Goal: Task Accomplishment & Management: Manage account settings

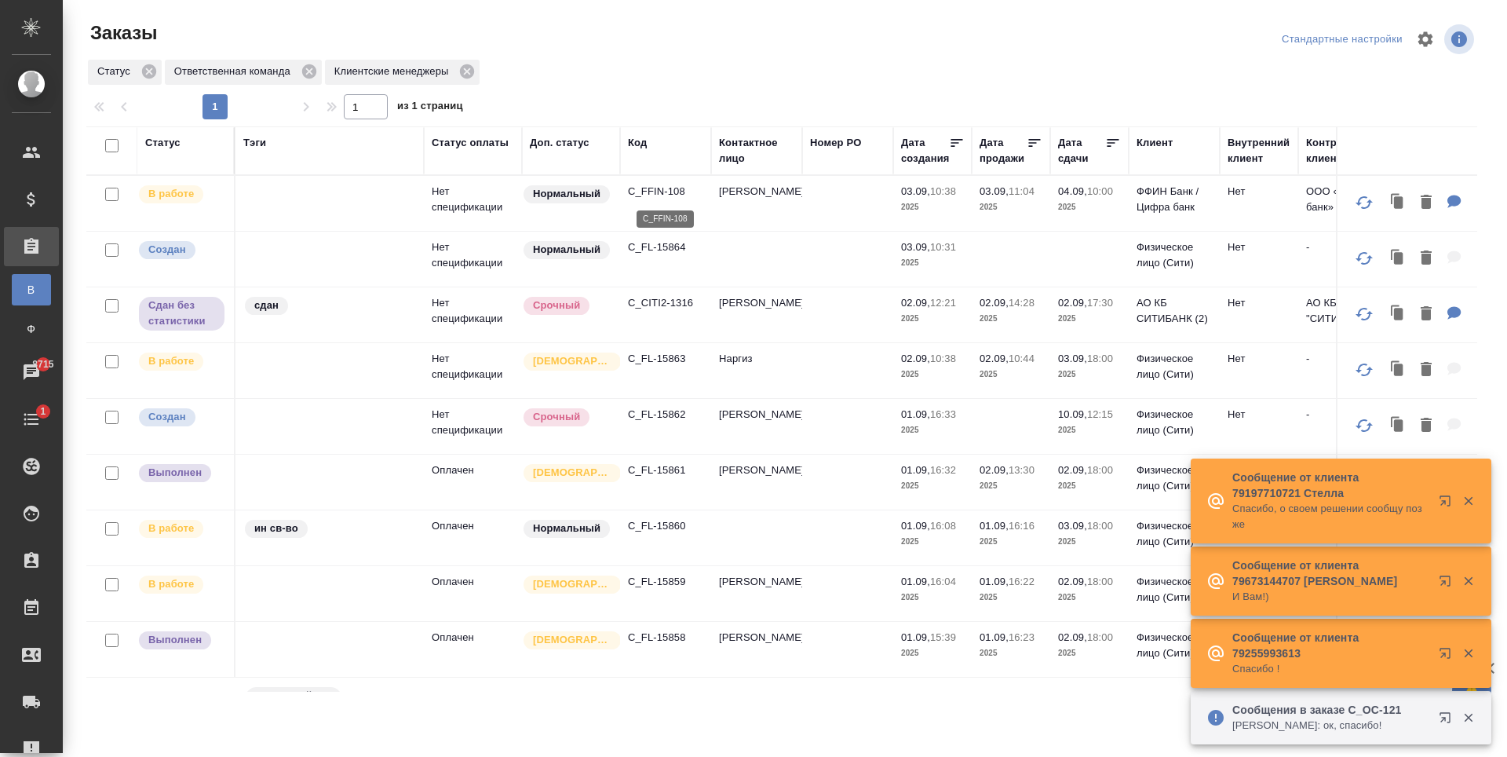
click at [662, 186] on p "C_FFIN-108" at bounding box center [665, 192] width 75 height 16
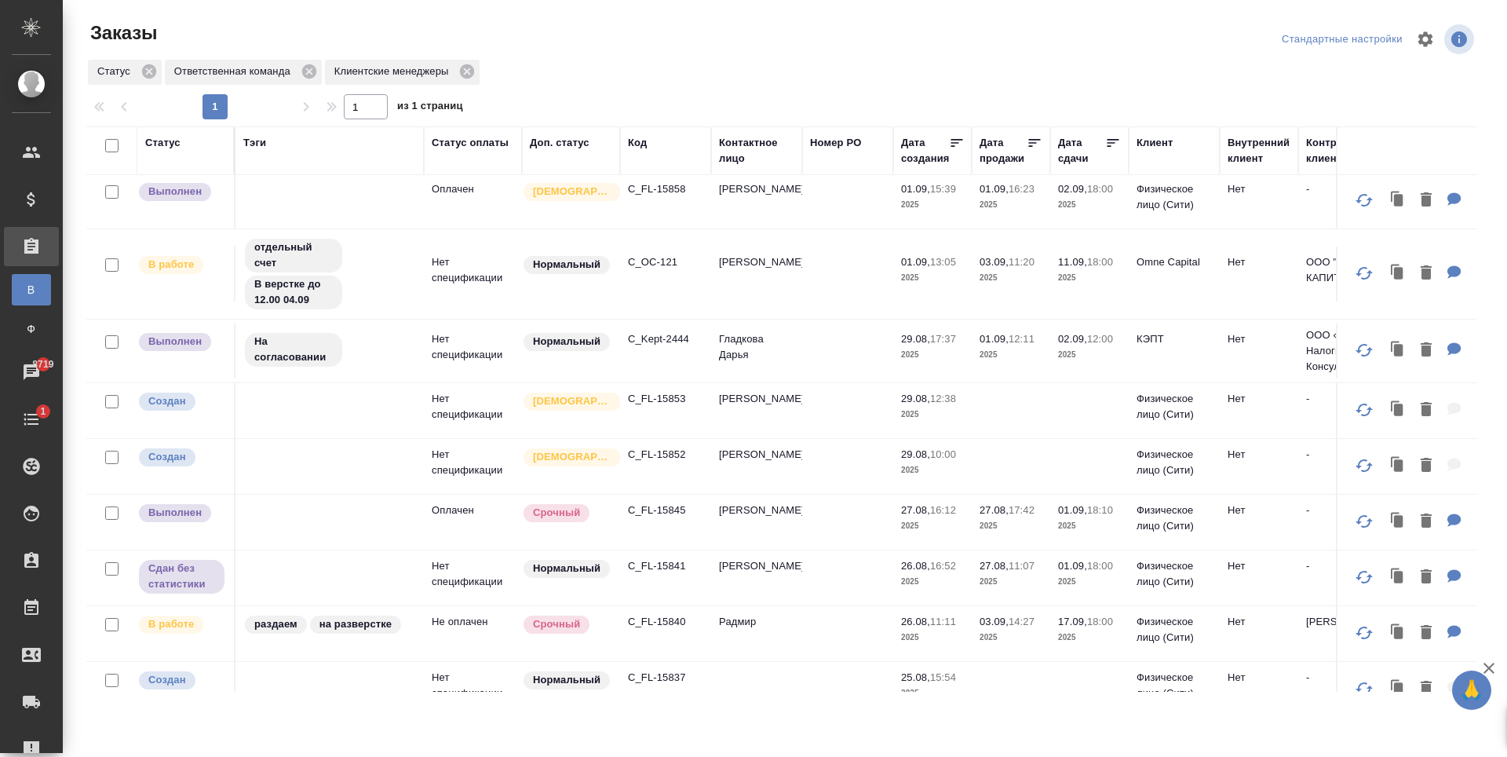
scroll to position [700, 0]
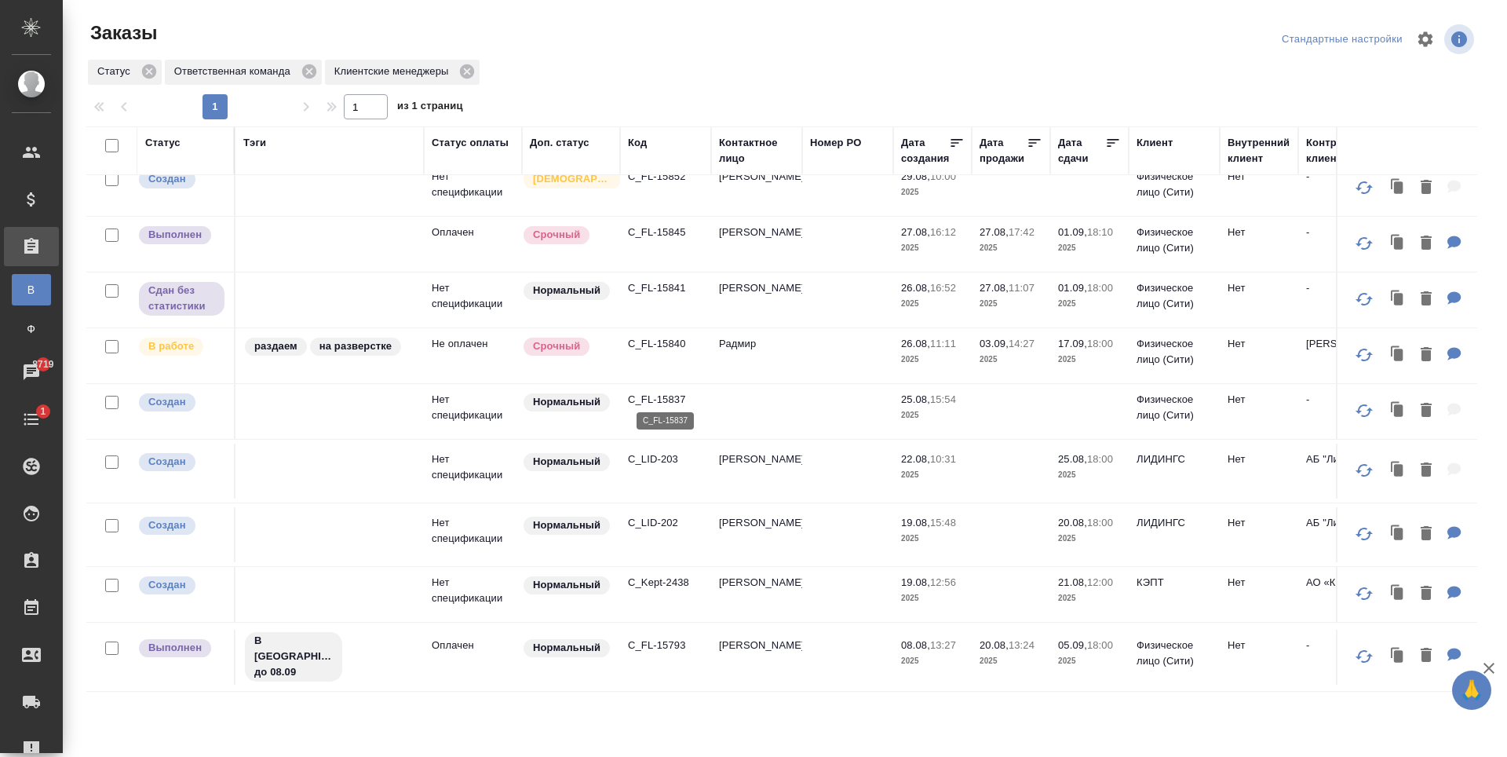
click at [644, 395] on p "C_FL-15837" at bounding box center [665, 400] width 75 height 16
click at [1417, 400] on icon "button" at bounding box center [1426, 409] width 19 height 19
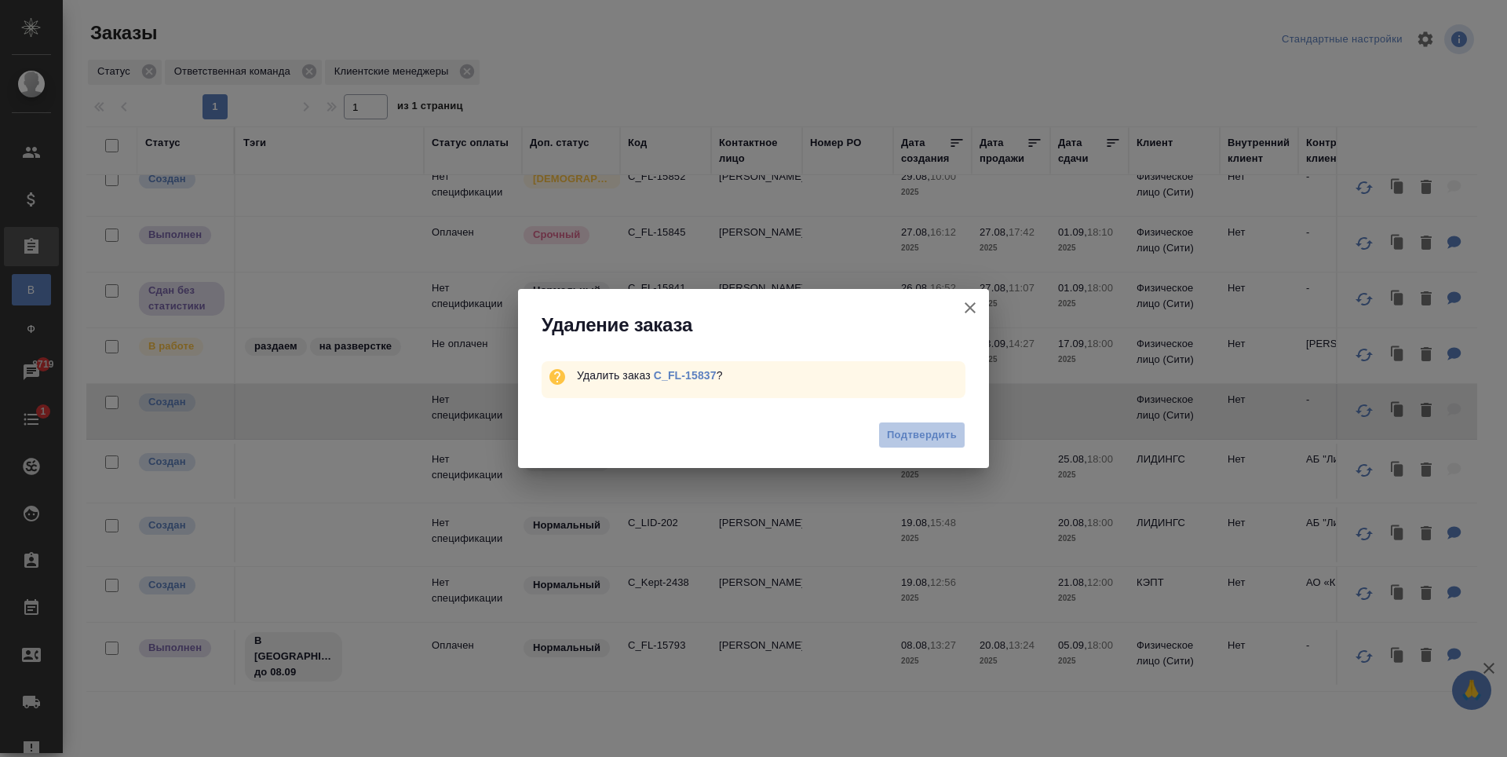
drag, startPoint x: 901, startPoint y: 433, endPoint x: 888, endPoint y: 452, distance: 23.7
click at [902, 433] on span "Подтвердить" at bounding box center [922, 435] width 70 height 18
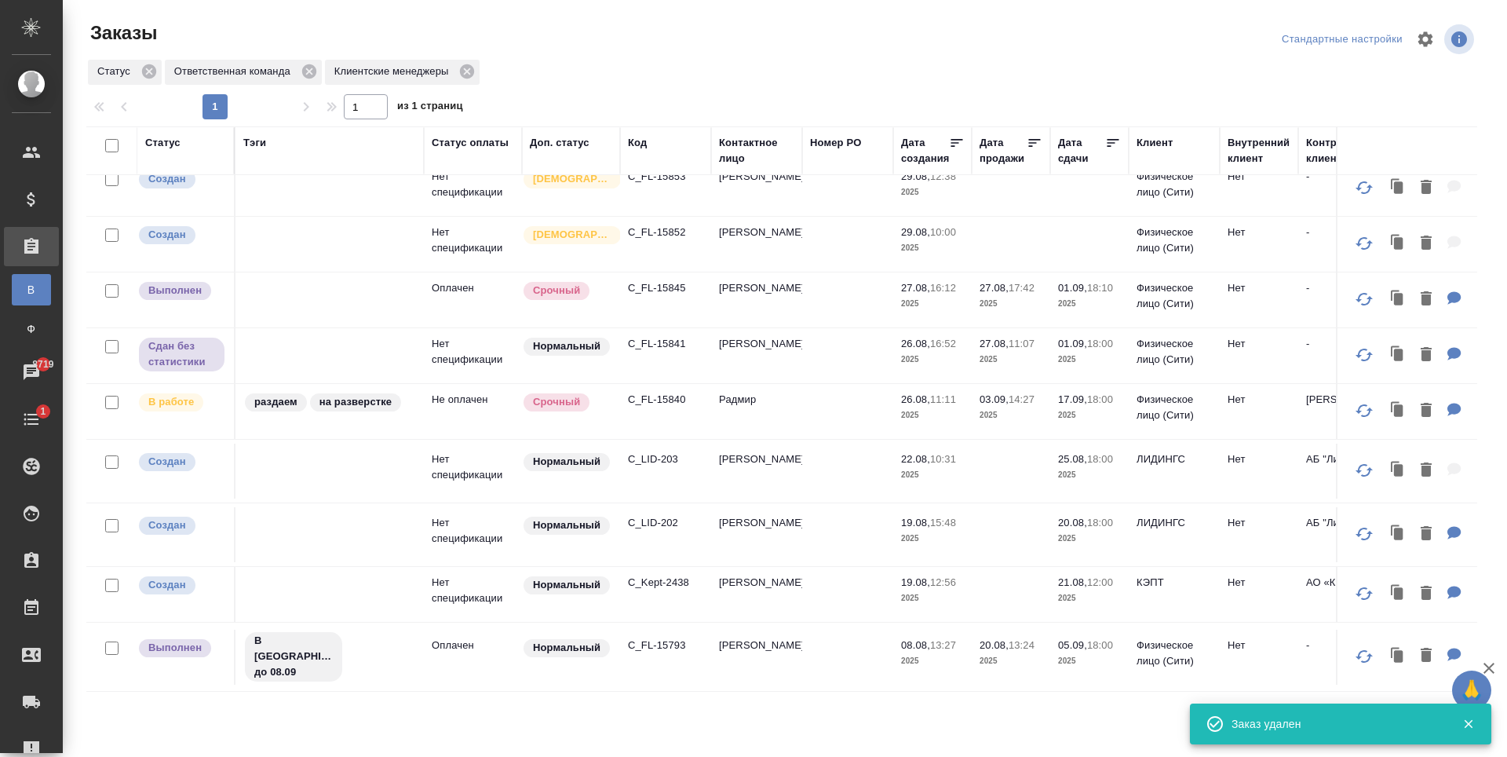
scroll to position [645, 0]
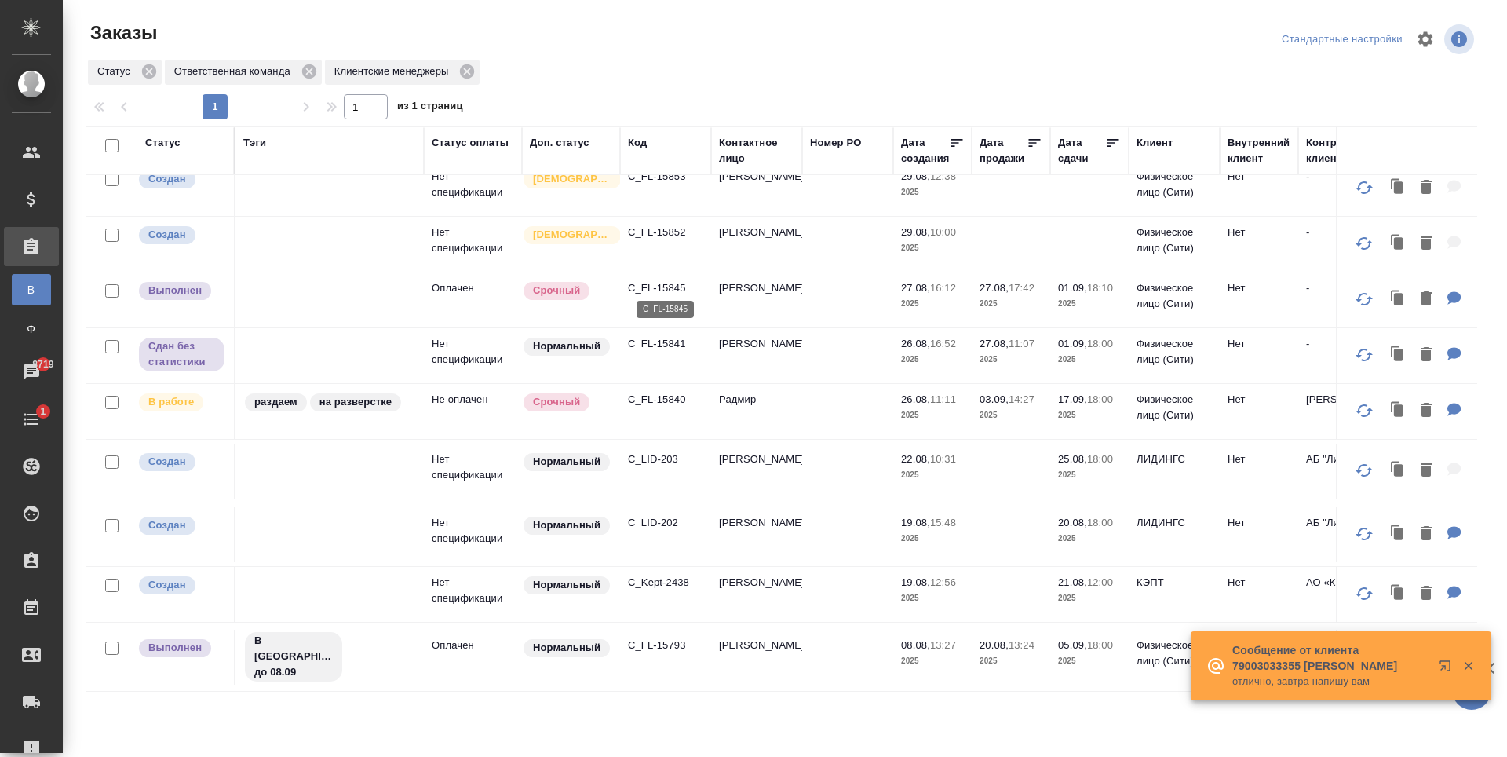
click at [667, 283] on p "C_FL-15845" at bounding box center [665, 288] width 75 height 16
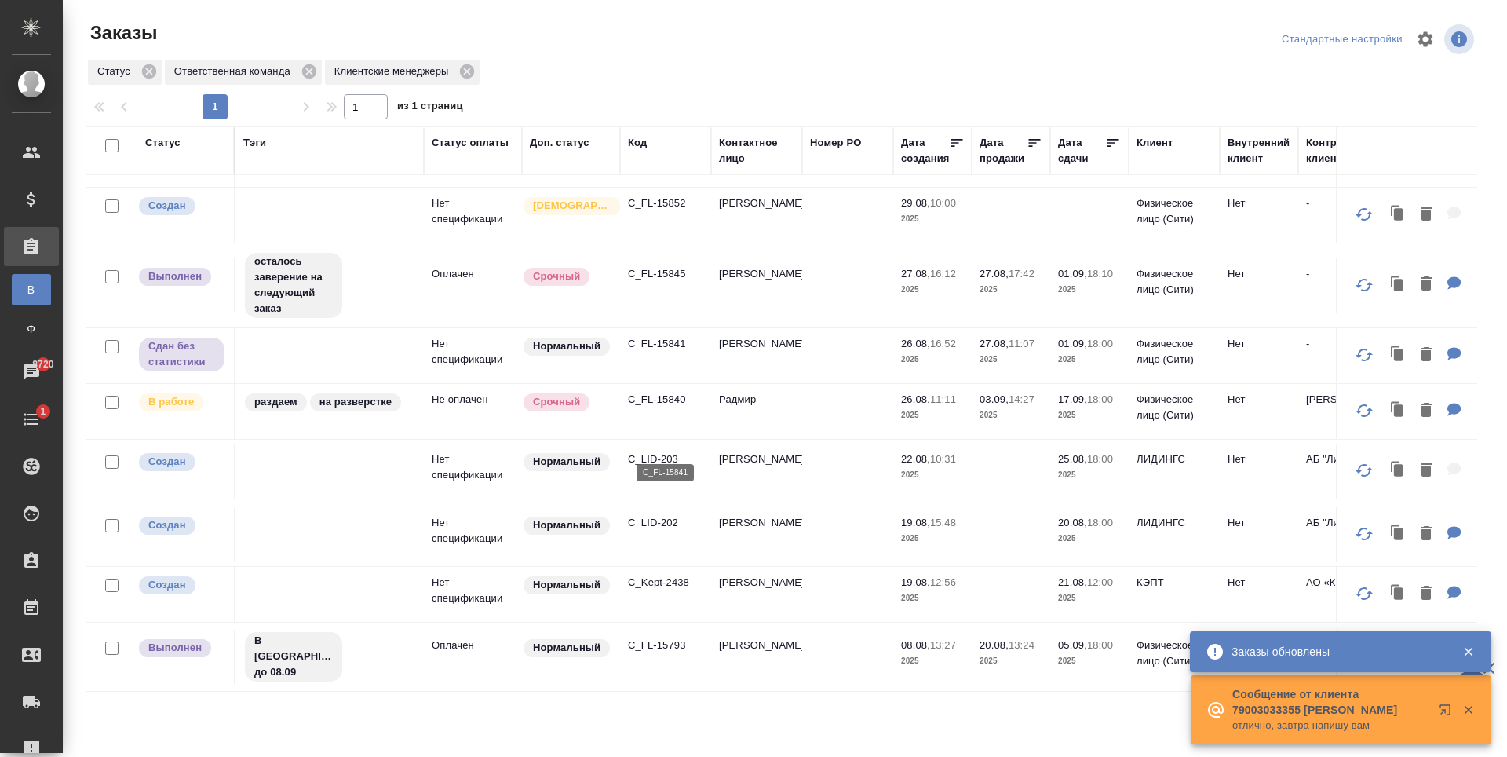
scroll to position [566, 0]
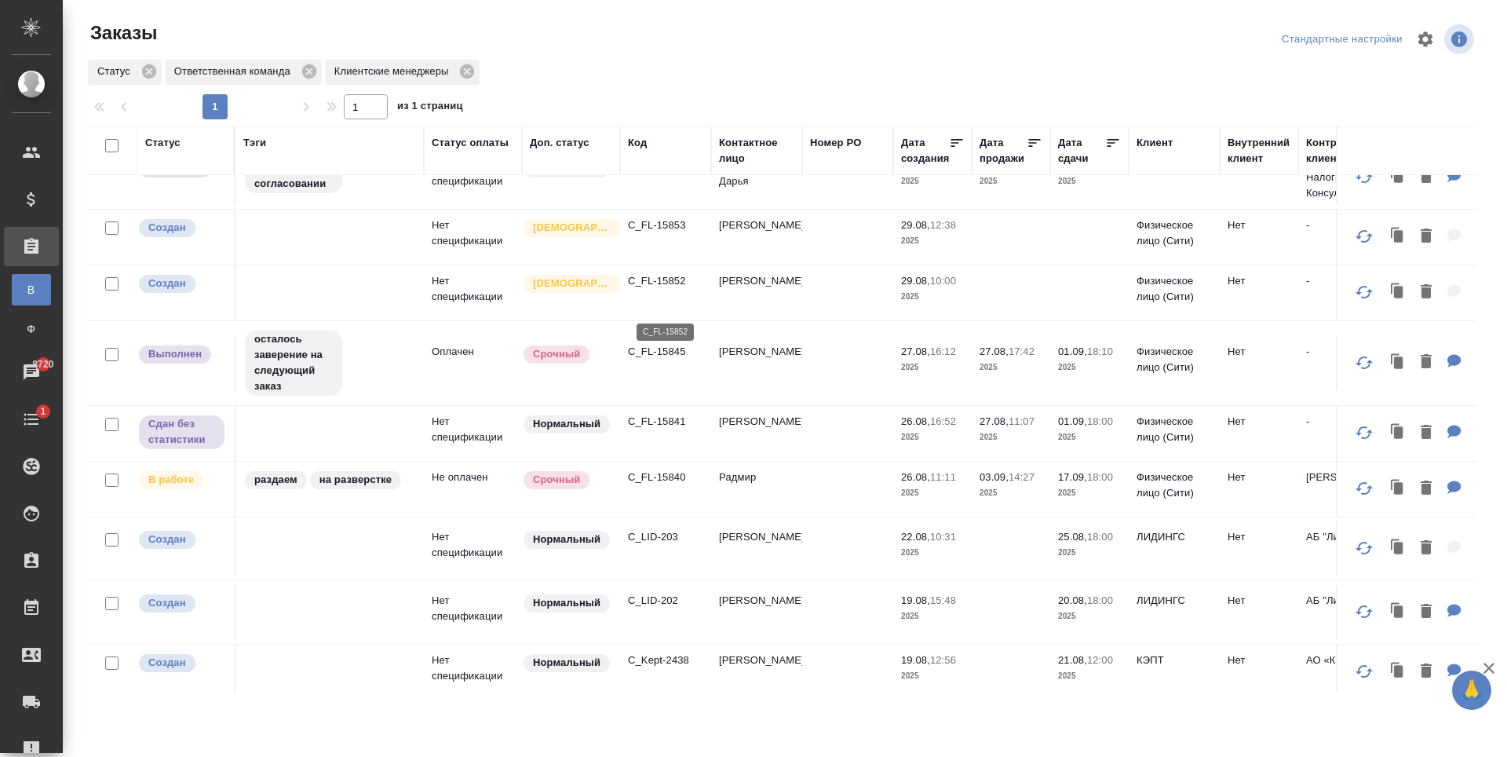
click at [666, 289] on p "C_FL-15852" at bounding box center [665, 281] width 75 height 16
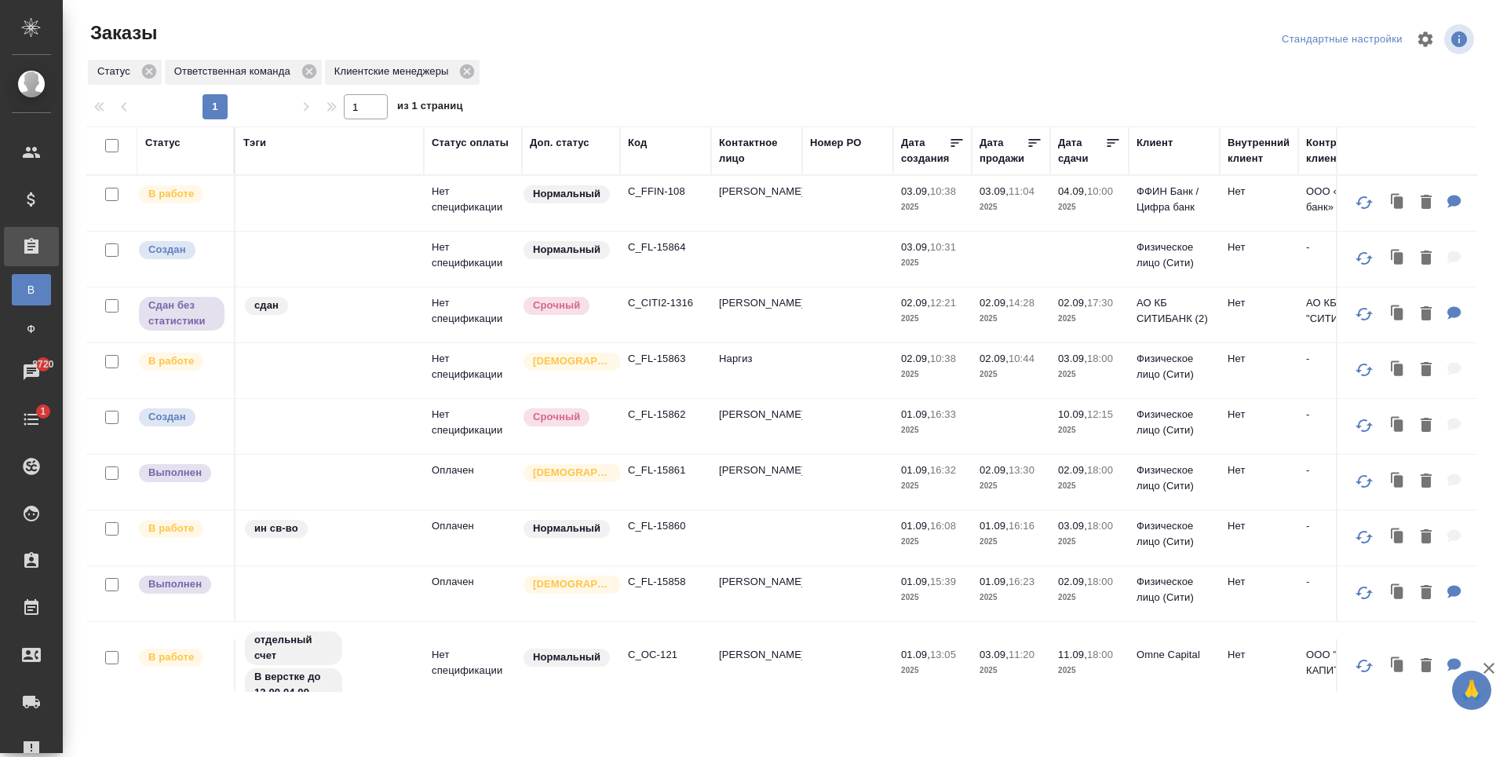
scroll to position [157, 0]
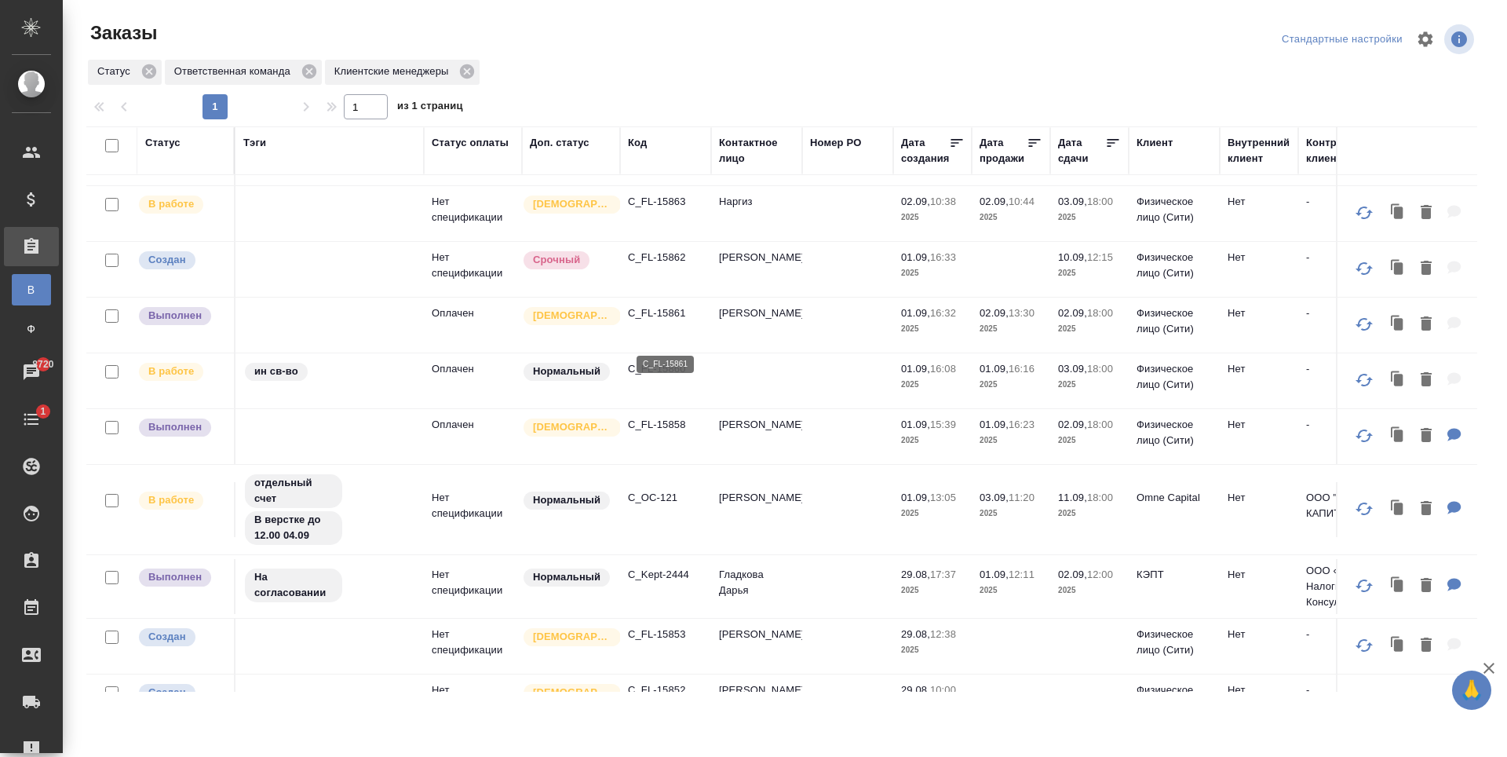
click at [648, 321] on p "C_FL-15861" at bounding box center [665, 313] width 75 height 16
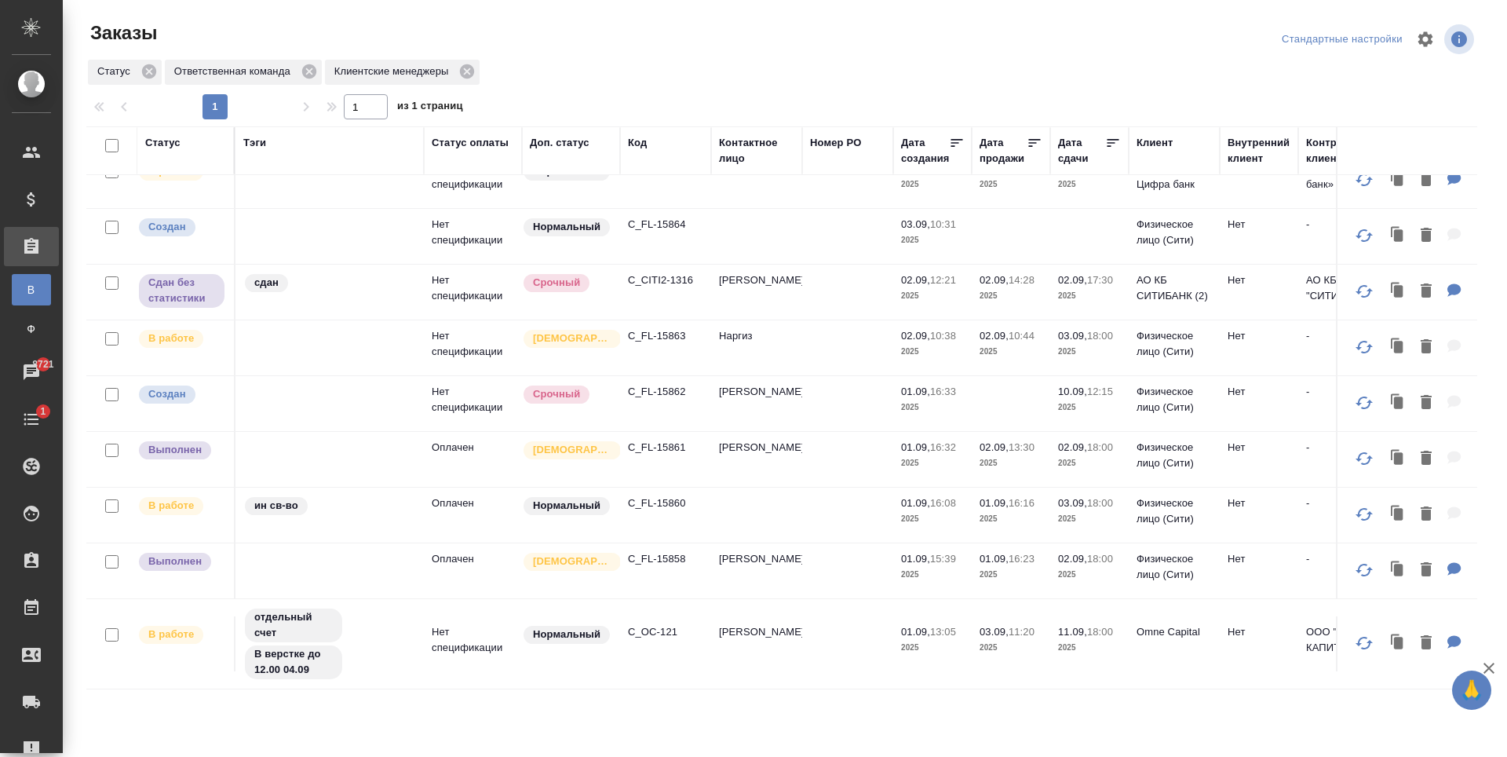
scroll to position [0, 0]
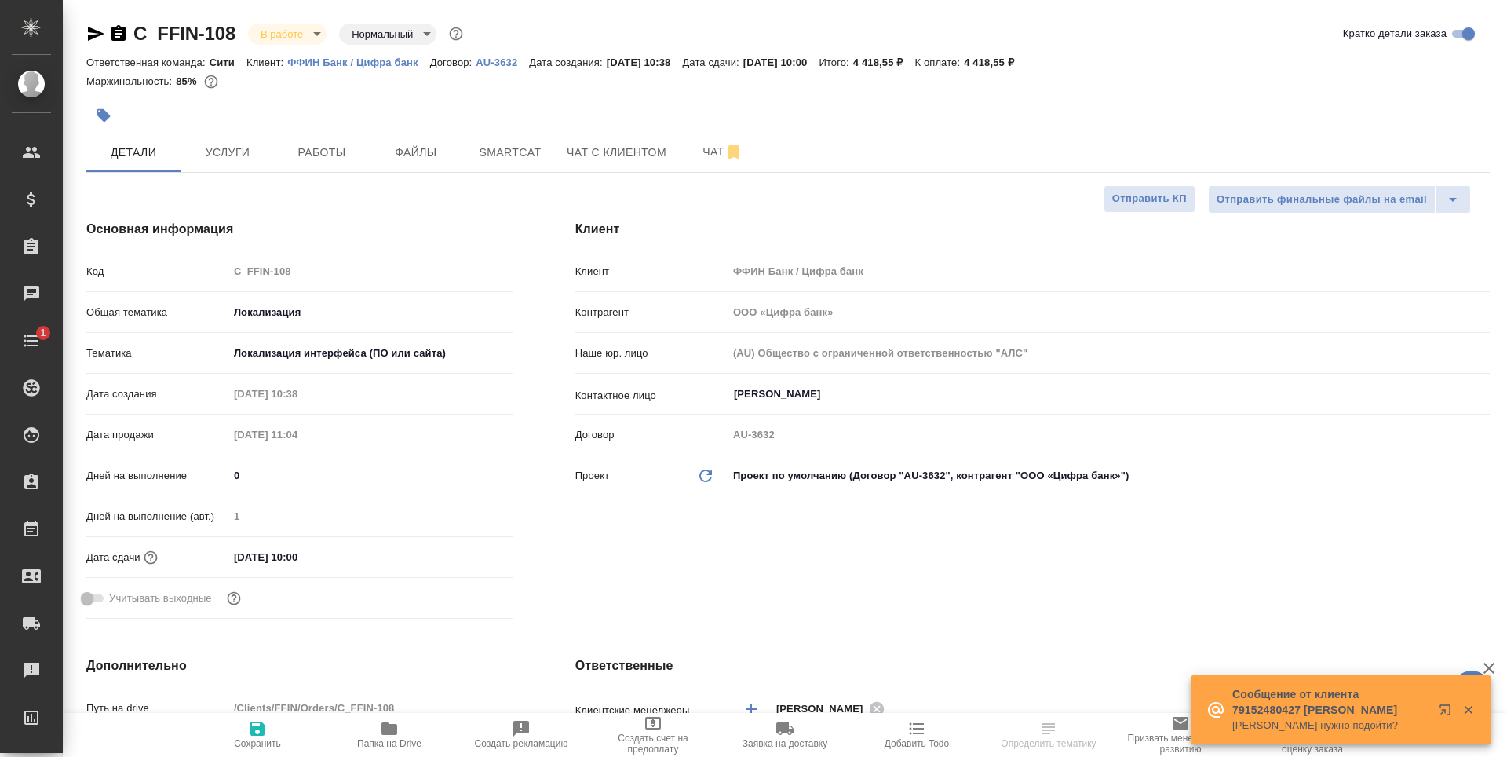
select select "RU"
type textarea "x"
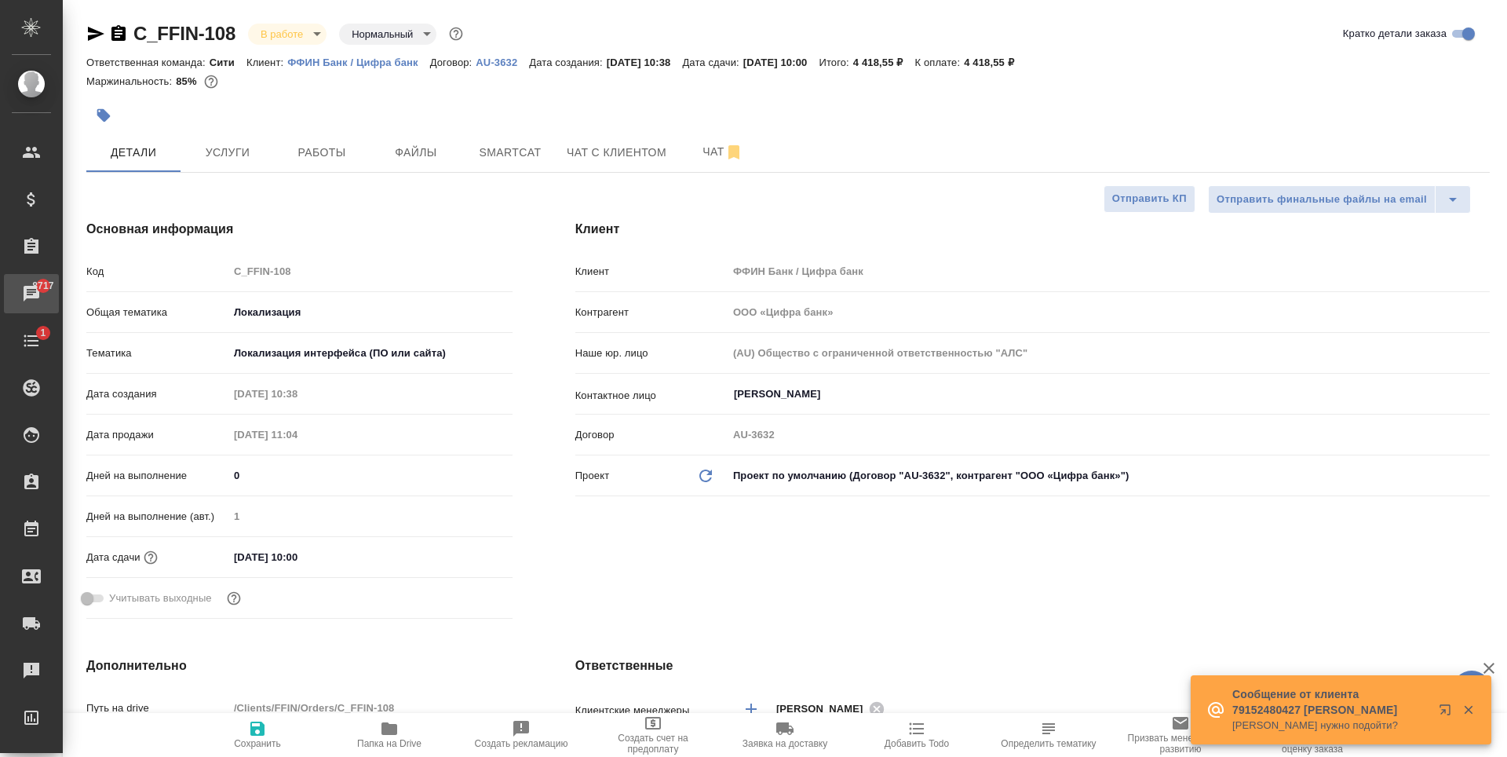
type textarea "x"
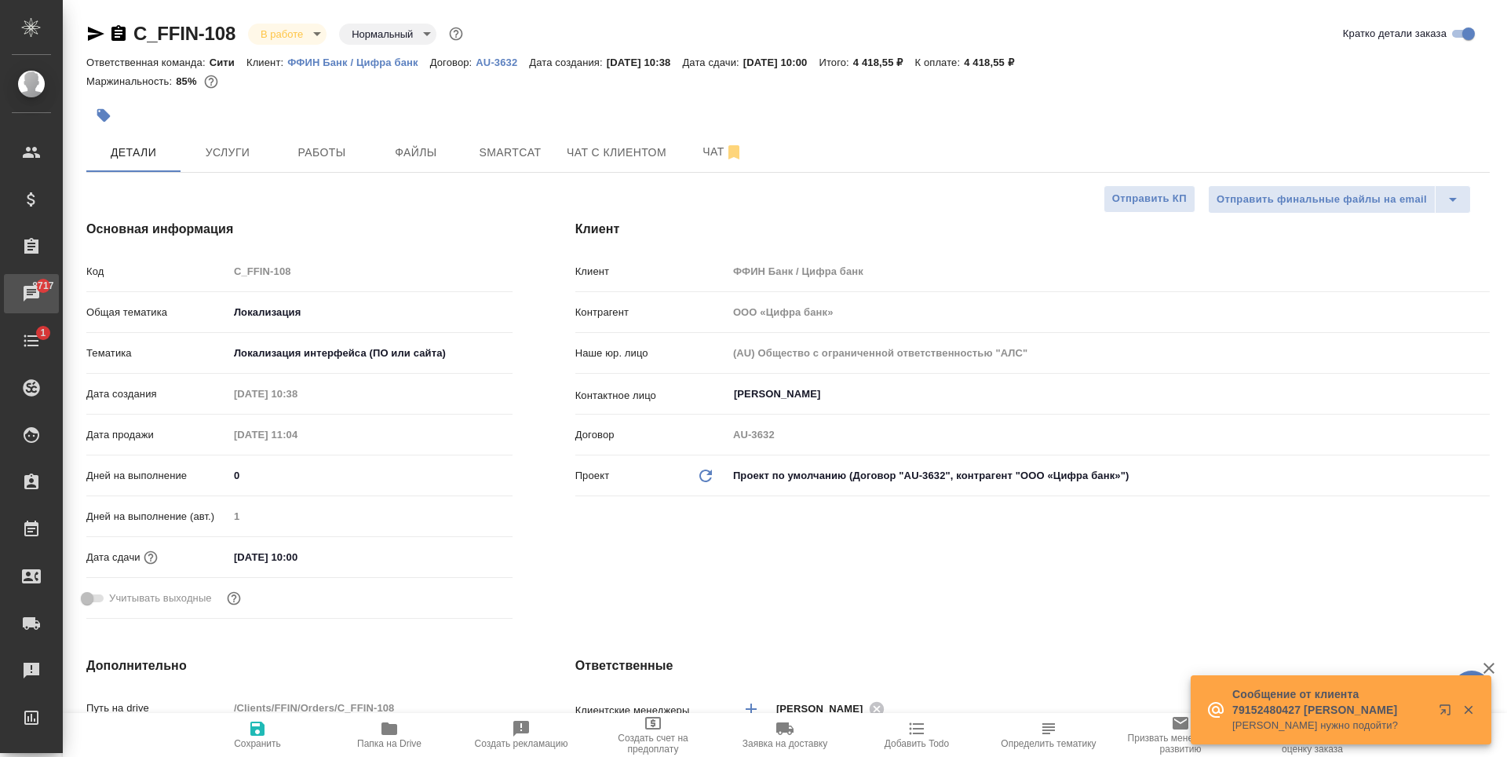
type textarea "x"
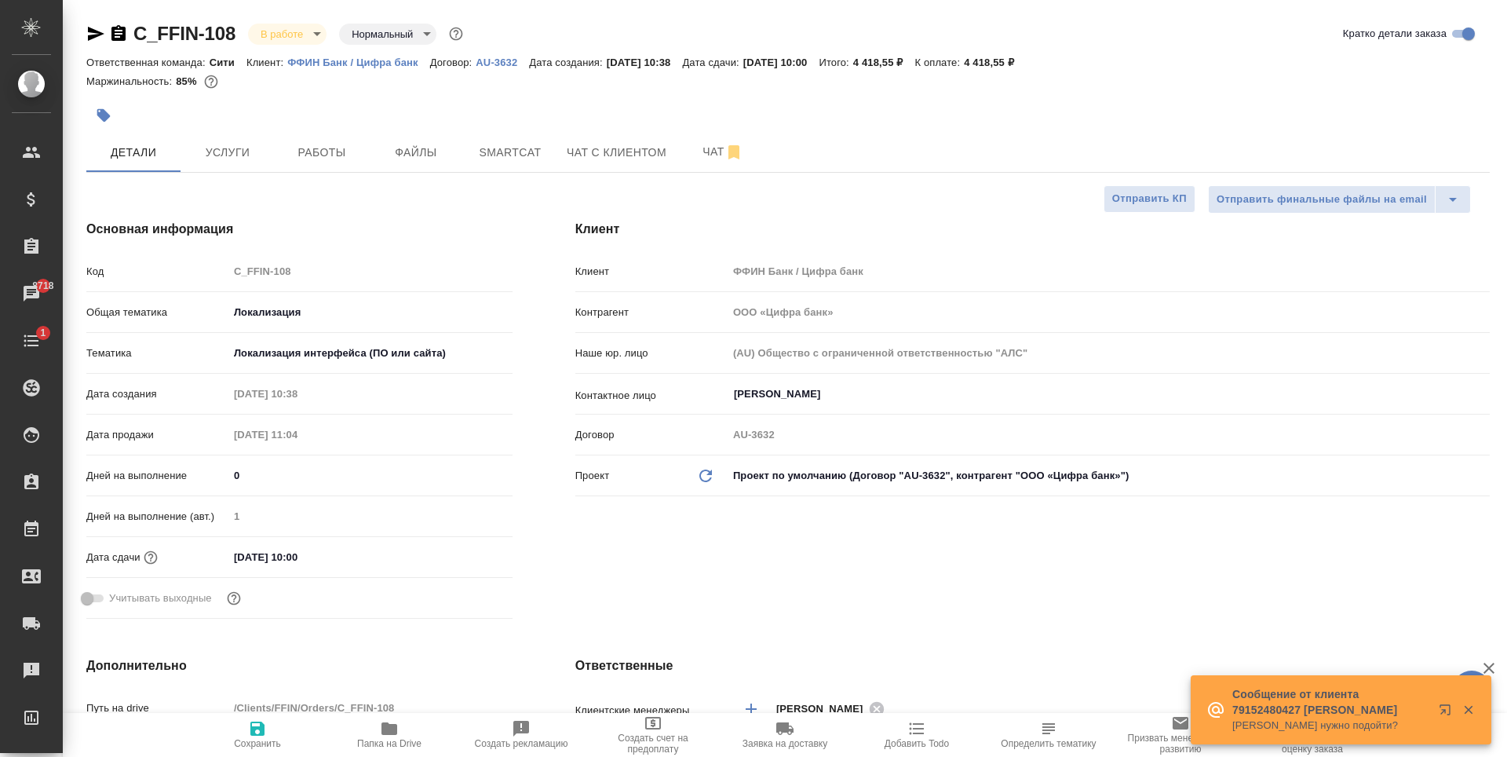
type textarea "x"
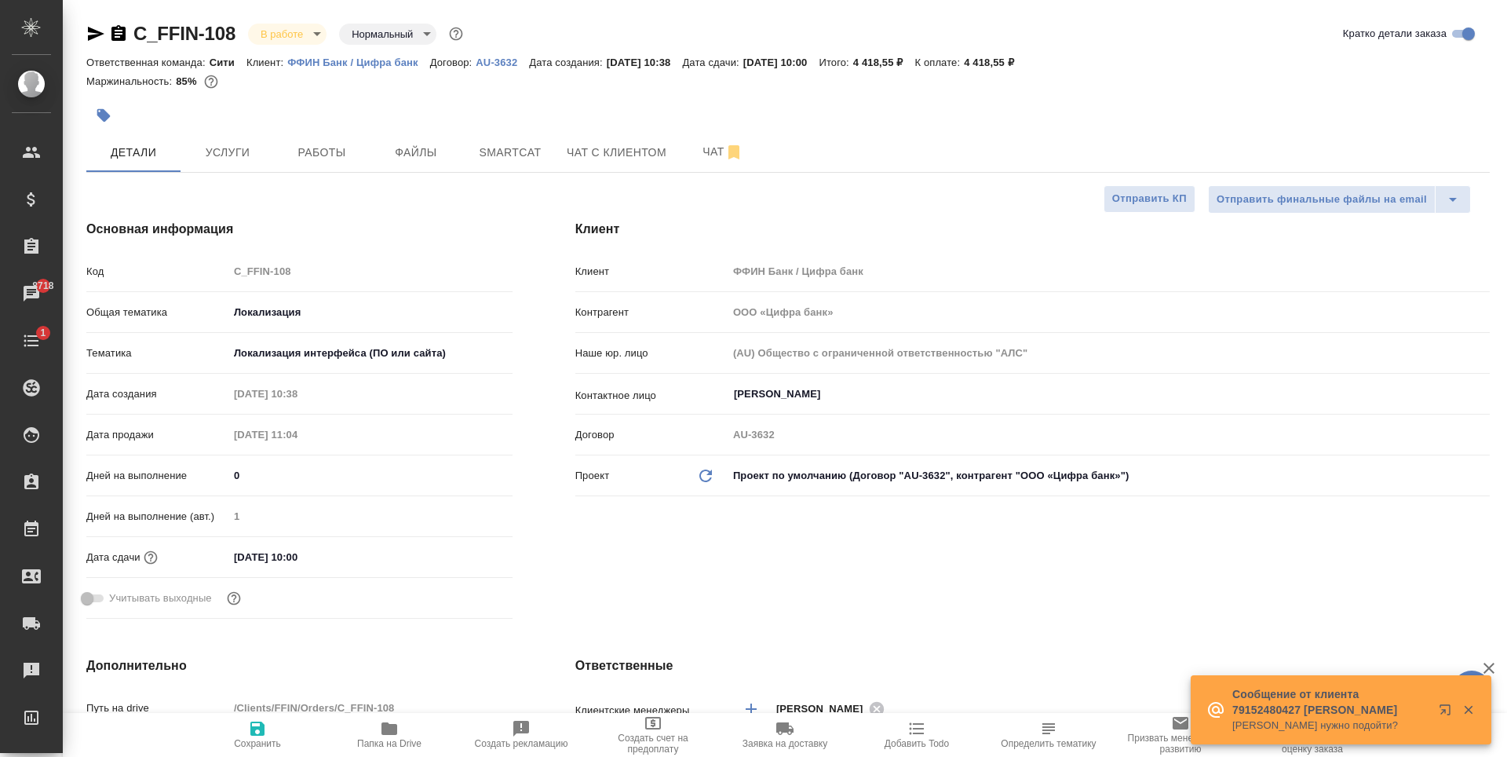
type textarea "x"
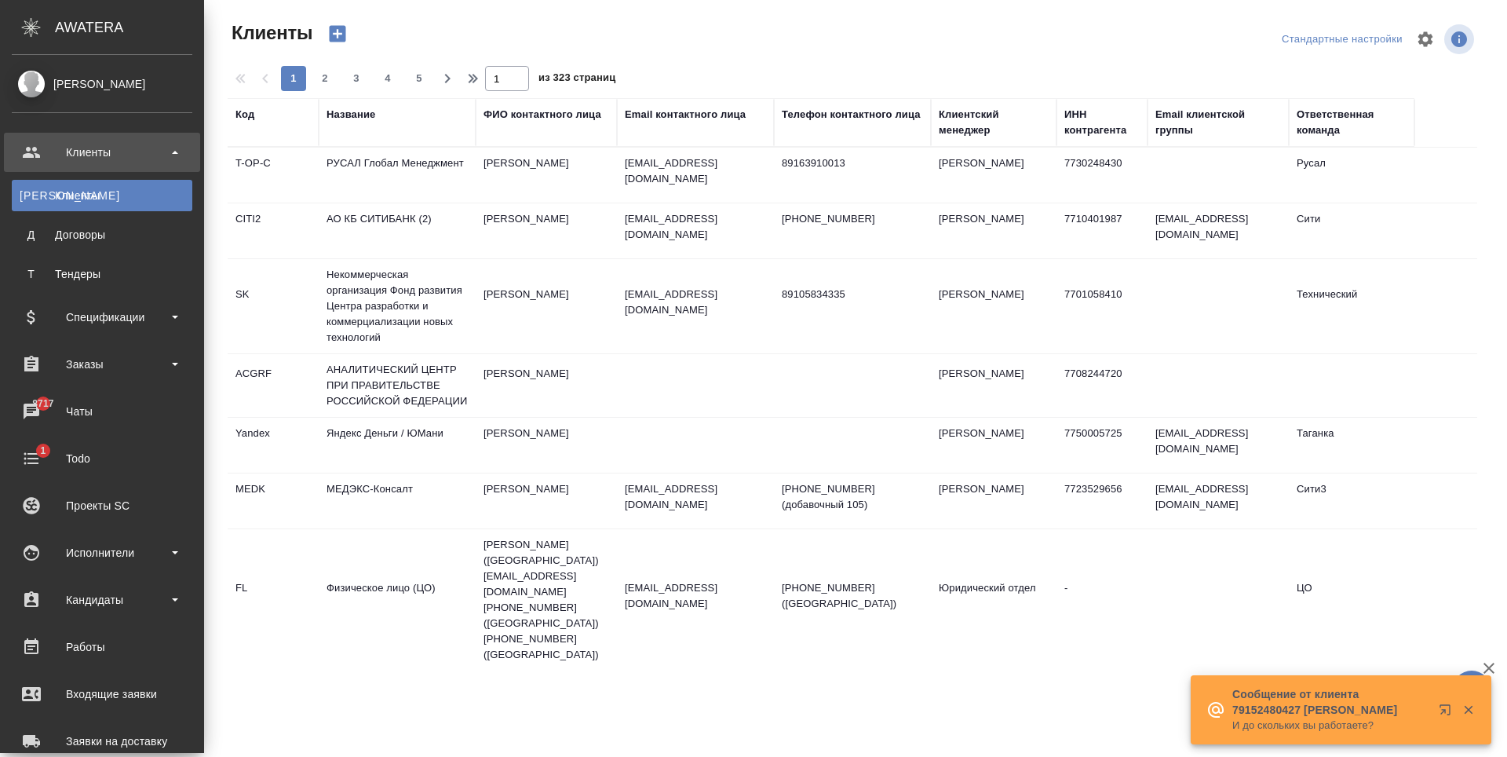
select select "RU"
click at [133, 351] on div "Заказы" at bounding box center [102, 364] width 196 height 39
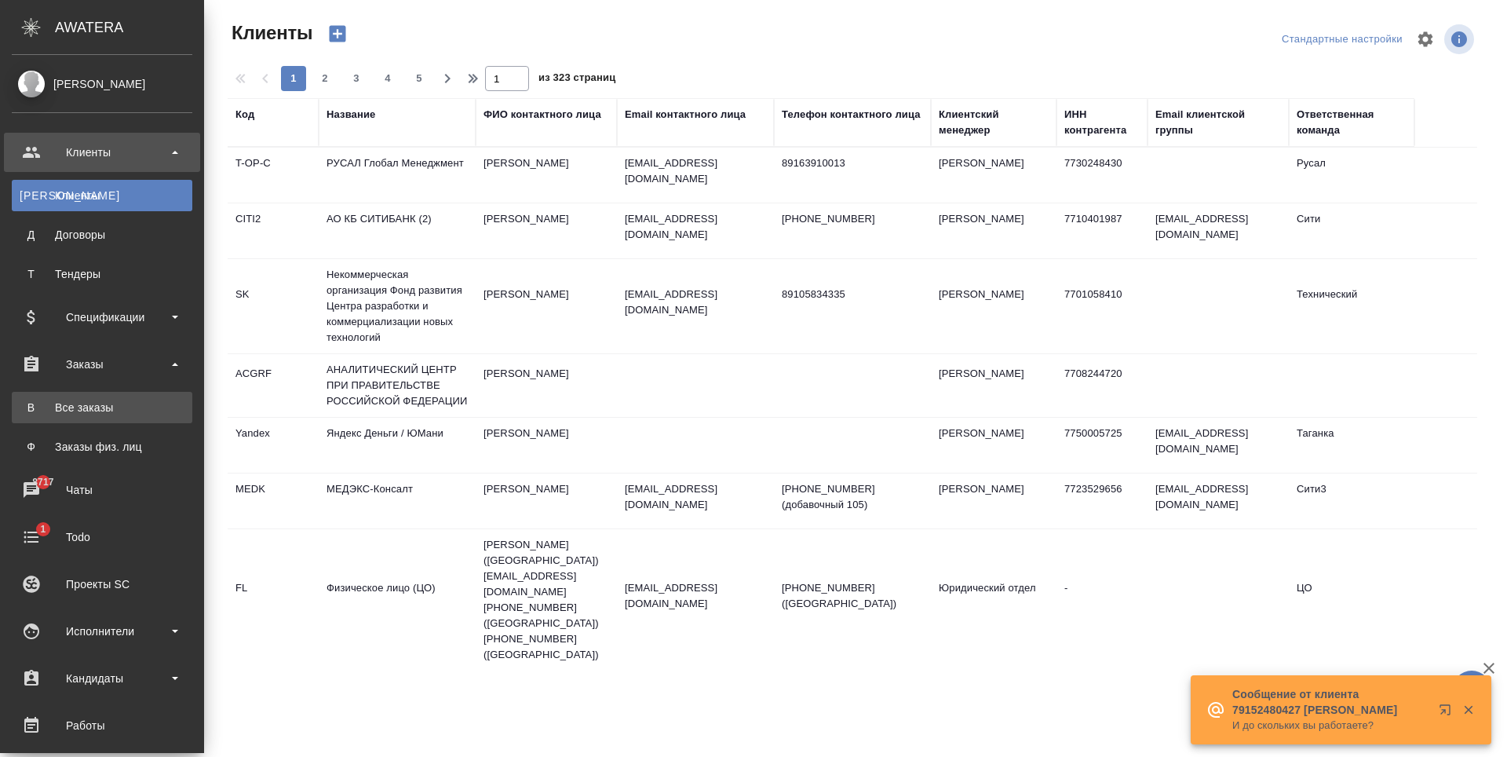
click at [122, 407] on div "Все заказы" at bounding box center [102, 408] width 165 height 16
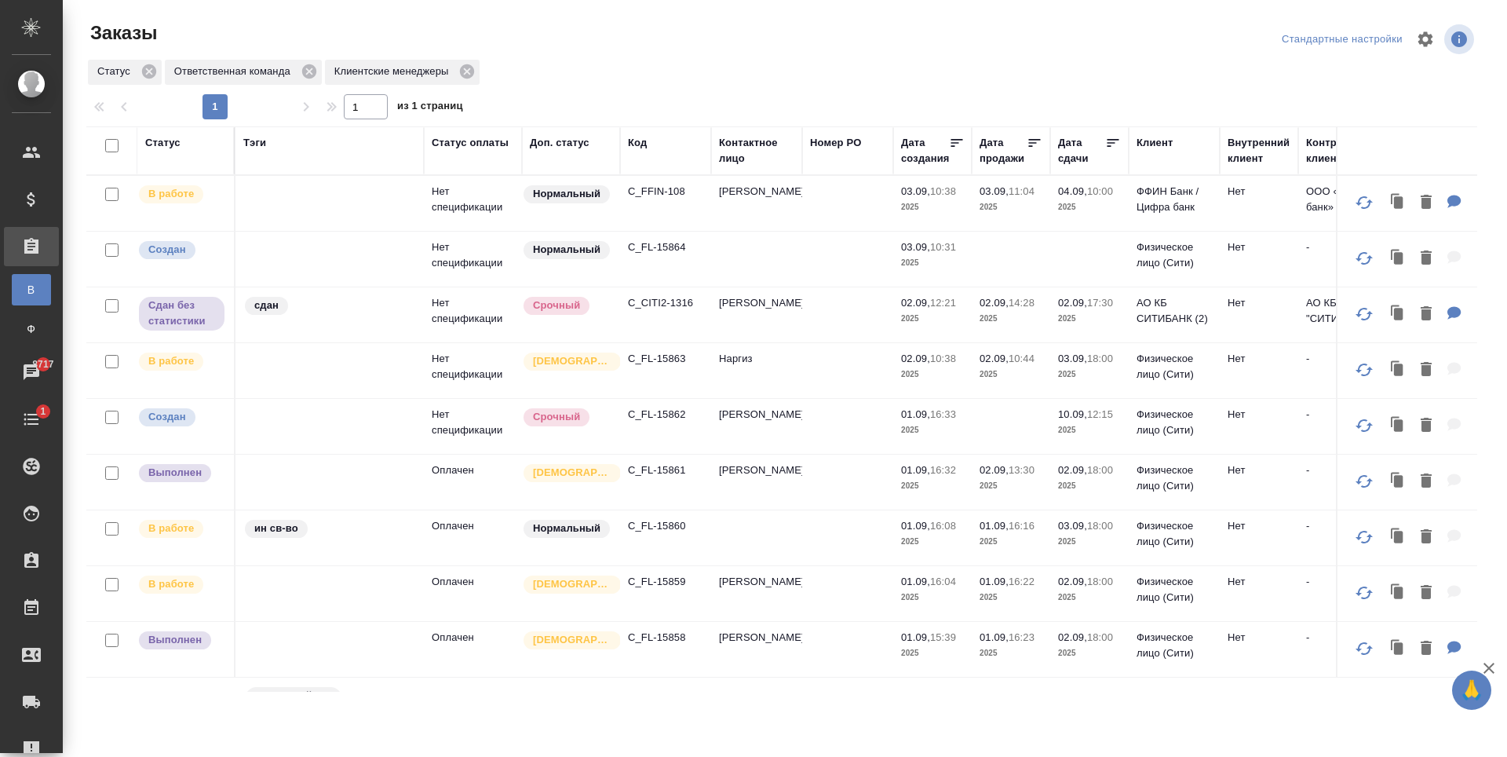
scroll to position [236, 0]
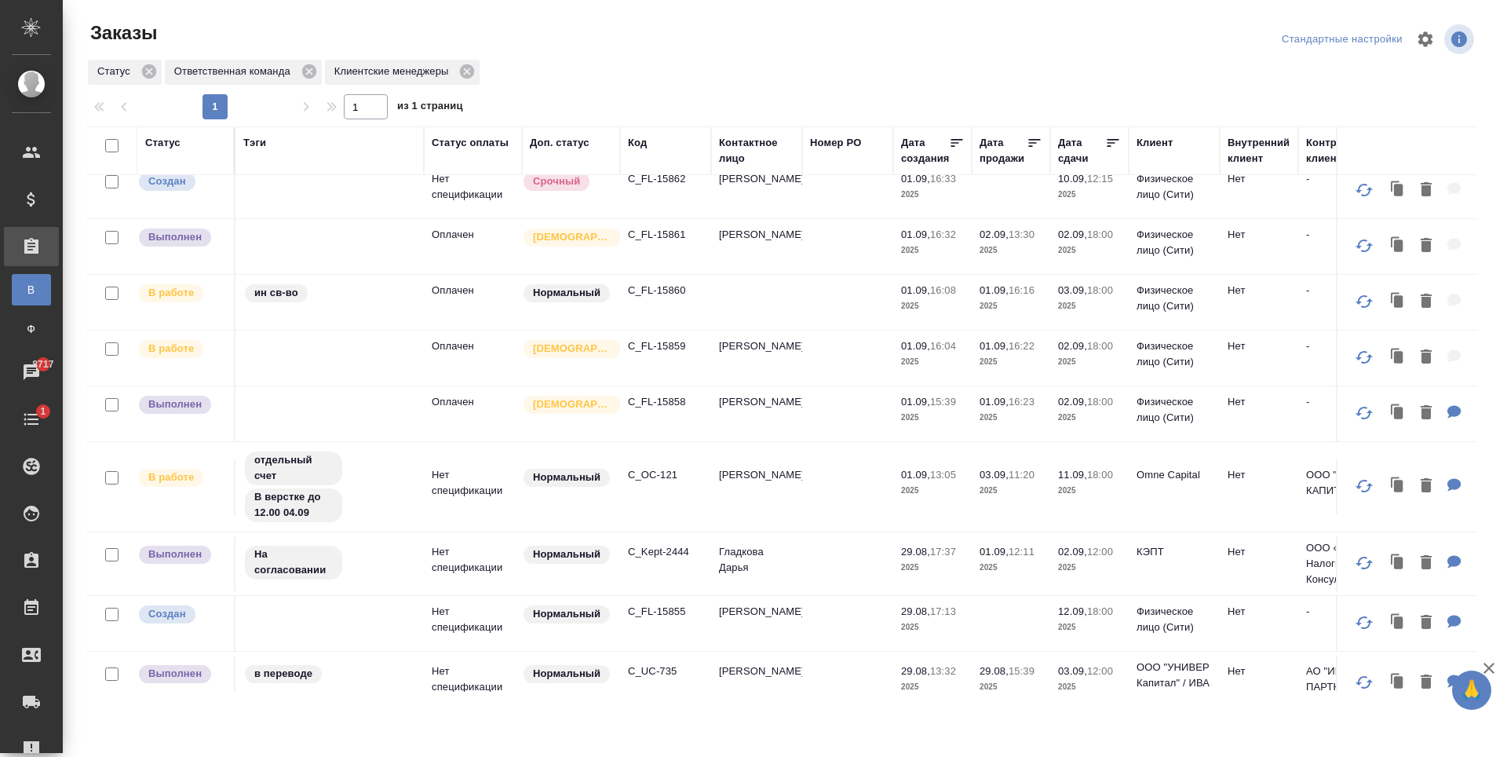
click at [754, 56] on div at bounding box center [788, 39] width 468 height 38
click at [665, 354] on p "C_FL-15859" at bounding box center [665, 346] width 75 height 16
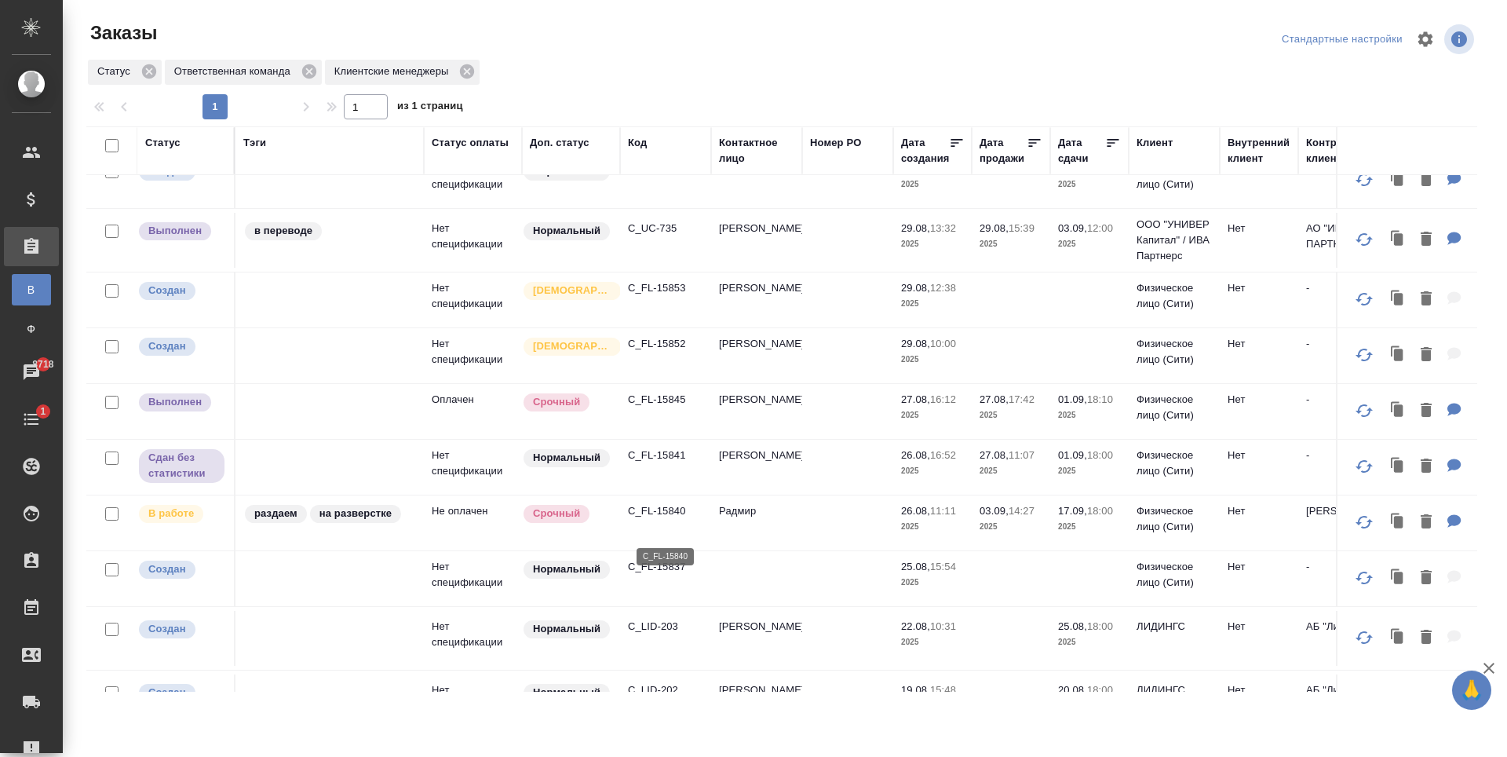
scroll to position [628, 0]
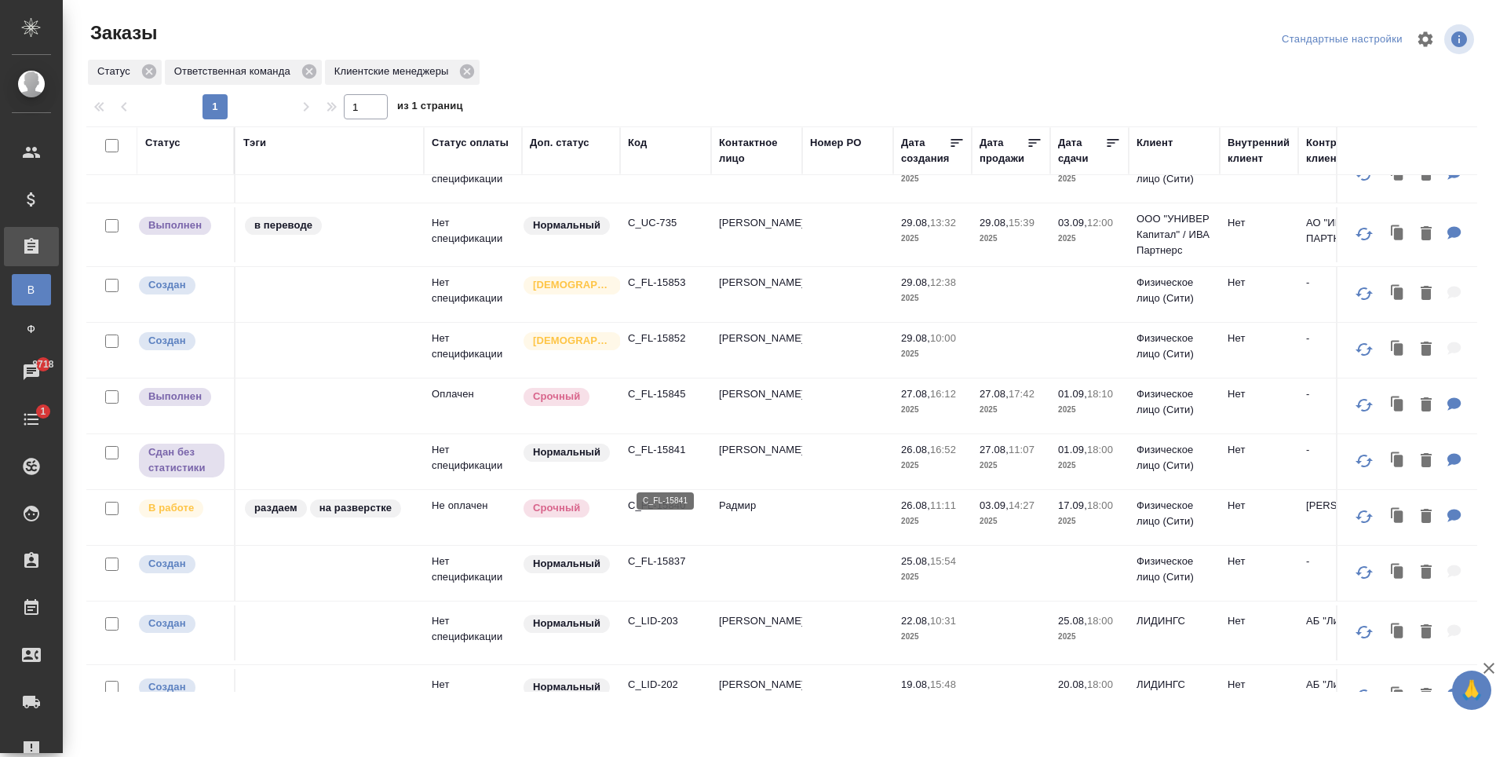
click at [670, 458] on p "C_FL-15841" at bounding box center [665, 450] width 75 height 16
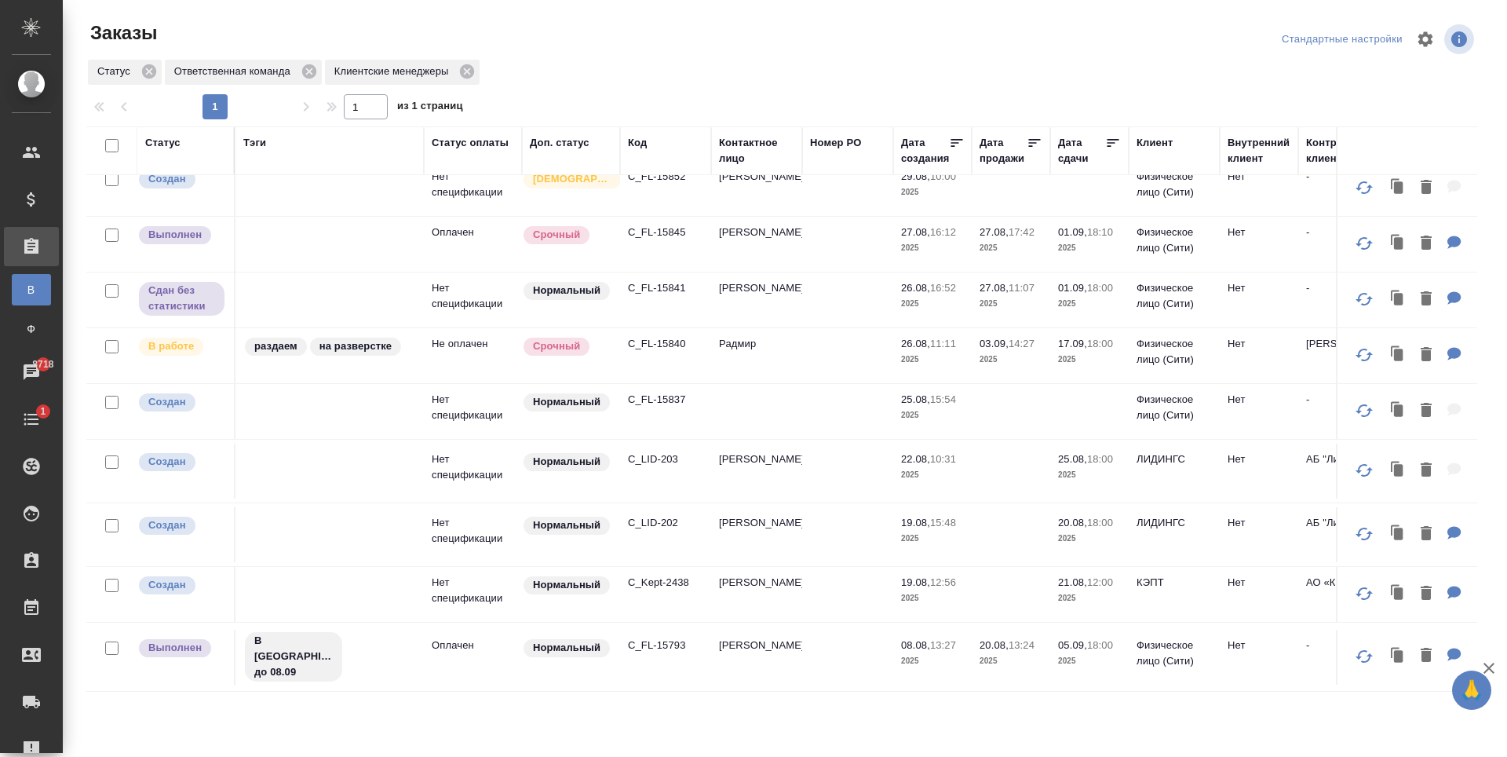
scroll to position [820, 0]
click at [878, 738] on div ".cls-1 fill:#fff; AWATERA Zaytseva Svetlana Клиенты Спецификации Заказы В Все з…" at bounding box center [753, 378] width 1507 height 757
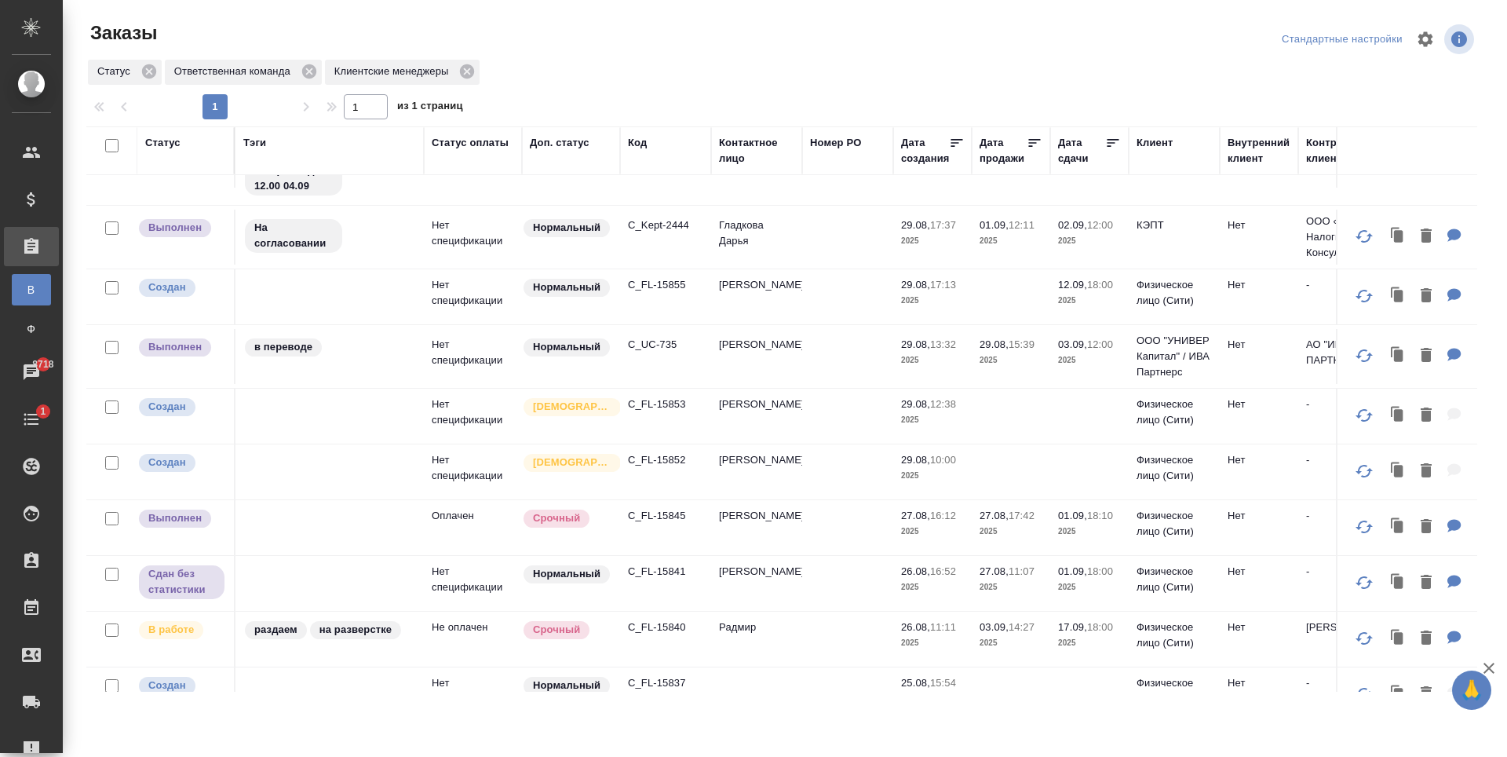
scroll to position [506, 0]
click at [657, 353] on p "C_UC-735" at bounding box center [665, 346] width 75 height 16
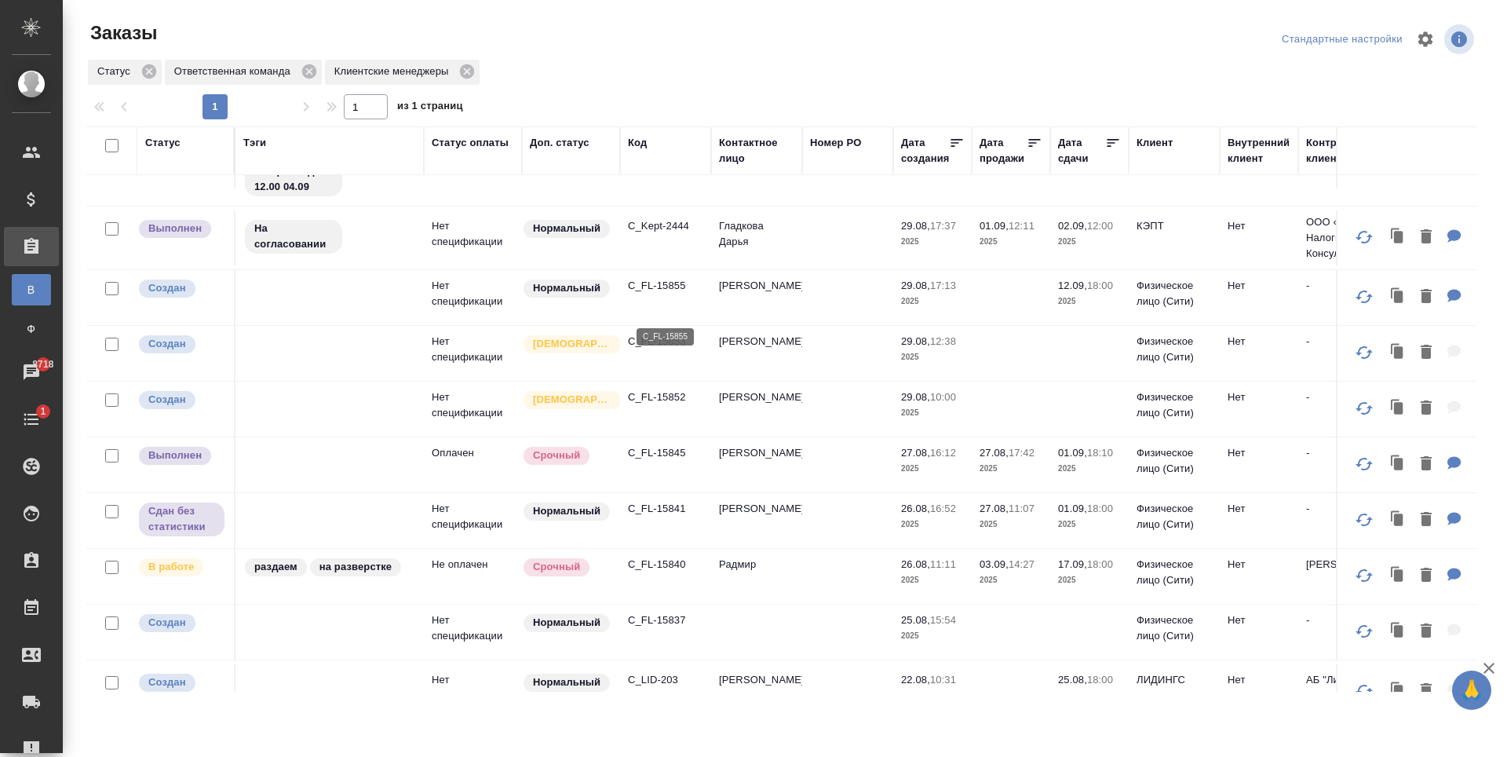
click at [647, 294] on p "C_FL-15855" at bounding box center [665, 286] width 75 height 16
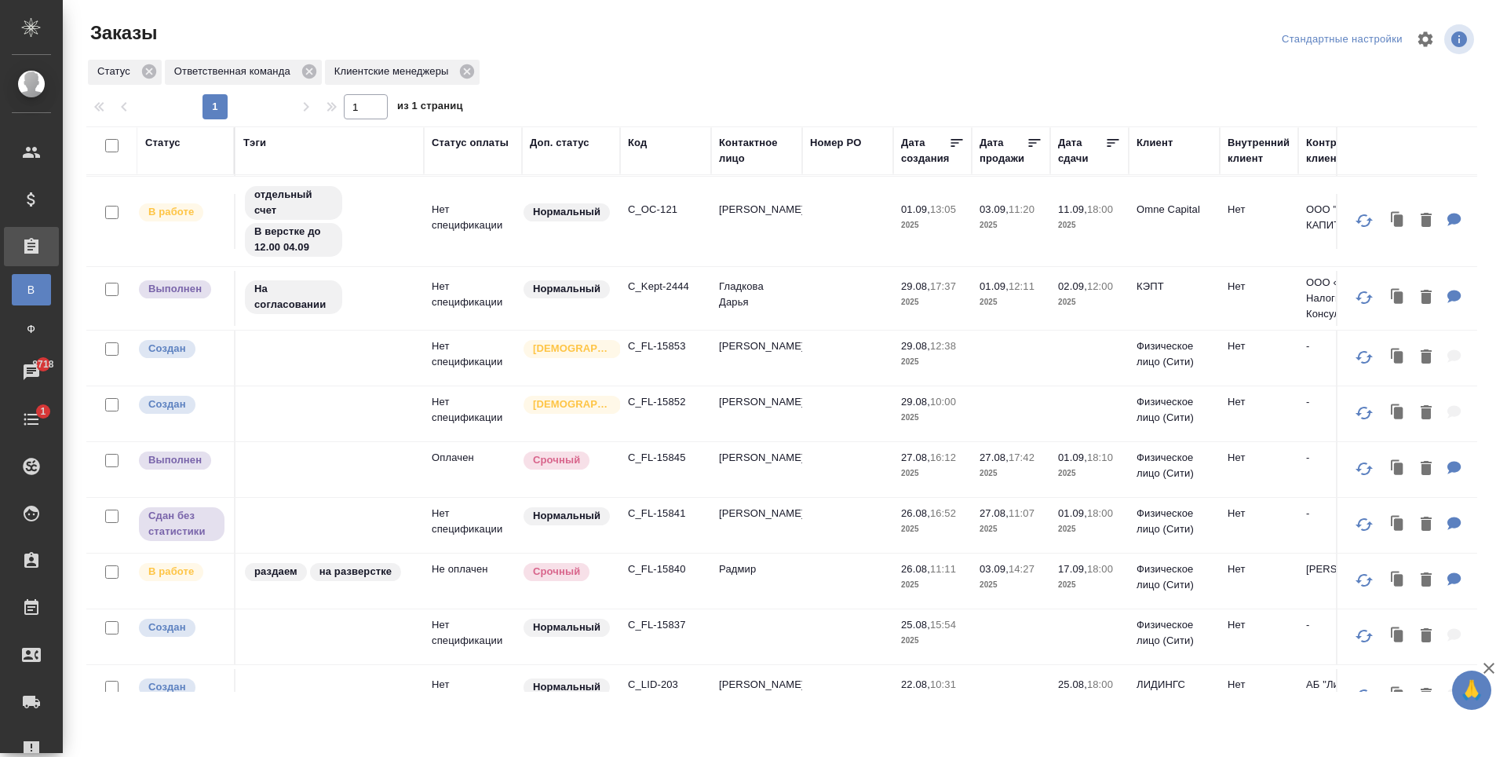
scroll to position [427, 0]
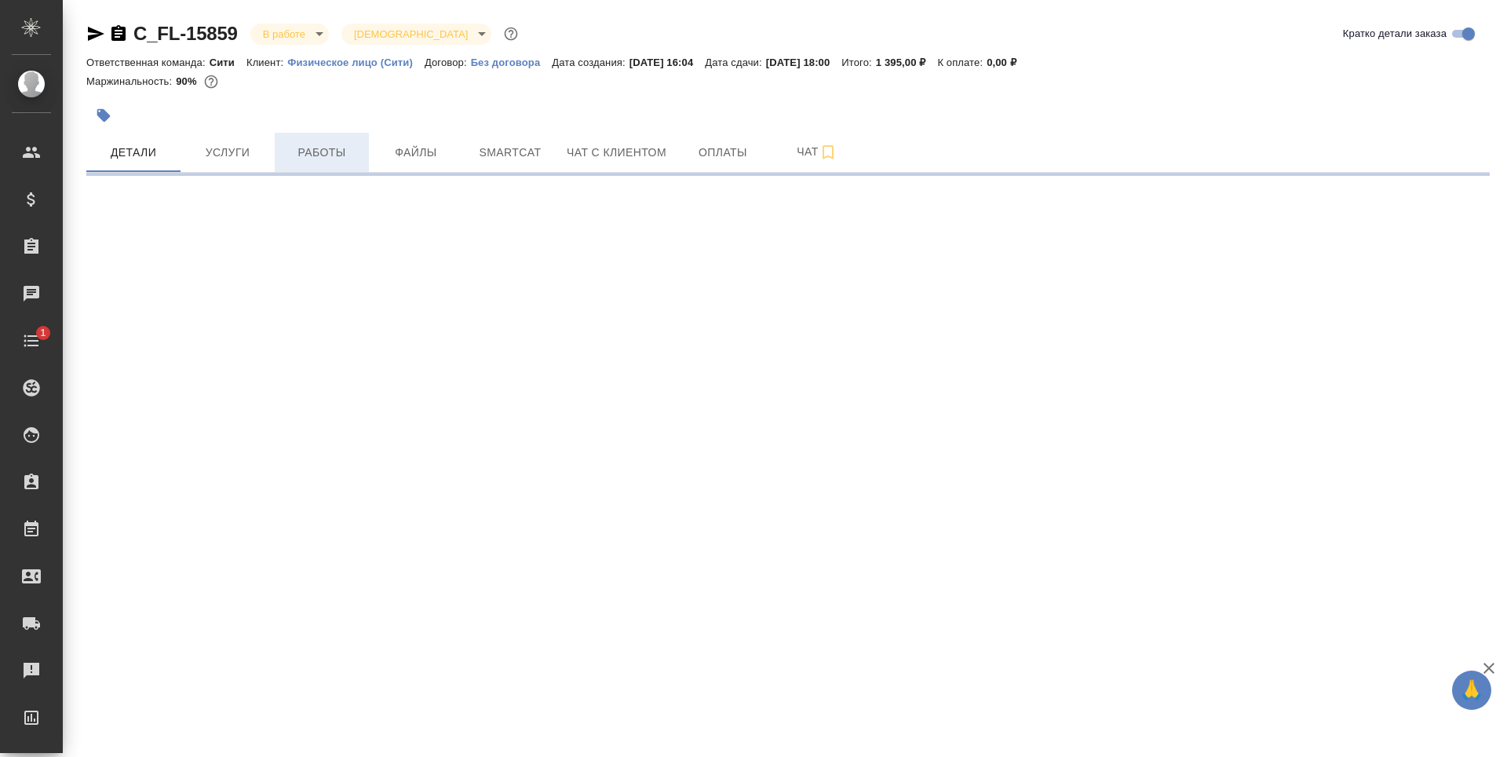
click at [339, 163] on button "Работы" at bounding box center [322, 152] width 94 height 39
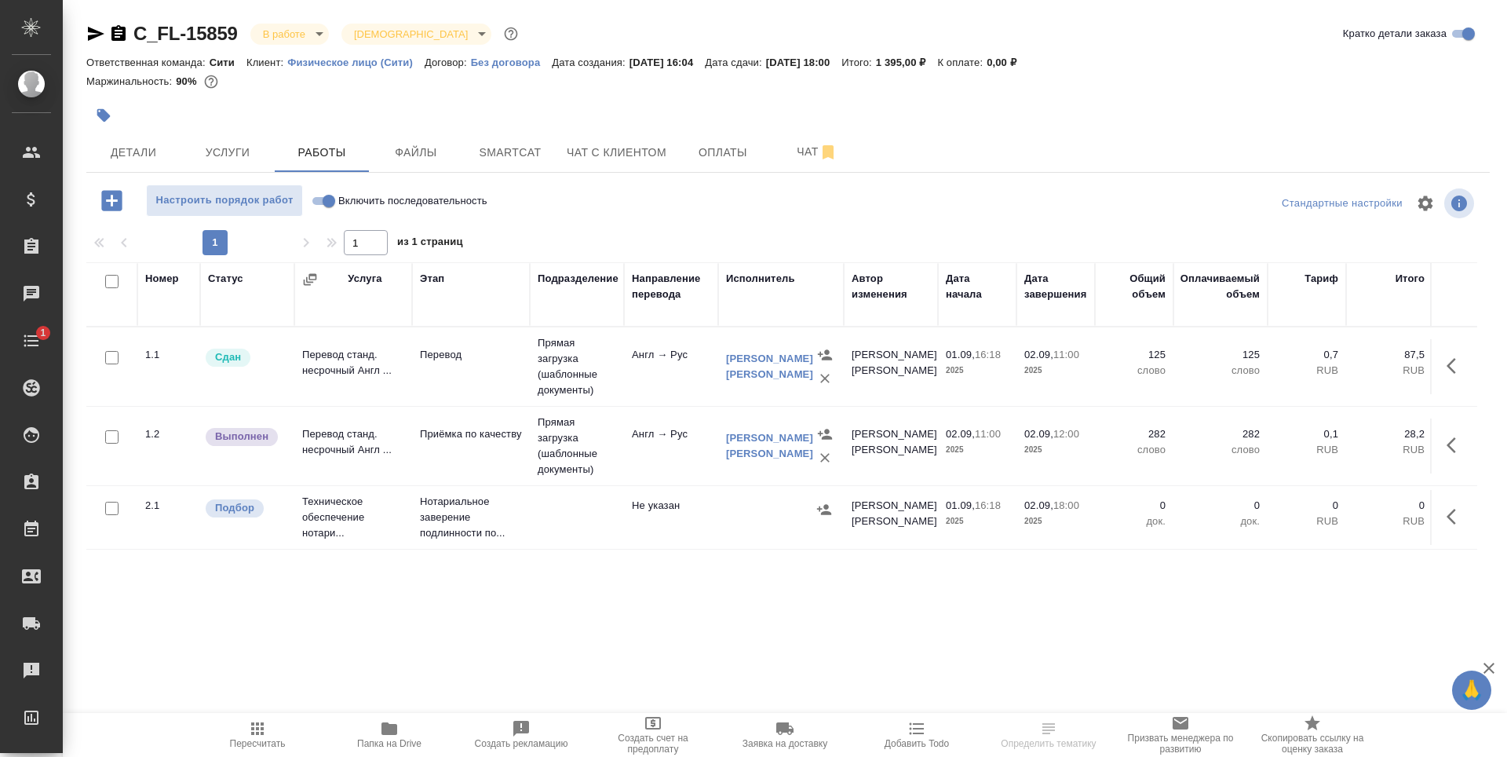
click at [1464, 518] on icon "button" at bounding box center [1456, 516] width 19 height 19
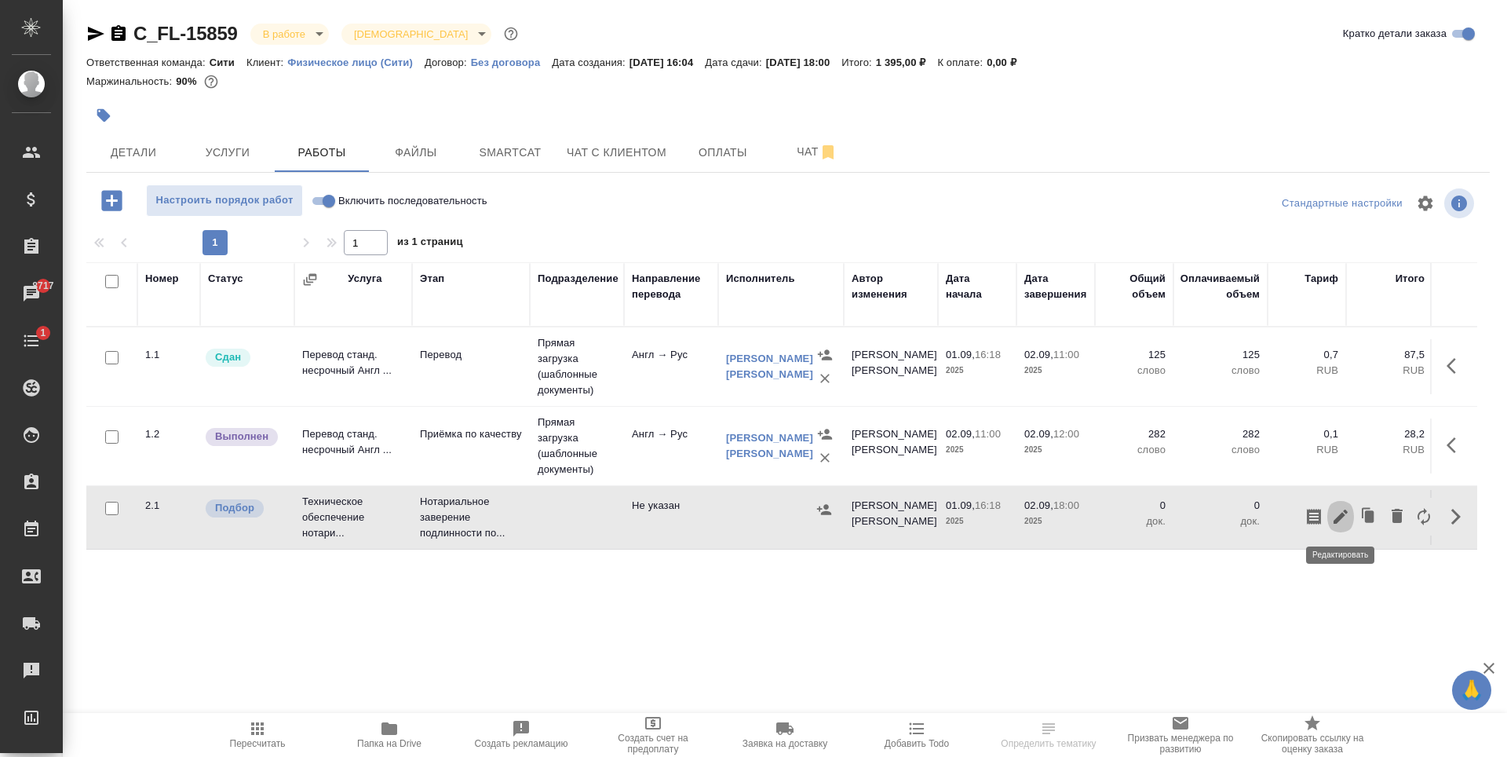
click at [1344, 514] on icon "button" at bounding box center [1341, 516] width 14 height 14
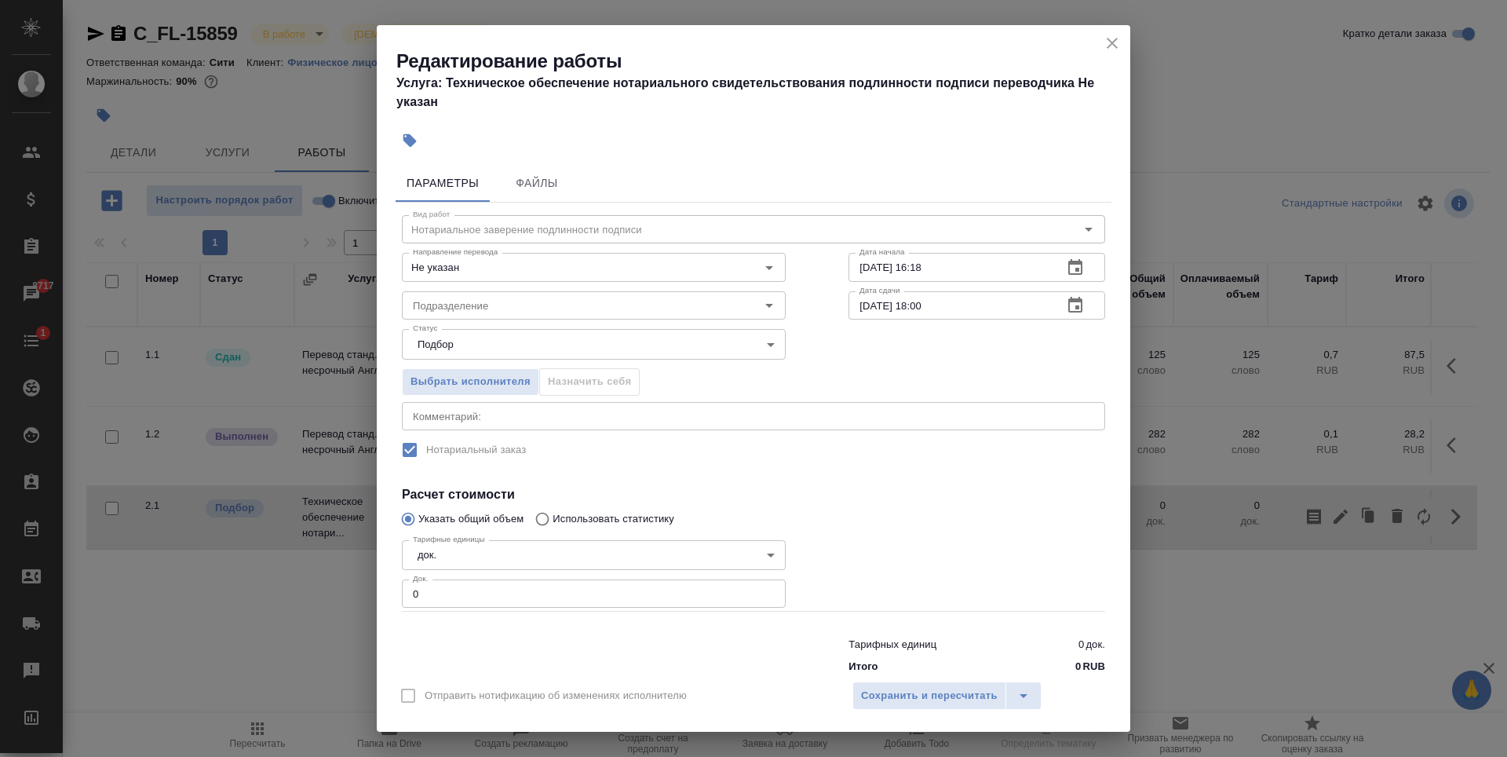
click at [1117, 38] on icon "close" at bounding box center [1112, 43] width 19 height 19
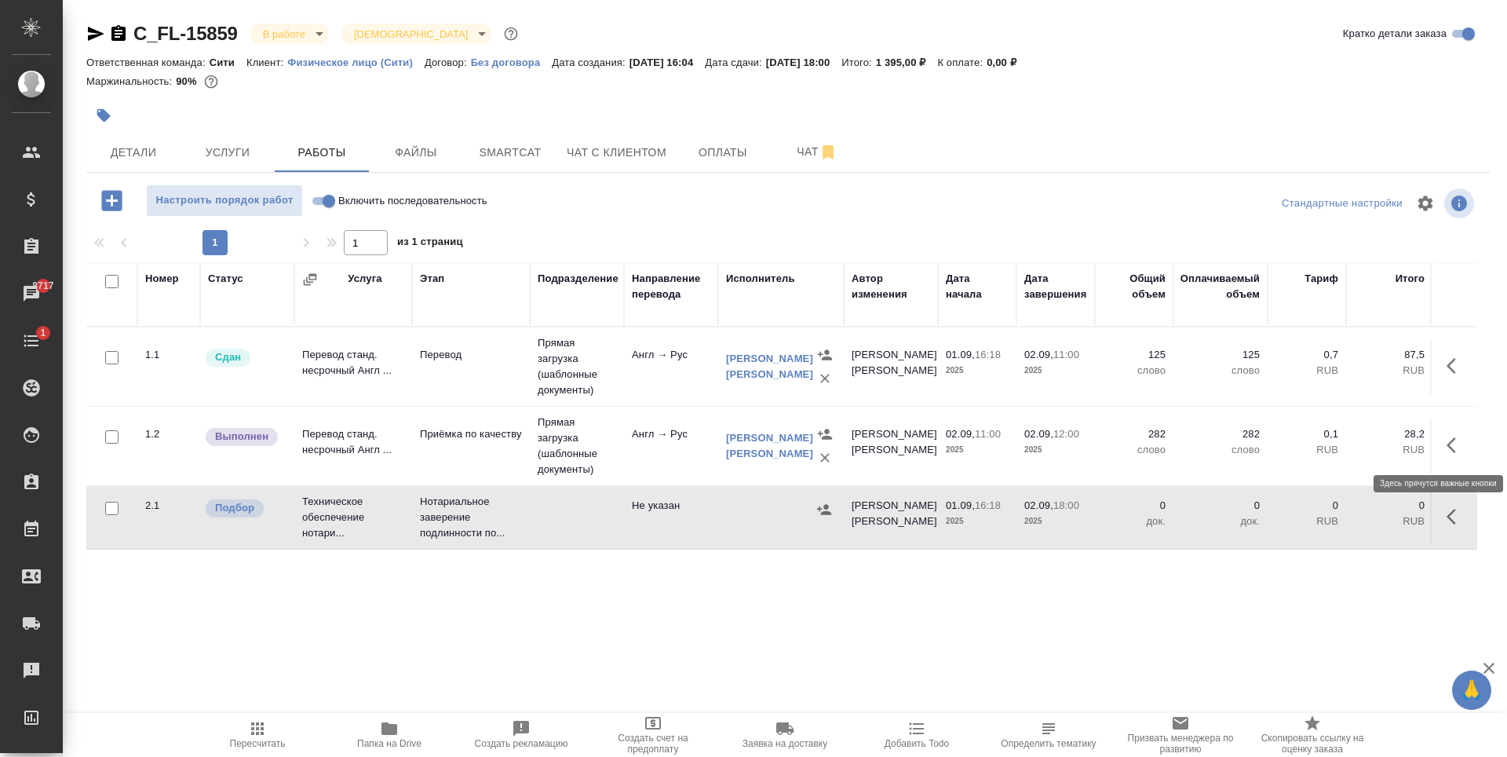
click at [1464, 445] on icon "button" at bounding box center [1456, 445] width 19 height 19
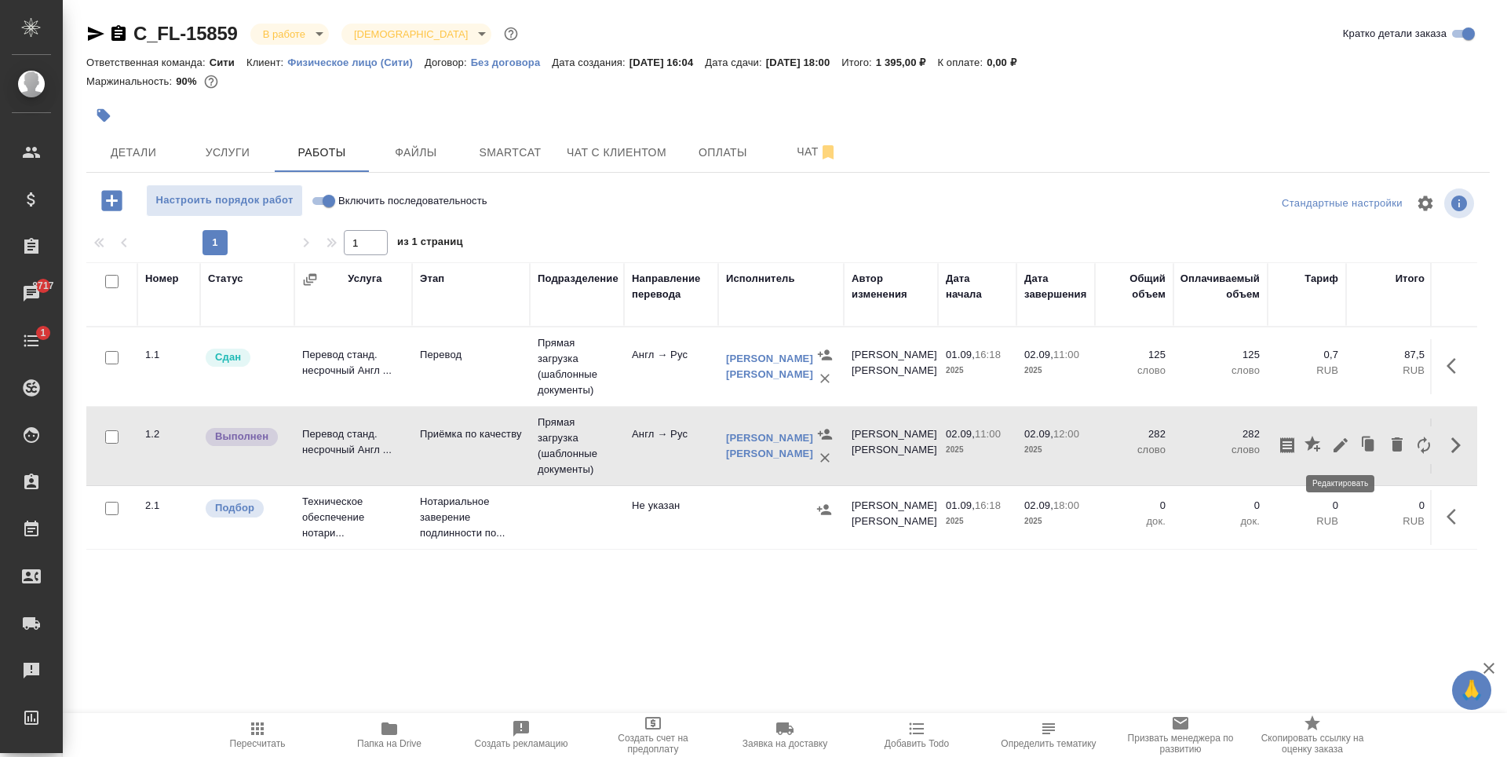
click at [1338, 451] on icon "button" at bounding box center [1340, 445] width 19 height 19
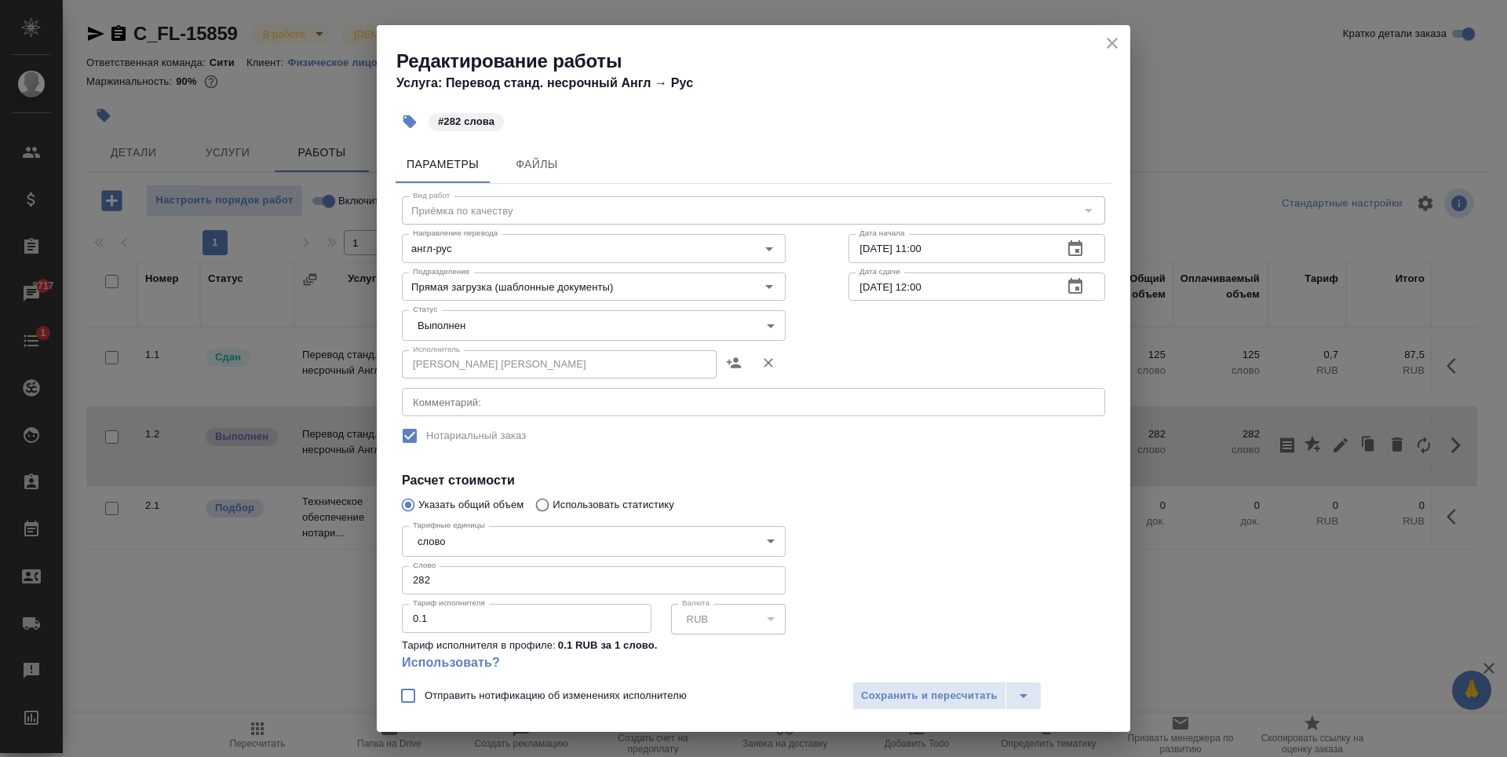
click at [1113, 43] on icon "close" at bounding box center [1112, 43] width 11 height 11
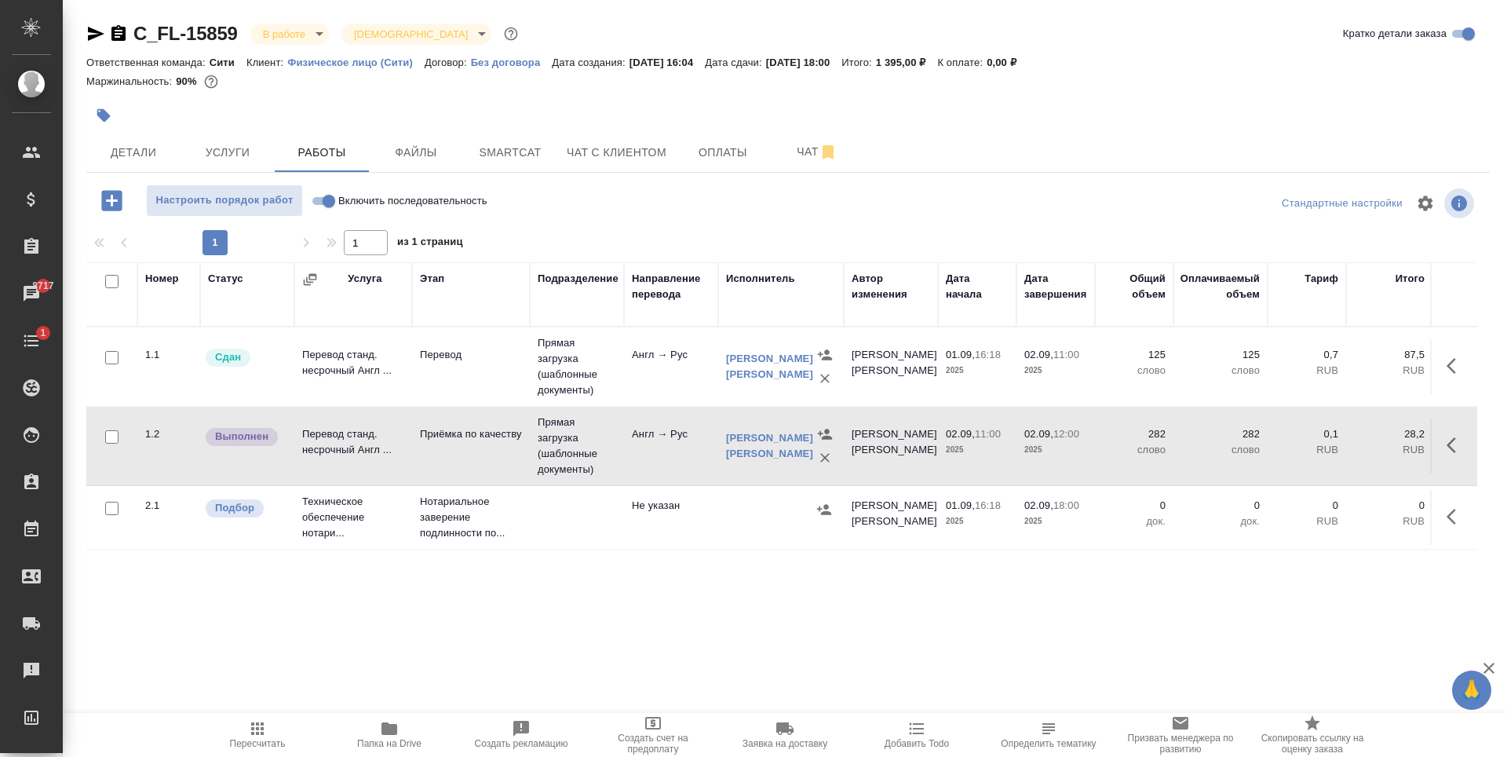
click at [148, 159] on span "Детали" at bounding box center [133, 153] width 75 height 20
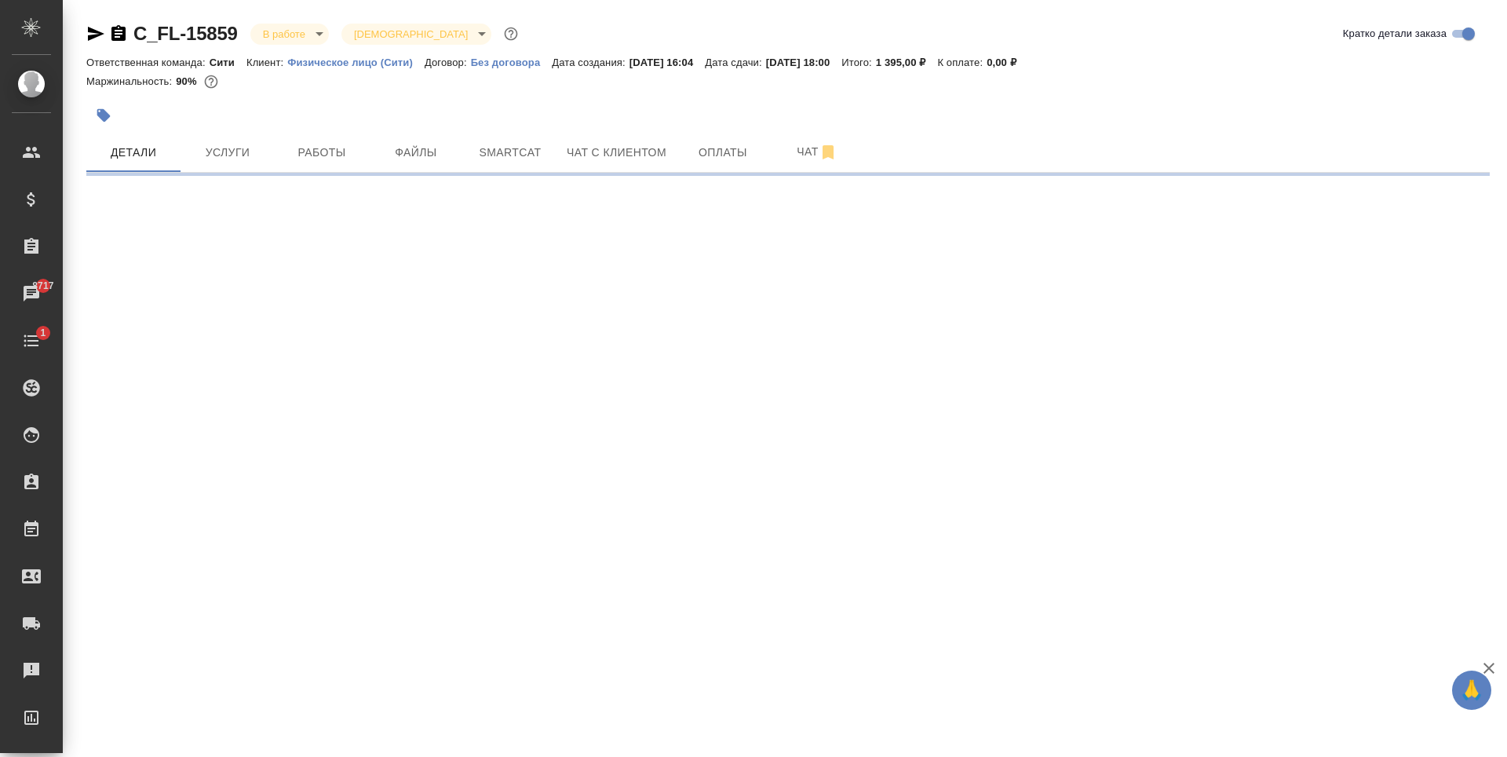
select select "RU"
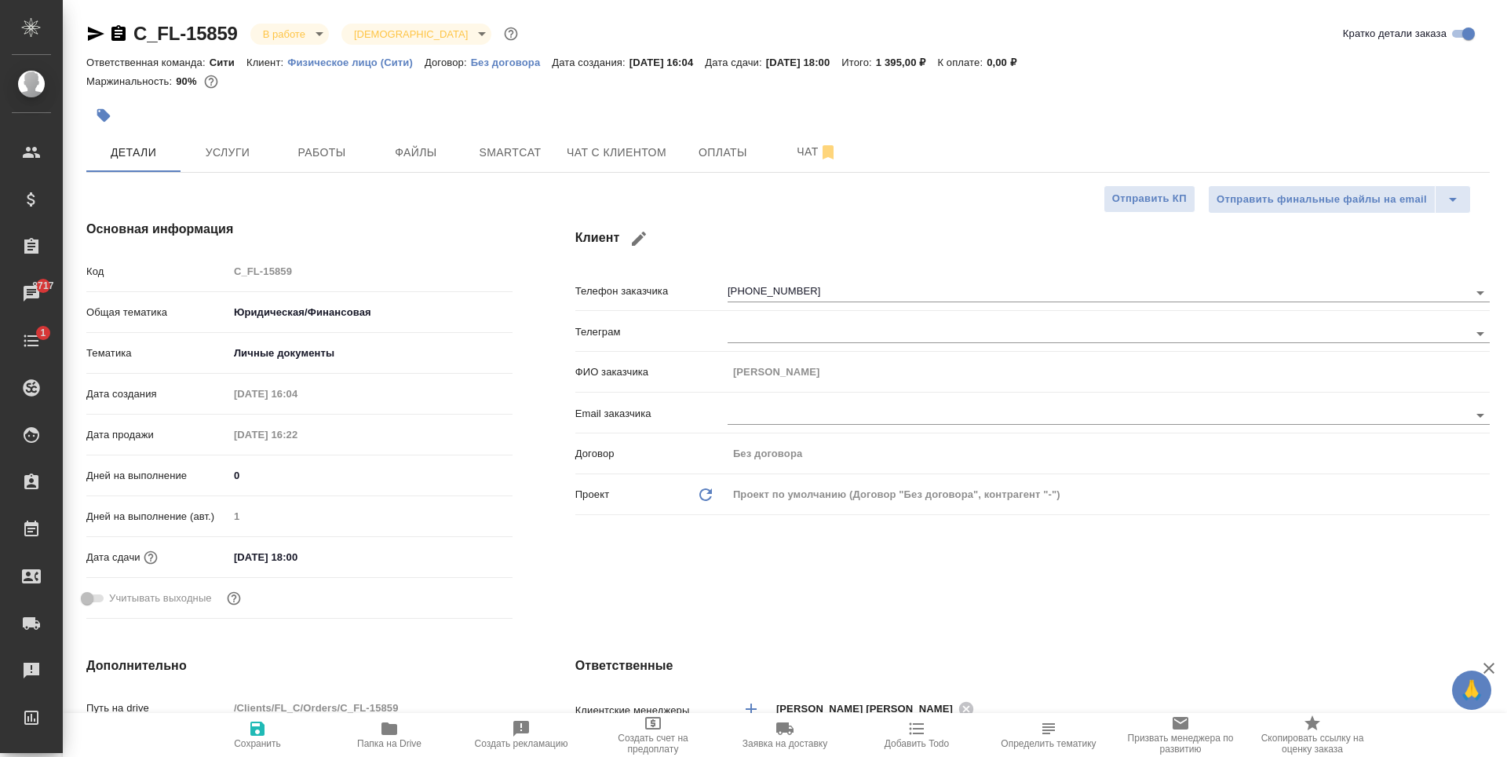
type textarea "x"
click at [330, 143] on span "Работы" at bounding box center [321, 153] width 75 height 20
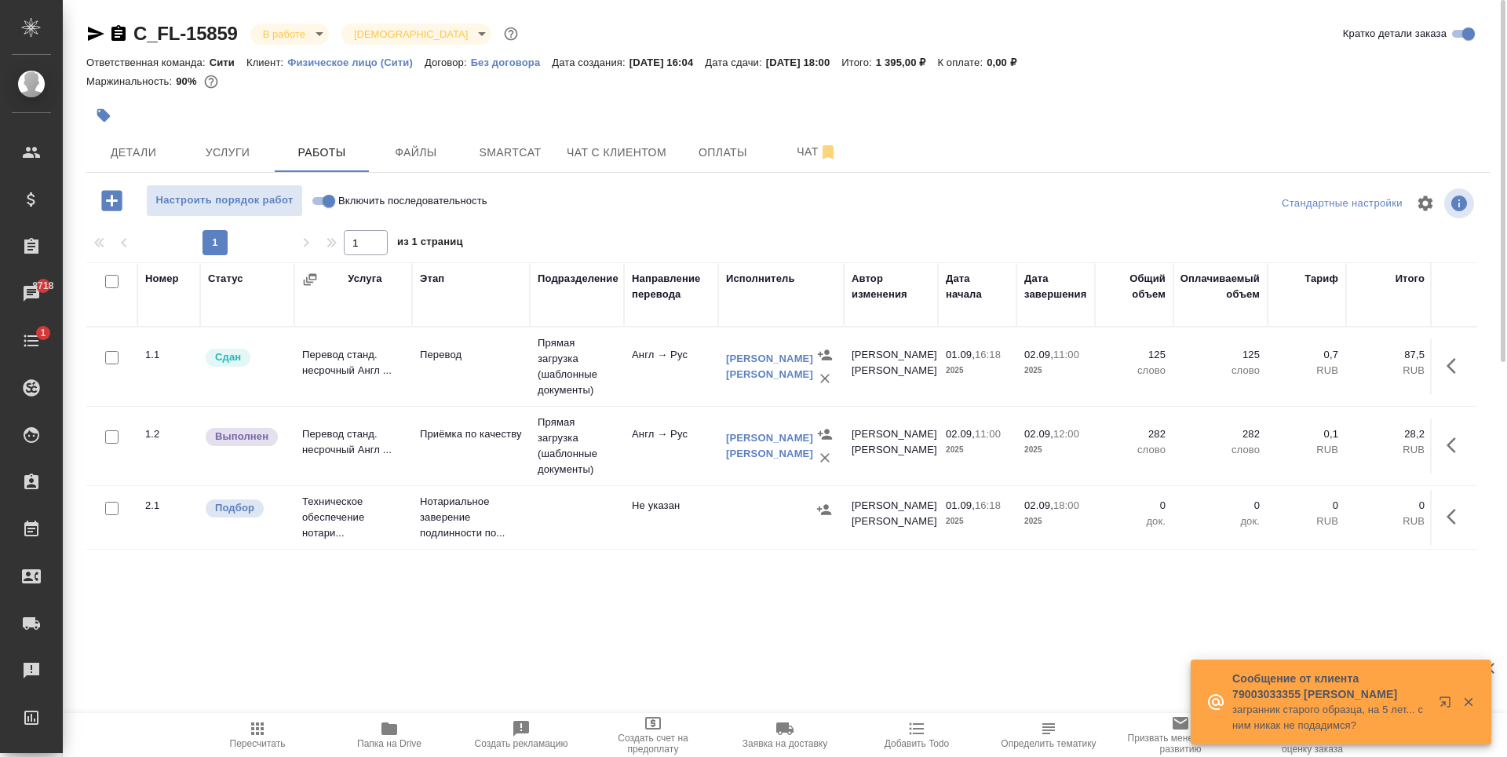
click at [1457, 522] on icon "button" at bounding box center [1456, 516] width 19 height 19
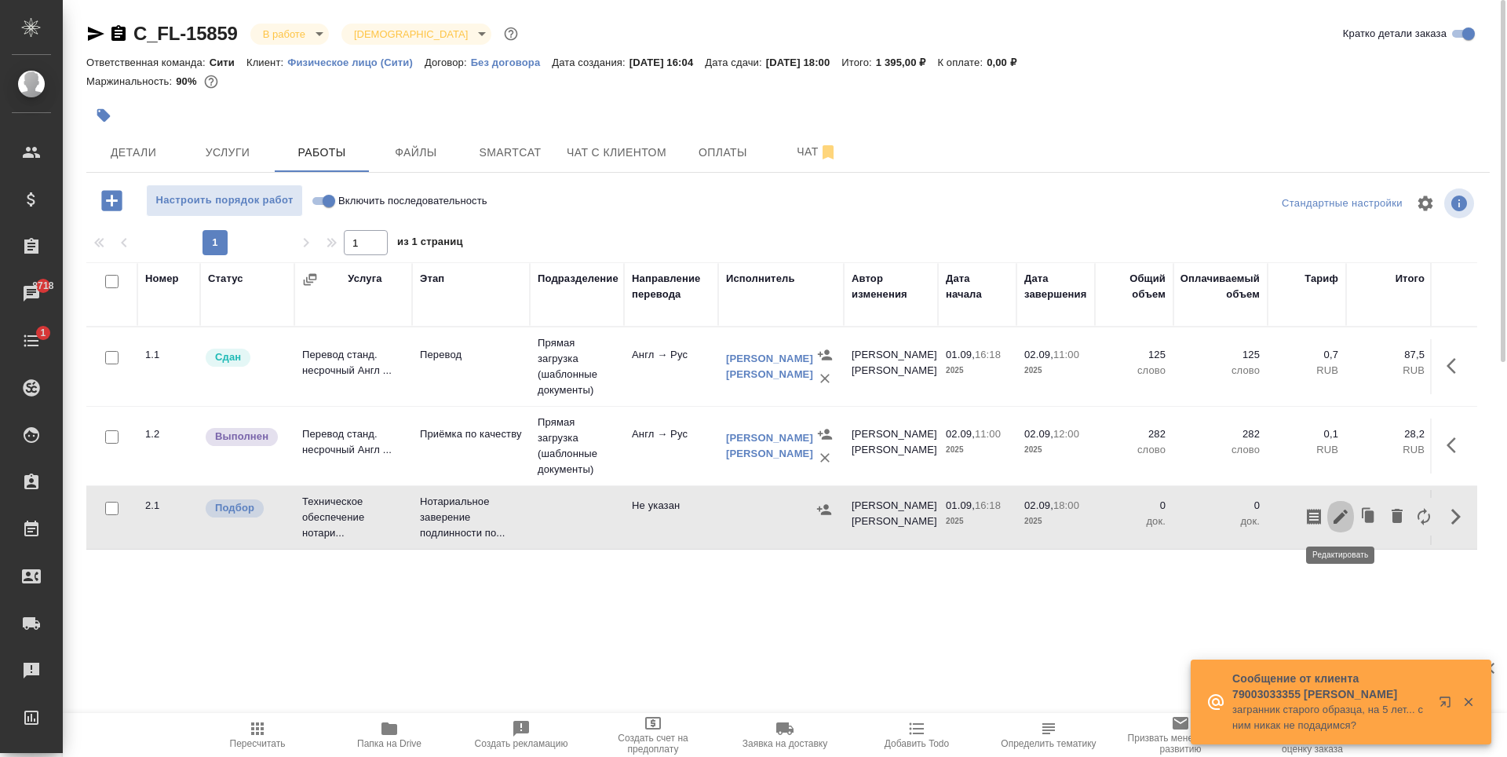
click at [1338, 507] on icon "button" at bounding box center [1340, 516] width 19 height 19
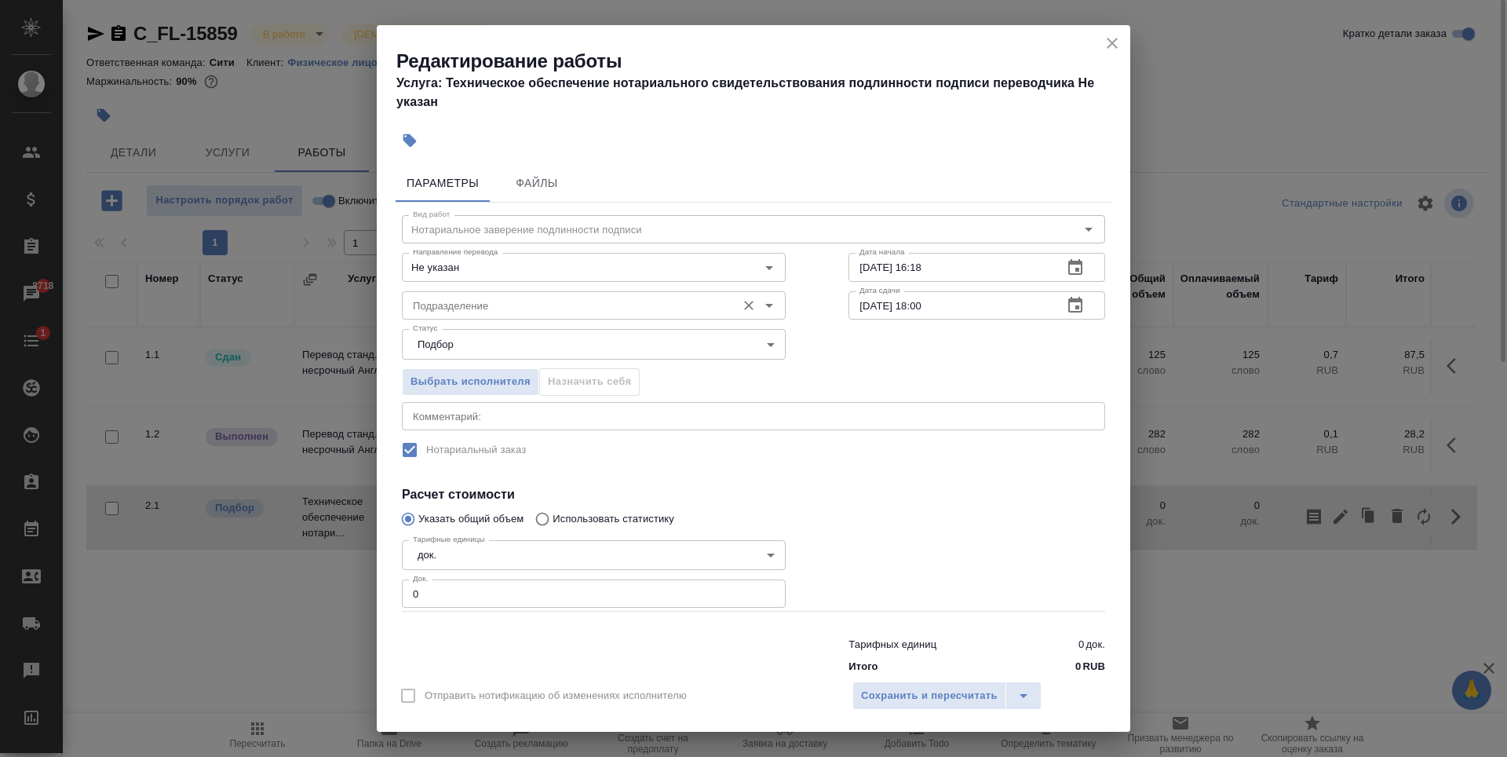
click at [547, 303] on input "Подразделение" at bounding box center [568, 305] width 322 height 19
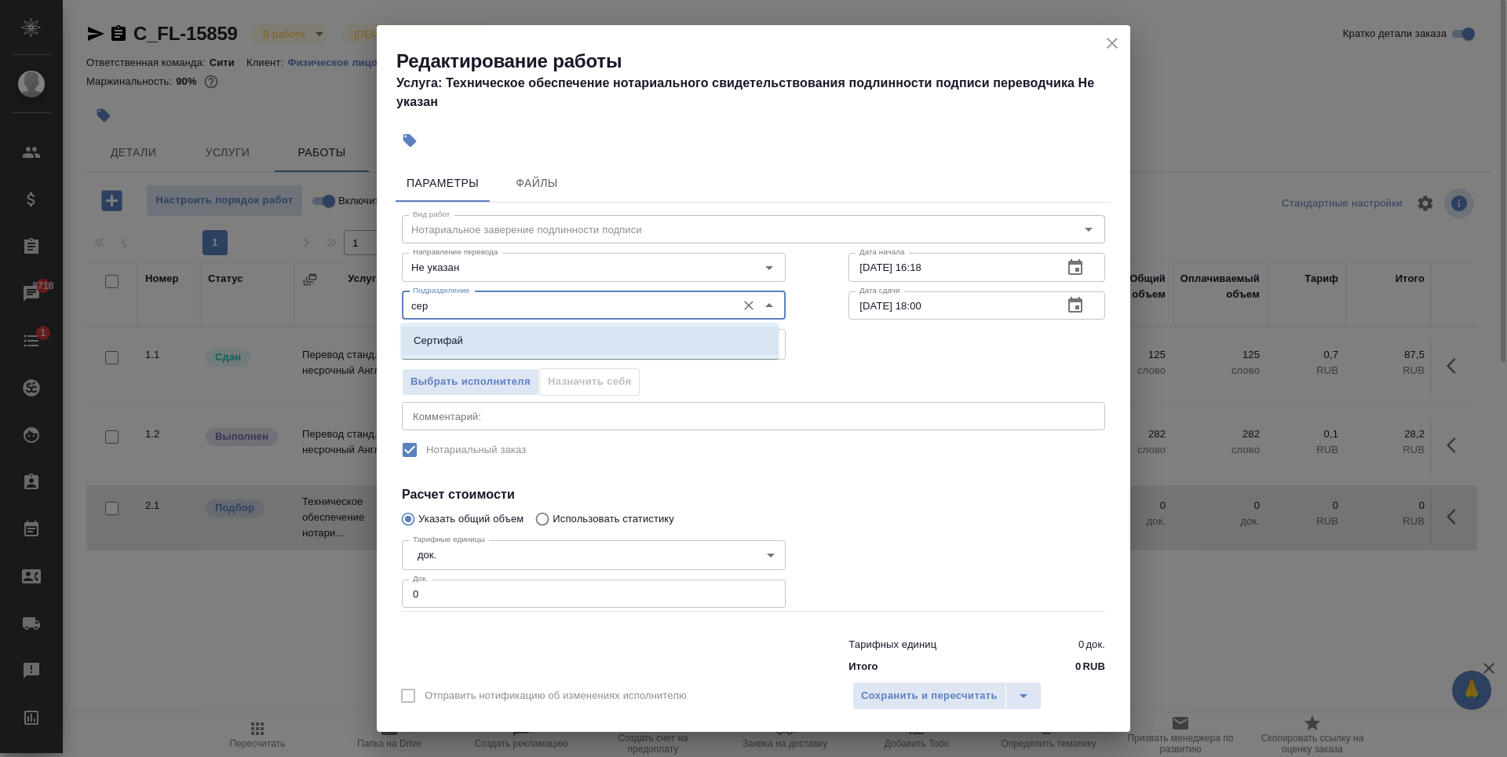
click at [512, 346] on li "Сертифай" at bounding box center [590, 341] width 378 height 28
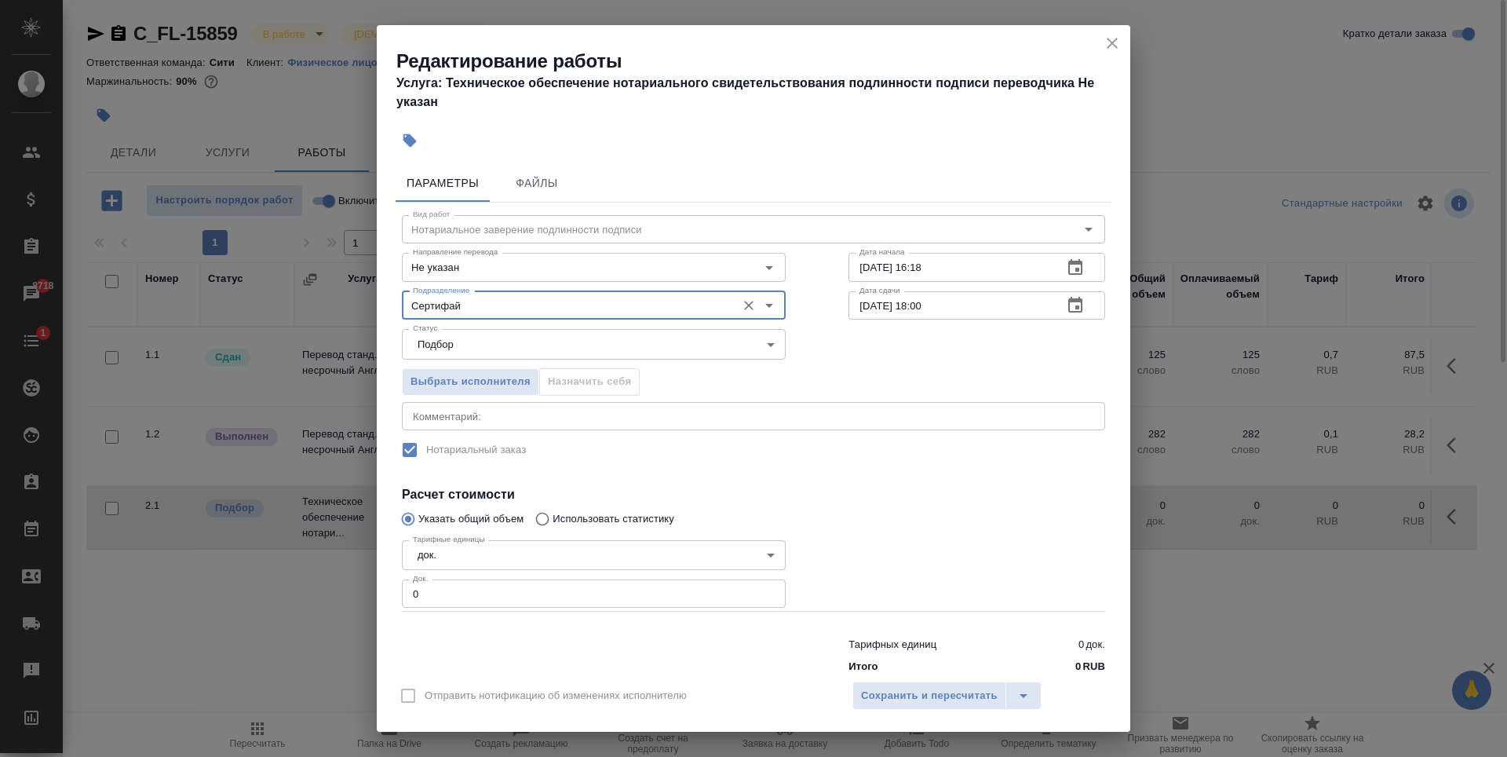
type input "Сертифай"
type input "1"
click at [761, 592] on input "1" at bounding box center [594, 593] width 384 height 28
click at [896, 695] on span "Сохранить и пересчитать" at bounding box center [929, 696] width 137 height 18
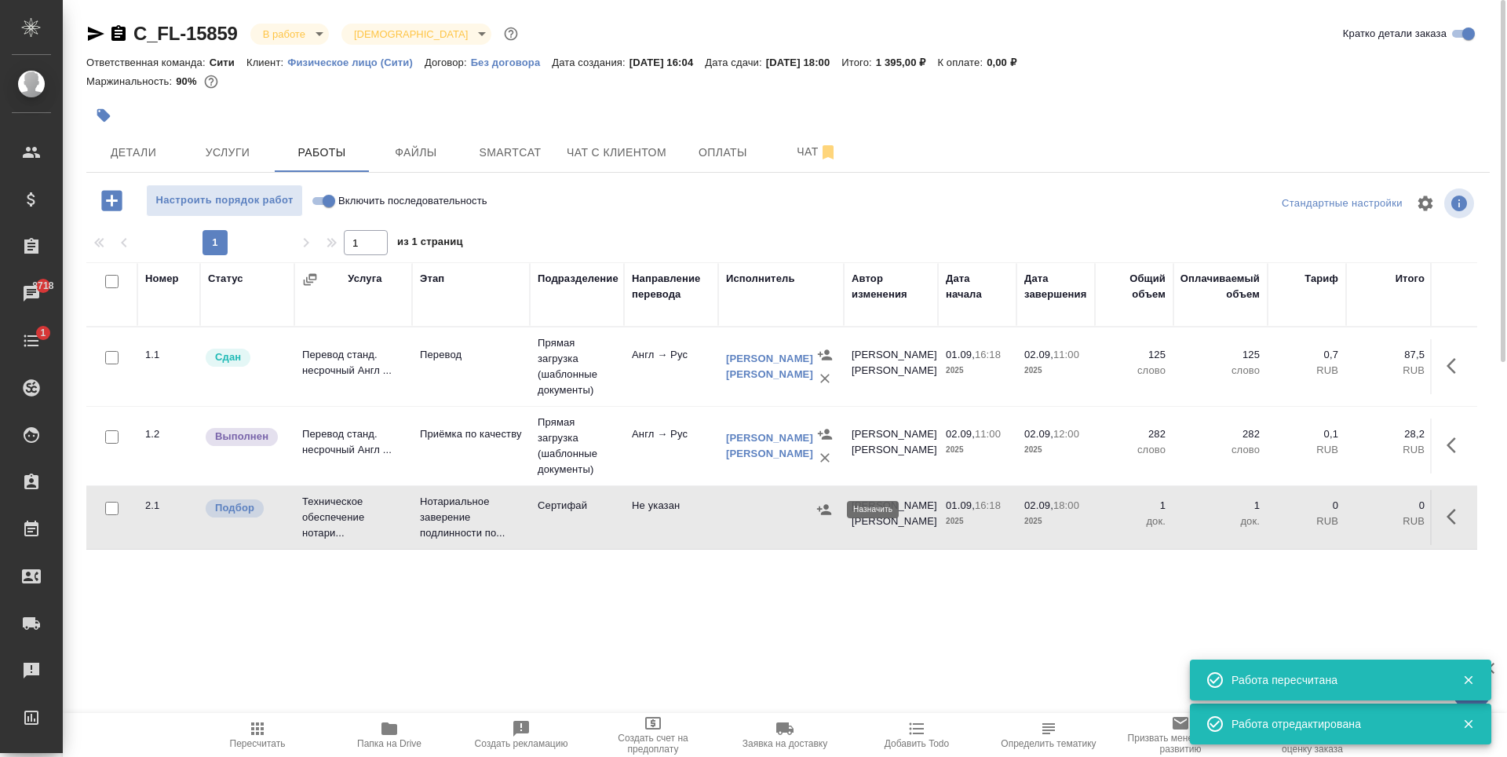
click at [827, 513] on icon "button" at bounding box center [824, 509] width 14 height 10
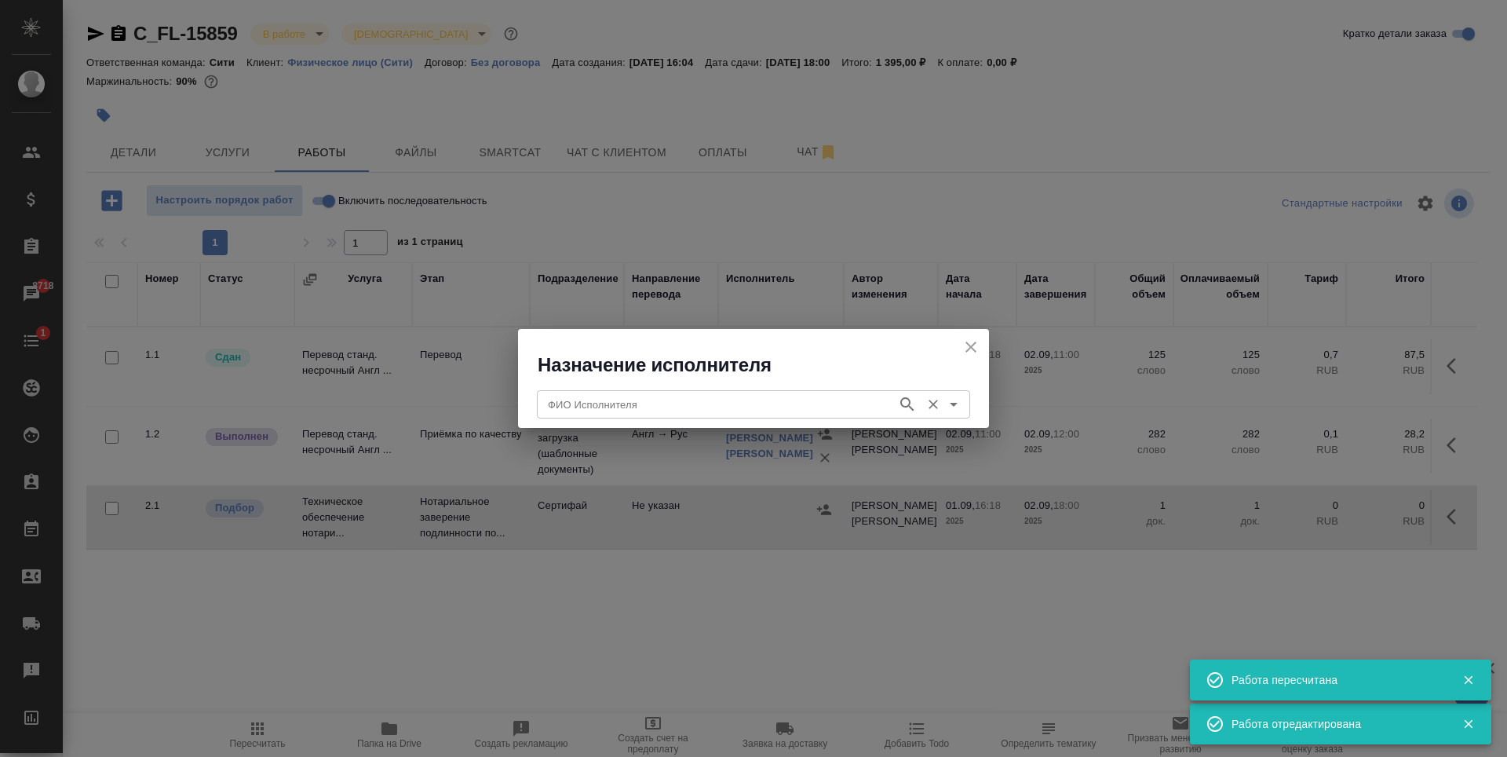
click at [707, 404] on input "ФИО Исполнителя" at bounding box center [716, 404] width 348 height 19
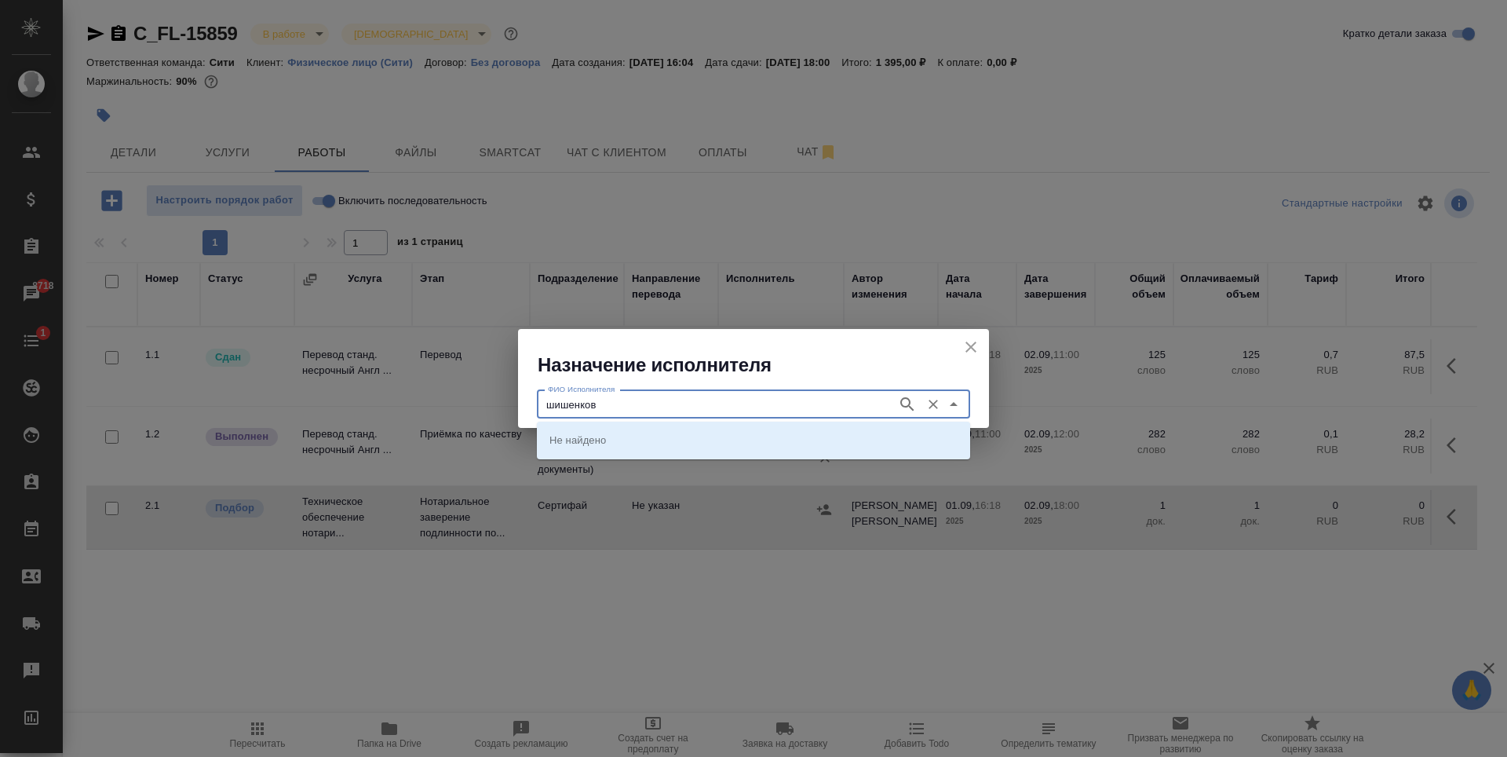
type input "шишенков"
click at [630, 447] on li "НОТАРИУС Шишенков Леонид Васильевич" at bounding box center [753, 439] width 433 height 28
type input "НОТАРИУС Шишенков Леонид Васильевич"
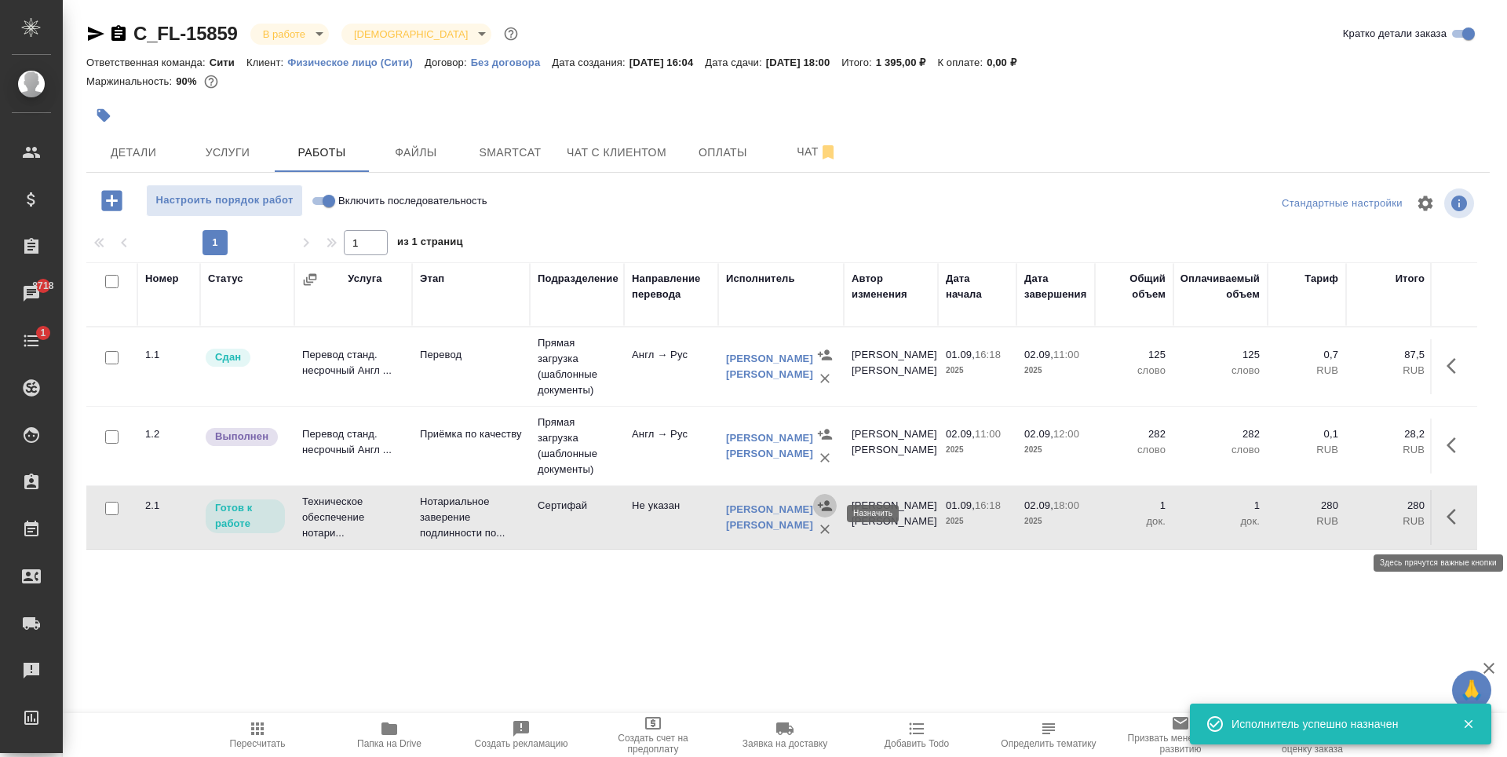
click at [1452, 524] on icon "button" at bounding box center [1451, 517] width 9 height 16
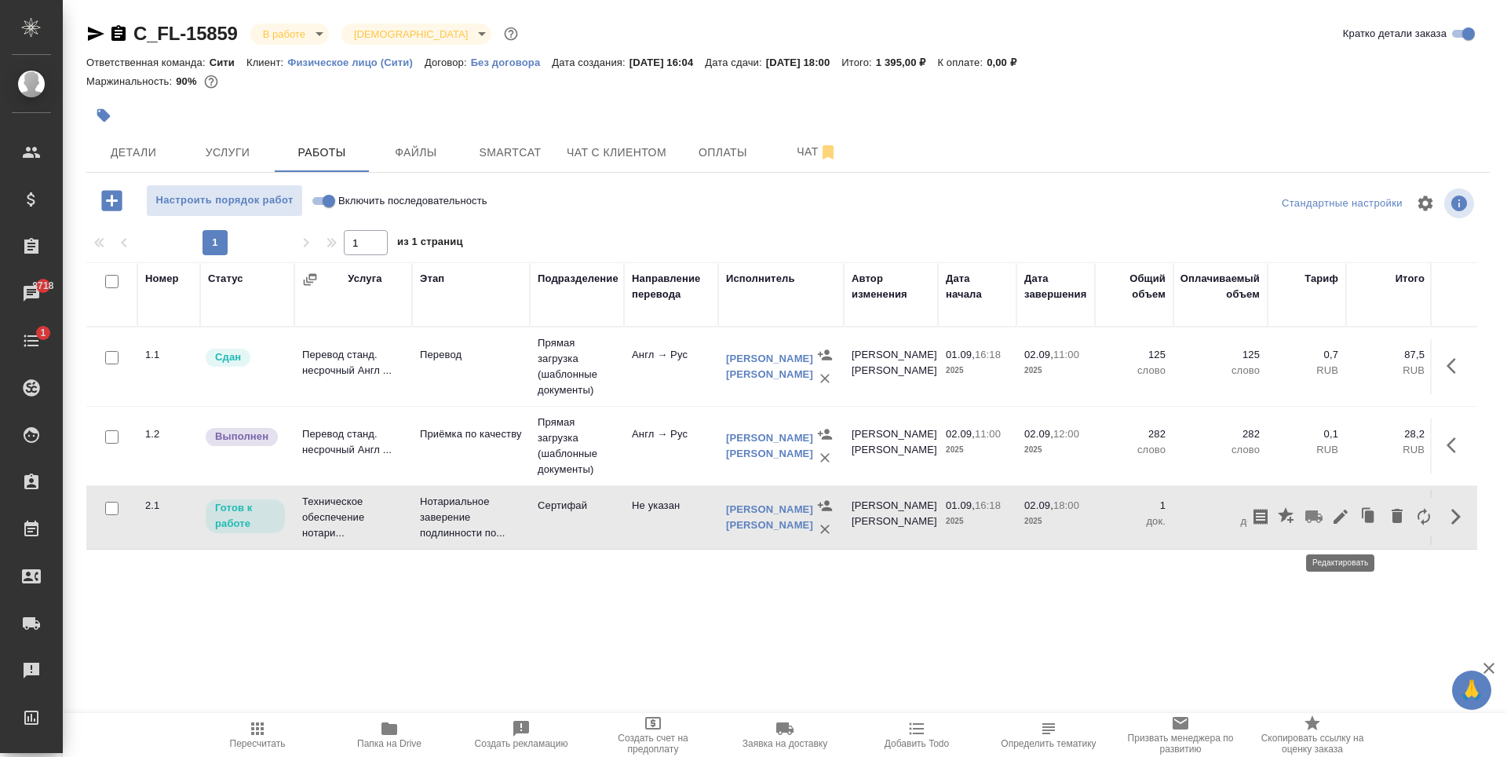
click at [1340, 524] on icon "button" at bounding box center [1341, 516] width 14 height 14
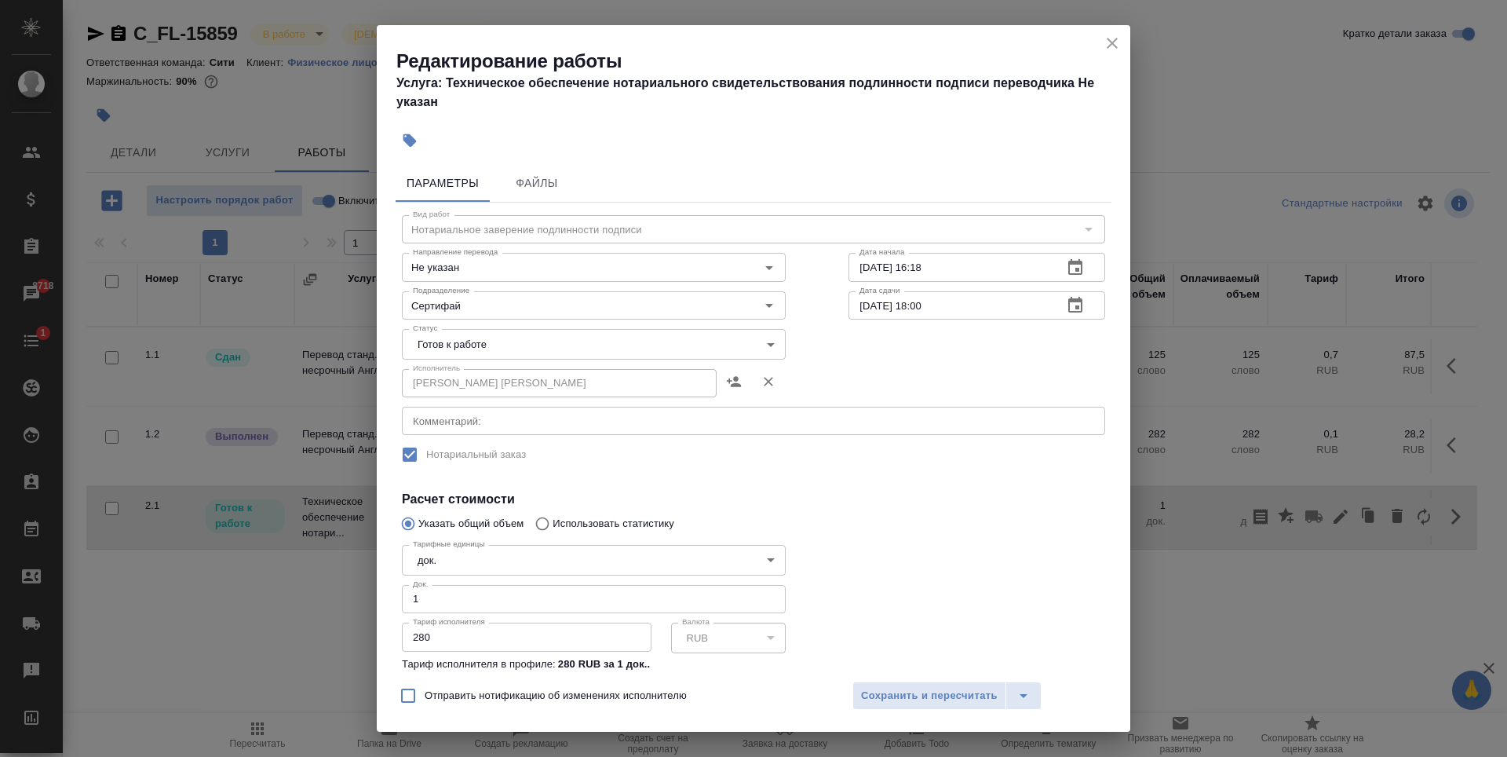
click at [545, 350] on body "🙏 .cls-1 fill:#fff; AWATERA Zaytseva Svetlana Клиенты Спецификации Заказы 8718 …" at bounding box center [753, 378] width 1507 height 757
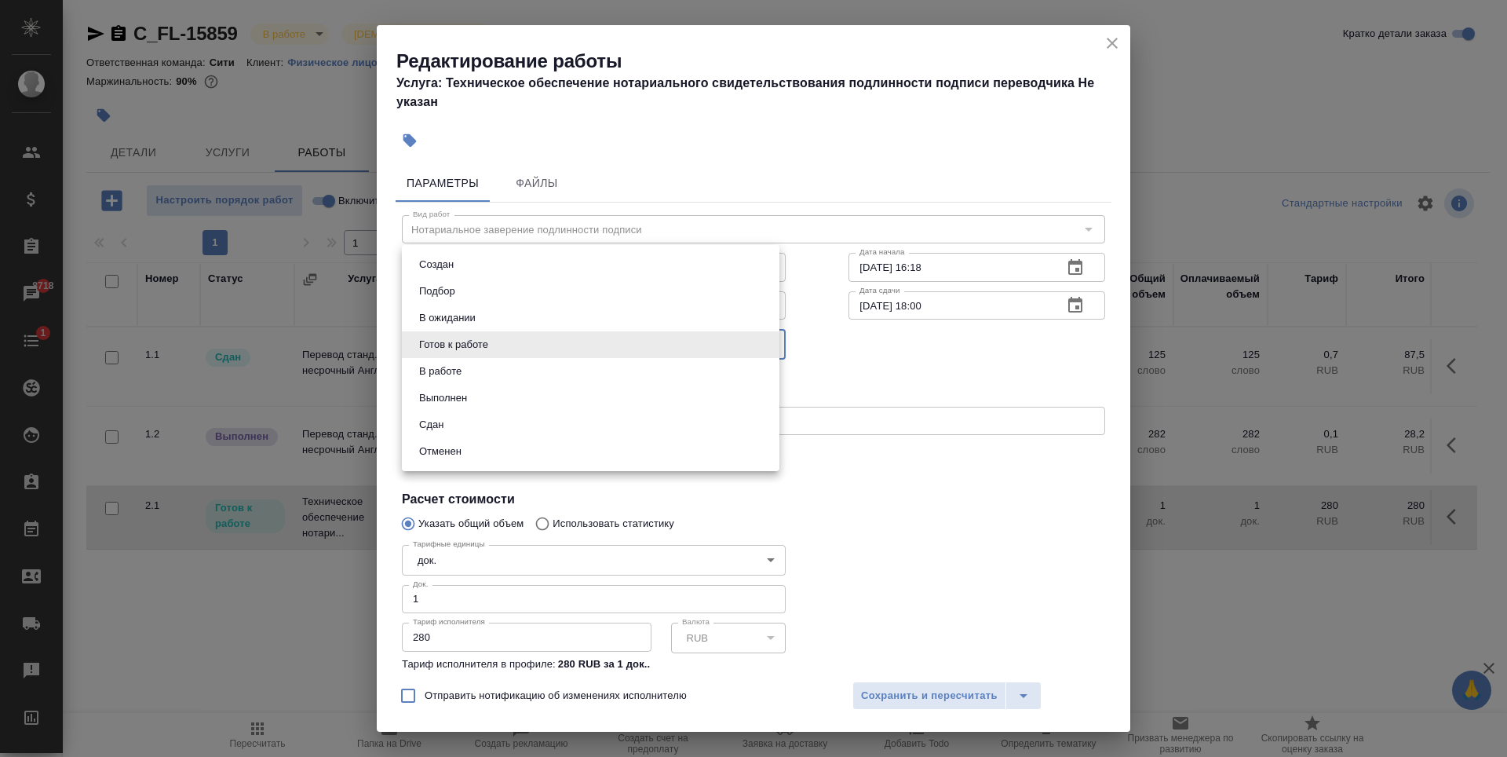
click at [464, 421] on li "Сдан" at bounding box center [591, 424] width 378 height 27
type input "closed"
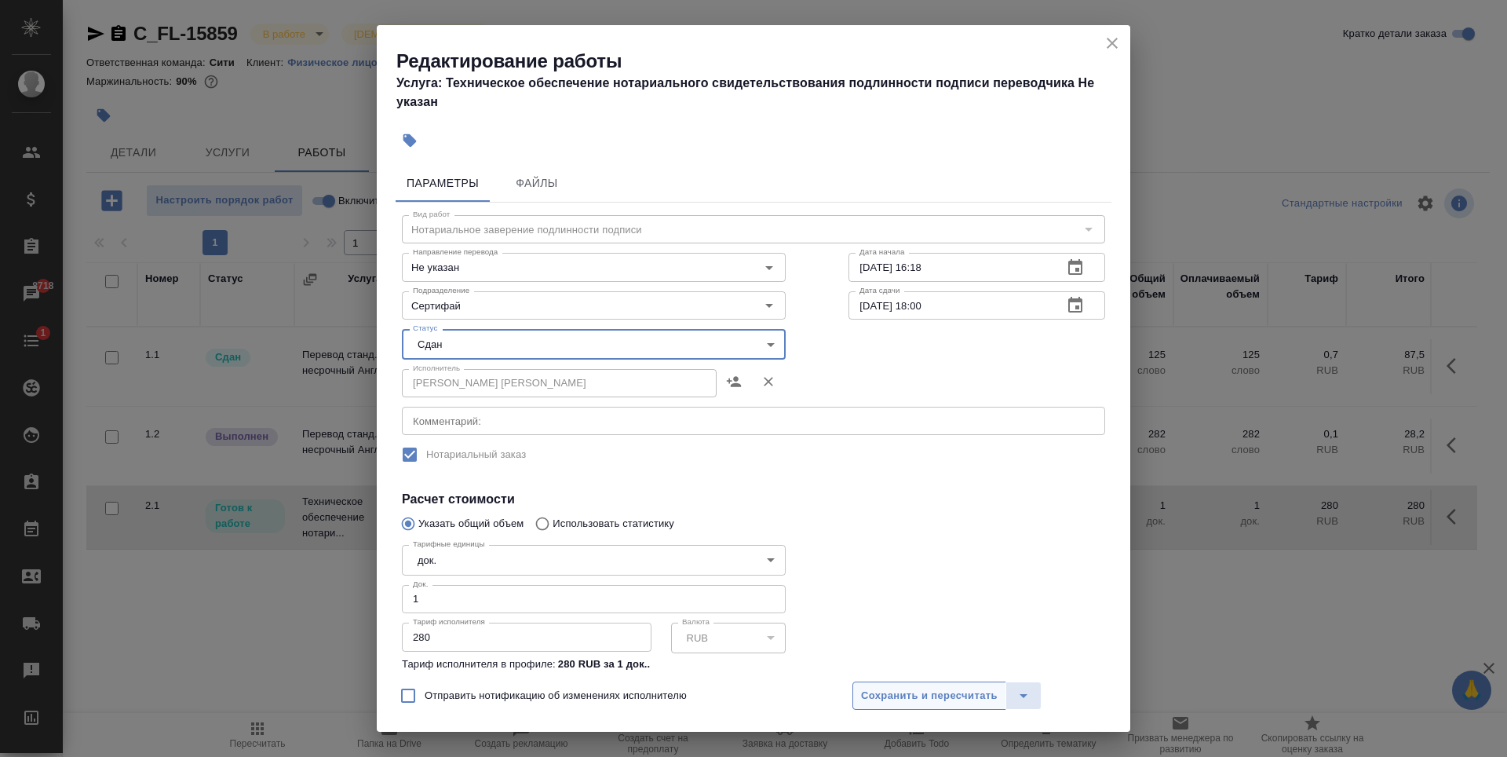
click at [937, 696] on span "Сохранить и пересчитать" at bounding box center [929, 696] width 137 height 18
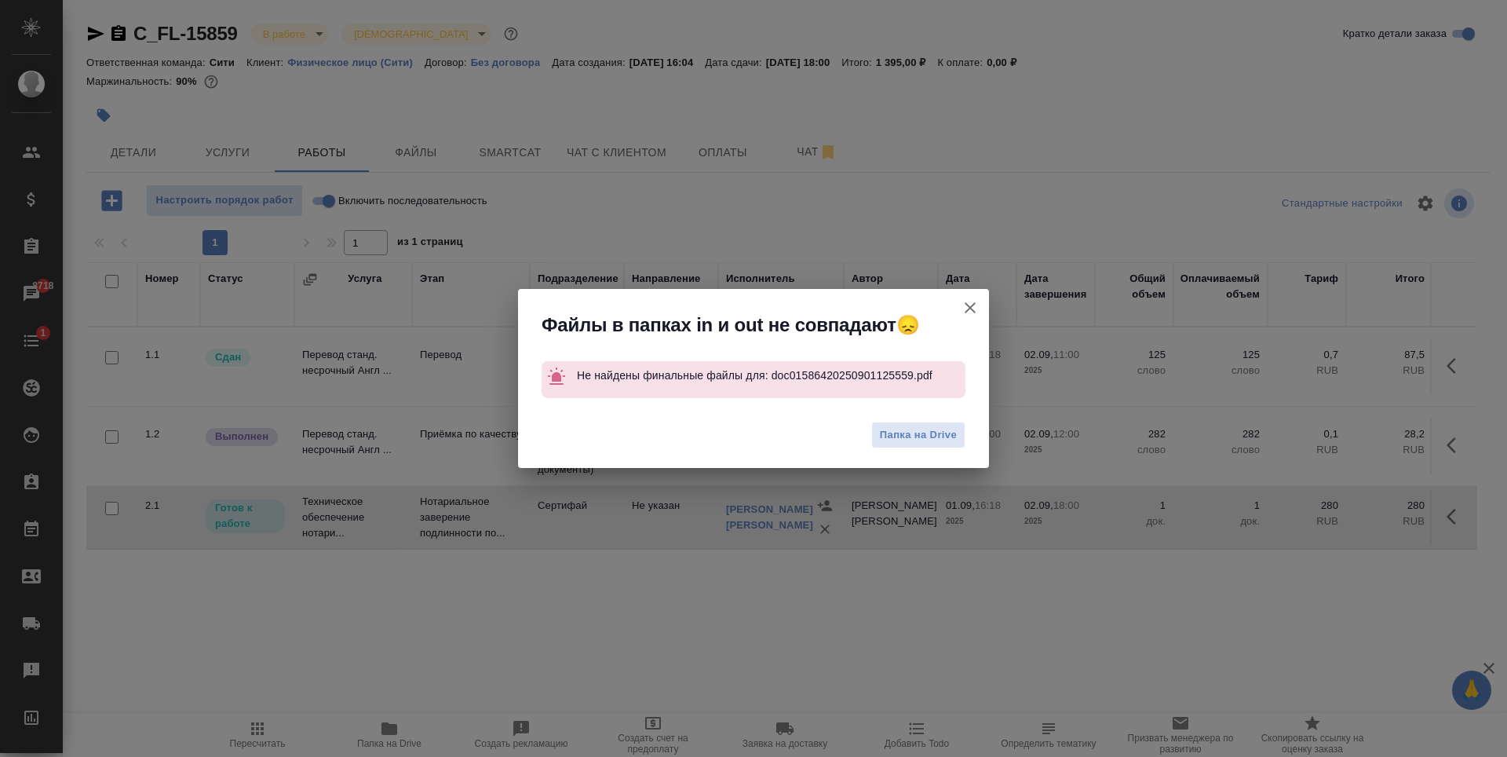
click at [976, 307] on icon "button" at bounding box center [970, 307] width 19 height 19
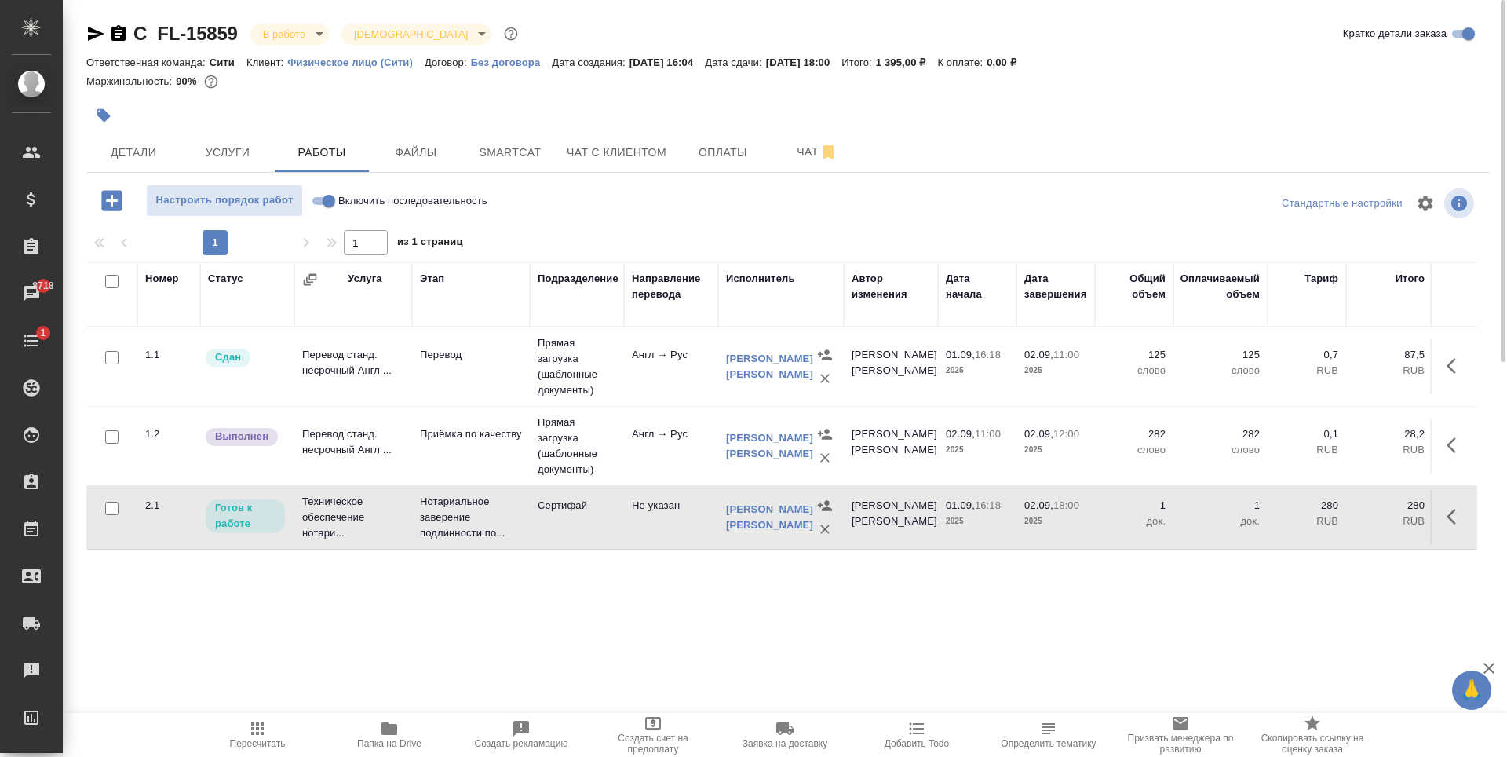
click at [323, 197] on input "Включить последовательность" at bounding box center [329, 201] width 57 height 19
checkbox input "true"
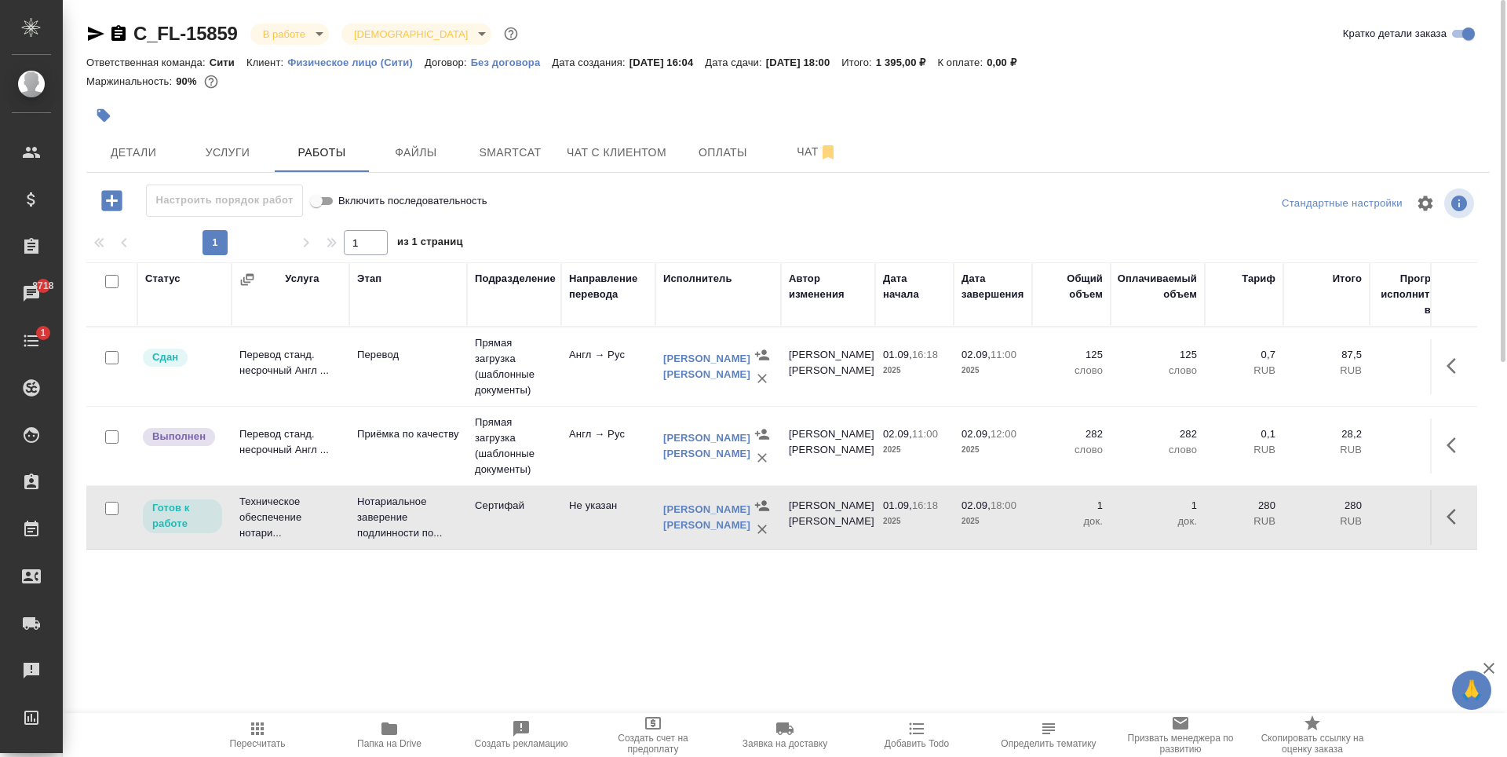
click at [1460, 524] on icon "button" at bounding box center [1456, 516] width 19 height 19
click at [1344, 524] on icon "button" at bounding box center [1340, 516] width 19 height 19
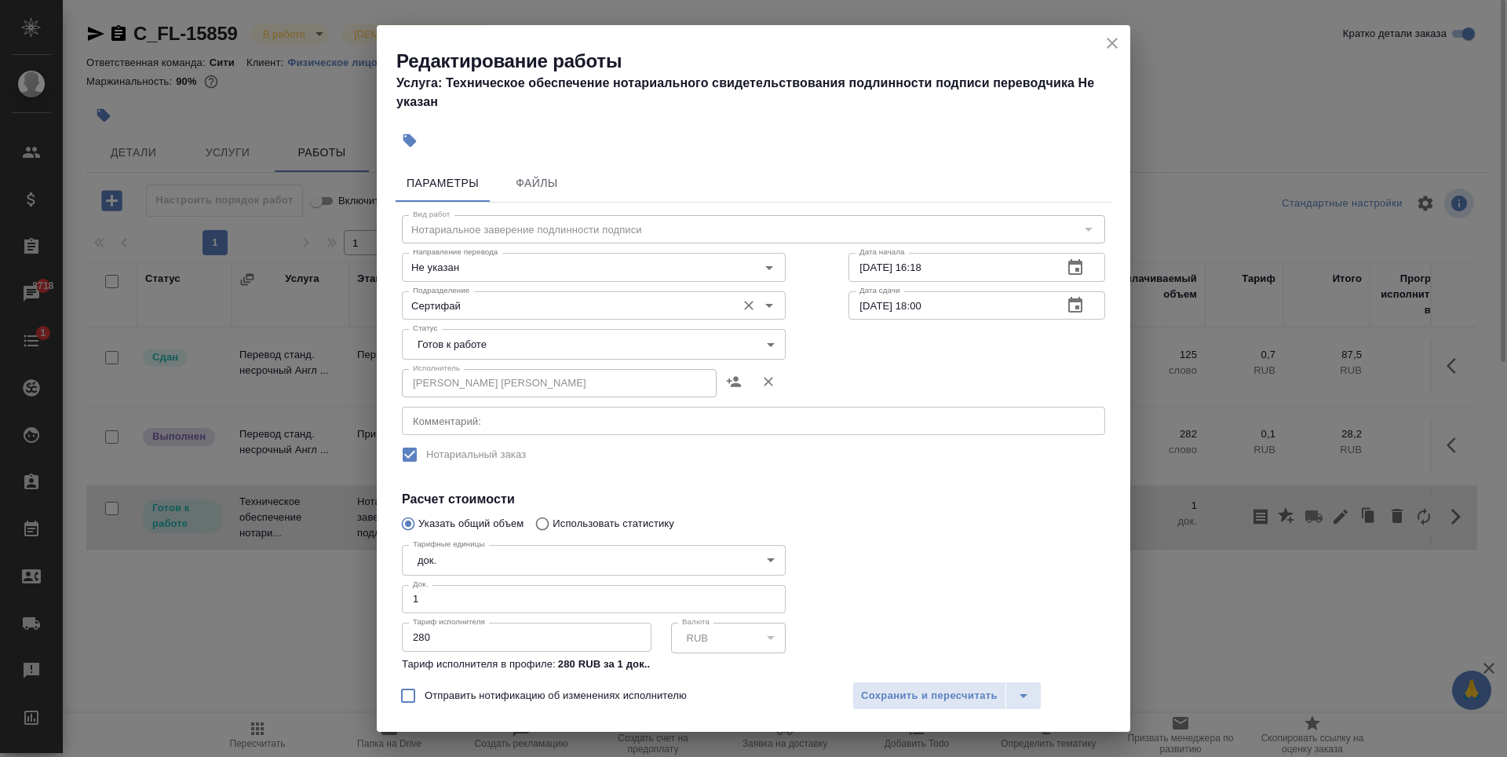
click at [550, 296] on input "Сертифай" at bounding box center [568, 305] width 322 height 19
click at [927, 345] on div "Исполнитель НОТАРИУС Шишенков Леонид Васильевич Исполнитель" at bounding box center [754, 381] width 766 height 100
click at [685, 335] on body "🙏 .cls-1 fill:#fff; AWATERA Zaytseva Svetlana Клиенты Спецификации Заказы 8718 …" at bounding box center [753, 378] width 1507 height 757
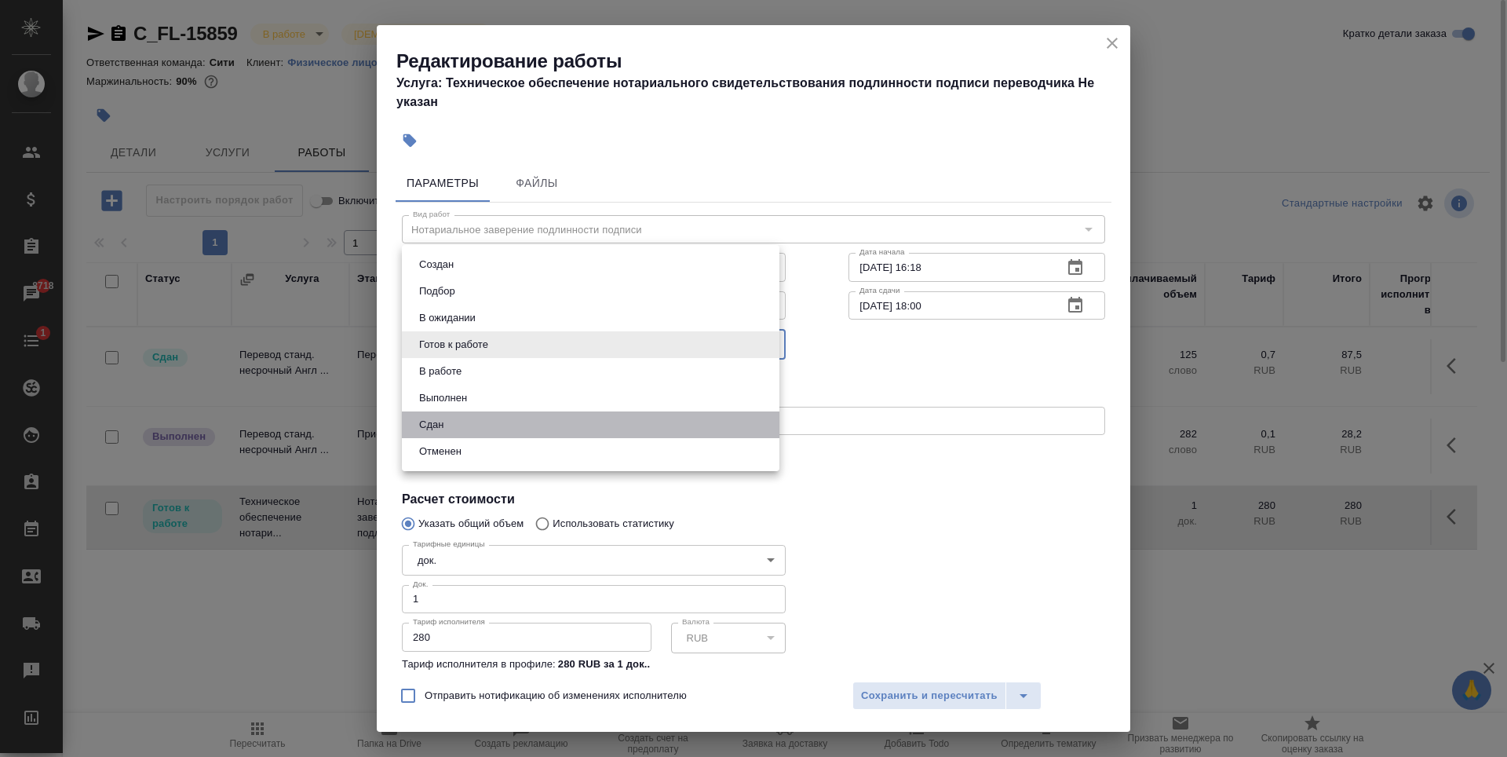
click at [475, 411] on li "Сдан" at bounding box center [591, 424] width 378 height 27
type input "closed"
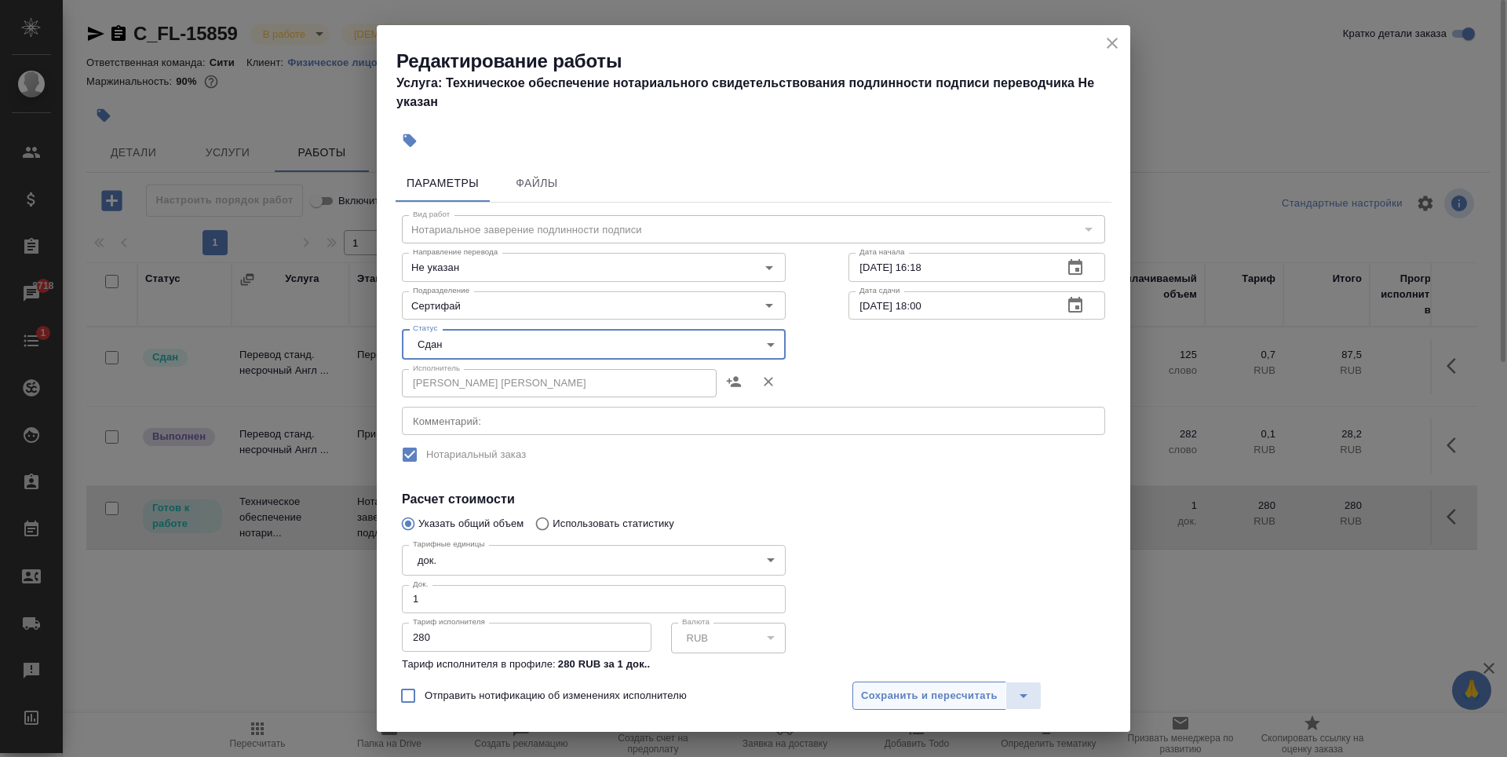
click at [970, 707] on button "Сохранить и пересчитать" at bounding box center [930, 695] width 154 height 28
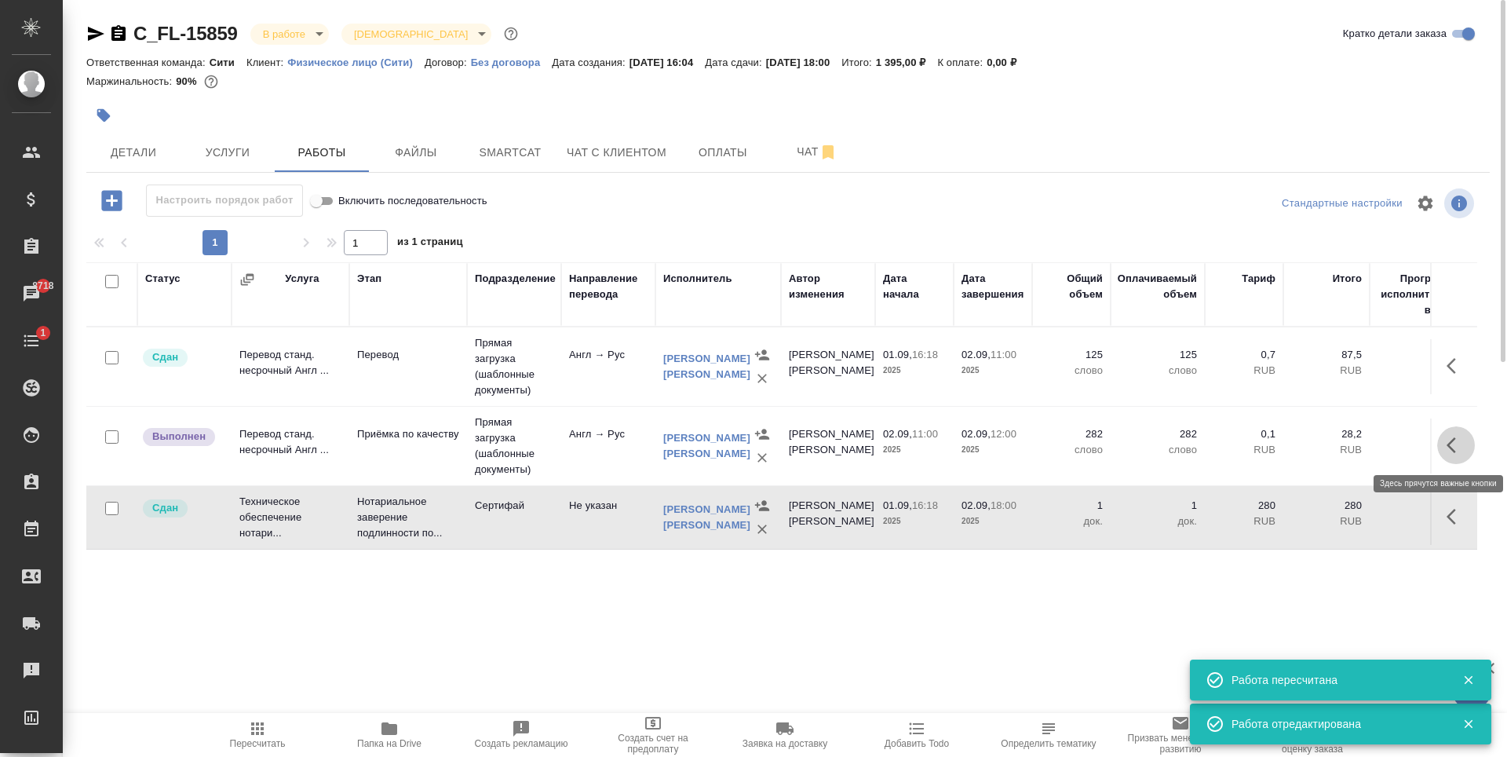
click at [1458, 449] on icon "button" at bounding box center [1456, 445] width 19 height 19
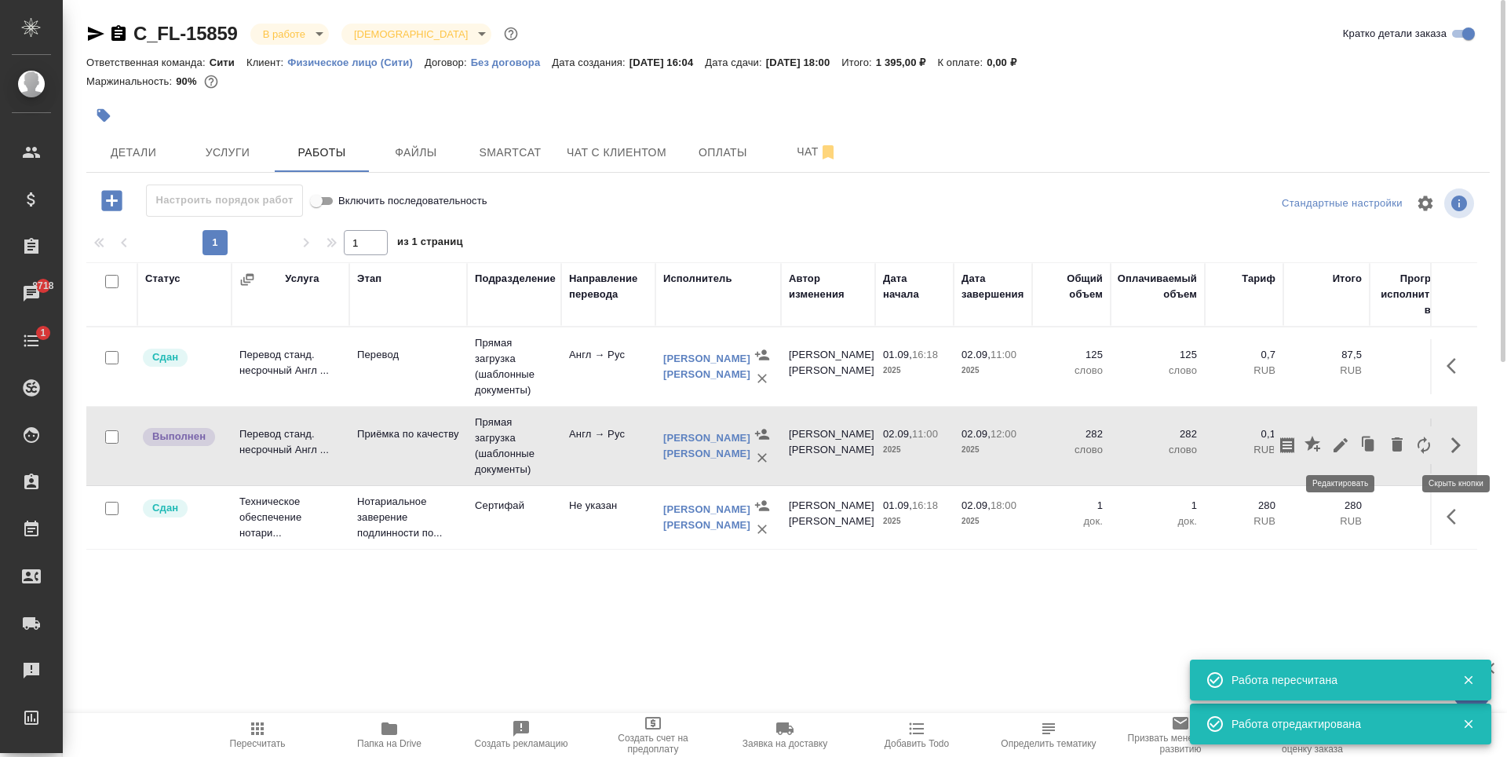
click at [1346, 445] on icon "button" at bounding box center [1340, 445] width 19 height 19
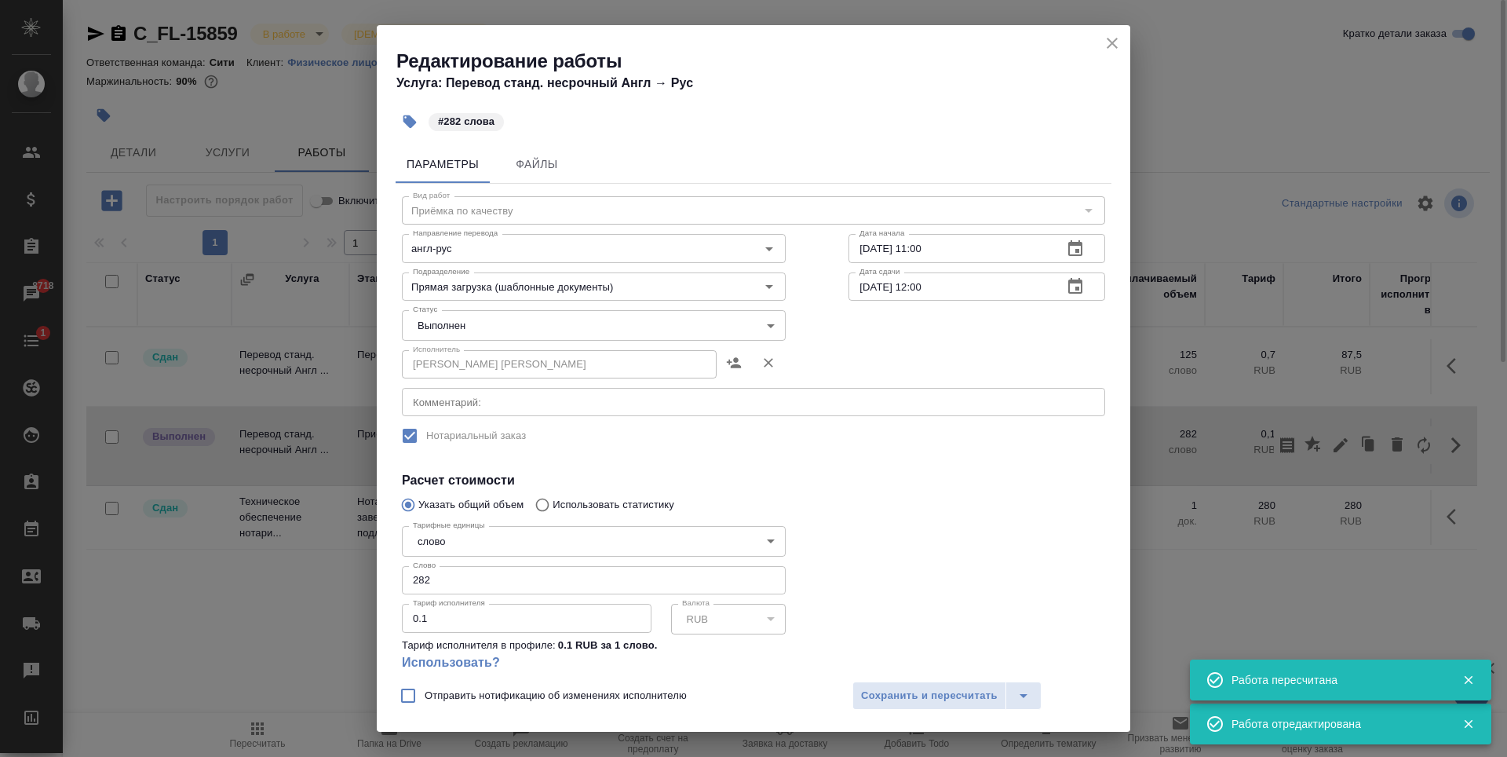
click at [514, 331] on body "🙏 .cls-1 fill:#fff; AWATERA Zaytseva Svetlana Клиенты Спецификации Заказы 8718 …" at bounding box center [753, 378] width 1507 height 757
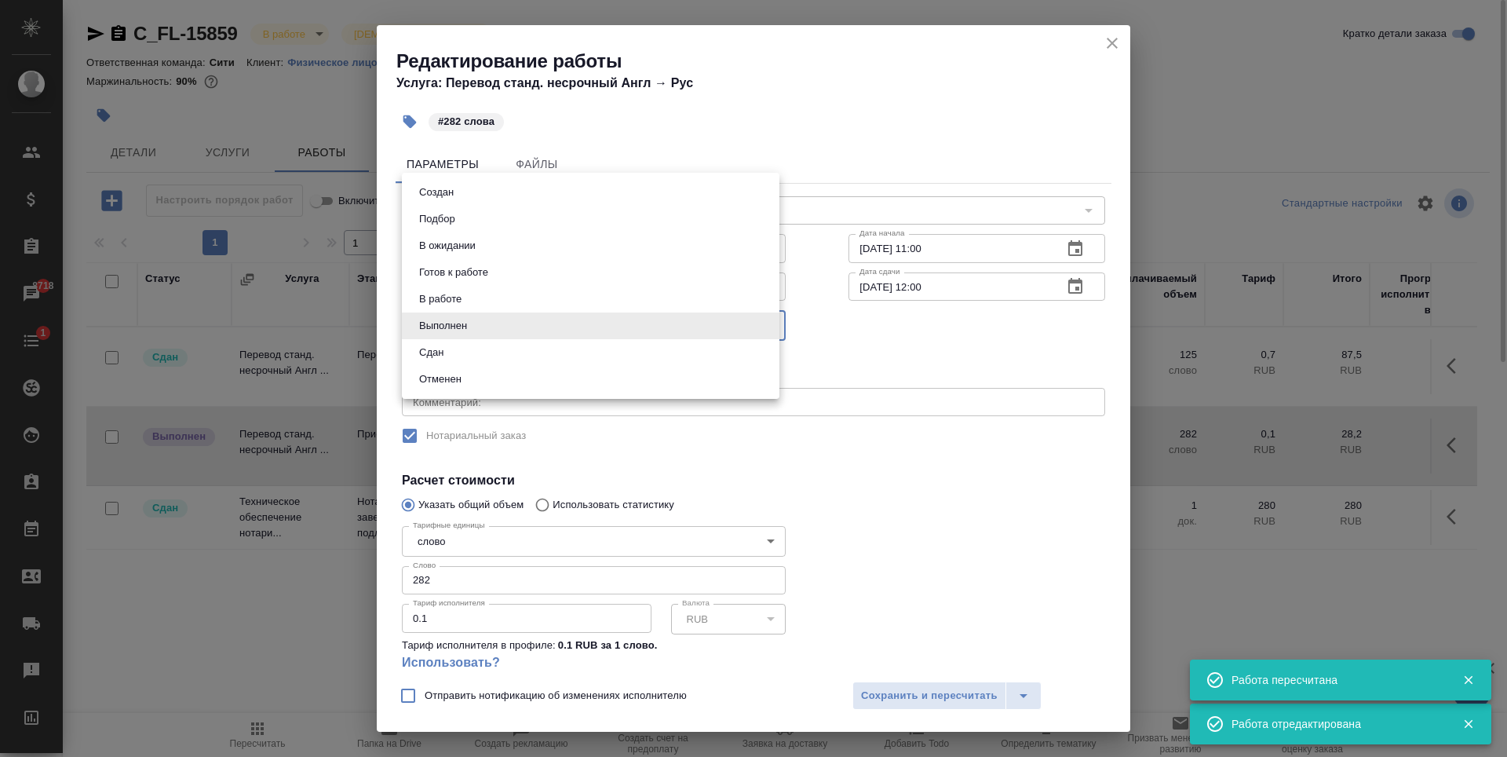
click at [477, 355] on li "Сдан" at bounding box center [591, 352] width 378 height 27
type input "closed"
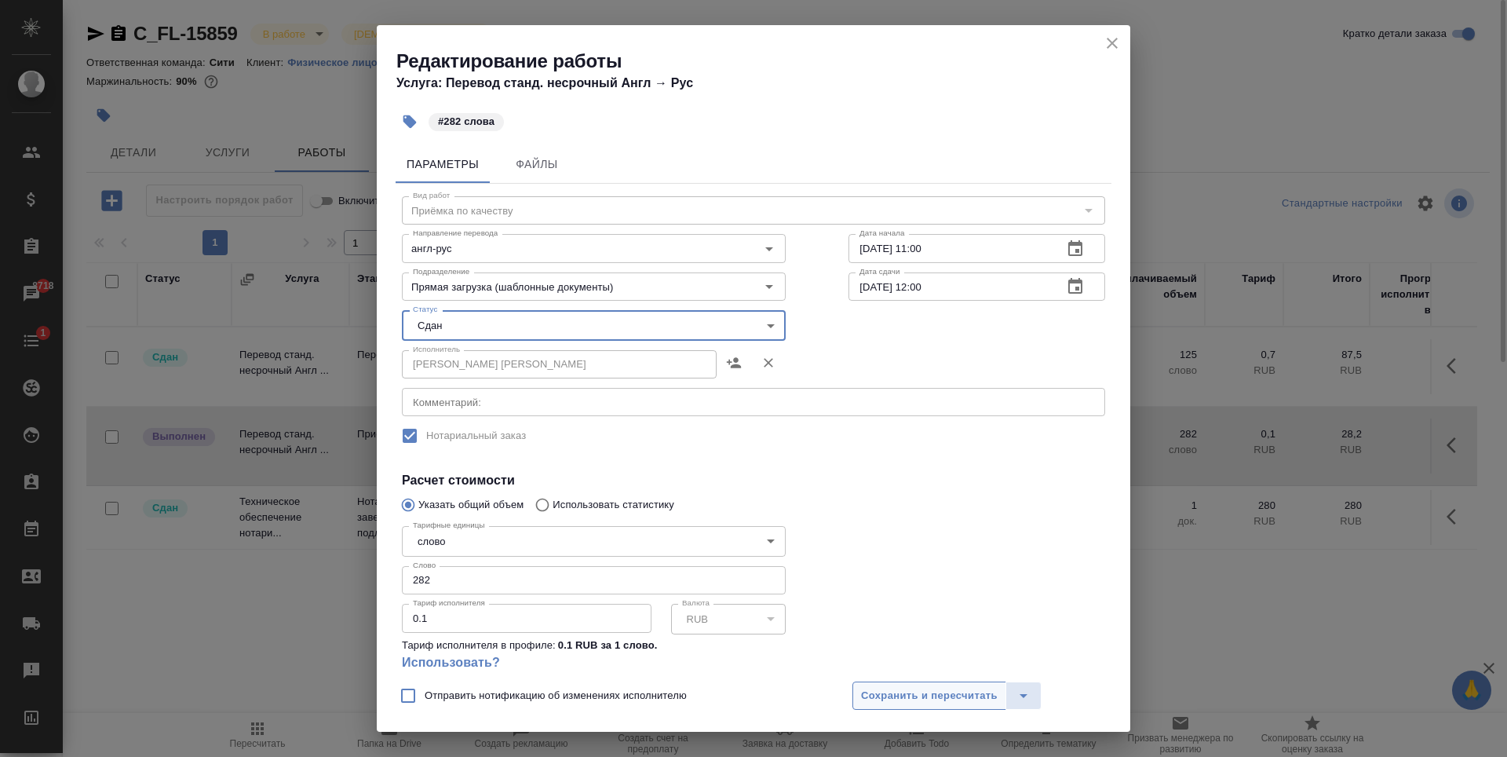
click at [954, 687] on span "Сохранить и пересчитать" at bounding box center [929, 696] width 137 height 18
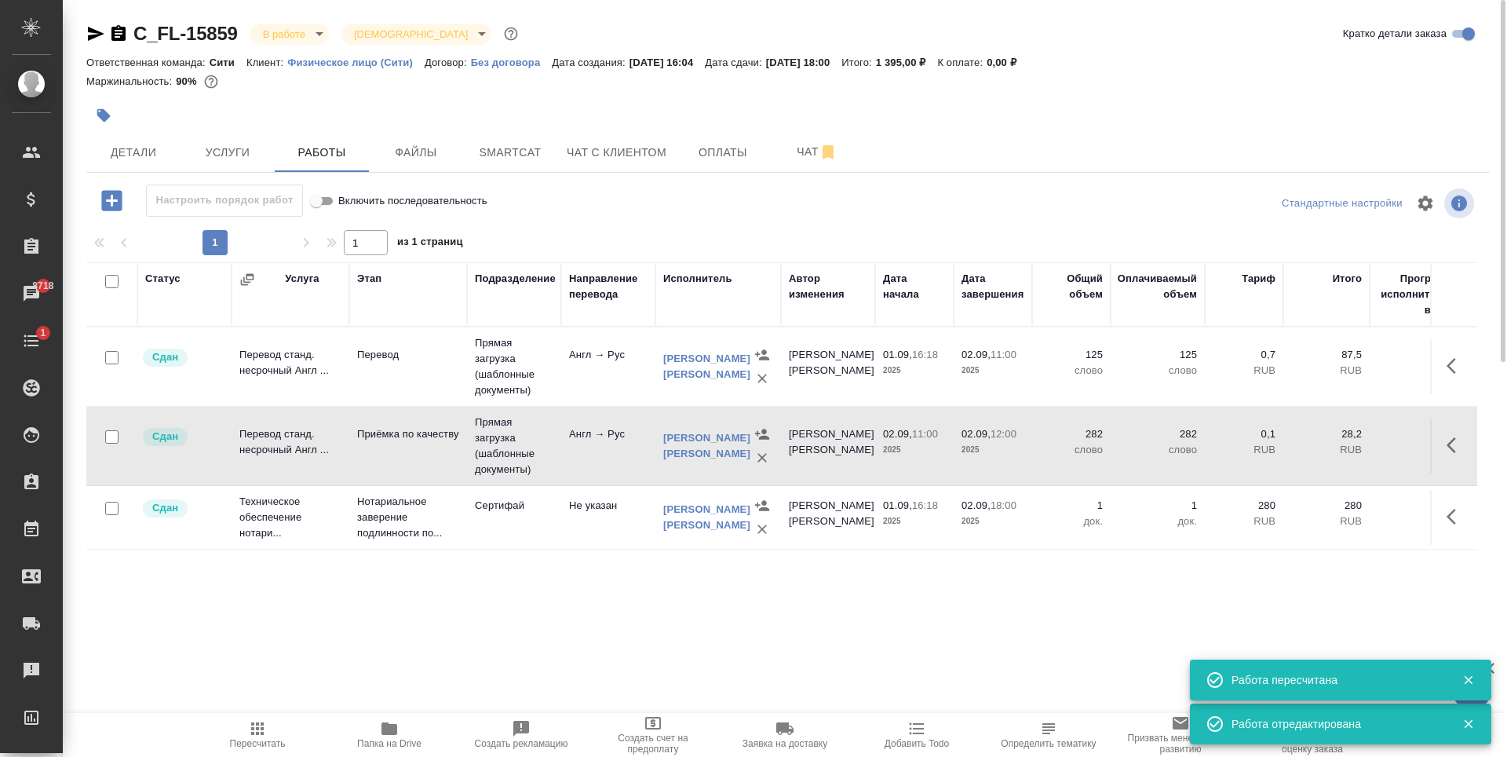
click at [719, 586] on div "Статус Услуга Этап Подразделение Направление перевода Исполнитель Автор изменен…" at bounding box center [781, 438] width 1391 height 353
click at [150, 145] on span "Детали" at bounding box center [133, 153] width 75 height 20
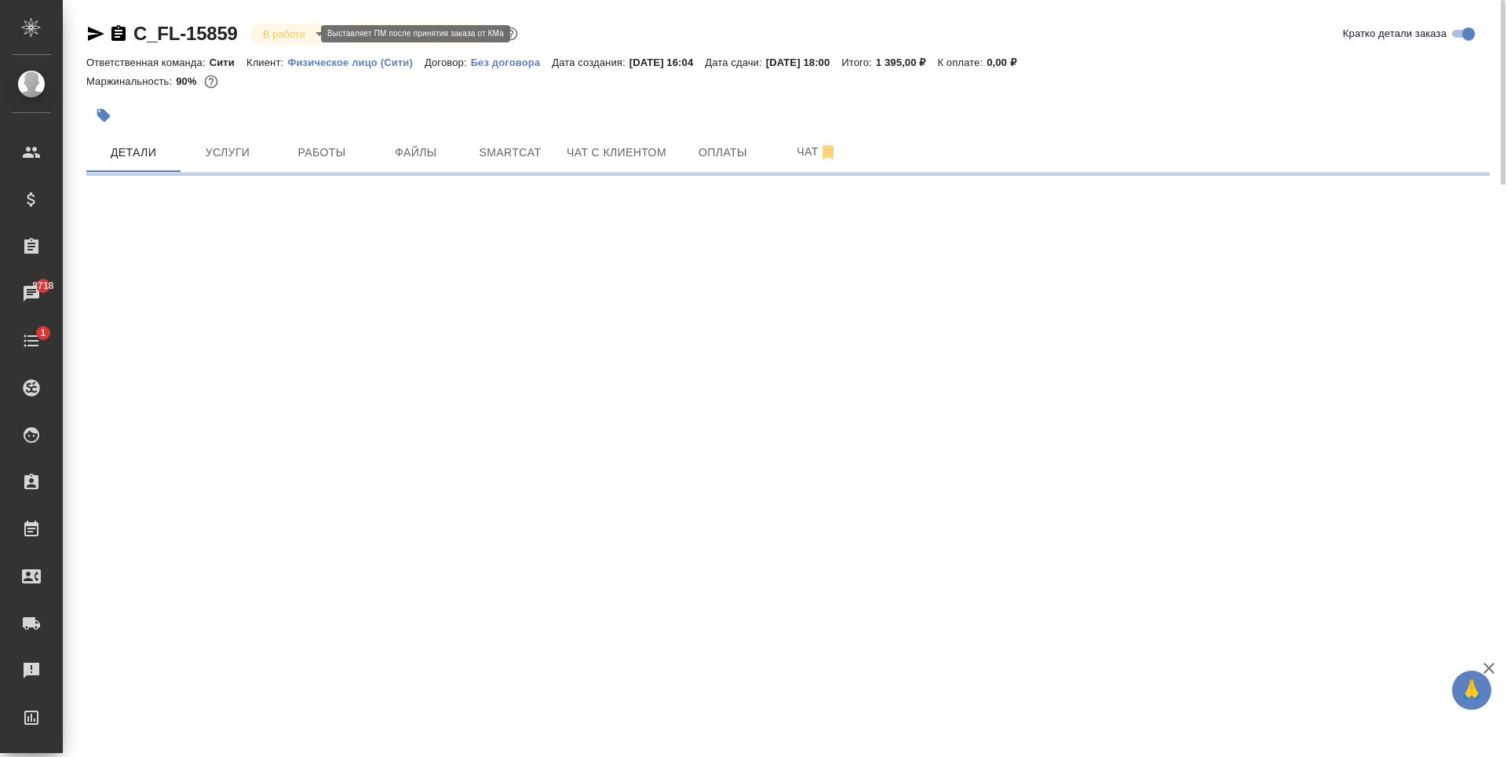
click at [289, 27] on body "🙏 .cls-1 fill:#fff; AWATERA Zaytseva Svetlana Клиенты Спецификации Заказы 8718 …" at bounding box center [753, 378] width 1507 height 757
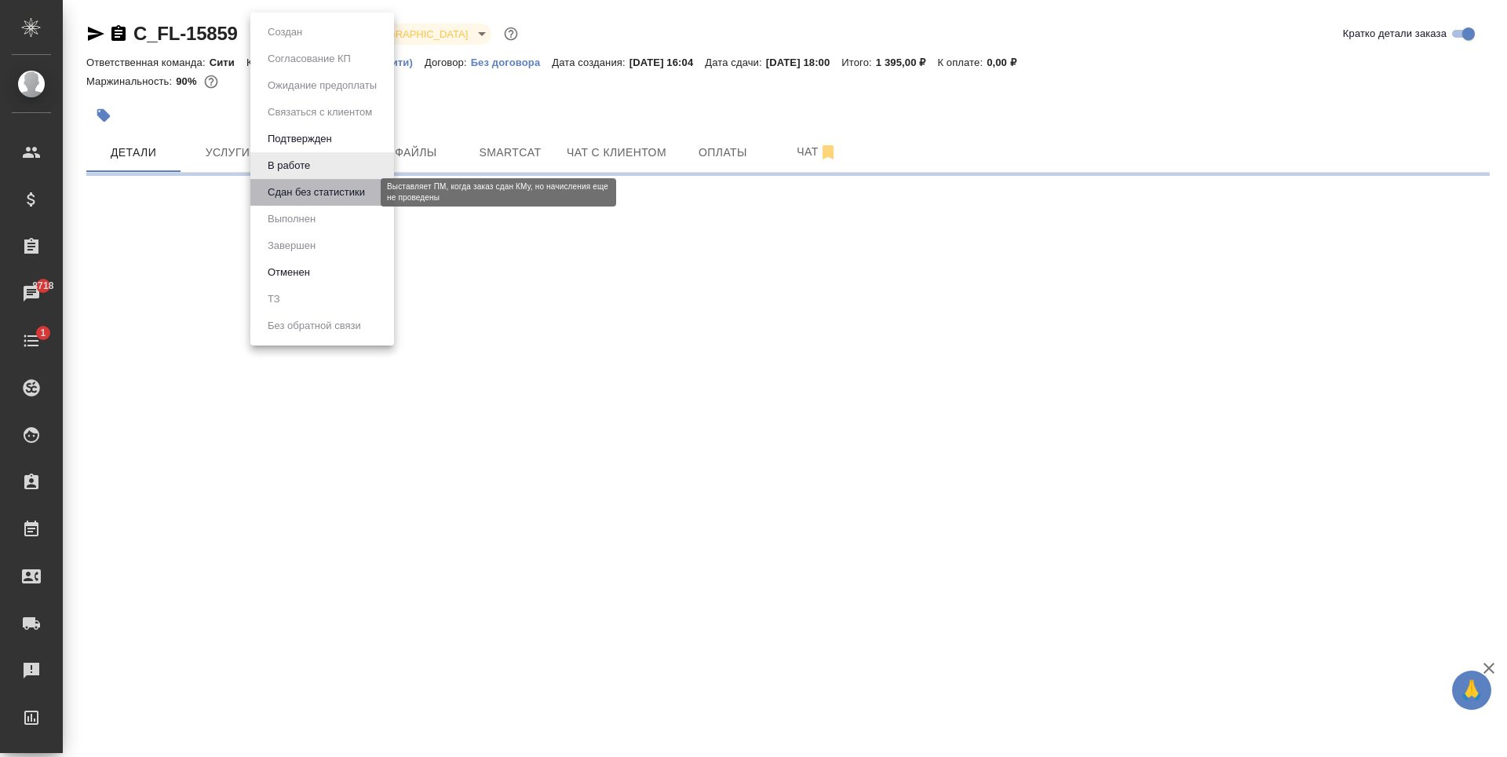
click at [318, 195] on button "Сдан без статистики" at bounding box center [316, 192] width 107 height 17
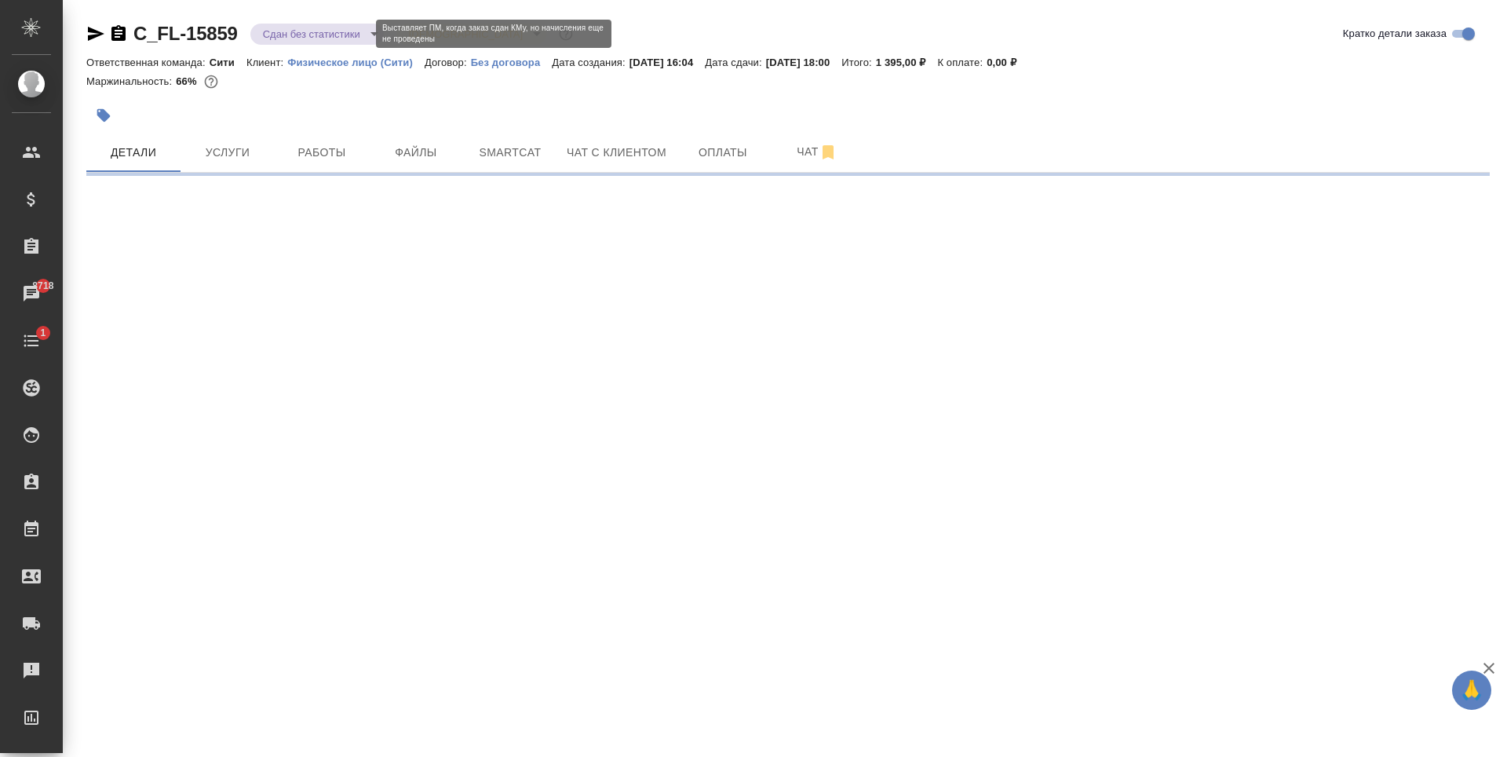
click at [308, 36] on body "🙏 .cls-1 fill:#fff; AWATERA Zaytseva Svetlana Клиенты Спецификации Заказы 8718 …" at bounding box center [753, 378] width 1507 height 757
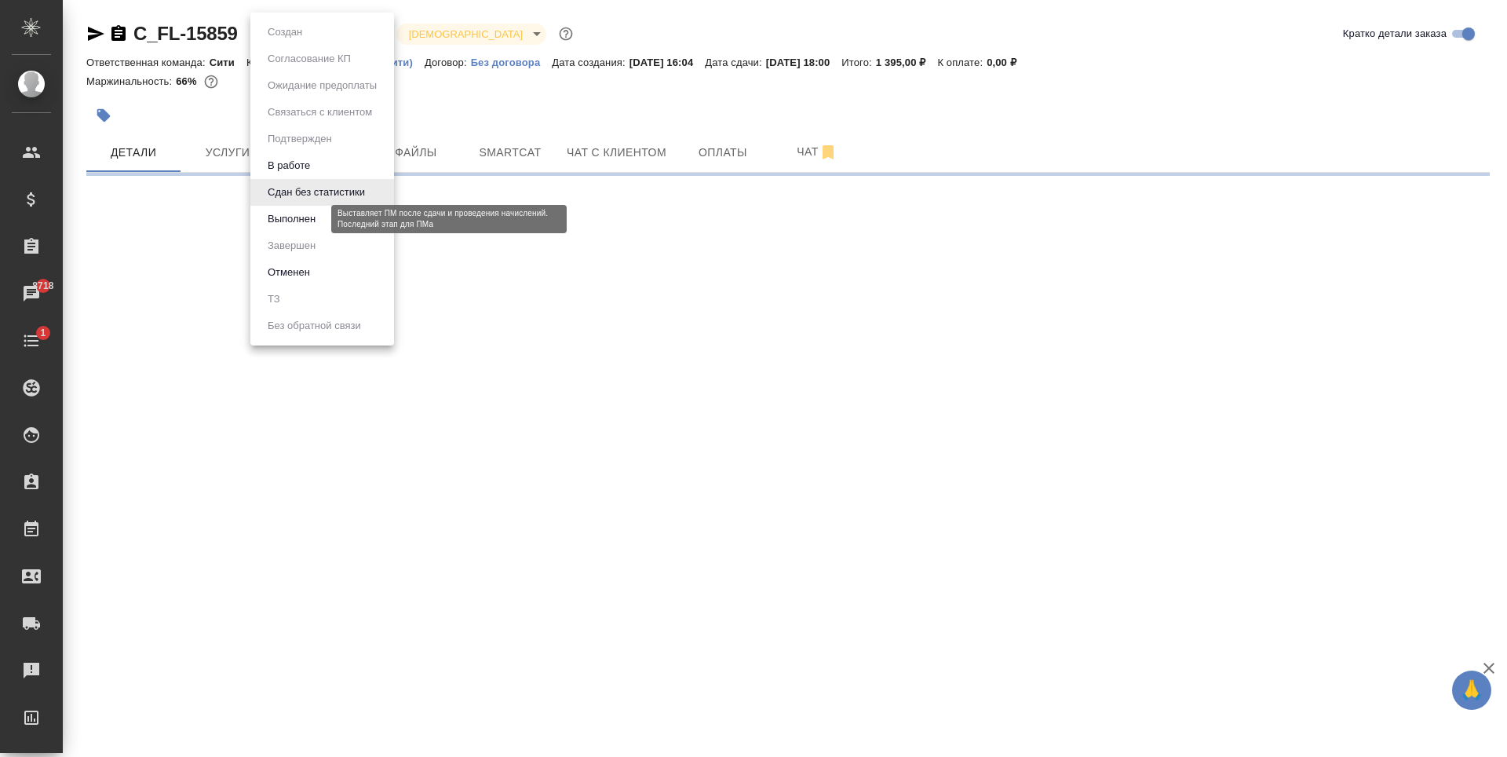
click at [309, 220] on button "Выполнен" at bounding box center [291, 218] width 57 height 17
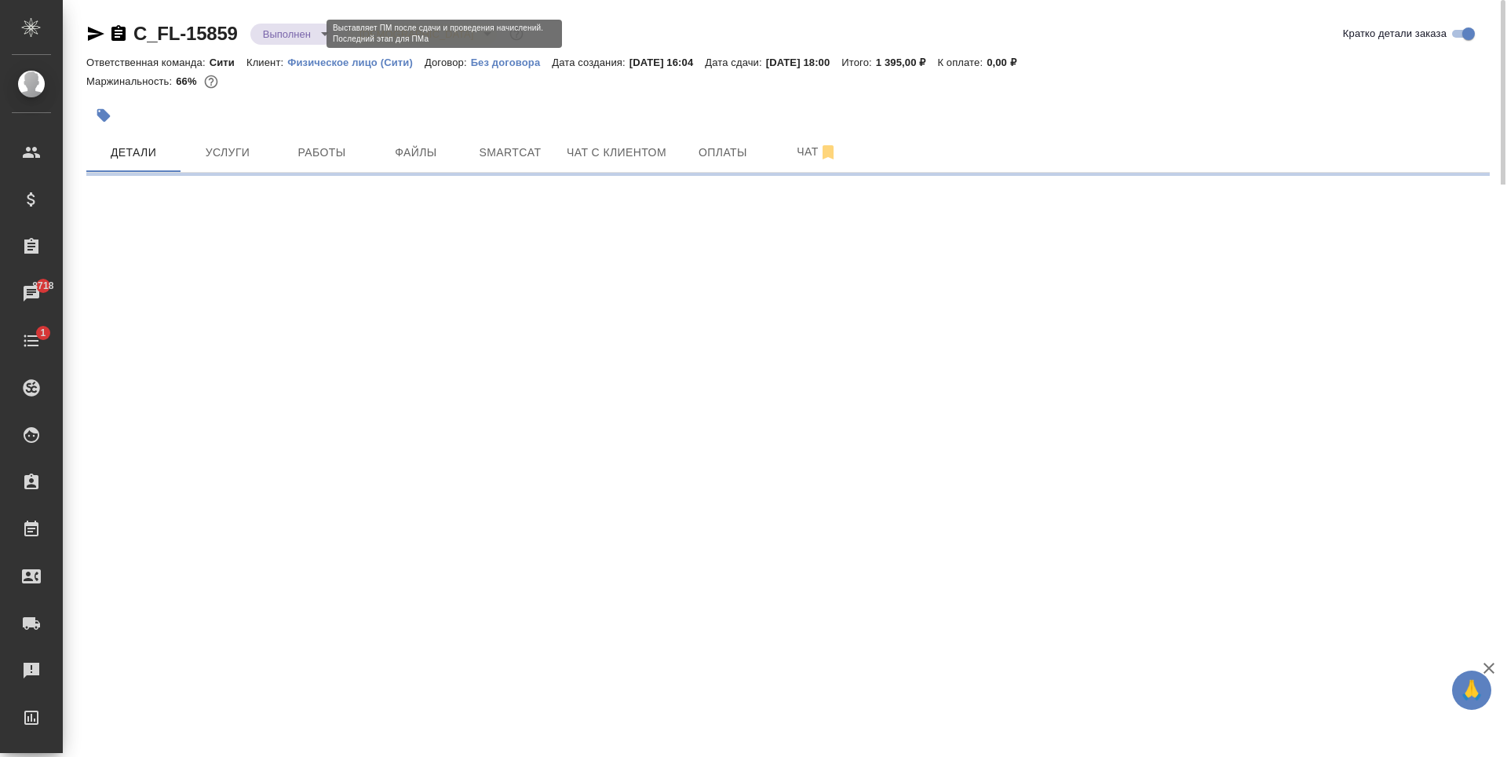
select select "RU"
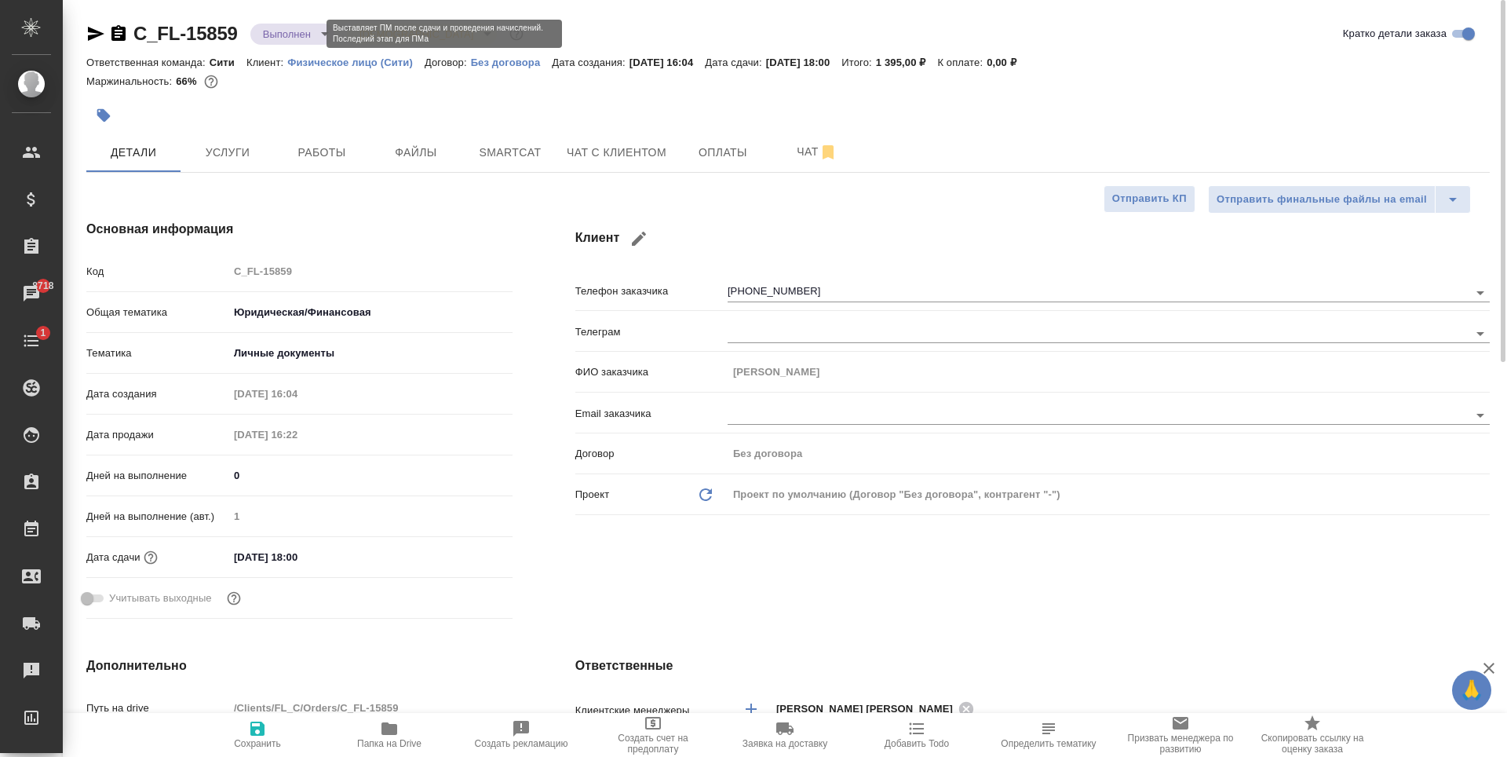
type textarea "x"
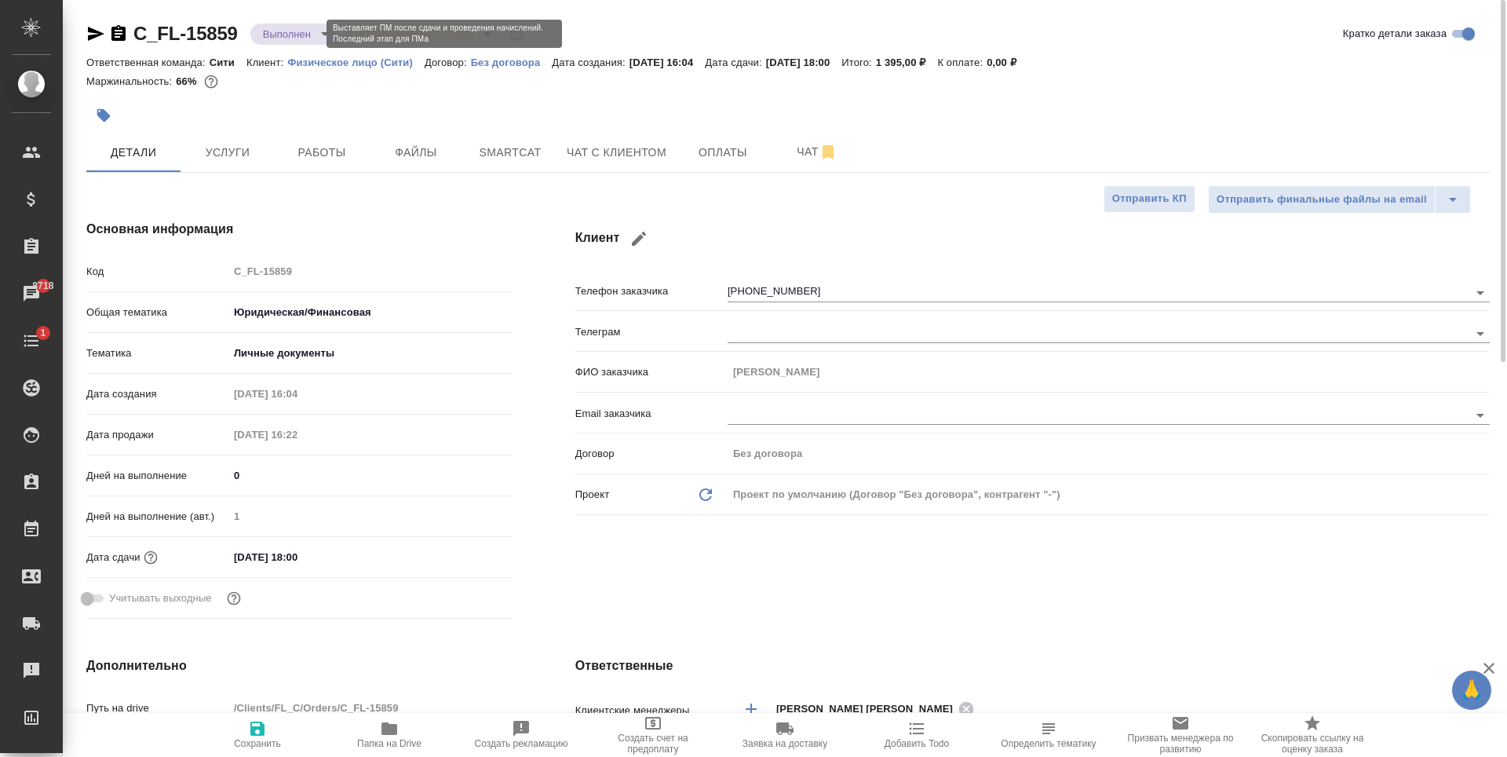
type textarea "x"
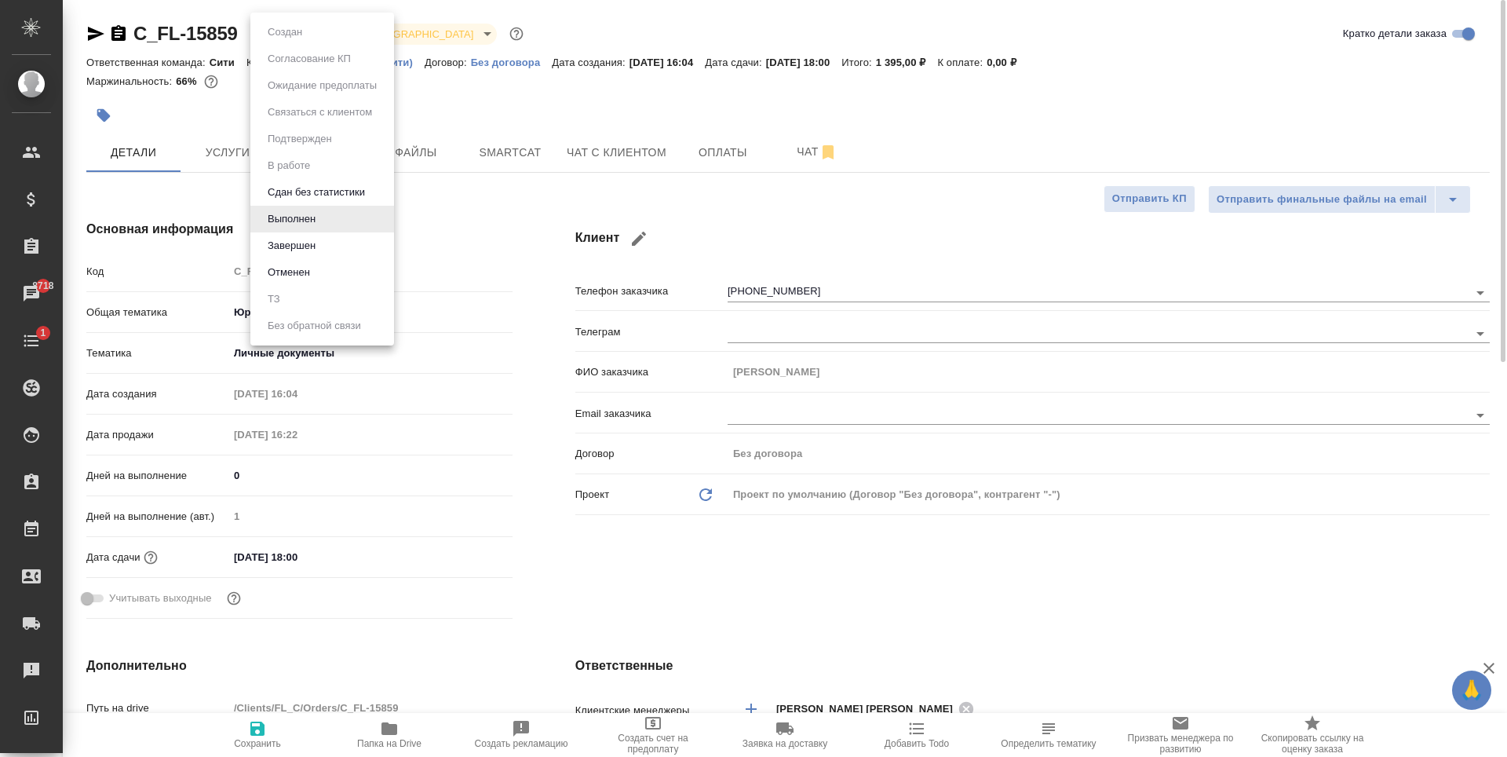
click at [318, 36] on body "🙏 .cls-1 fill:#fff; AWATERA Zaytseva Svetlana Клиенты Спецификации Заказы 8718 …" at bounding box center [753, 378] width 1507 height 757
click at [352, 249] on li "Завершен" at bounding box center [322, 245] width 144 height 27
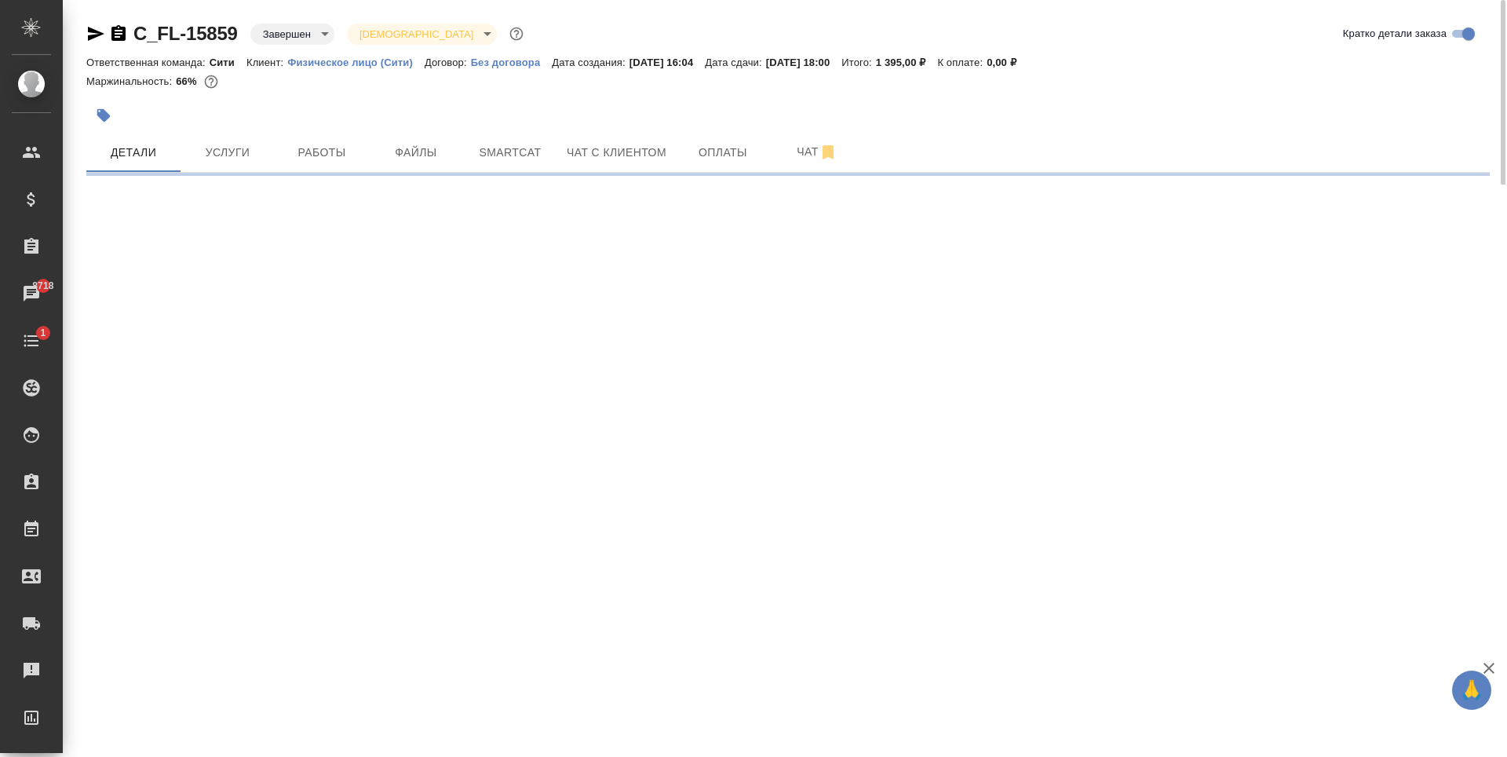
select select "RU"
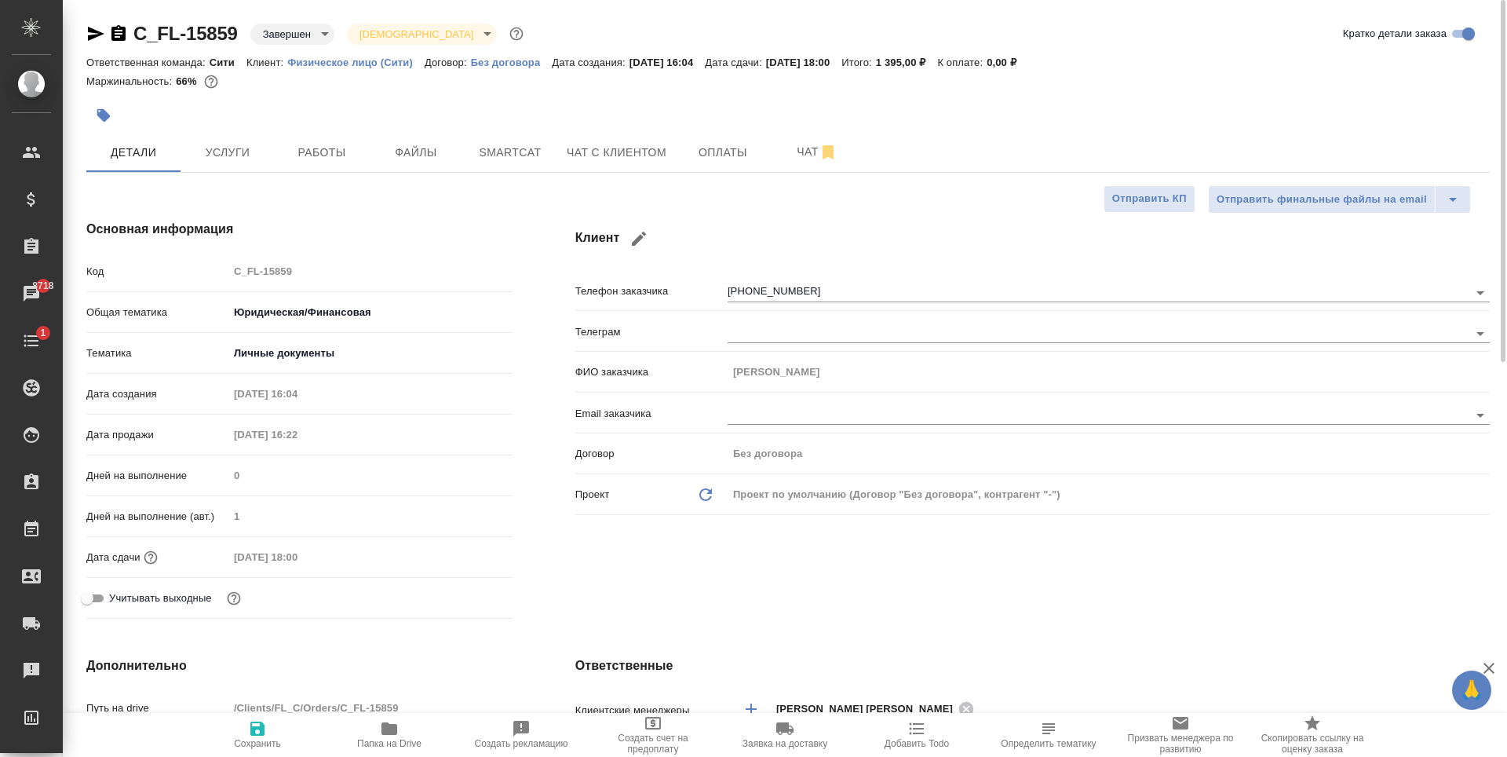
type textarea "x"
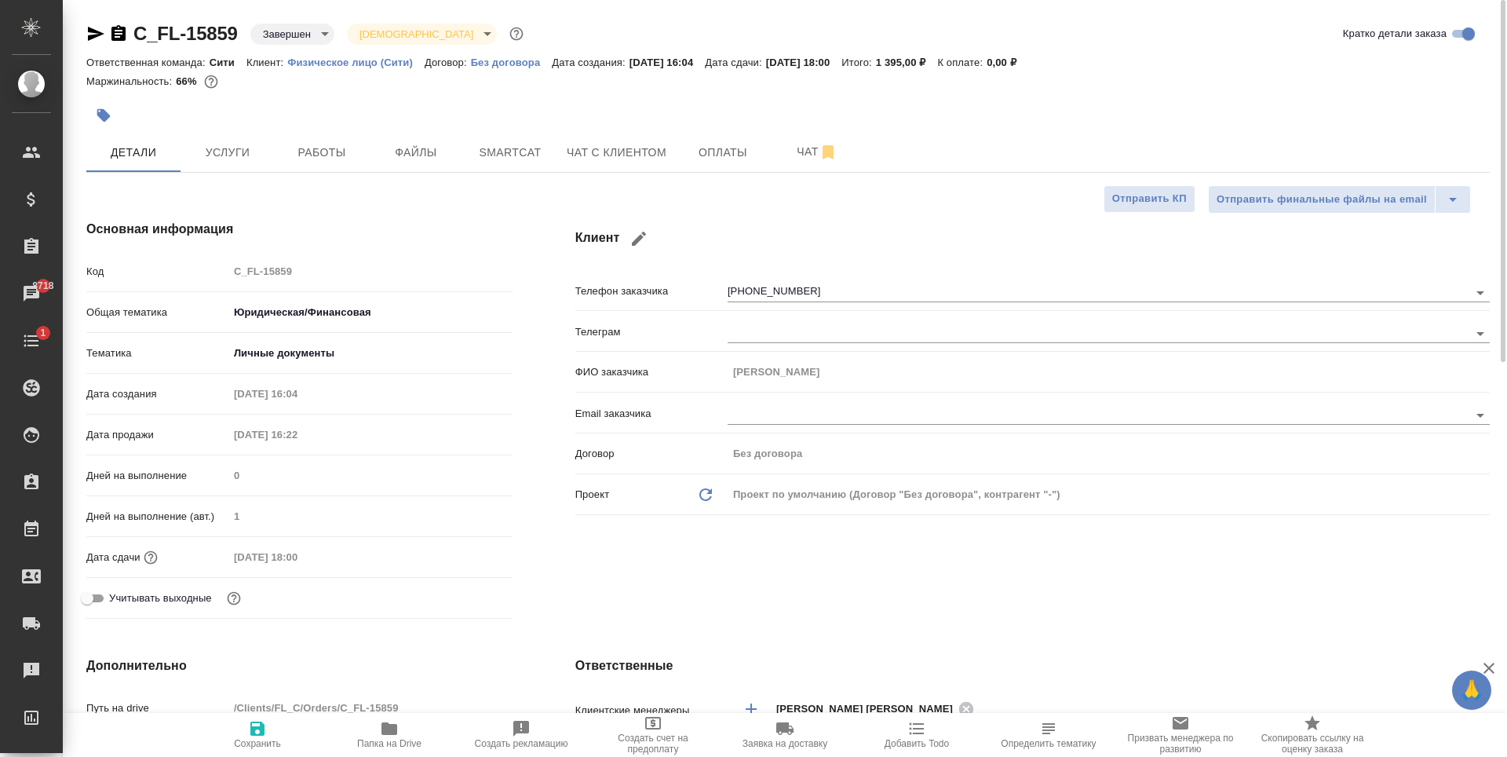
type textarea "x"
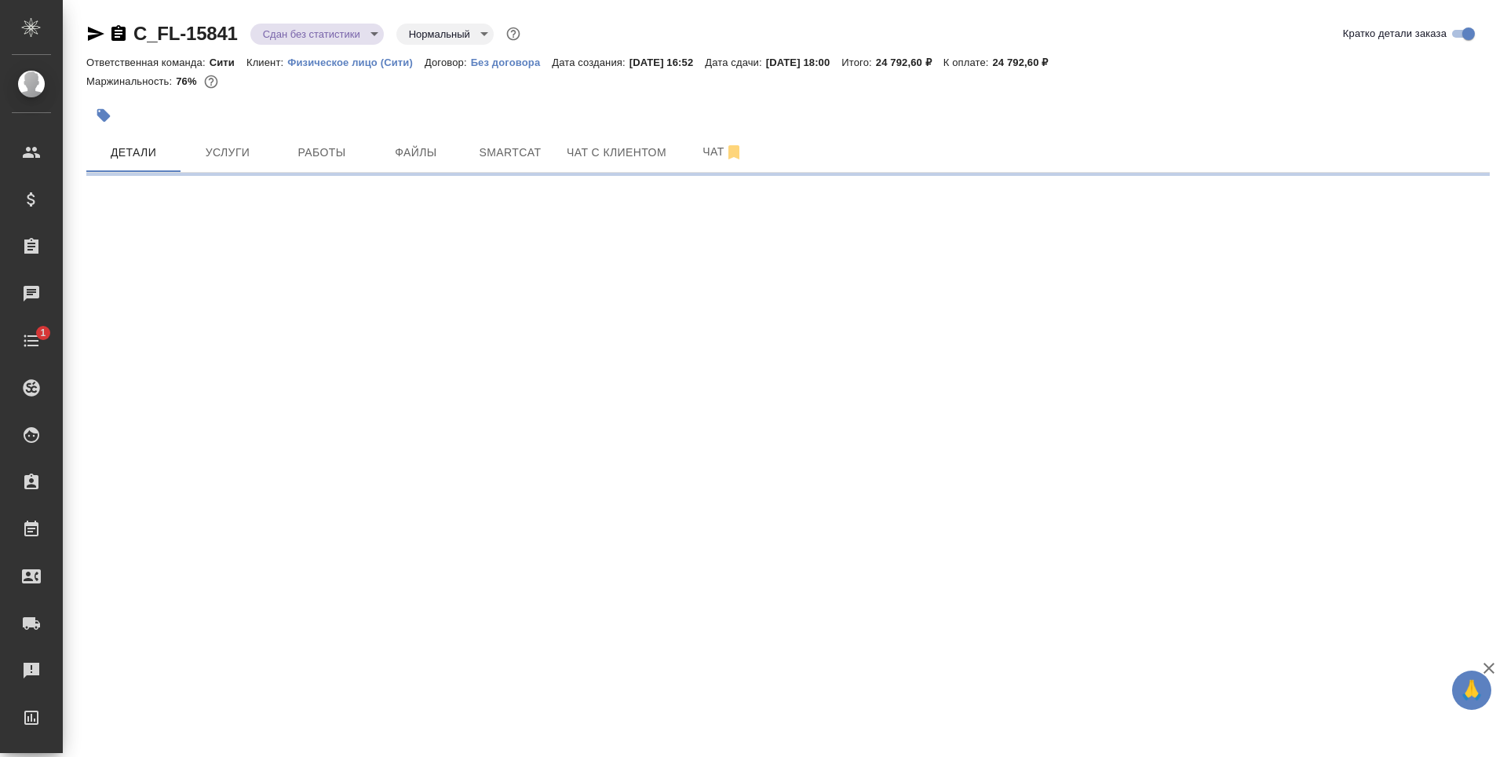
select select "RU"
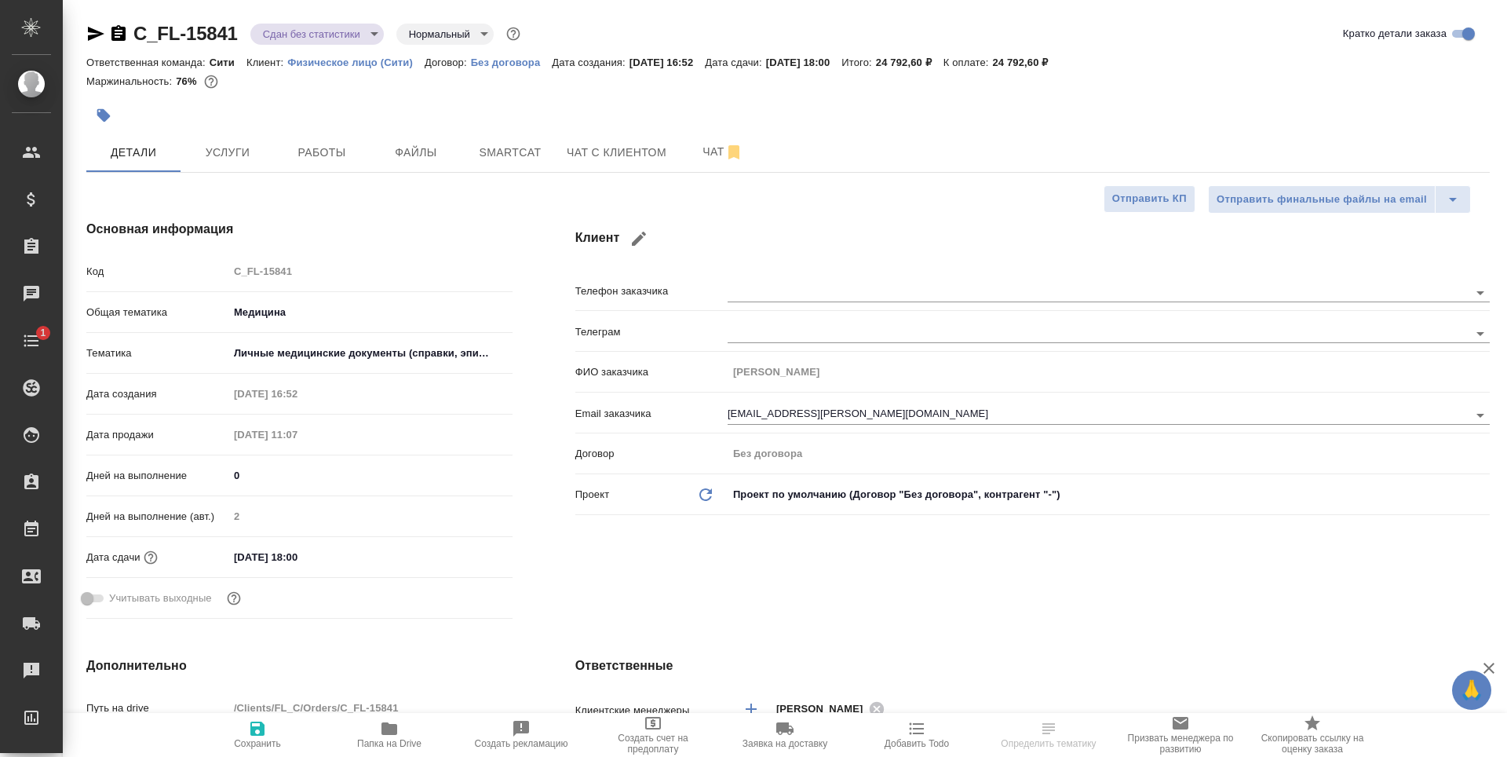
type textarea "x"
click at [312, 152] on span "Работы" at bounding box center [321, 153] width 75 height 20
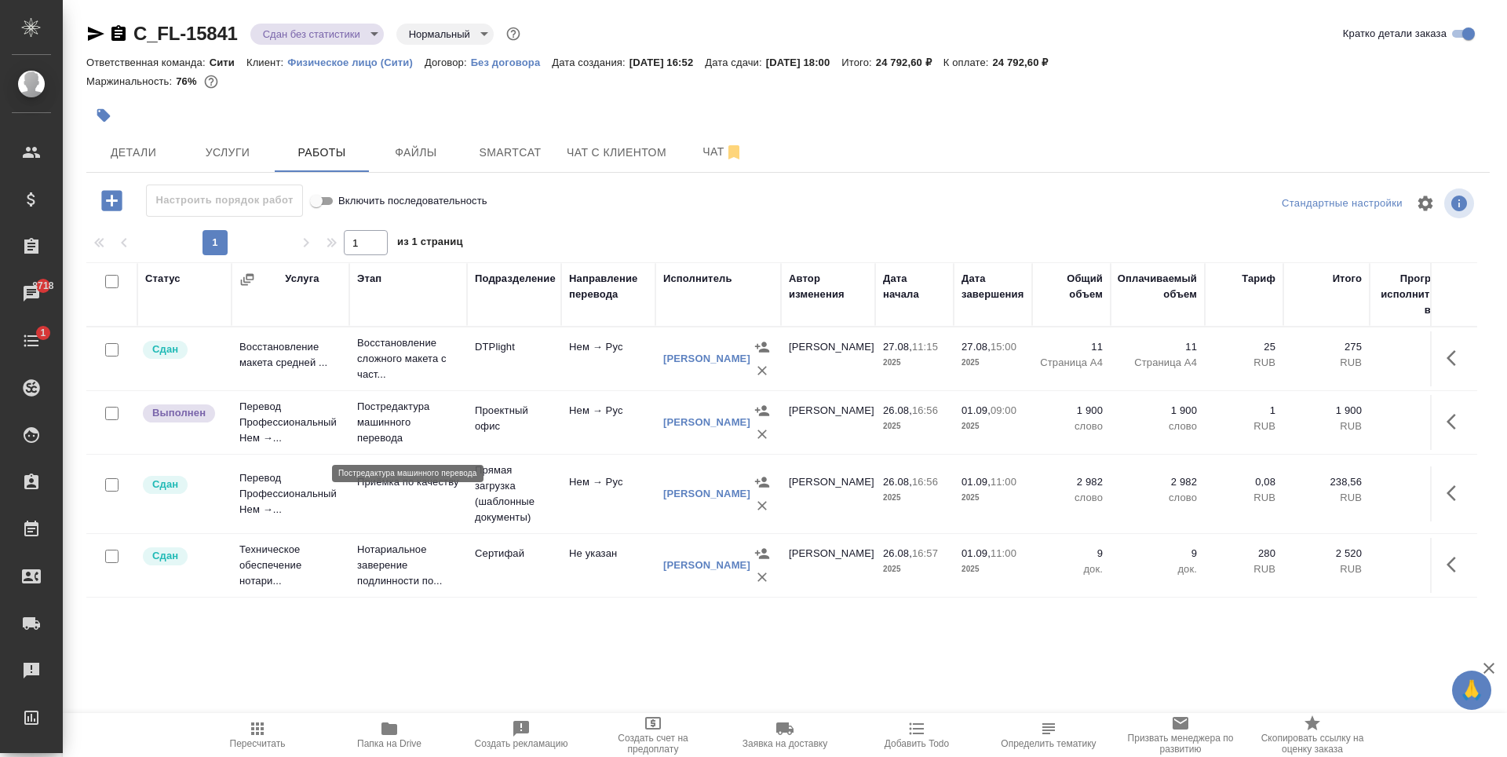
click at [371, 430] on p "Постредактура машинного перевода" at bounding box center [408, 422] width 102 height 47
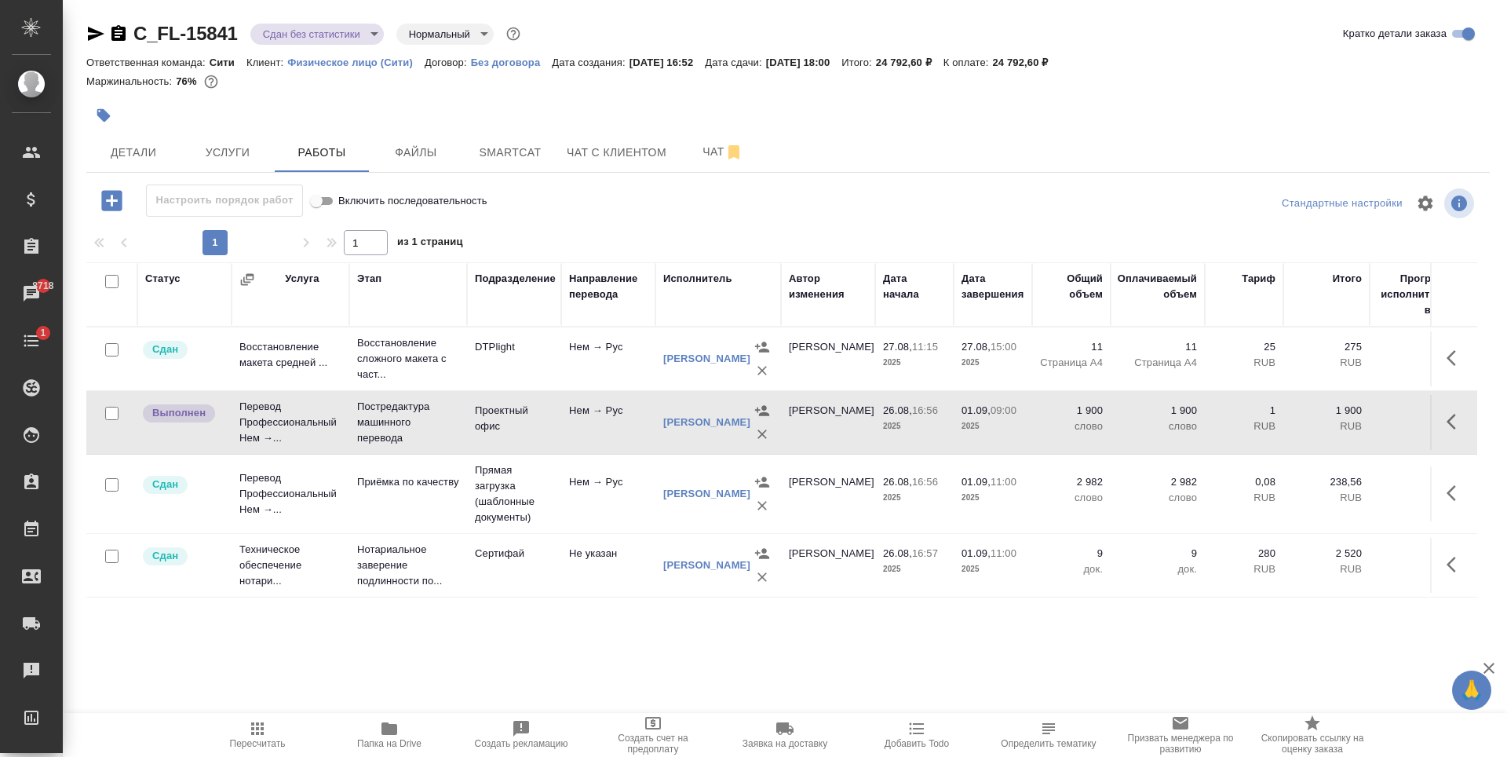
click at [300, 434] on td "Перевод Профессиональный Нем →..." at bounding box center [291, 422] width 118 height 63
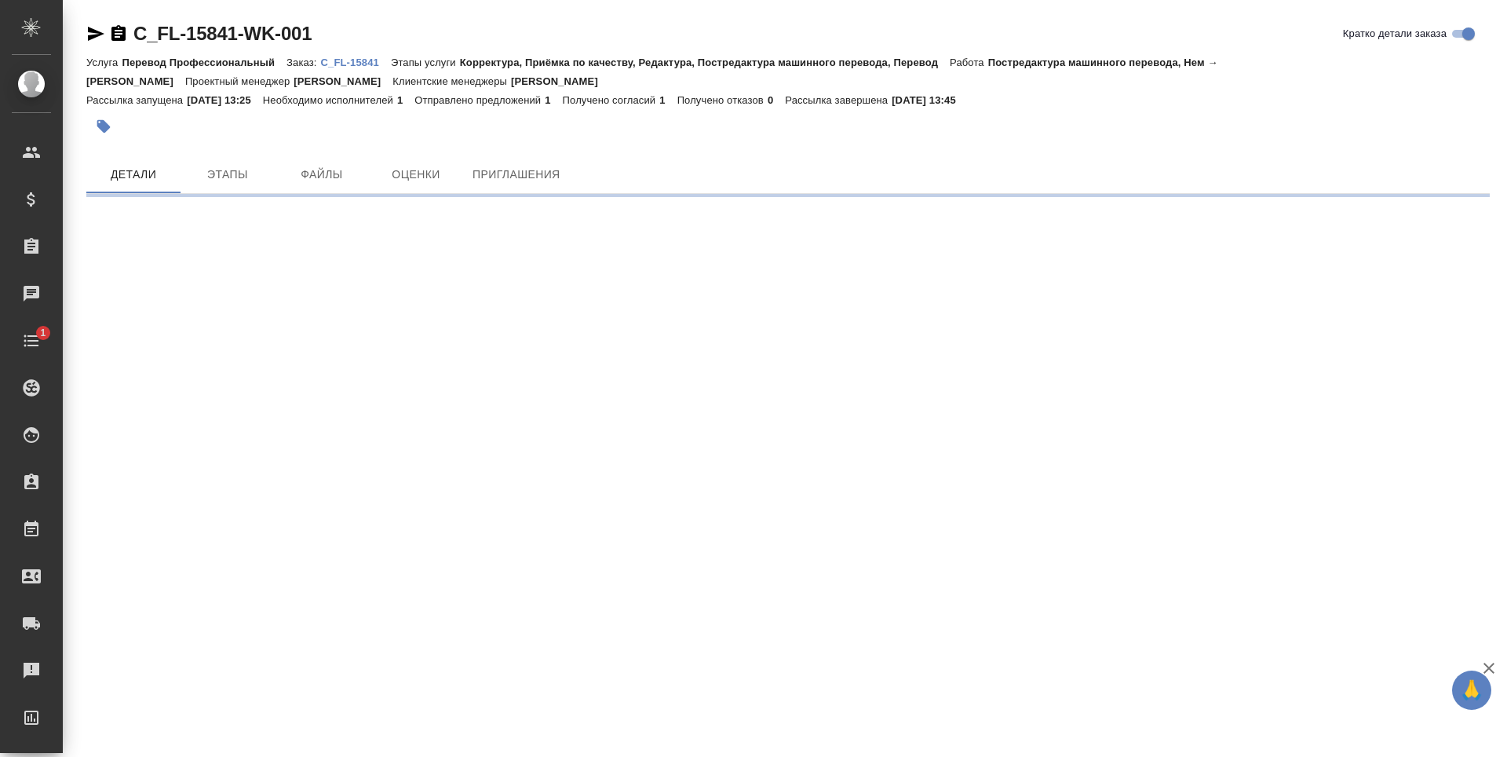
click at [97, 34] on icon "button" at bounding box center [95, 33] width 19 height 19
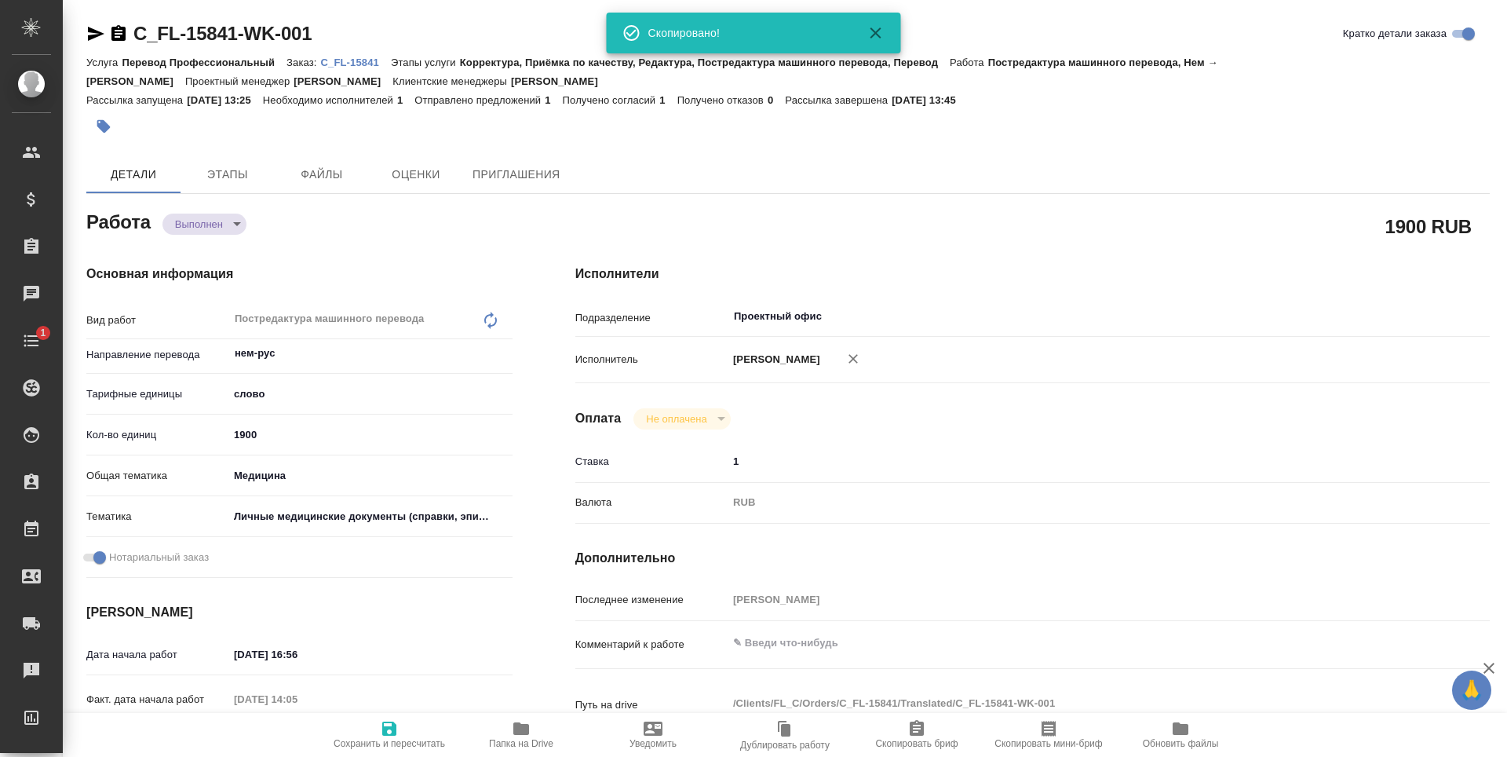
type textarea "x"
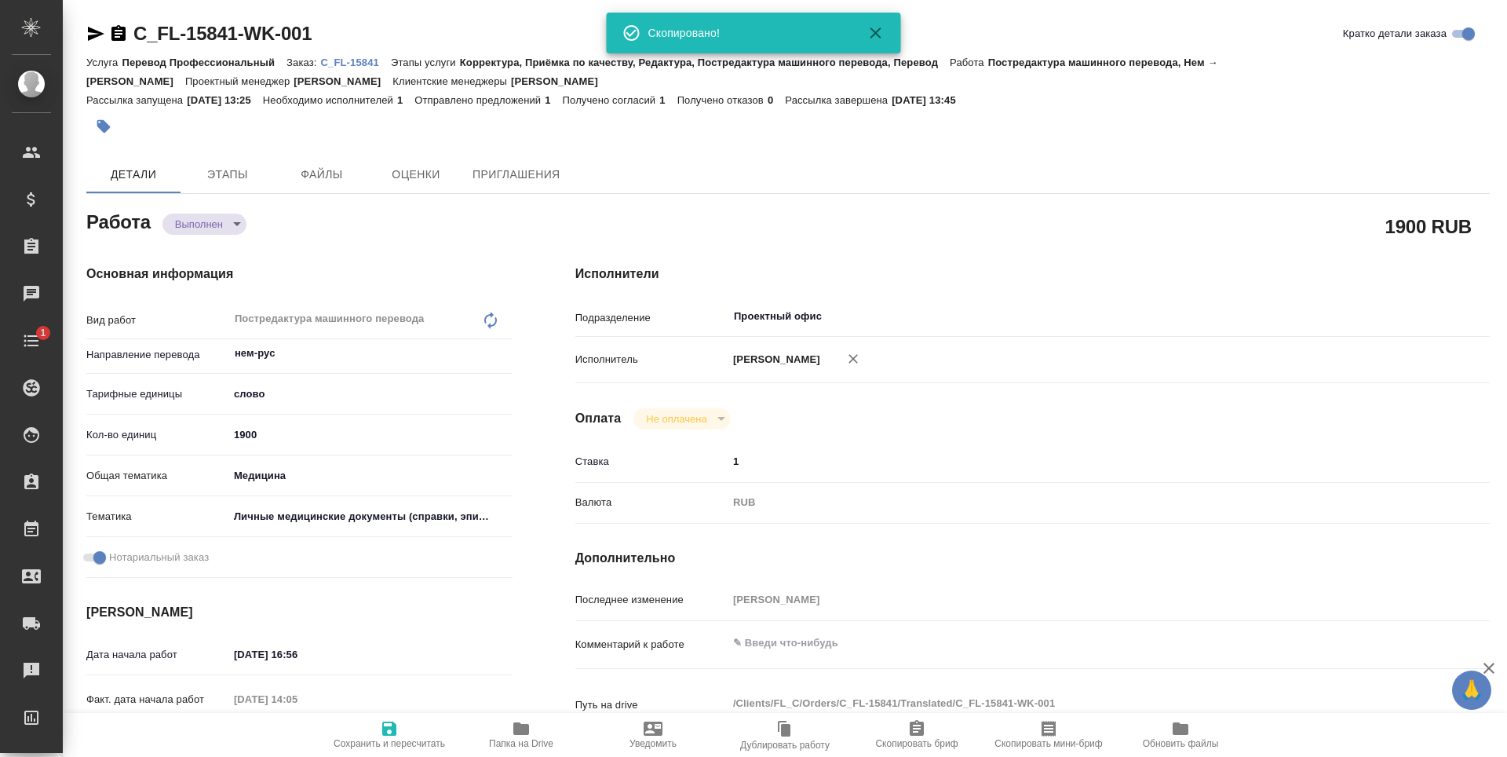
type textarea "x"
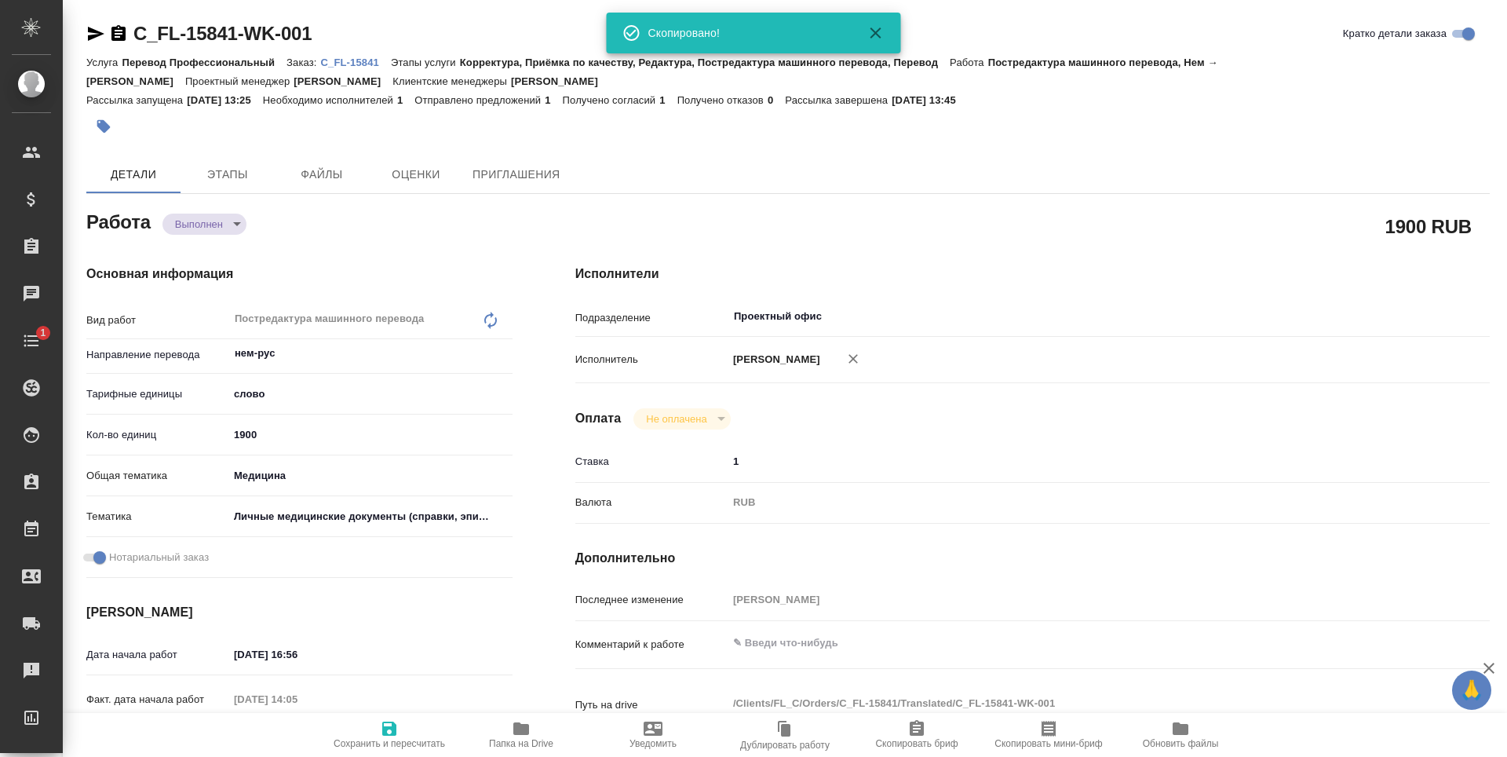
type textarea "x"
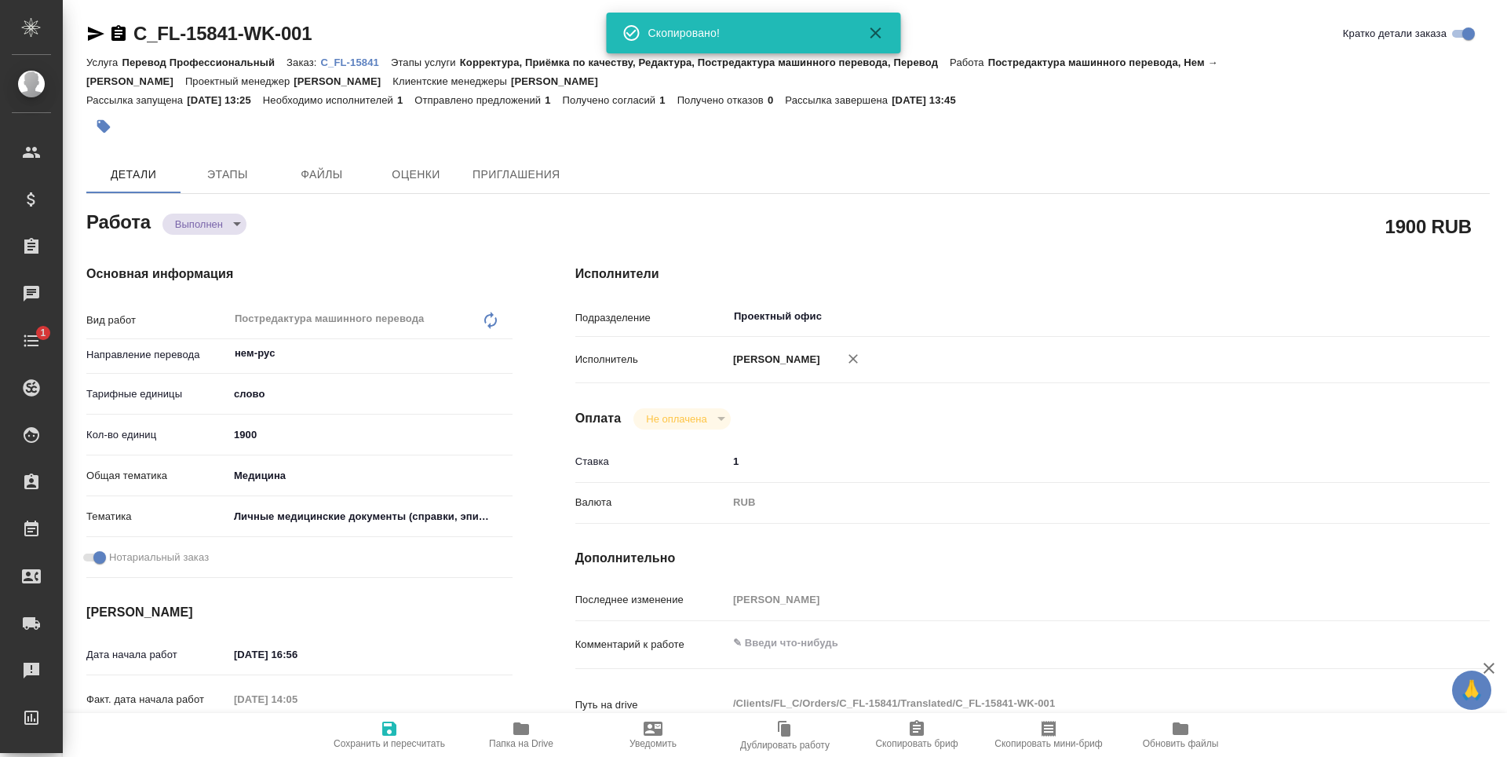
type textarea "x"
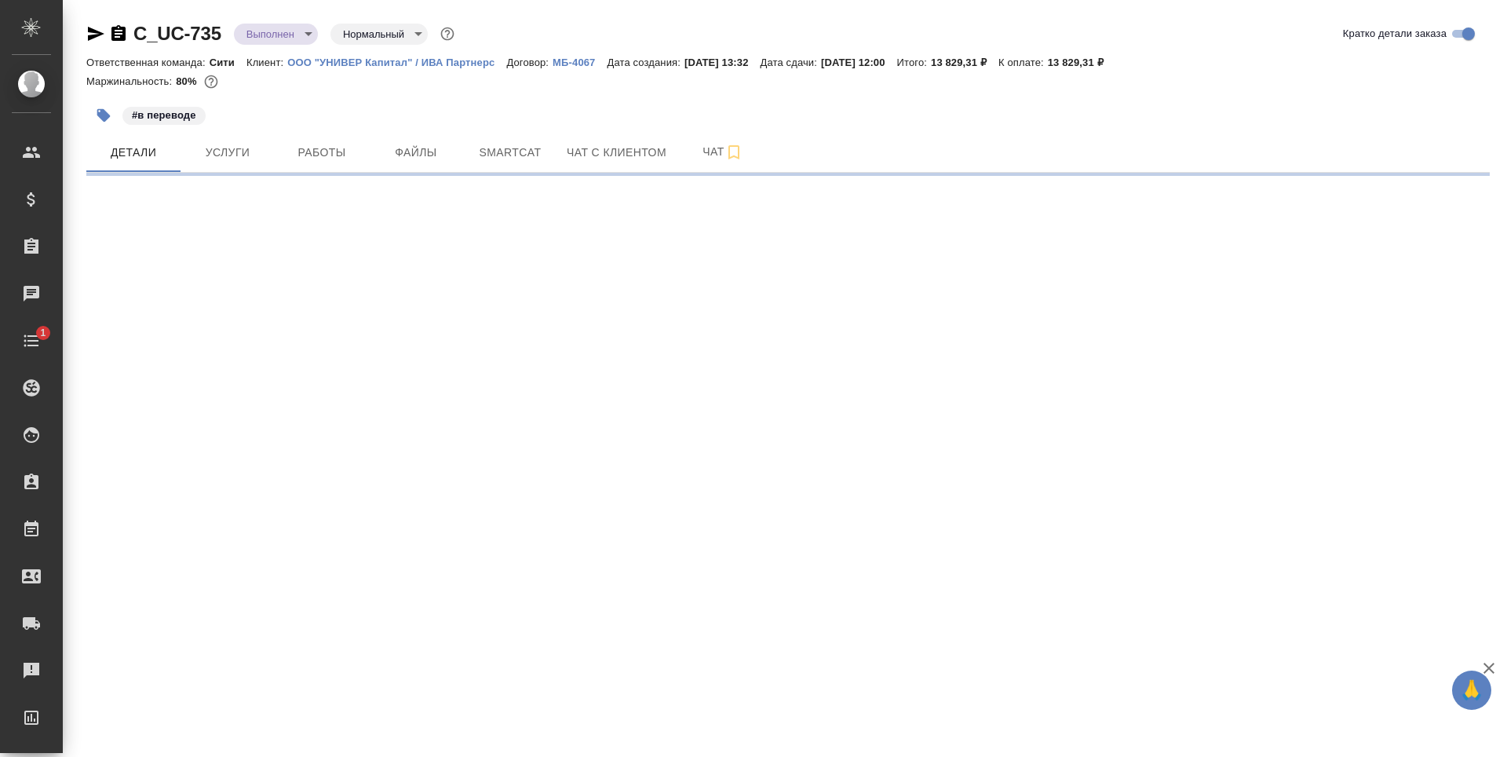
select select "RU"
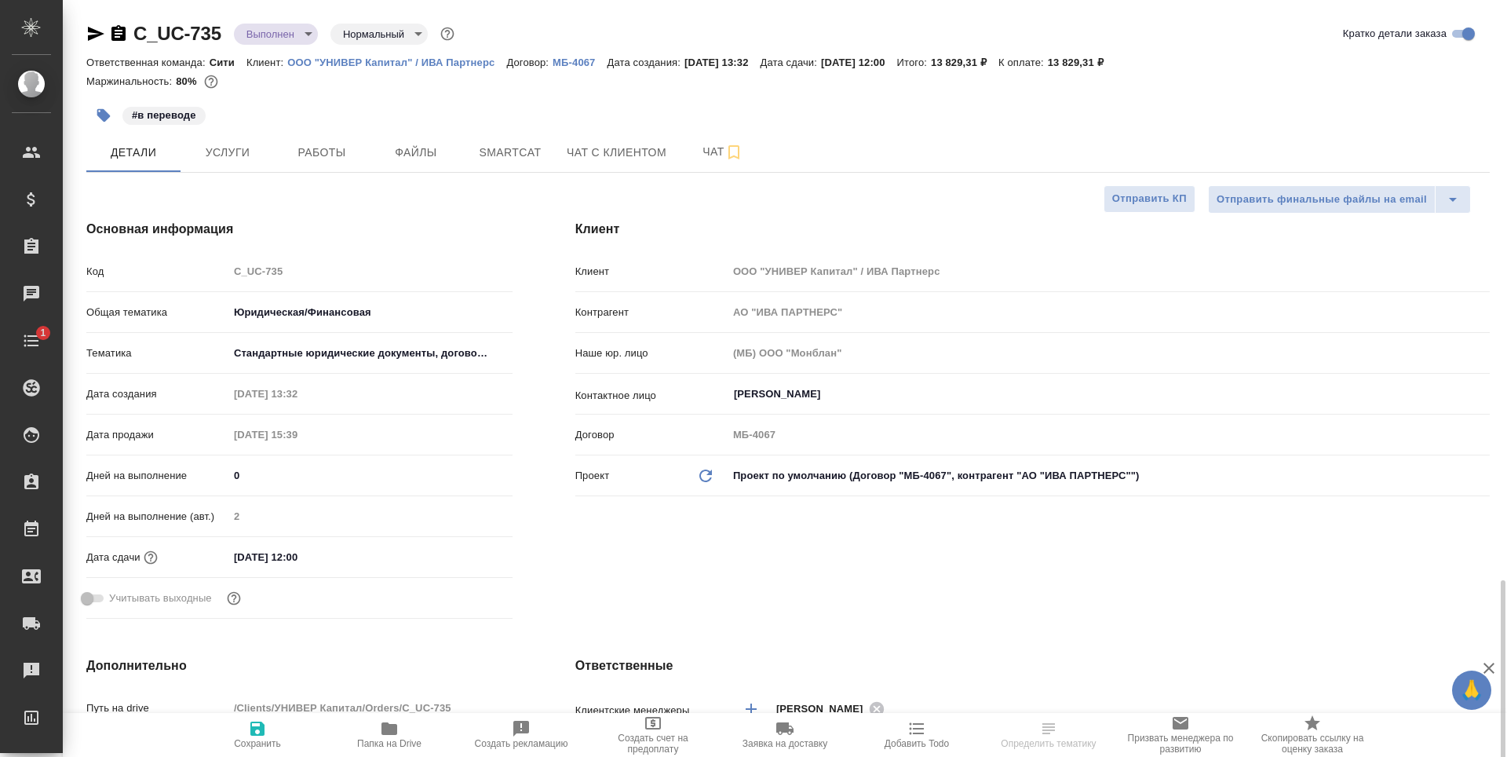
type textarea "x"
click at [333, 153] on span "Работы" at bounding box center [321, 153] width 75 height 20
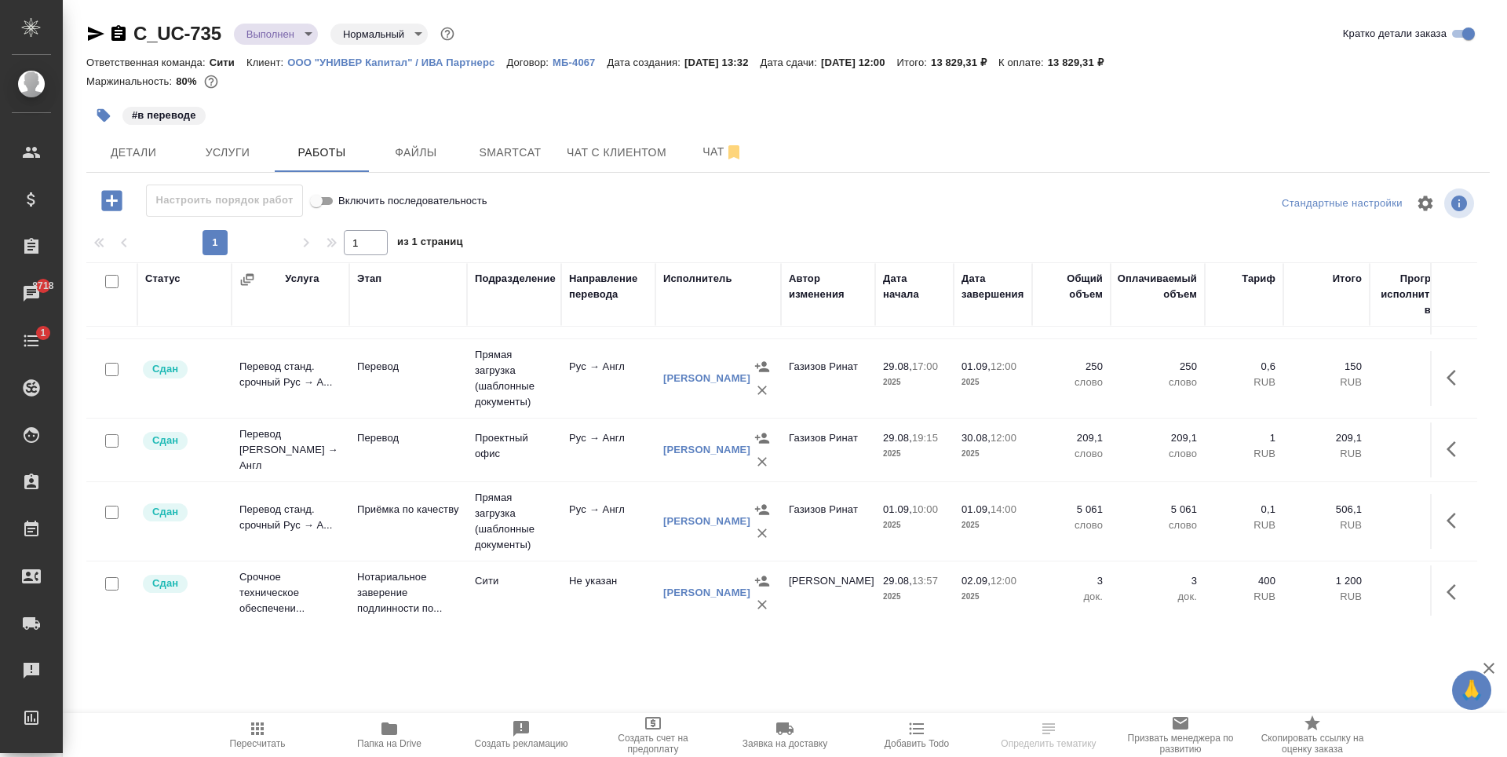
scroll to position [73, 0]
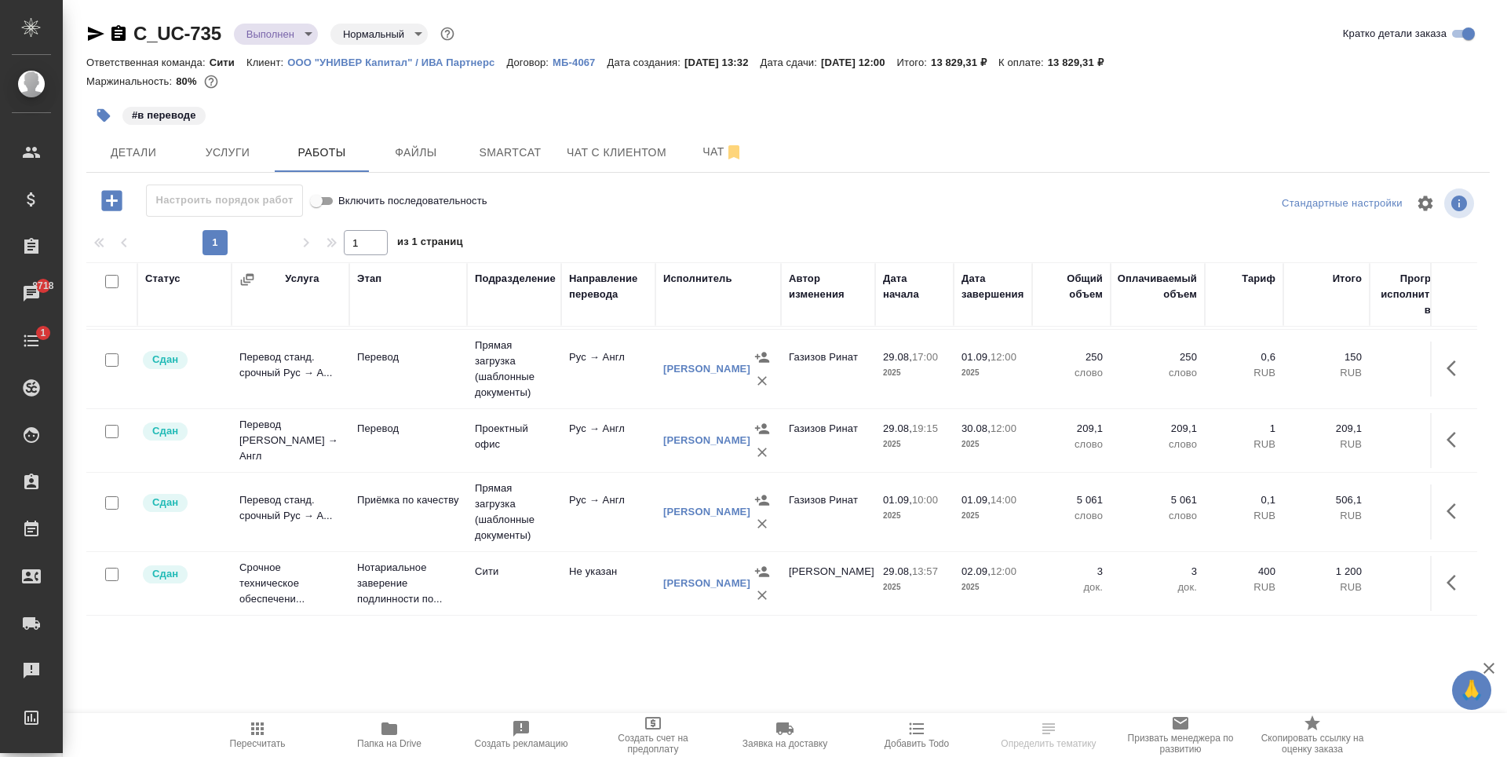
click at [271, 31] on body "🙏 .cls-1 fill:#fff; AWATERA Zaytseva Svetlana Клиенты Спецификации Заказы 8718 …" at bounding box center [753, 378] width 1507 height 757
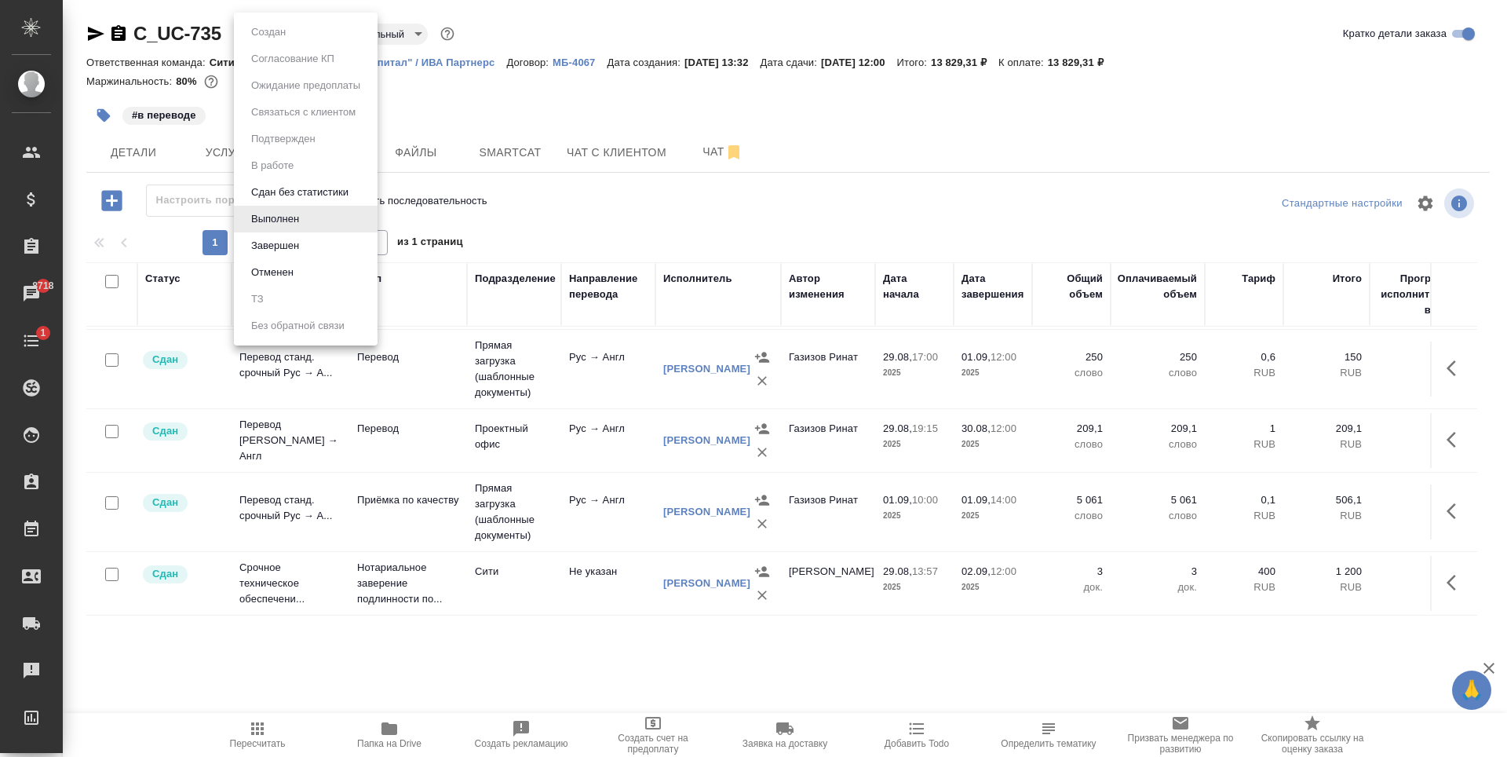
click at [124, 140] on div at bounding box center [753, 378] width 1507 height 757
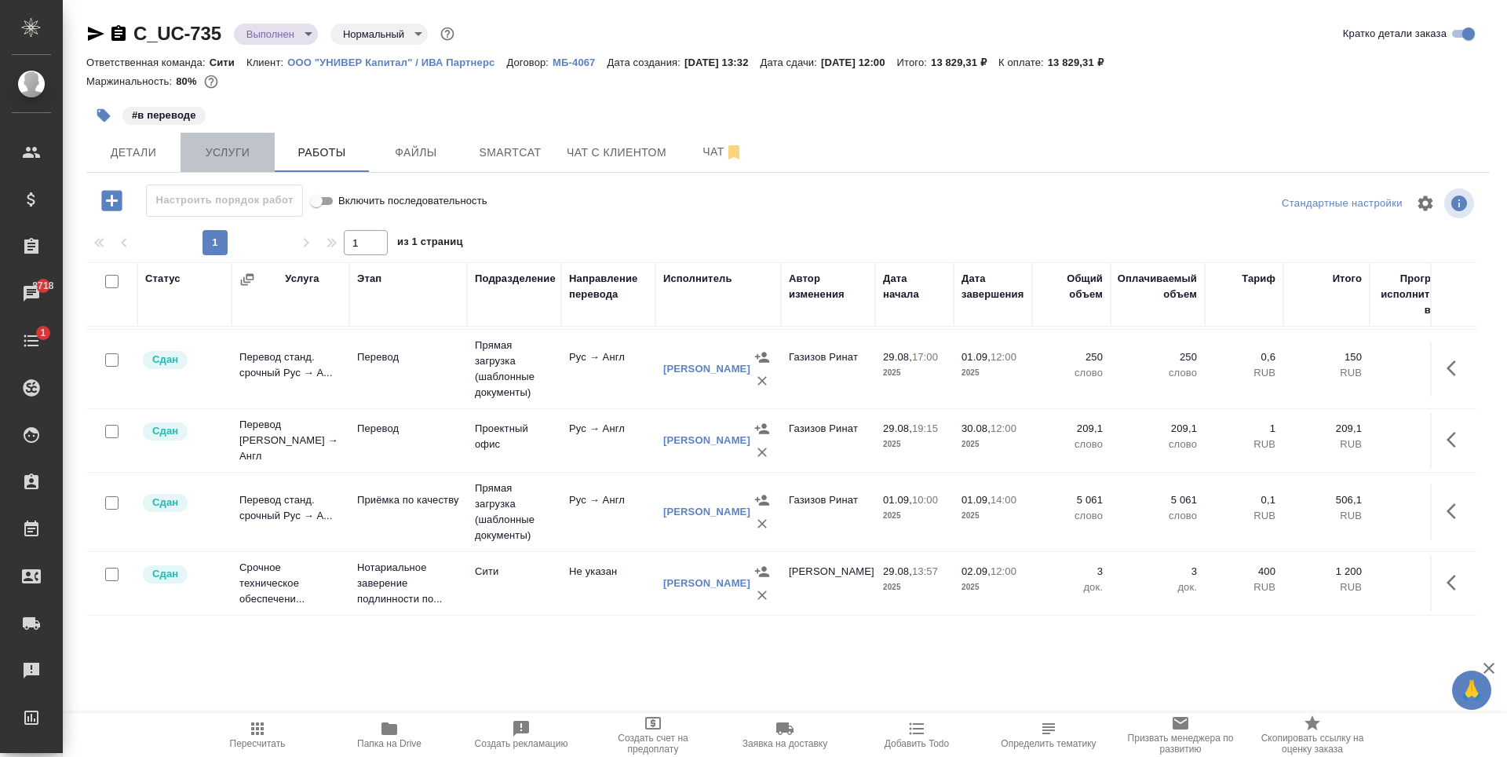
click at [242, 148] on span "Услуги" at bounding box center [227, 153] width 75 height 20
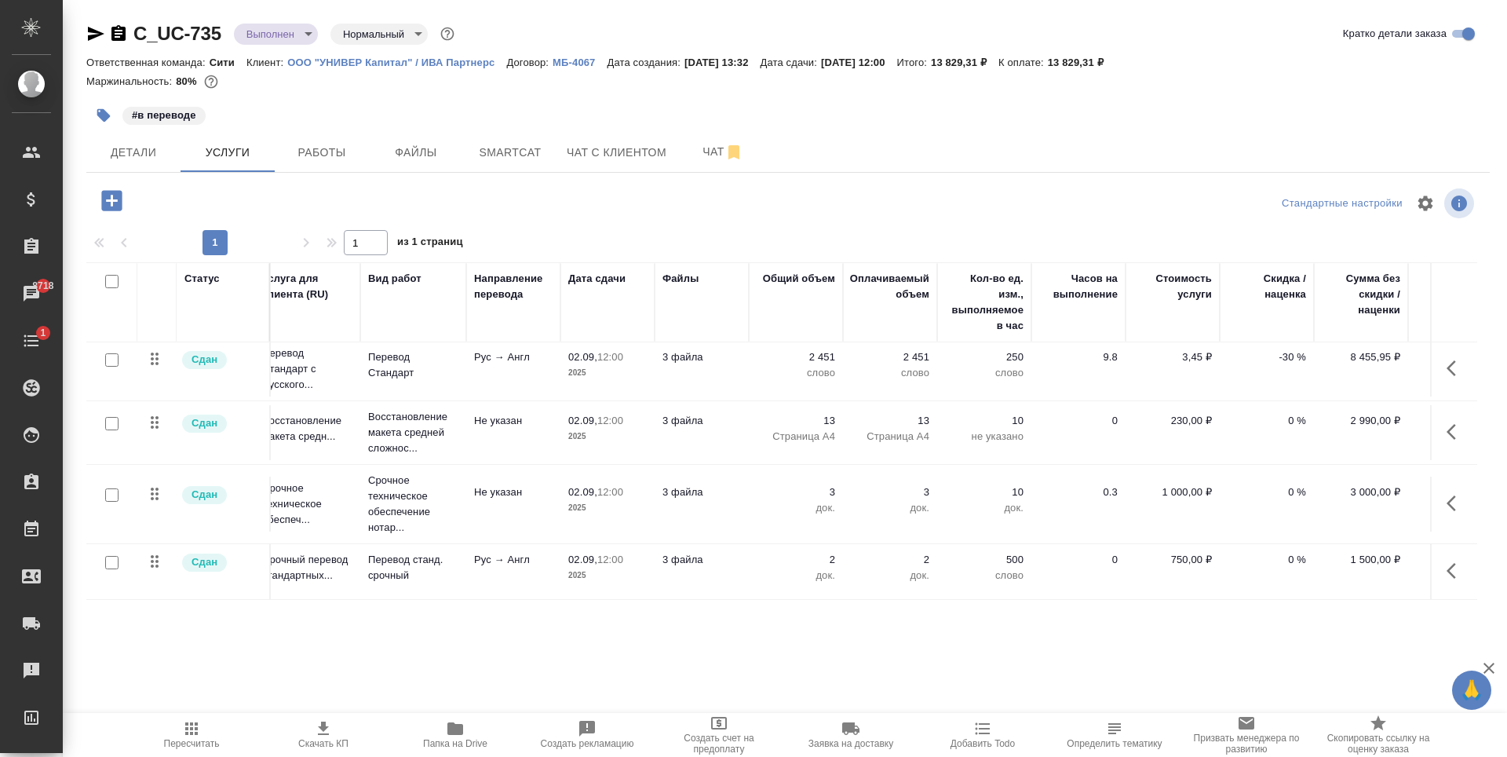
scroll to position [17, 100]
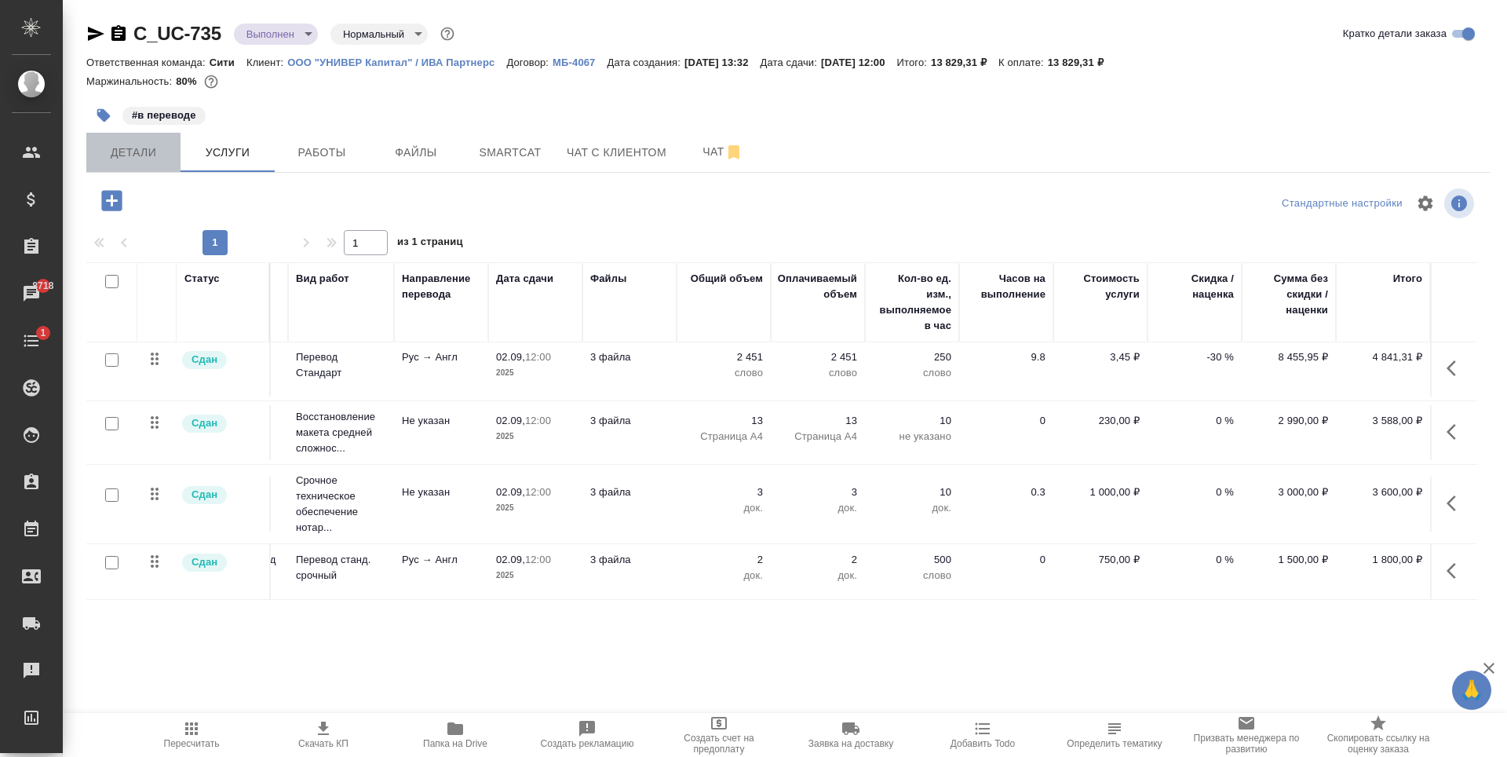
click at [136, 158] on span "Детали" at bounding box center [133, 153] width 75 height 20
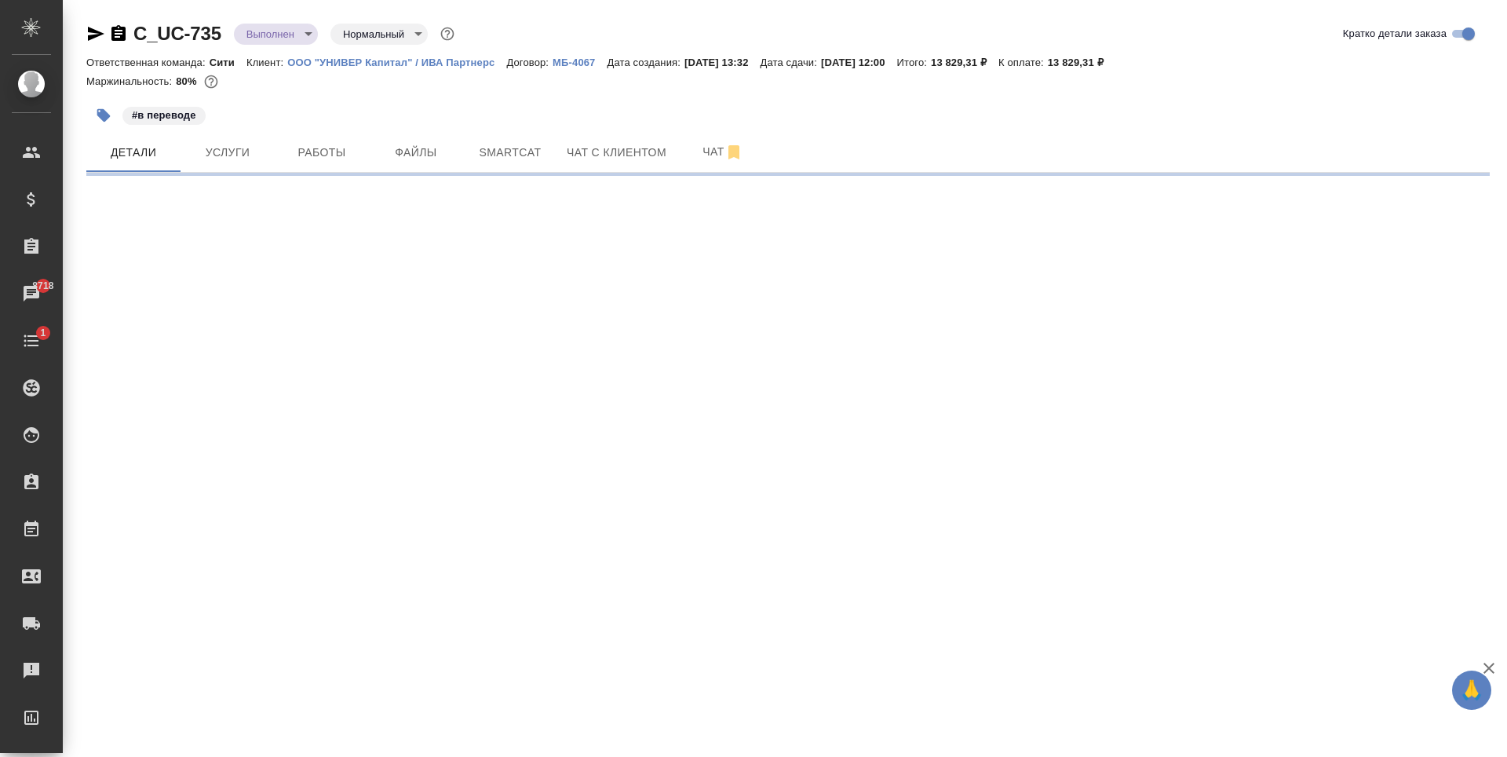
select select "RU"
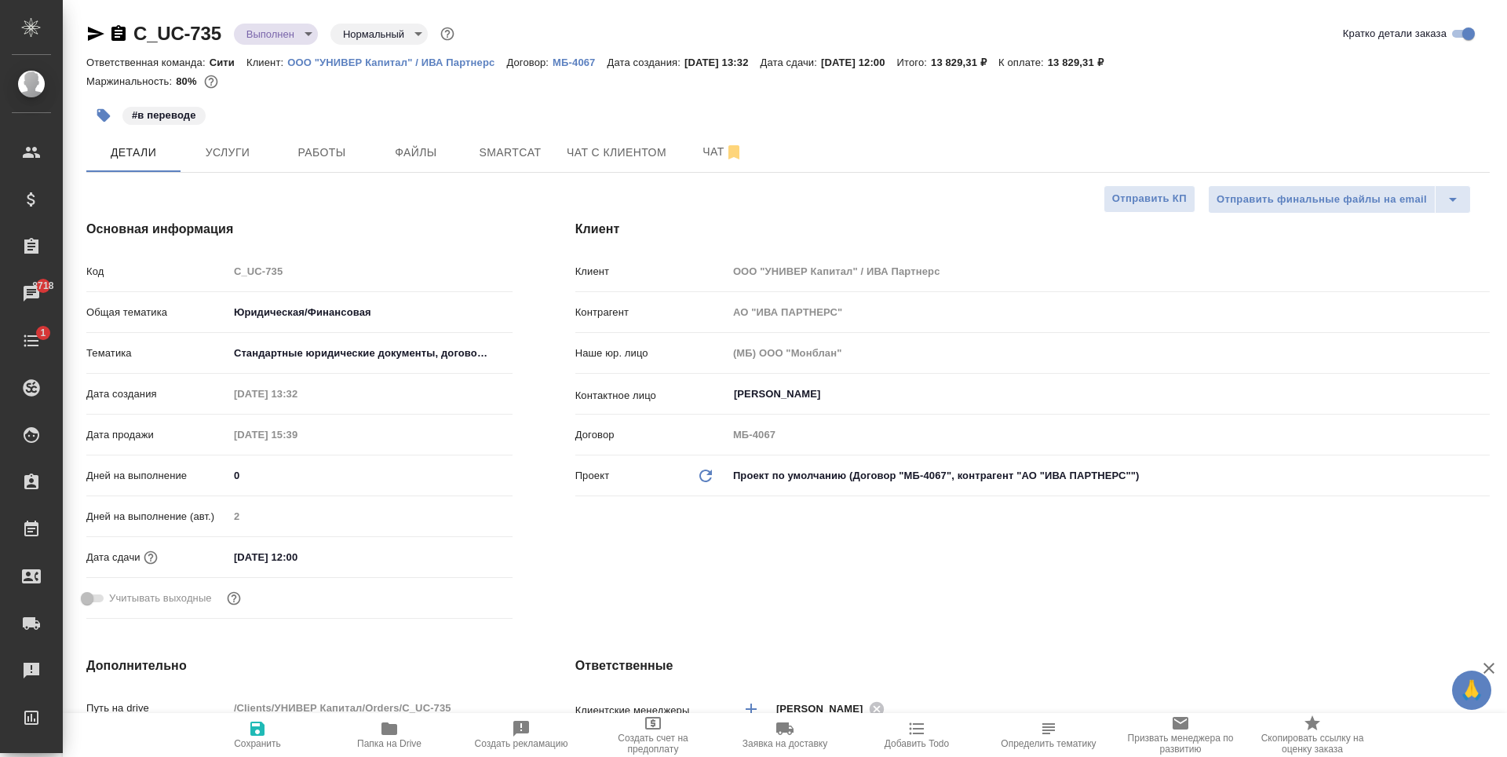
type textarea "x"
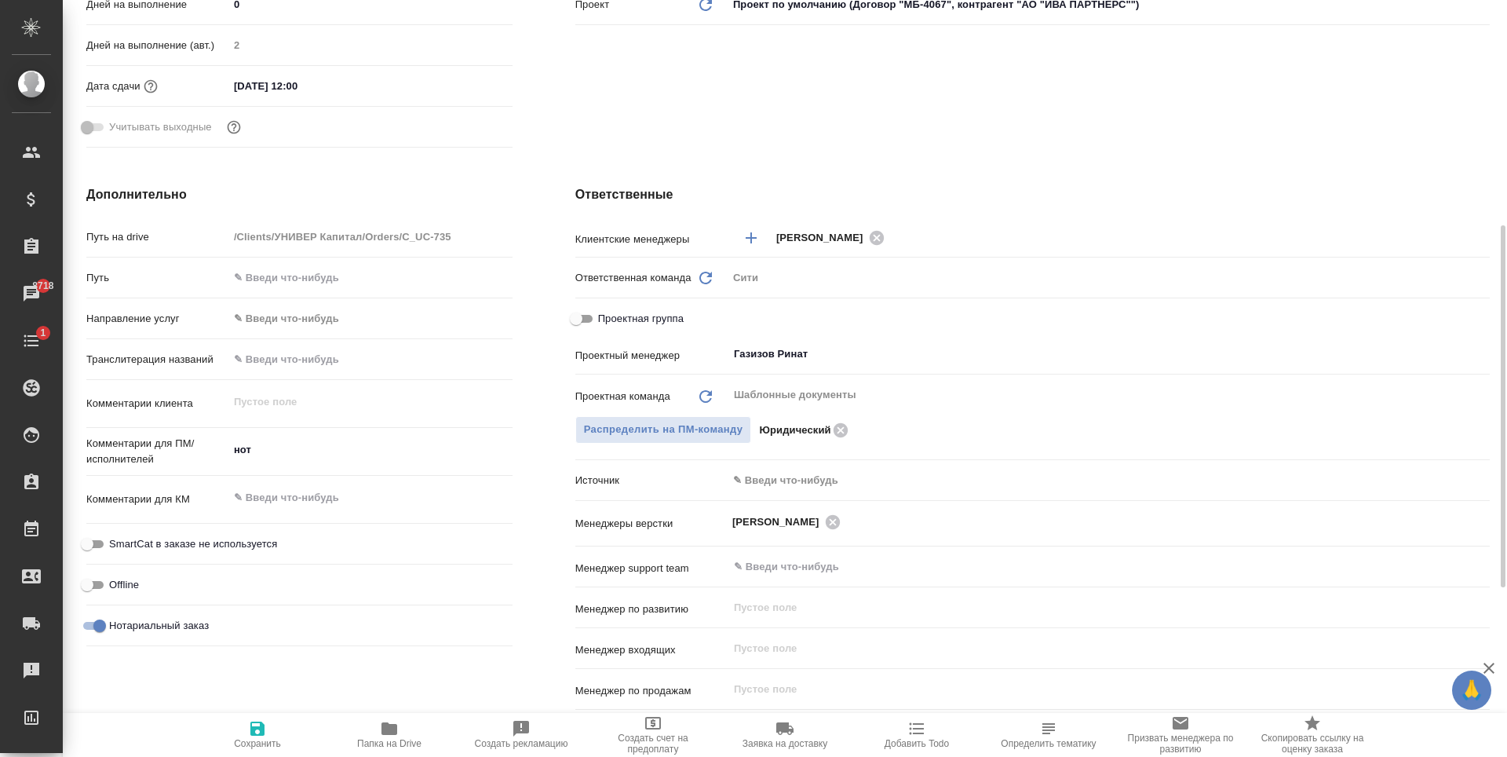
click at [630, 326] on span "Проектная группа" at bounding box center [641, 319] width 86 height 16
click at [604, 326] on input "Проектная группа" at bounding box center [576, 318] width 57 height 19
checkbox input "true"
type textarea "x"
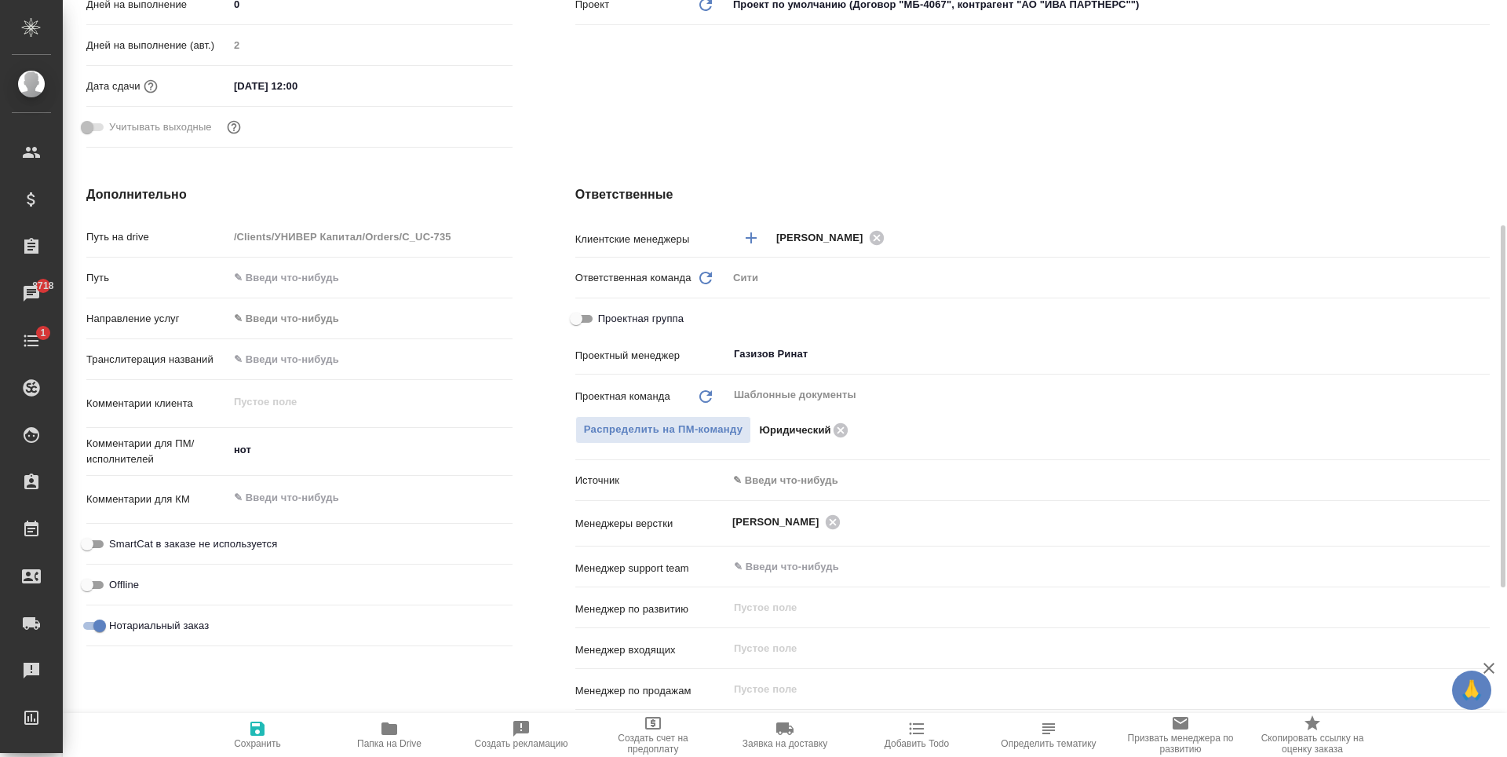
type textarea "x"
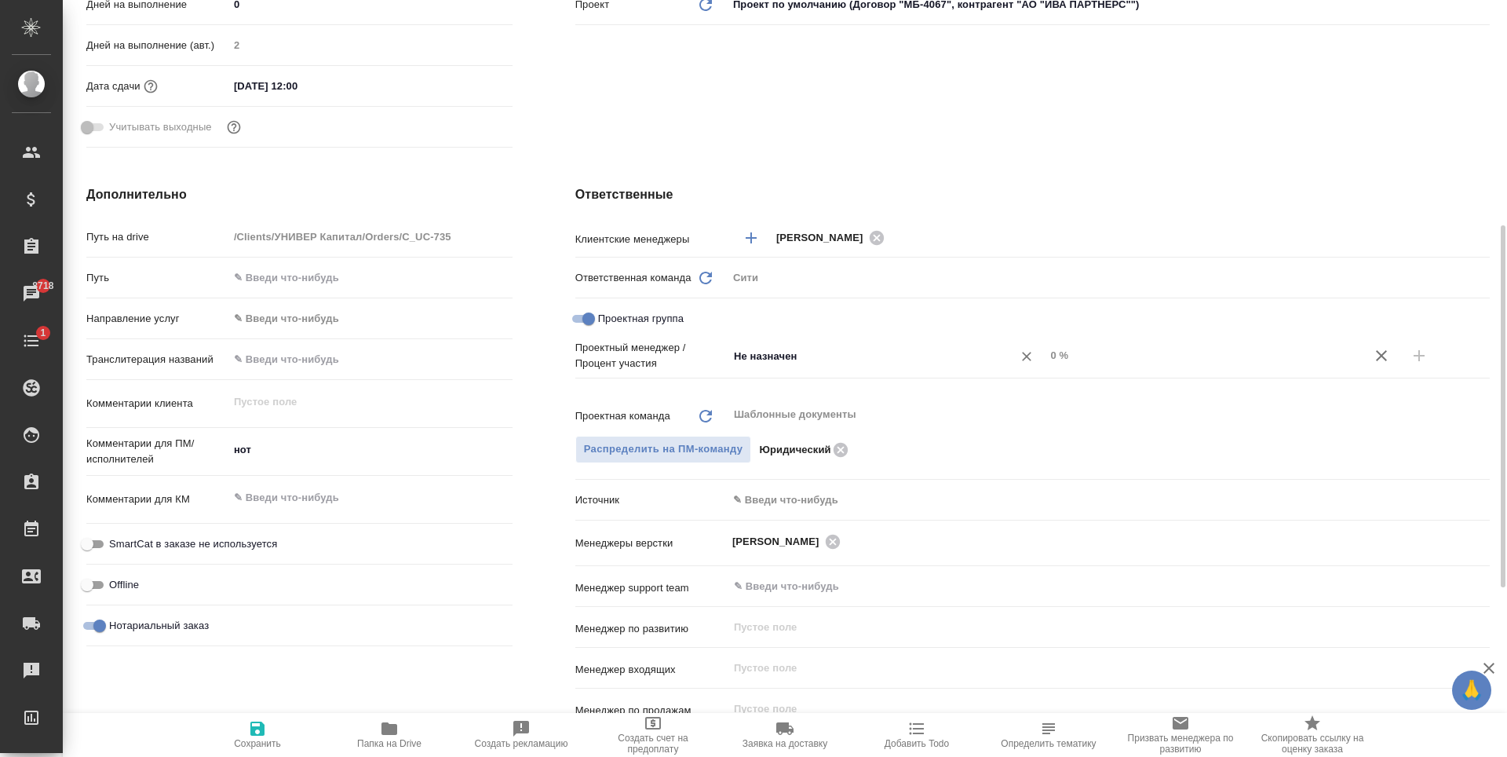
click at [813, 356] on input "Не назначен" at bounding box center [860, 355] width 256 height 19
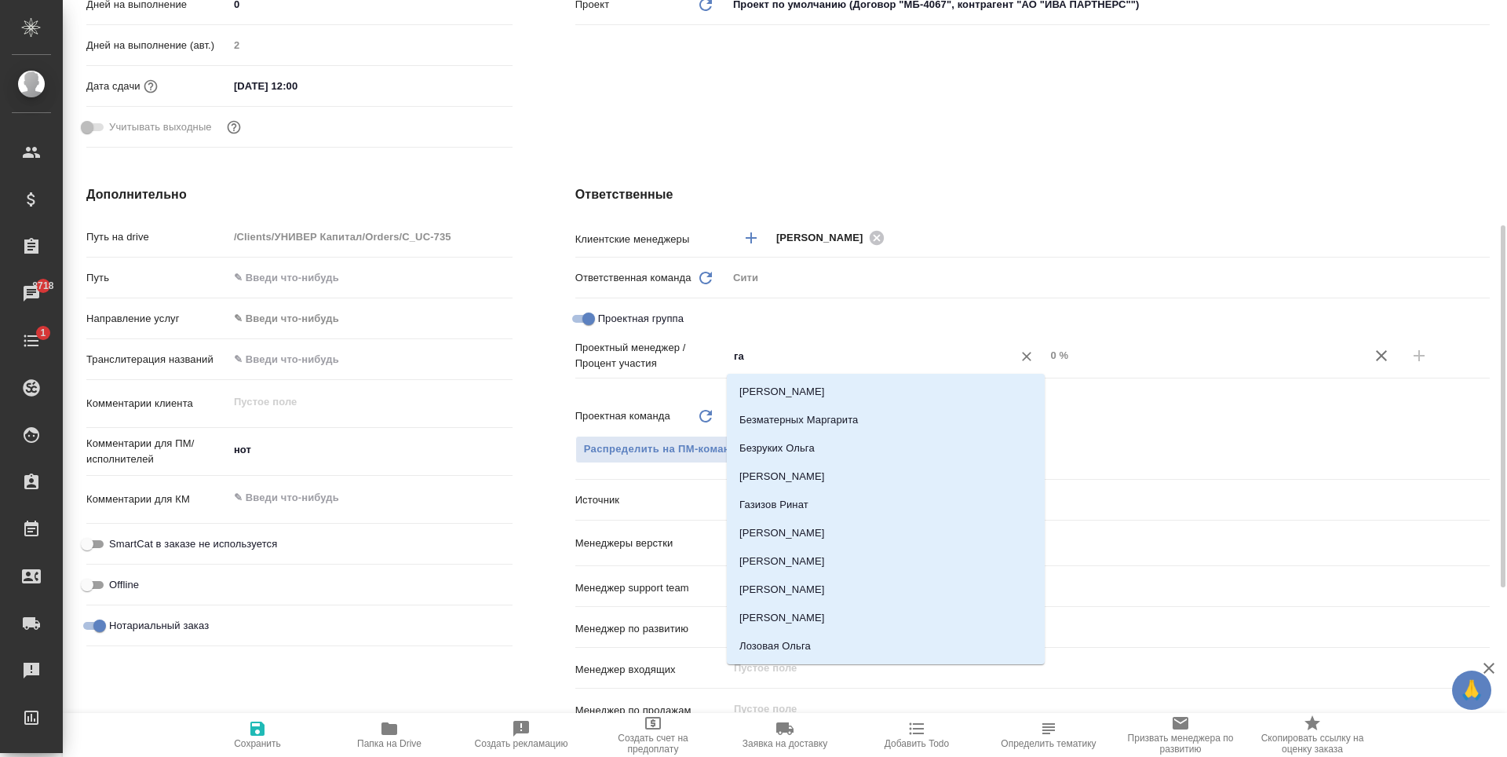
type input "газ"
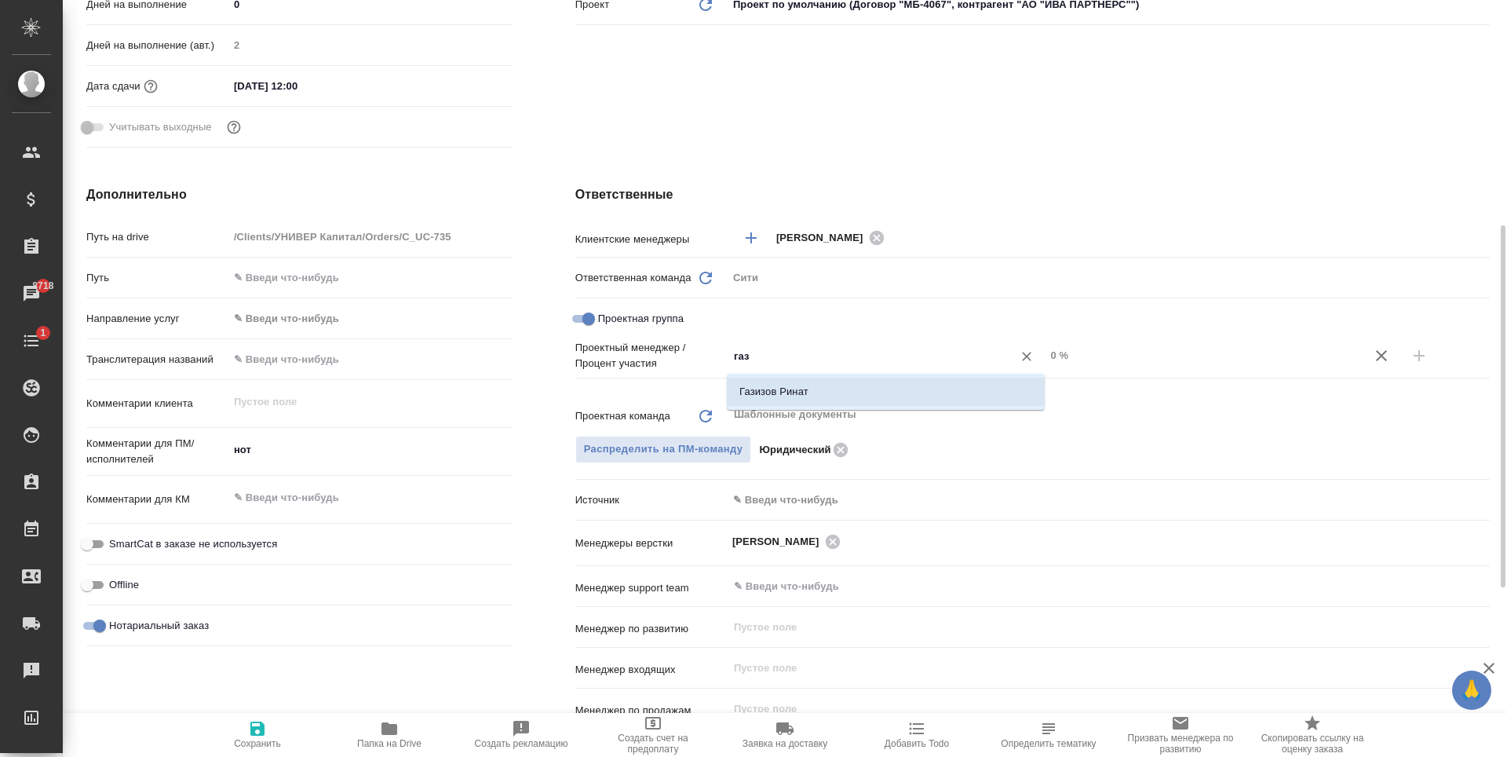
drag, startPoint x: 836, startPoint y: 382, endPoint x: 1124, endPoint y: 397, distance: 288.5
click at [838, 382] on li "Газизов Ринат" at bounding box center [886, 392] width 318 height 28
type textarea "x"
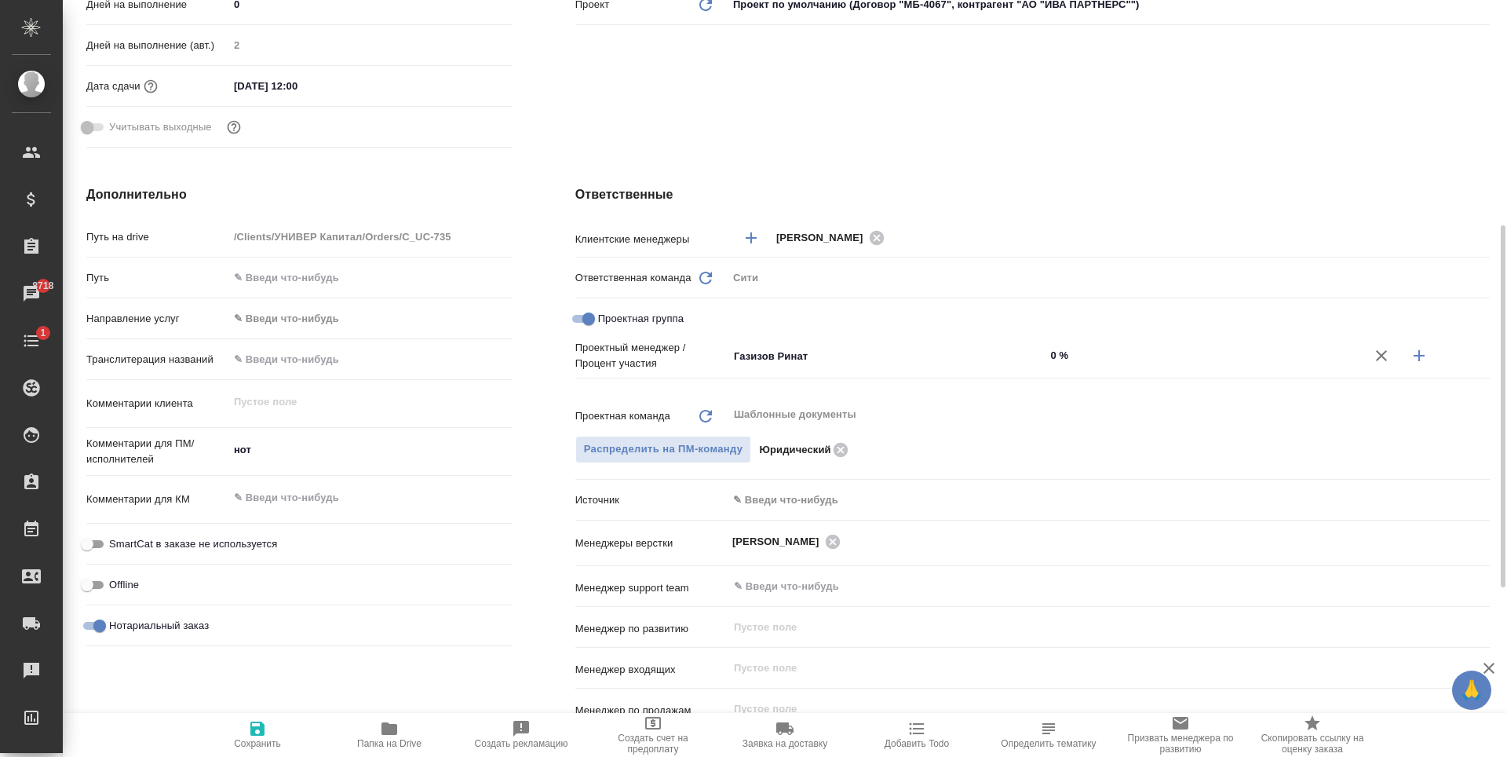
click at [1421, 350] on icon "button" at bounding box center [1419, 355] width 19 height 19
type textarea "x"
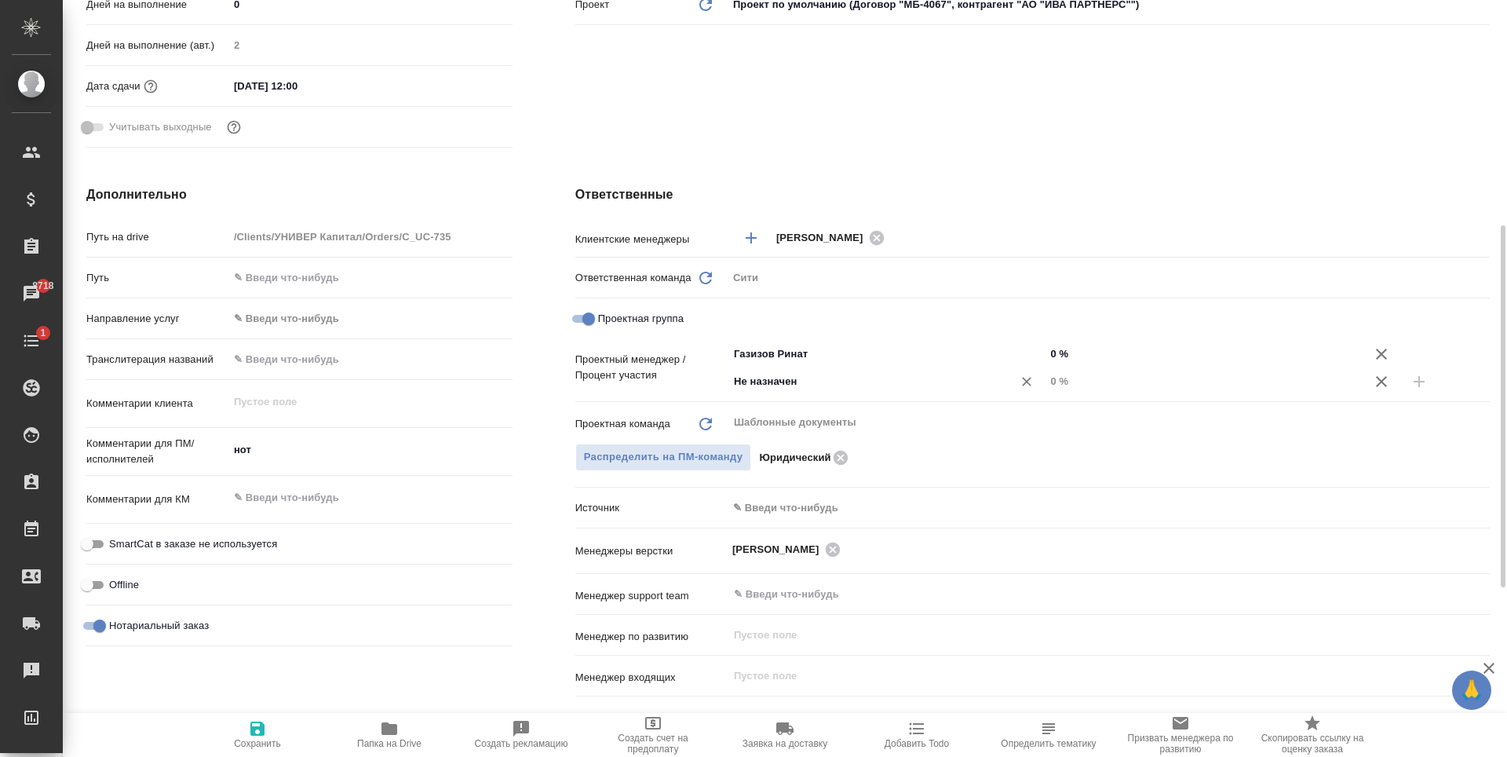
click at [786, 391] on input "Не назначен" at bounding box center [860, 381] width 256 height 19
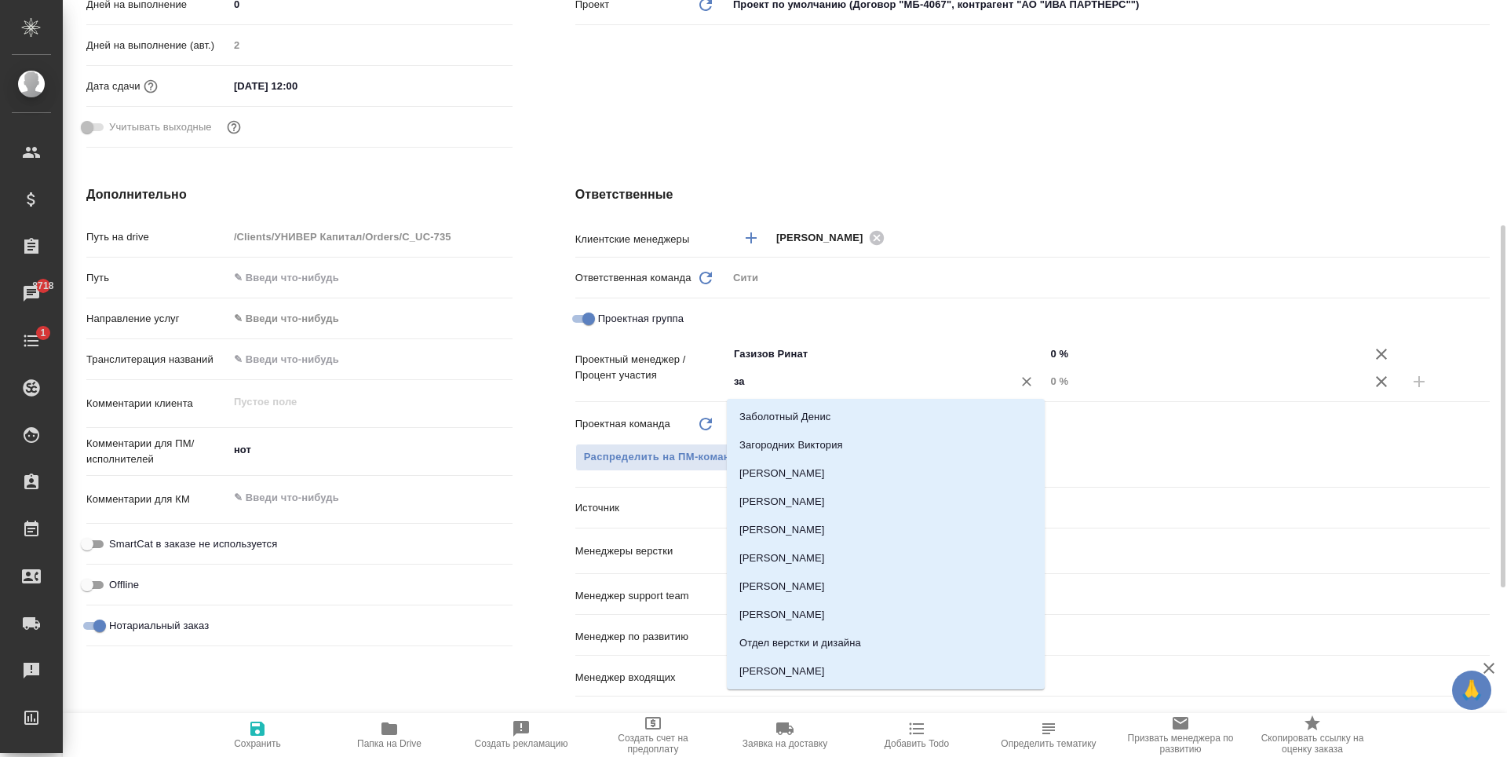
type input "зай"
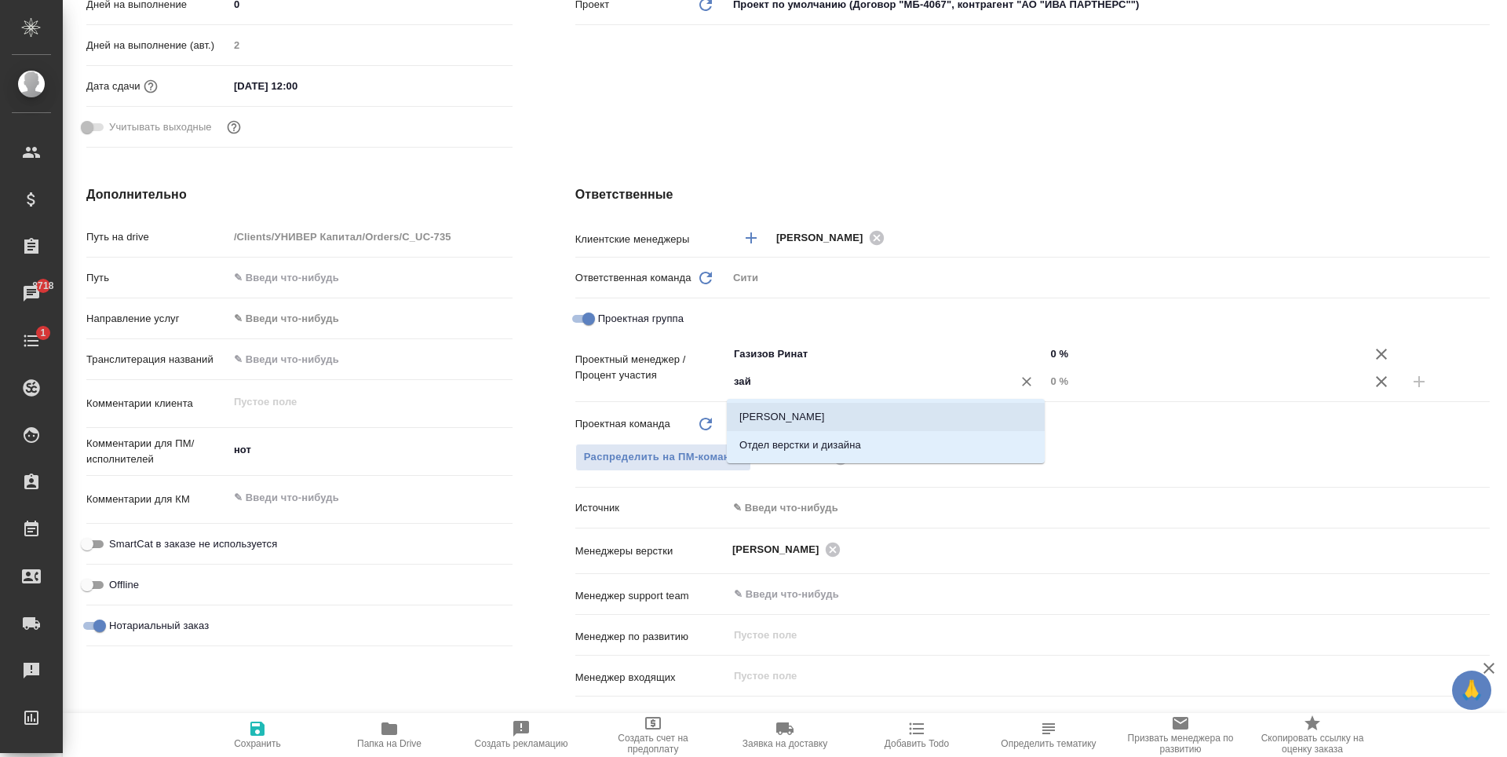
click at [820, 410] on li "[PERSON_NAME]" at bounding box center [886, 417] width 318 height 28
type textarea "x"
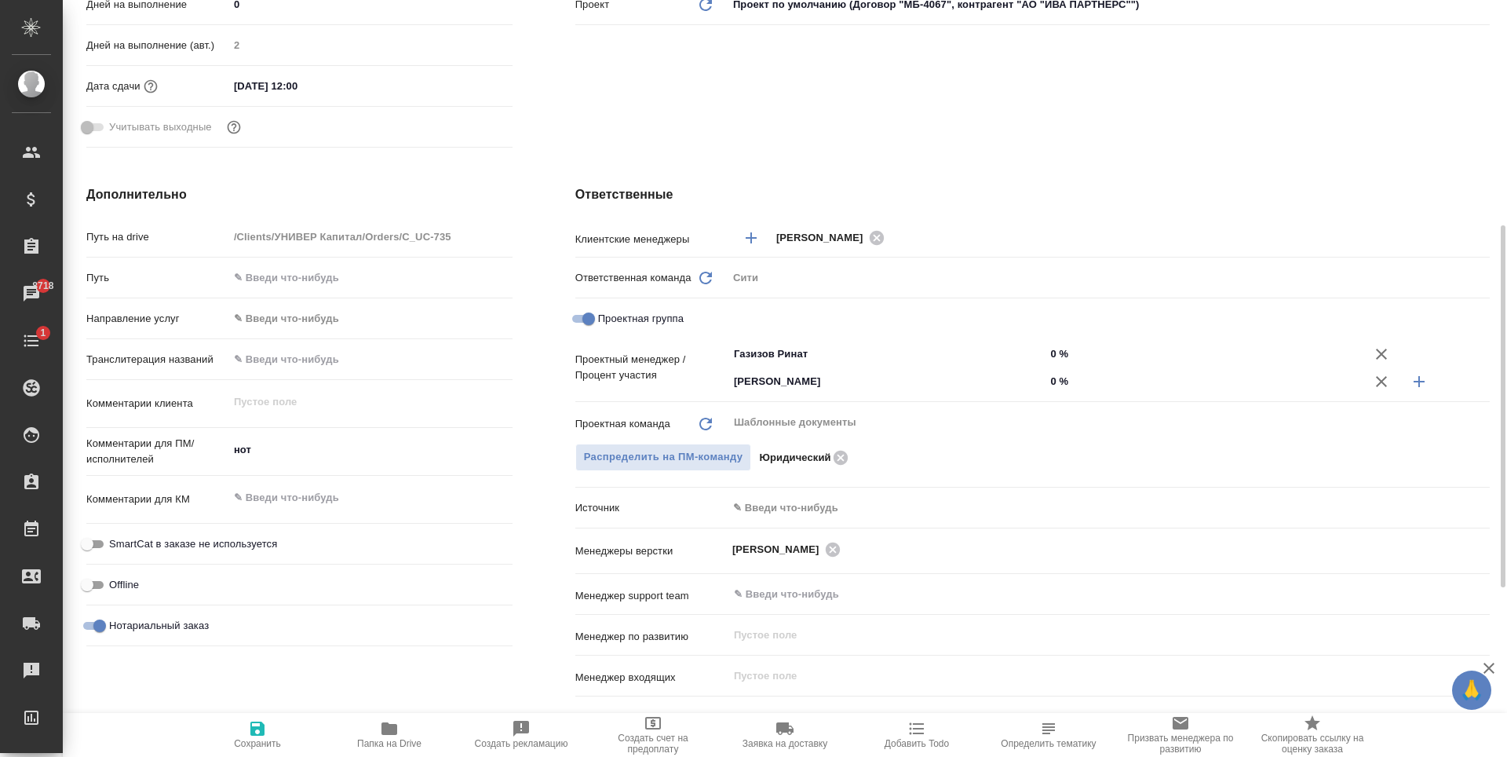
click at [1058, 376] on input "0 %" at bounding box center [1204, 381] width 318 height 23
type textarea "x"
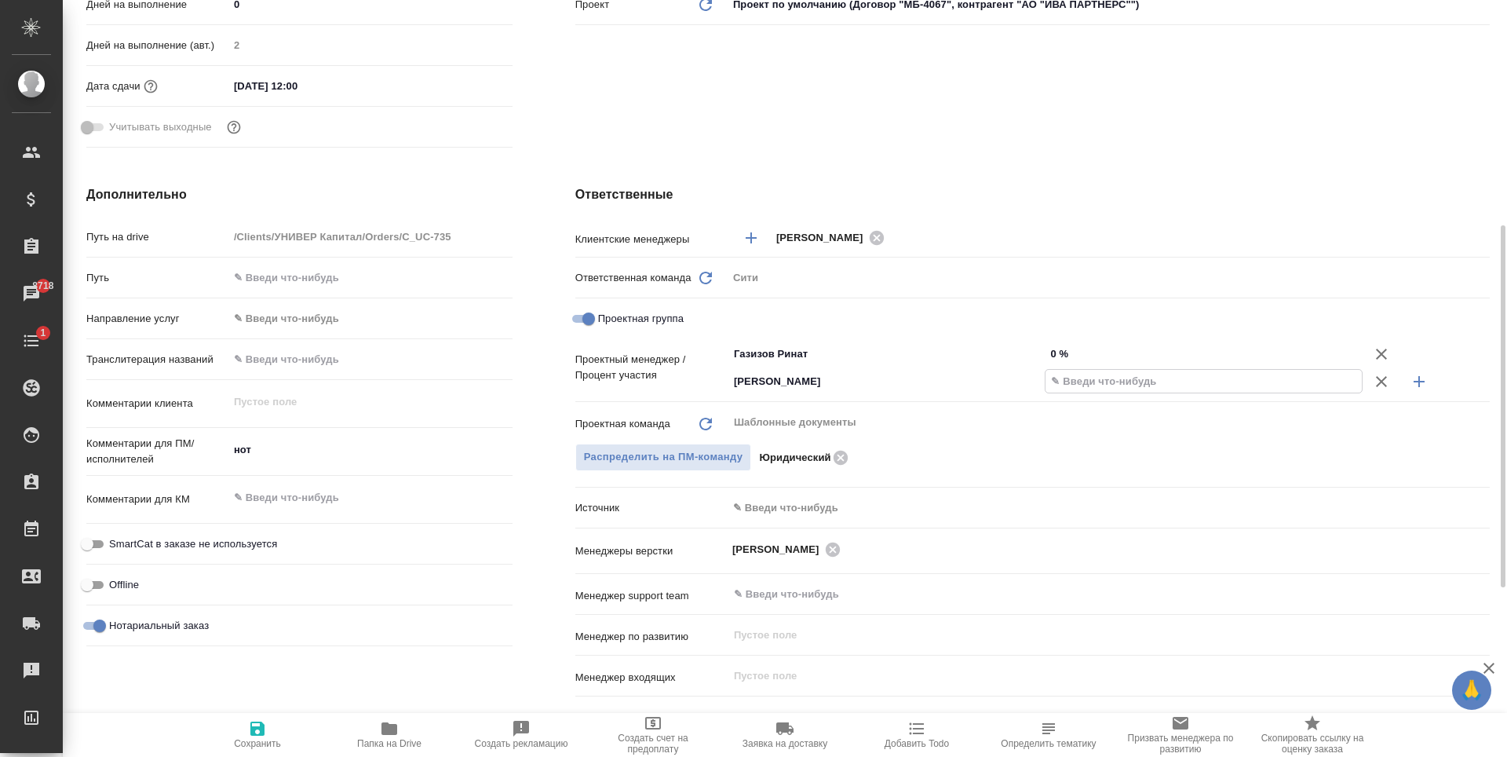
type textarea "x"
type input "26 %"
type textarea "x"
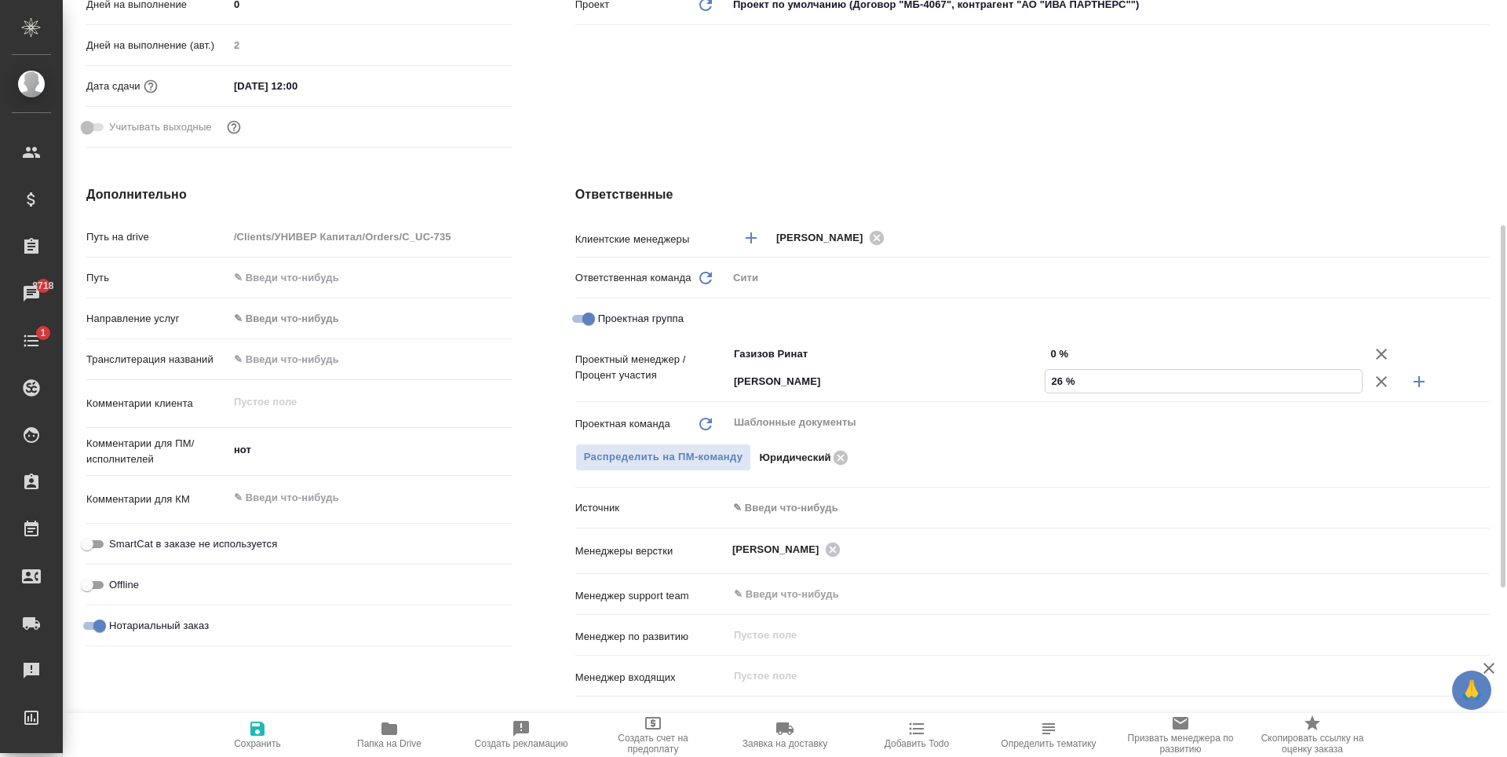
type textarea "x"
type input "26 %"
click at [1054, 354] on input "0 %" at bounding box center [1204, 353] width 318 height 23
type textarea "x"
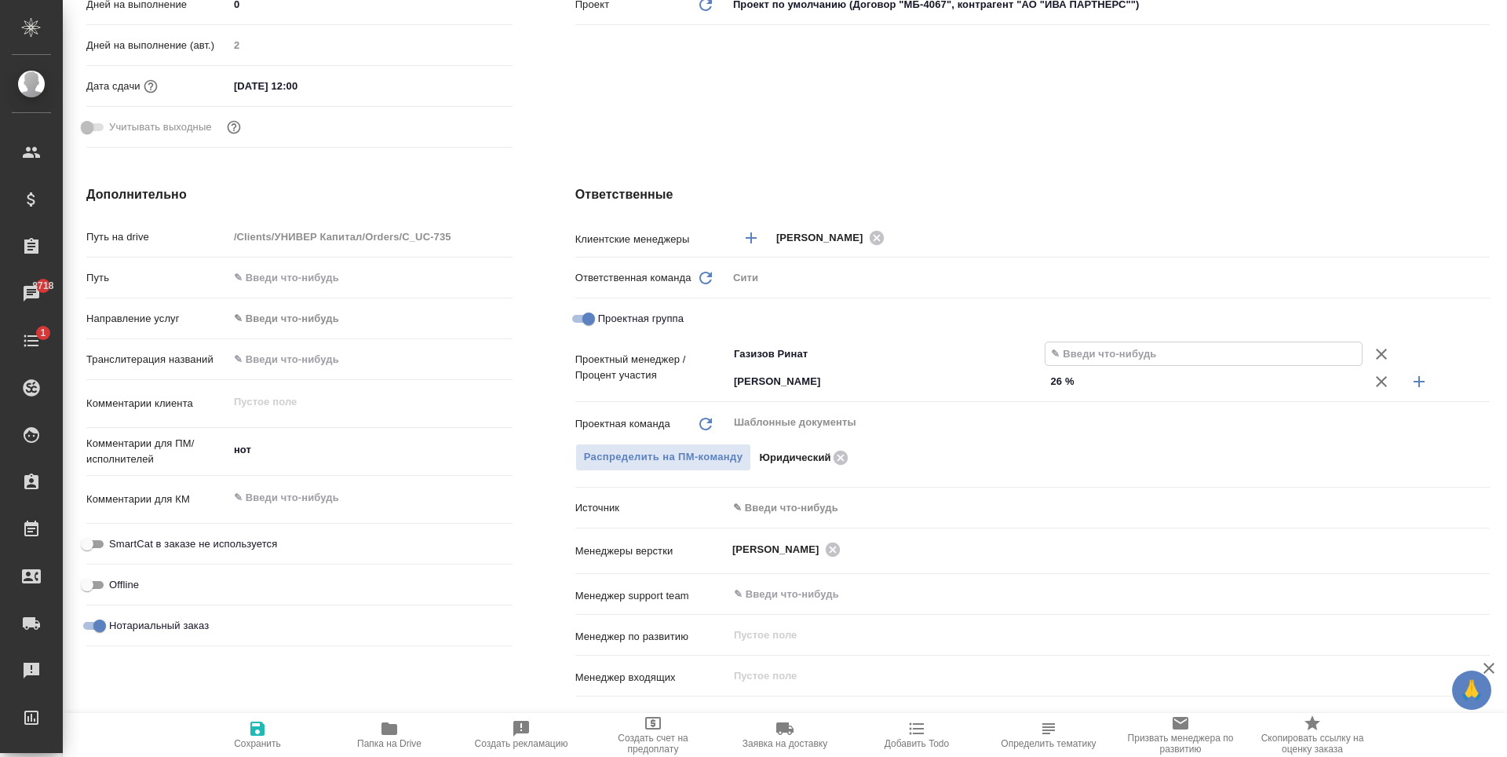
type textarea "x"
type input "7 %"
type textarea "x"
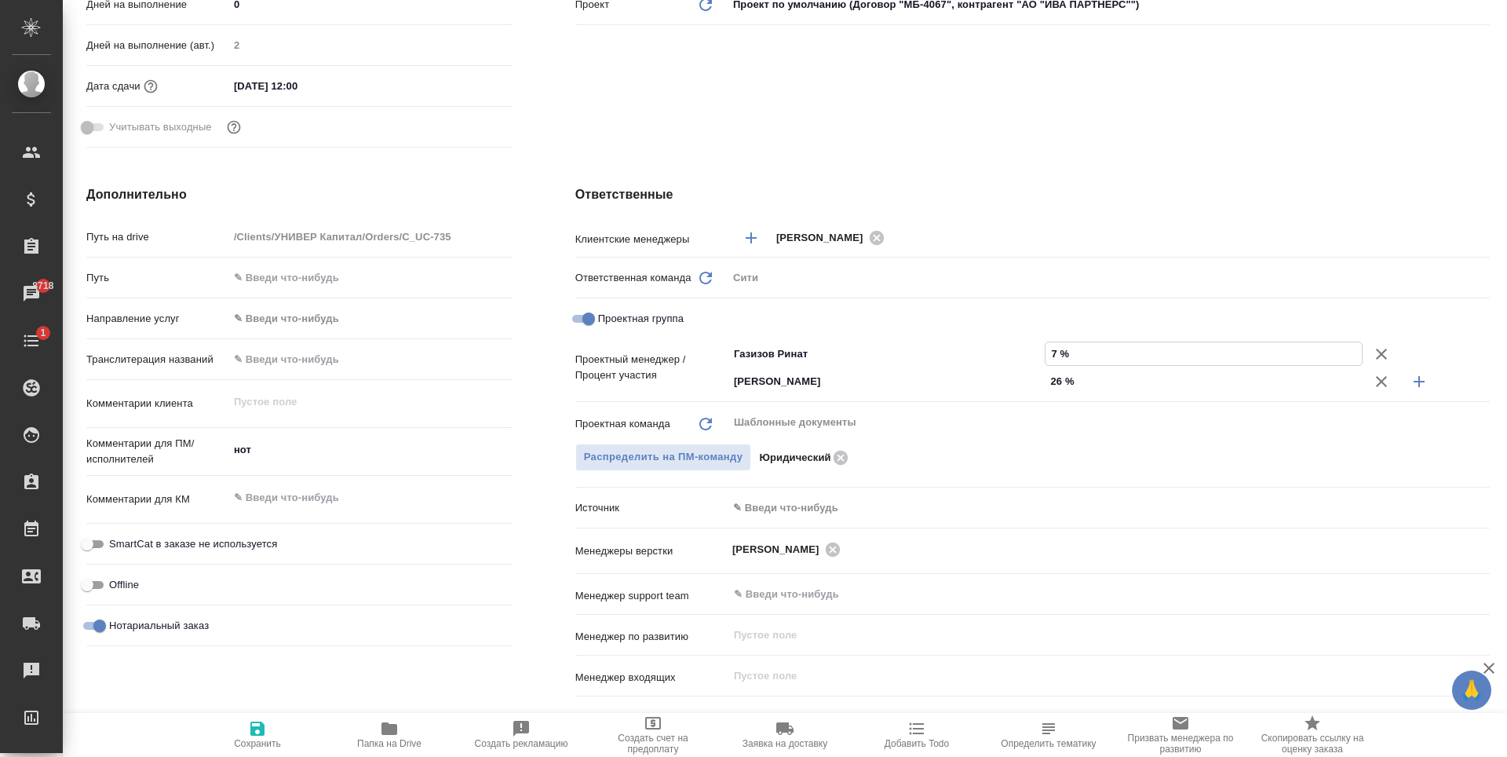
type textarea "x"
type input "74 %"
click at [254, 721] on icon "button" at bounding box center [257, 728] width 14 height 14
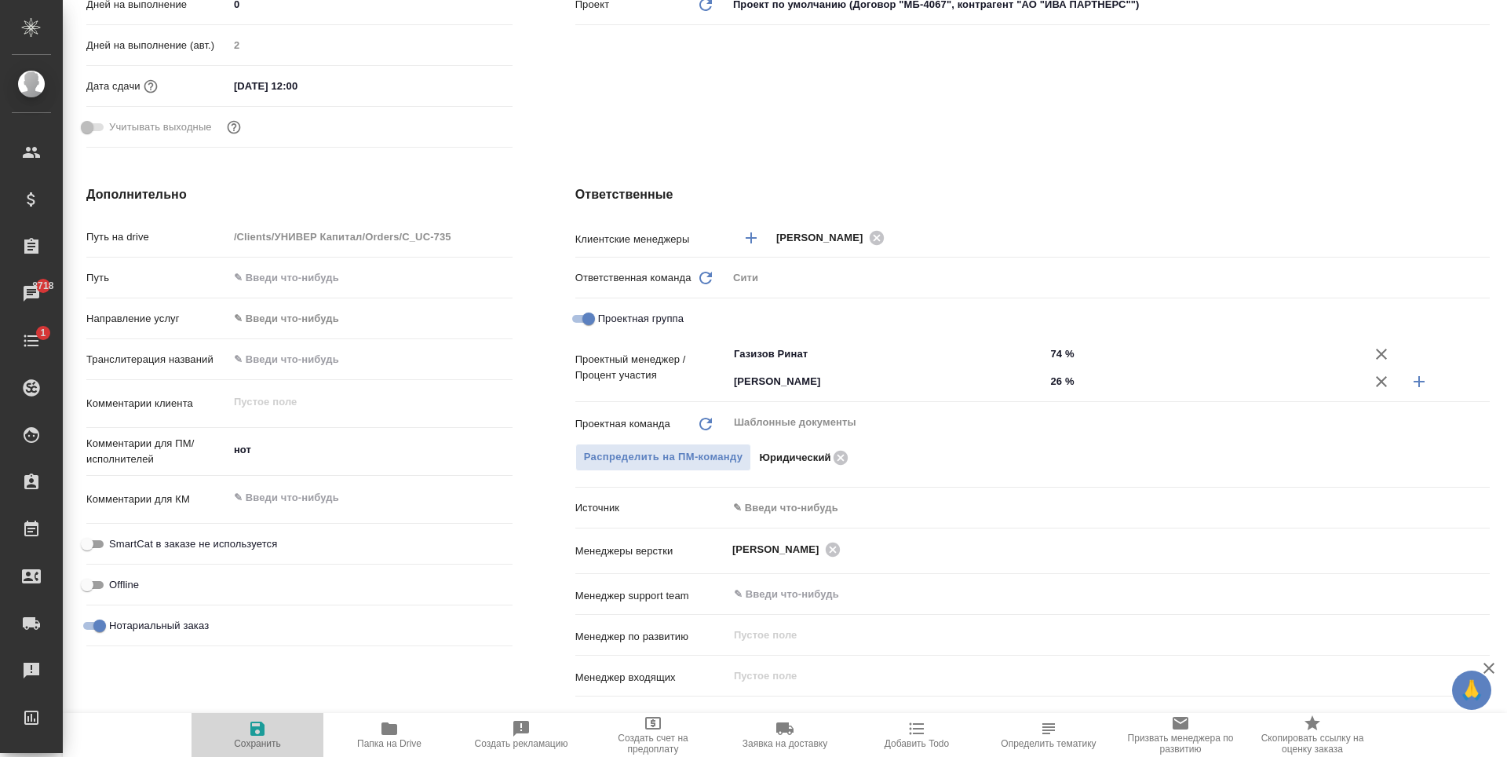
type textarea "x"
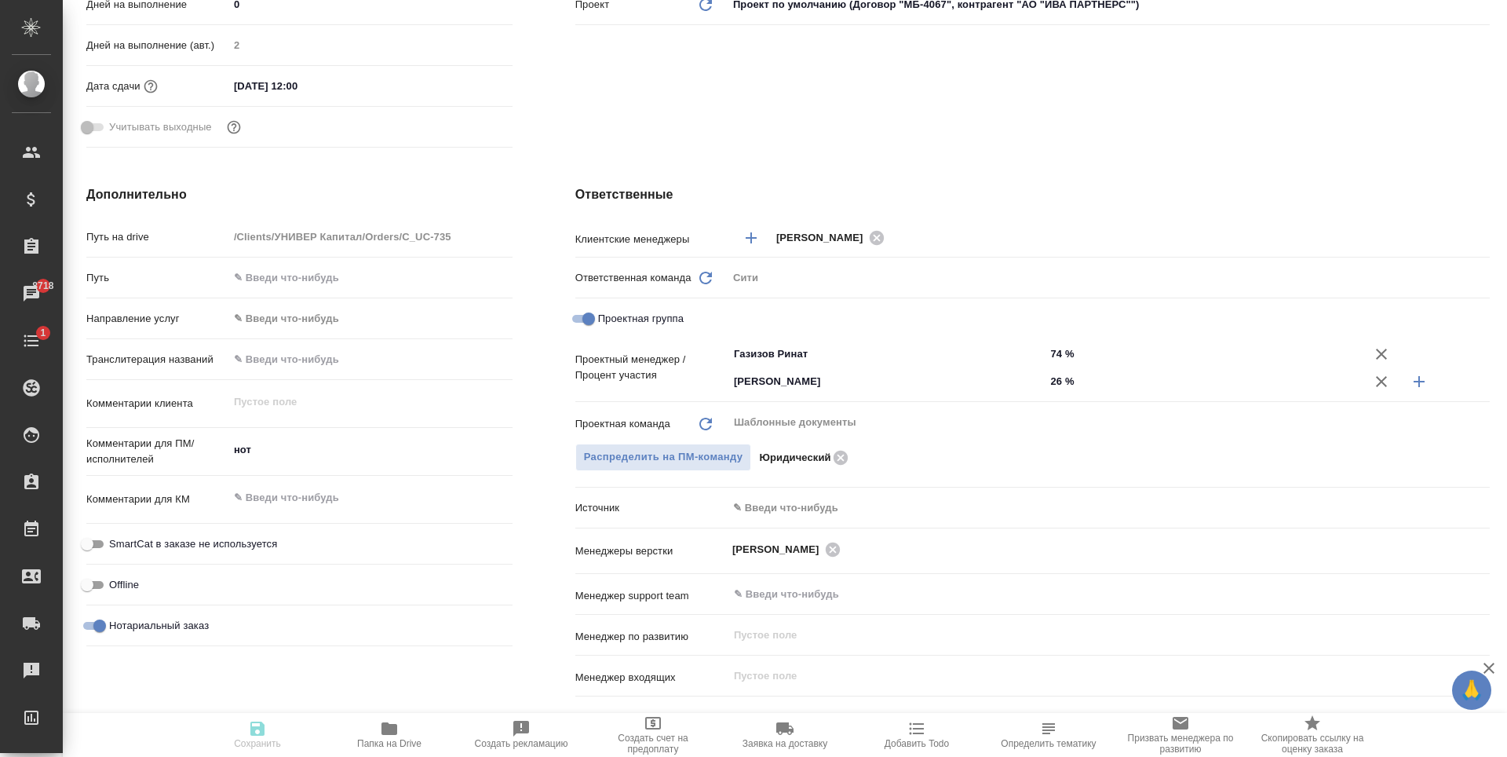
type textarea "x"
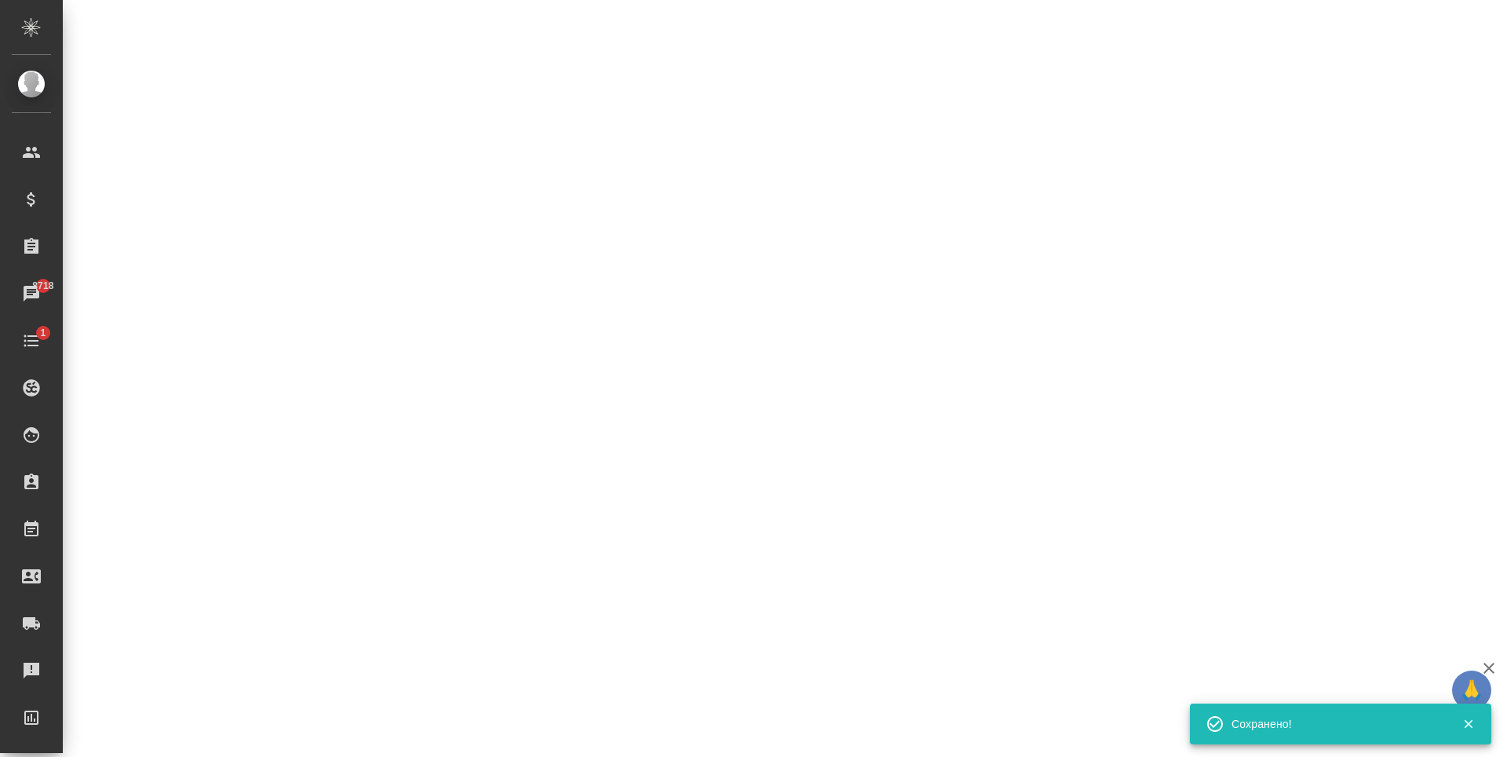
select select "RU"
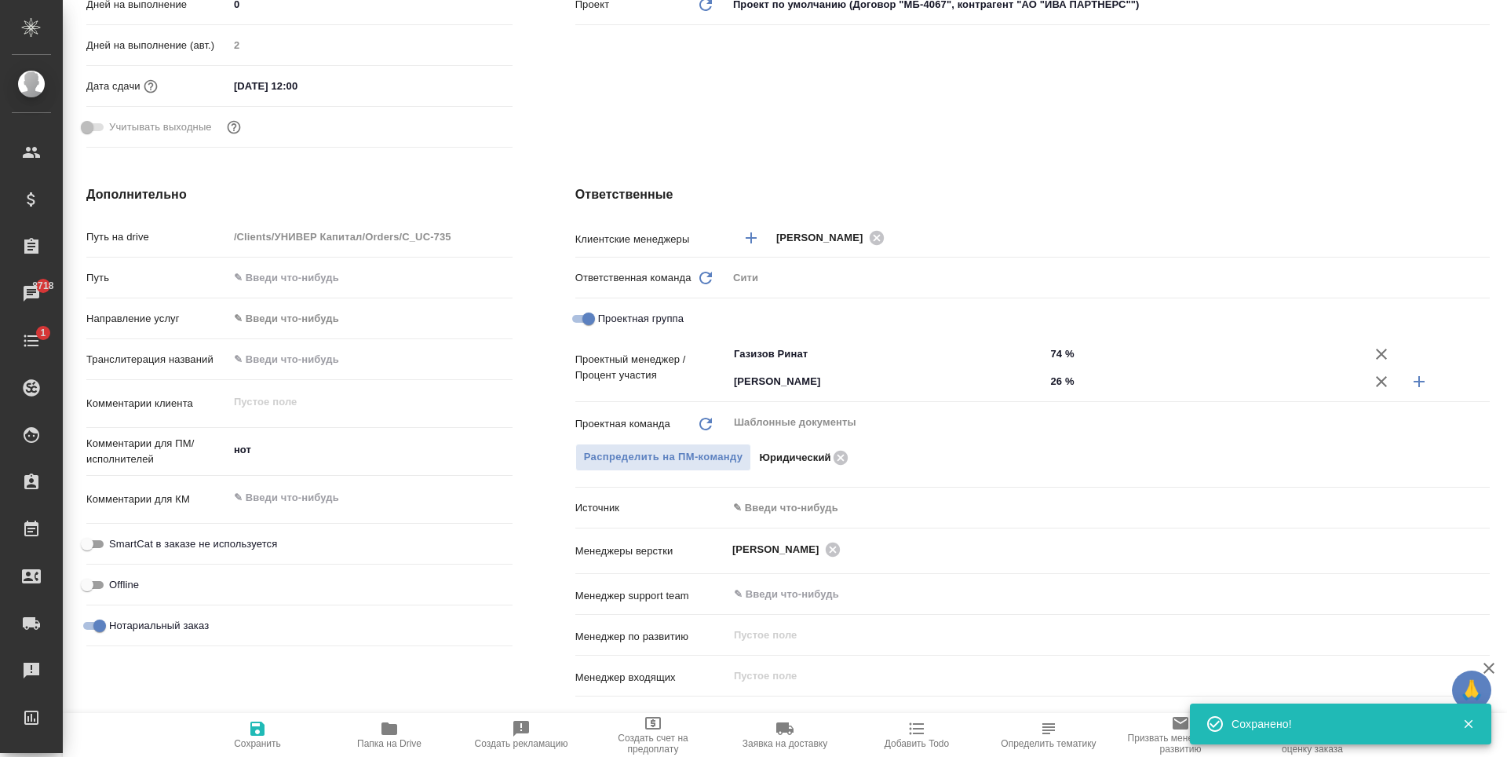
type textarea "x"
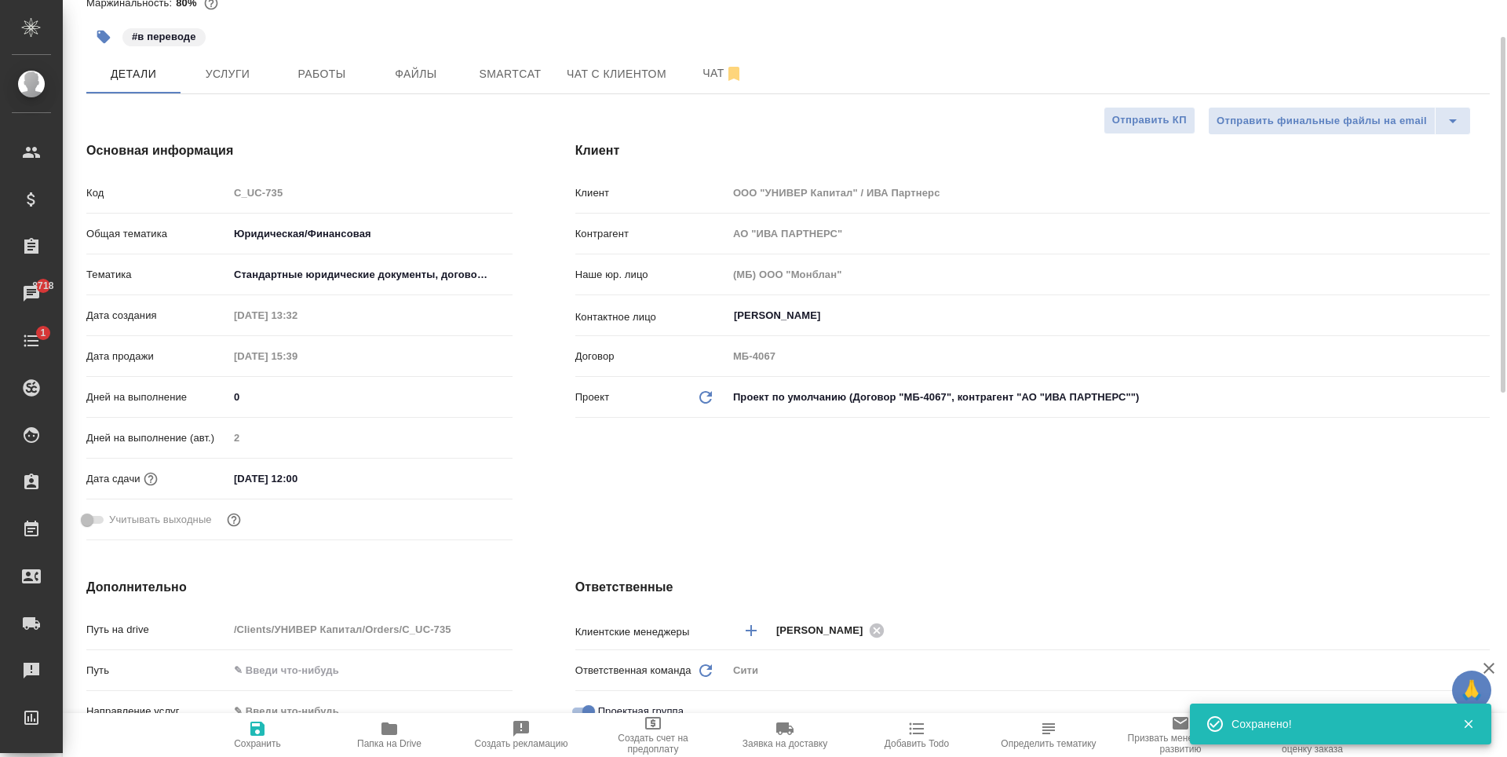
scroll to position [0, 0]
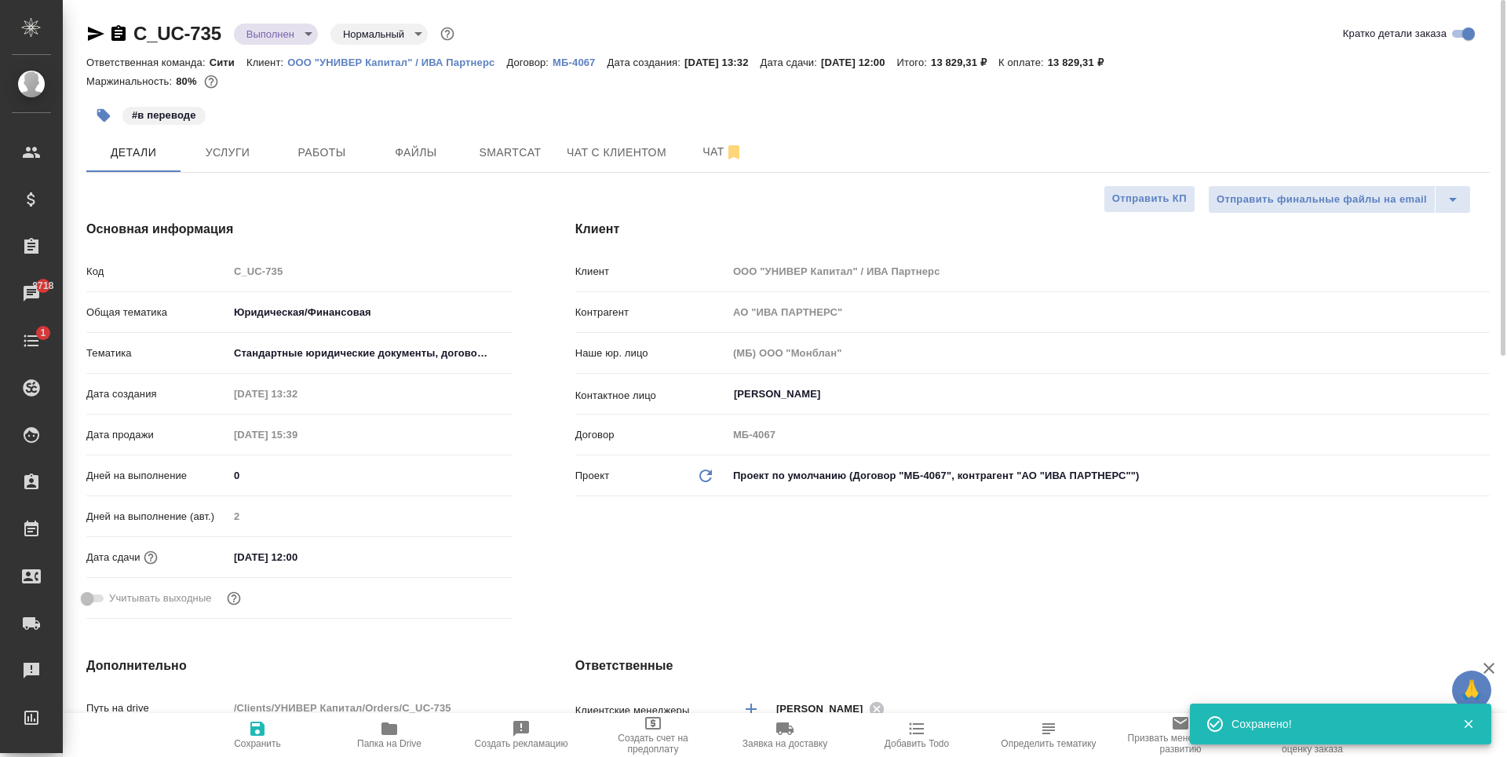
click at [276, 25] on body "🙏 .cls-1 fill:#fff; AWATERA Zaytseva Svetlana Клиенты Спецификации Заказы 8718 …" at bounding box center [753, 378] width 1507 height 757
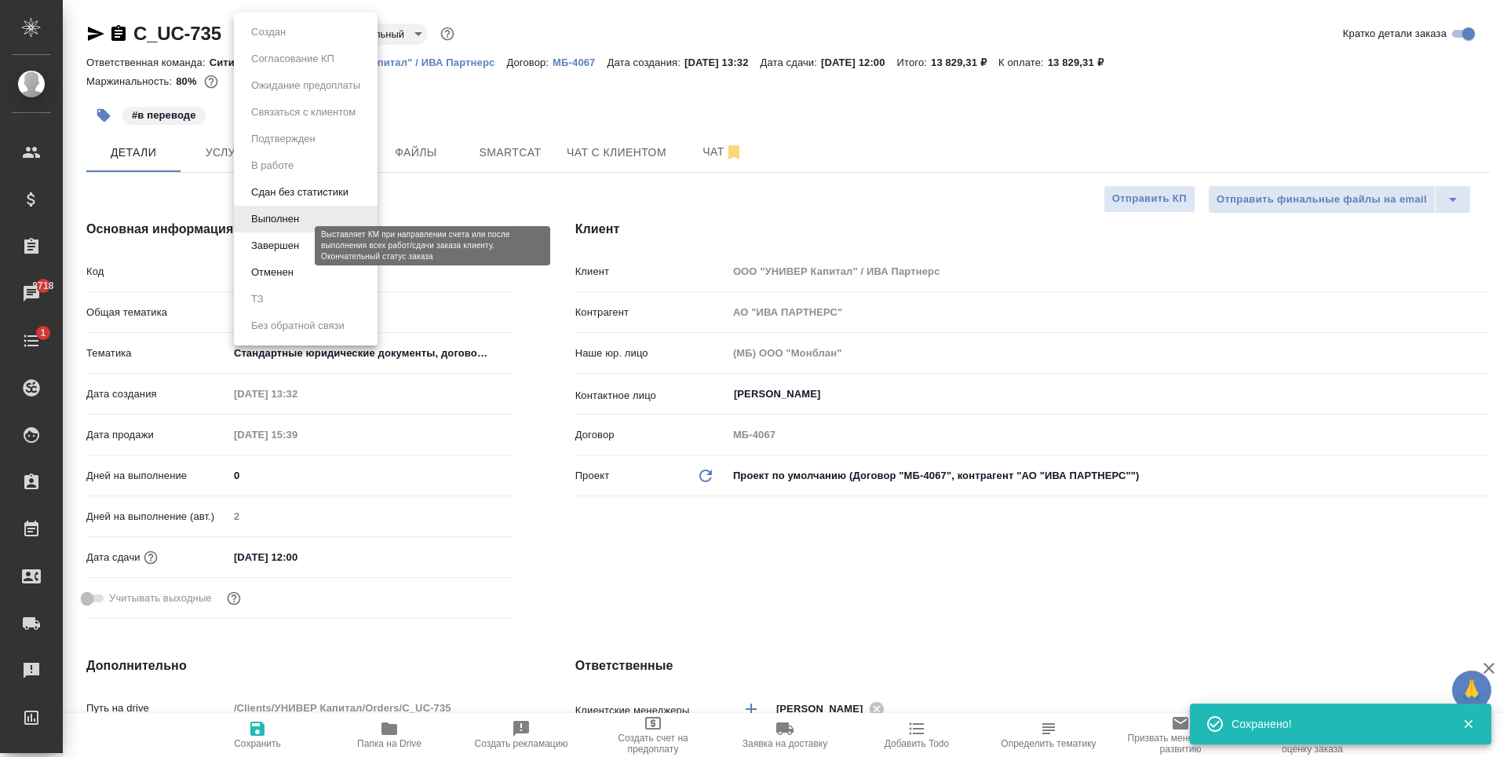
click at [298, 240] on button "Завершен" at bounding box center [275, 245] width 57 height 17
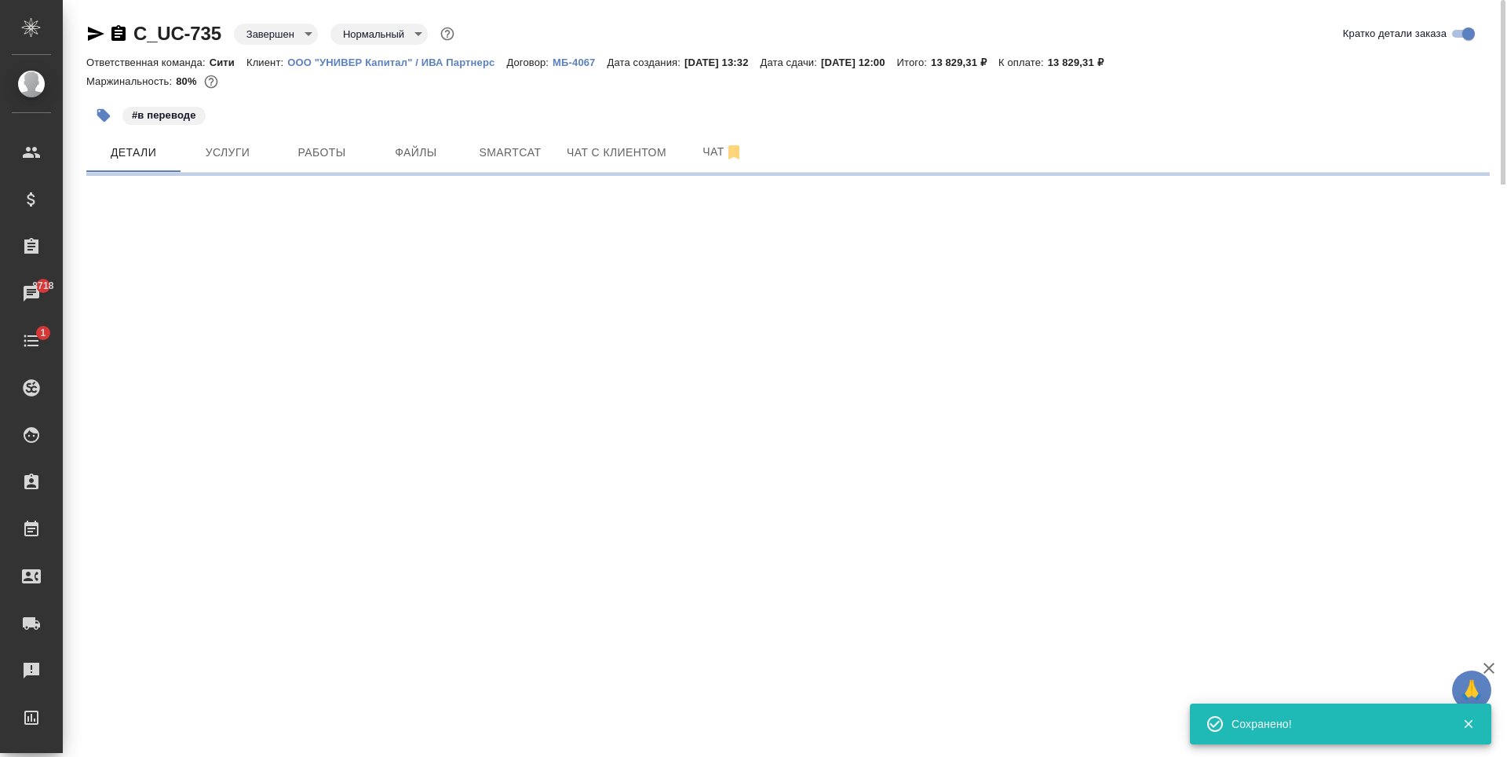
select select "RU"
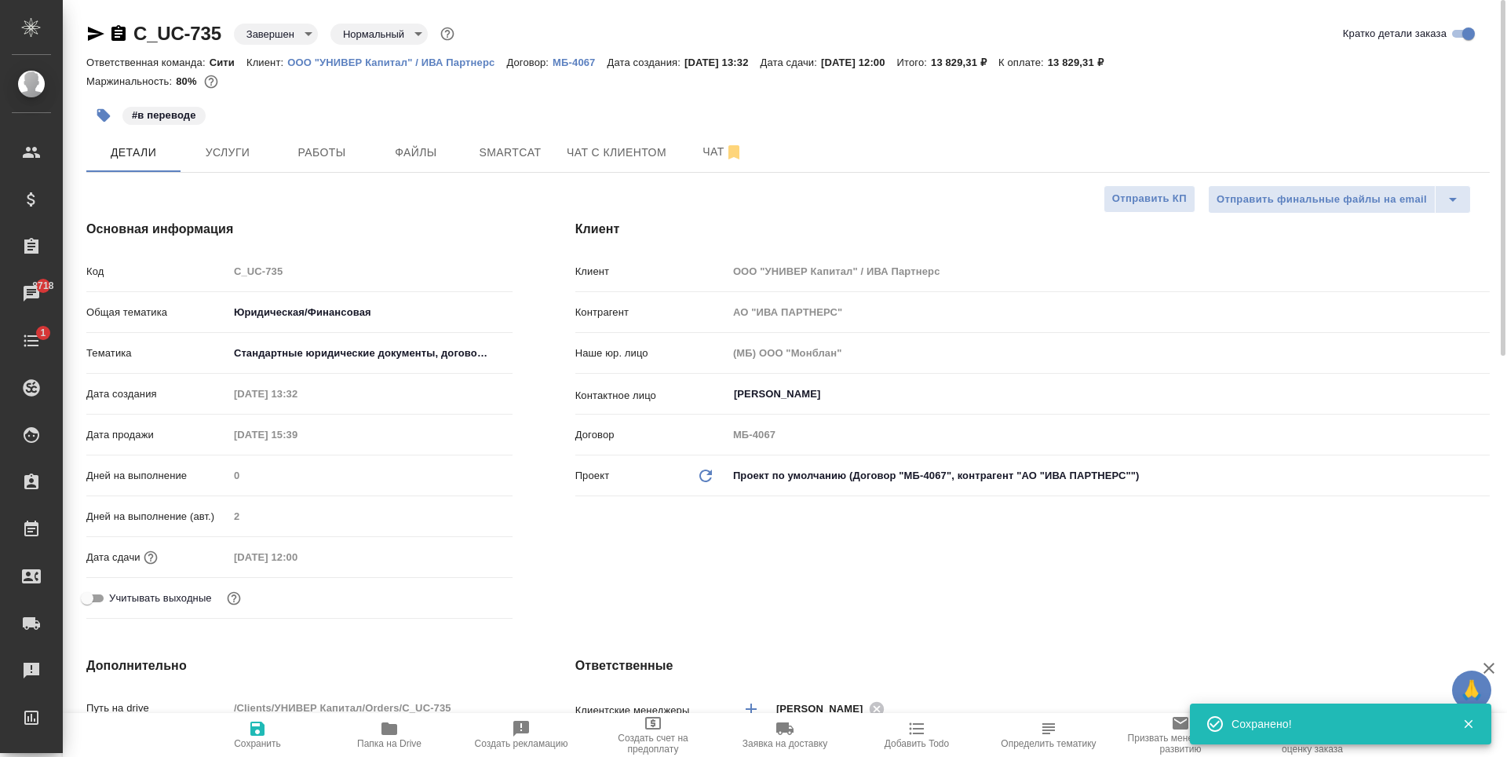
type textarea "x"
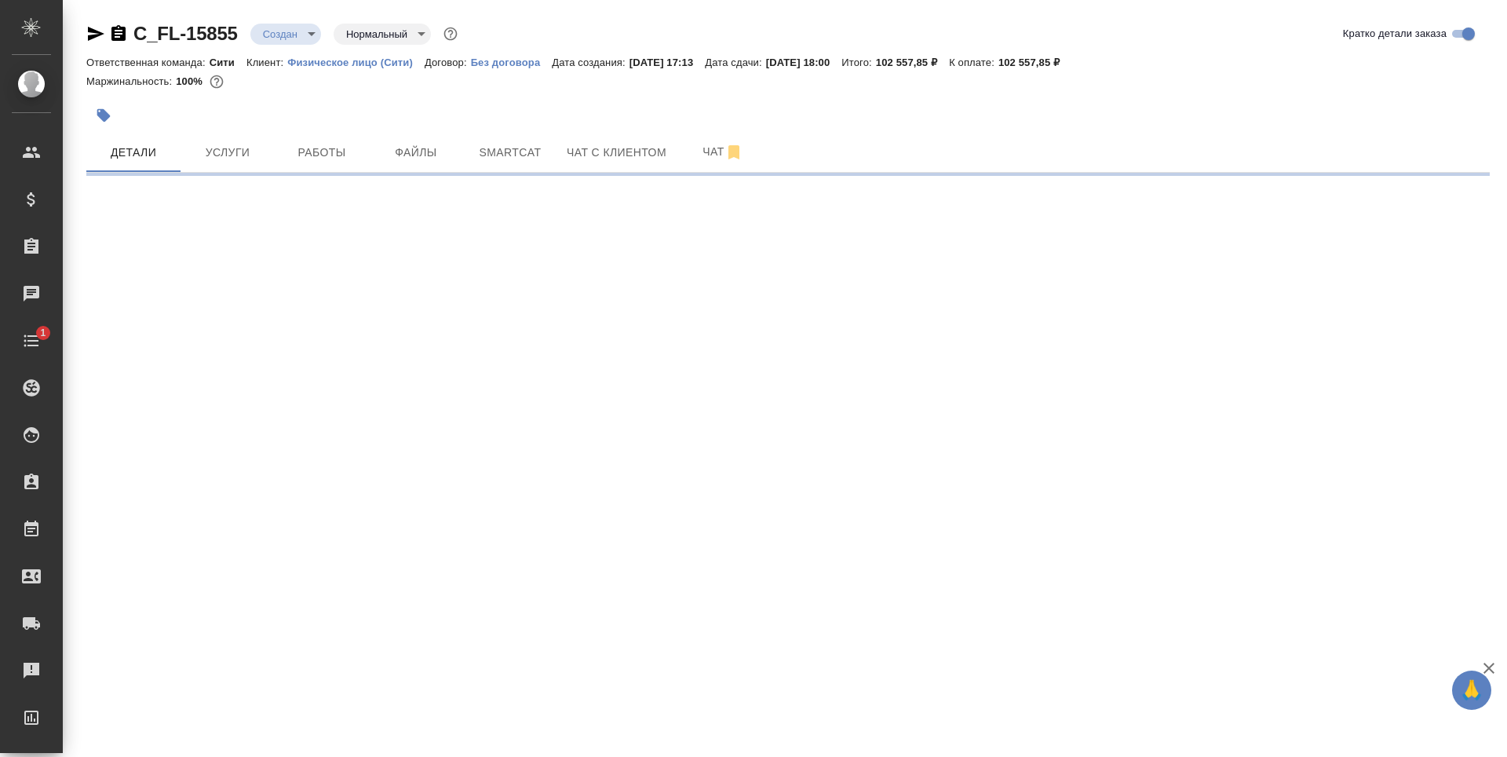
select select "RU"
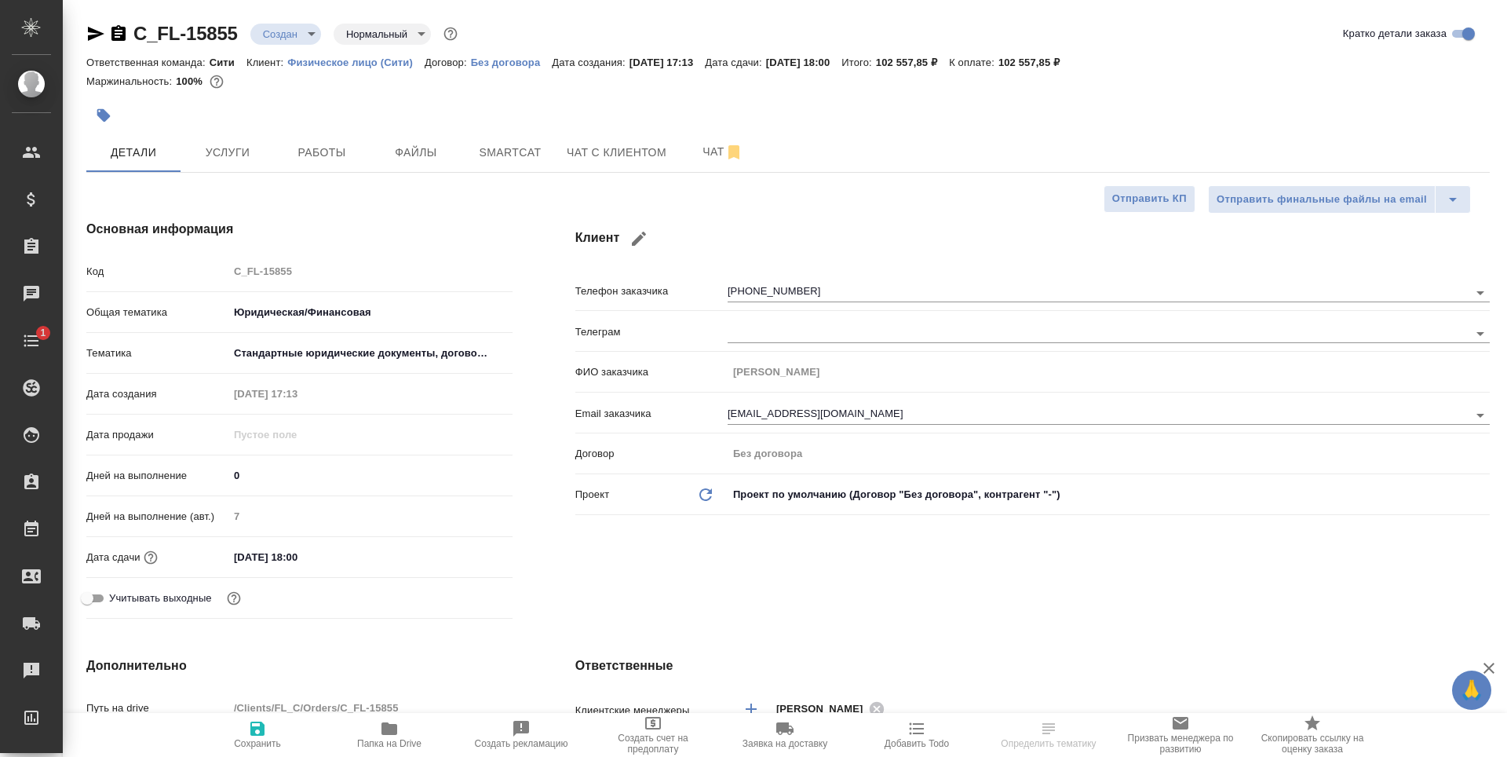
type textarea "x"
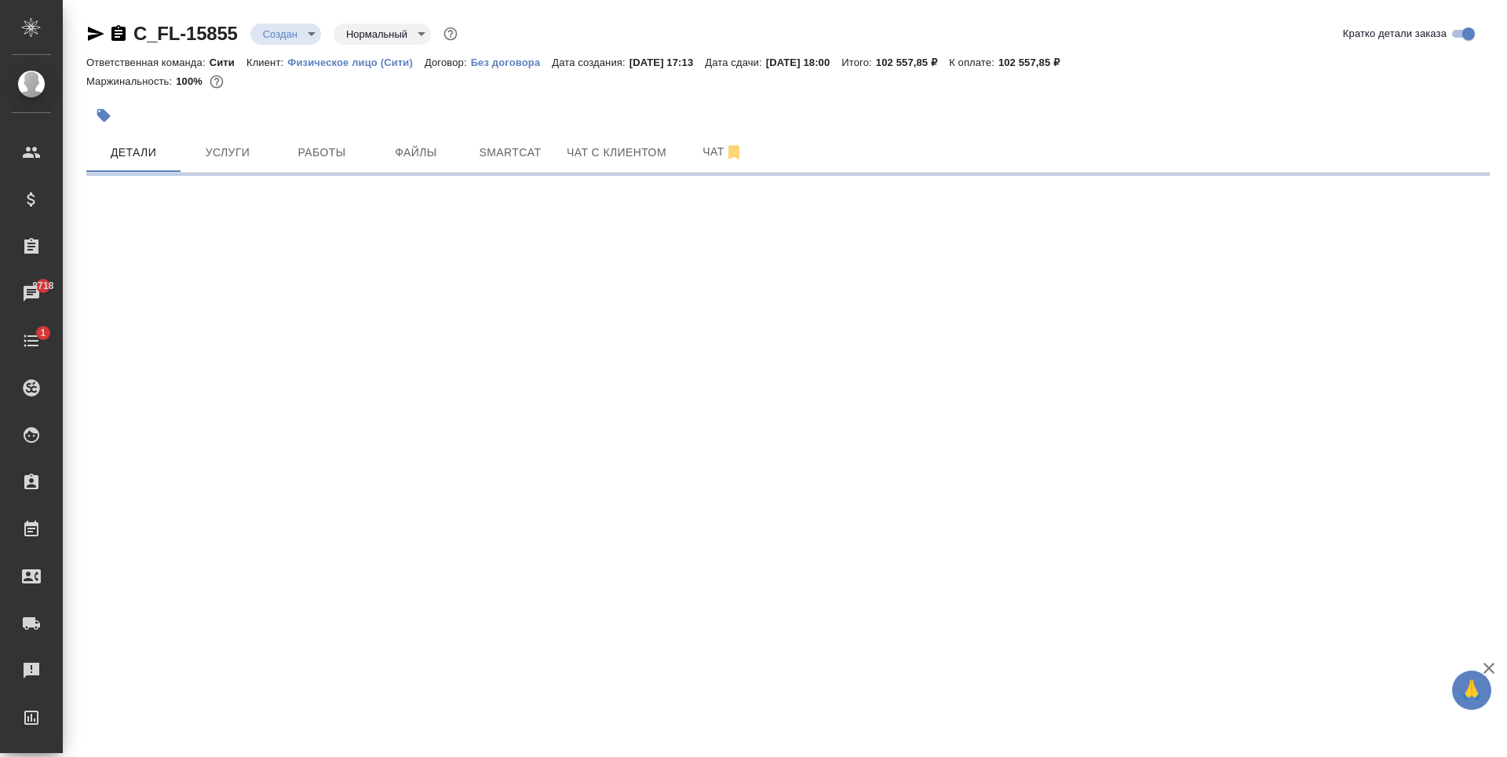
select select "RU"
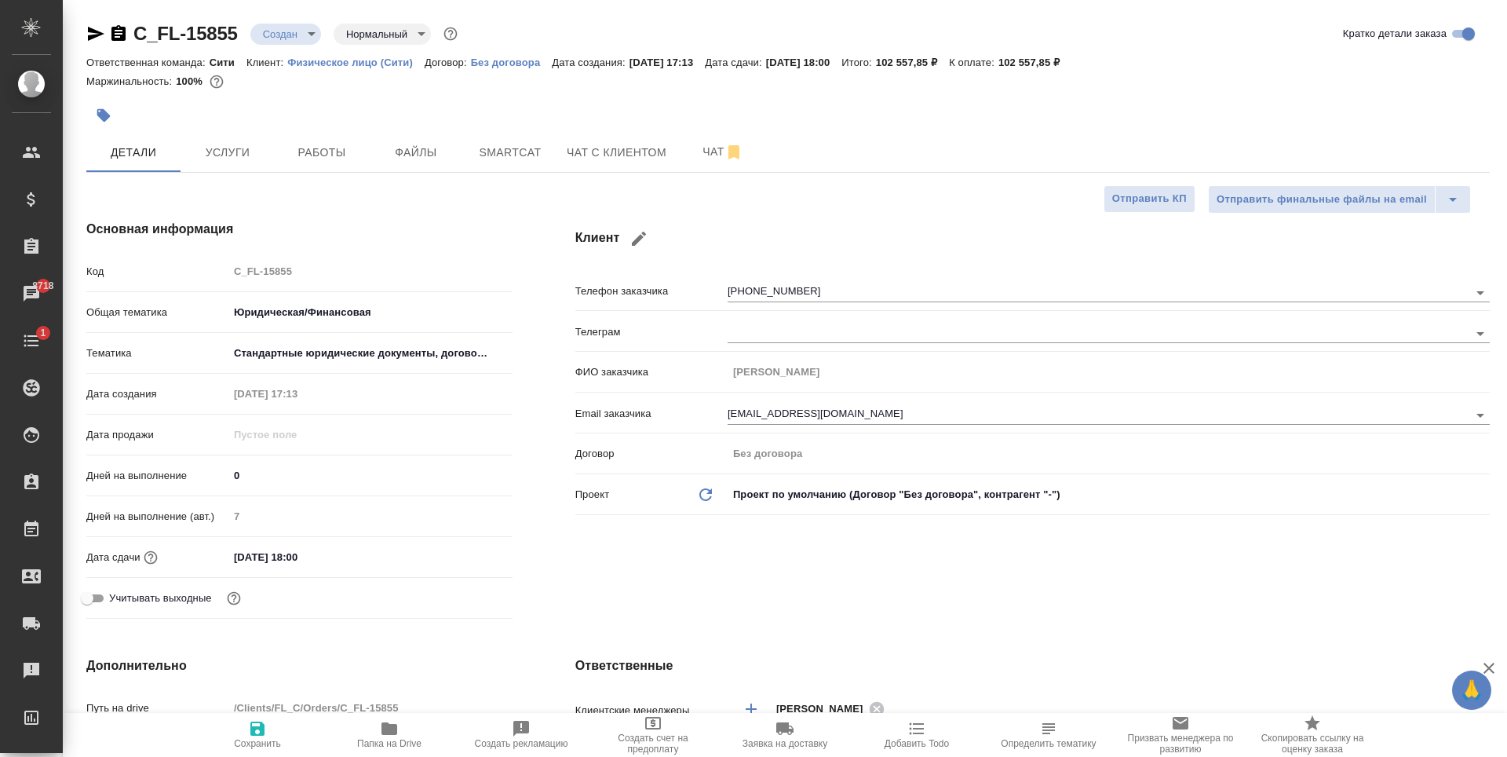
type textarea "x"
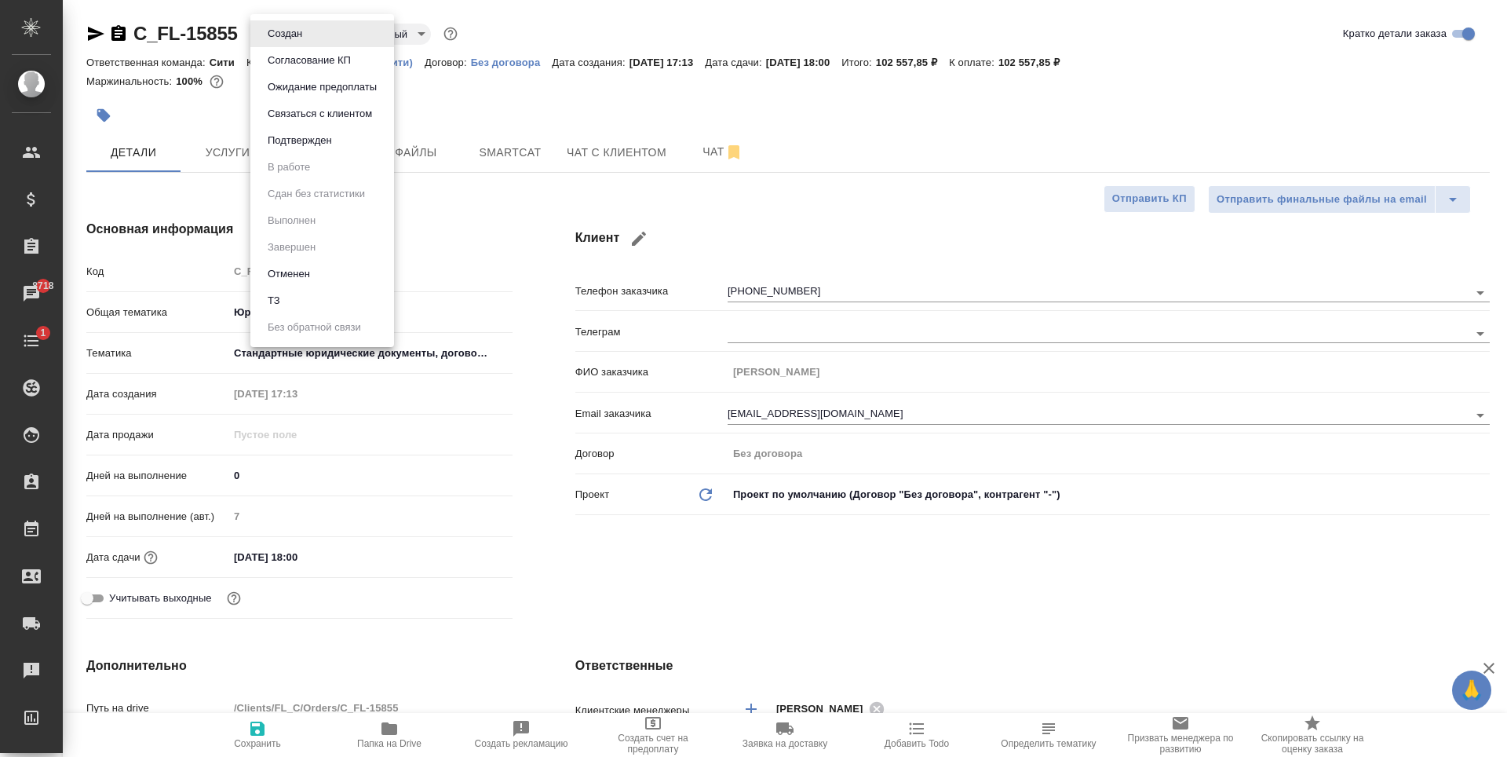
click at [307, 35] on body "🙏 .cls-1 fill:#fff; AWATERA [PERSON_NAME] Спецификации Заказы 8718 Чаты 1 Todo …" at bounding box center [753, 378] width 1507 height 757
click at [302, 277] on button "Отменен" at bounding box center [289, 273] width 52 height 17
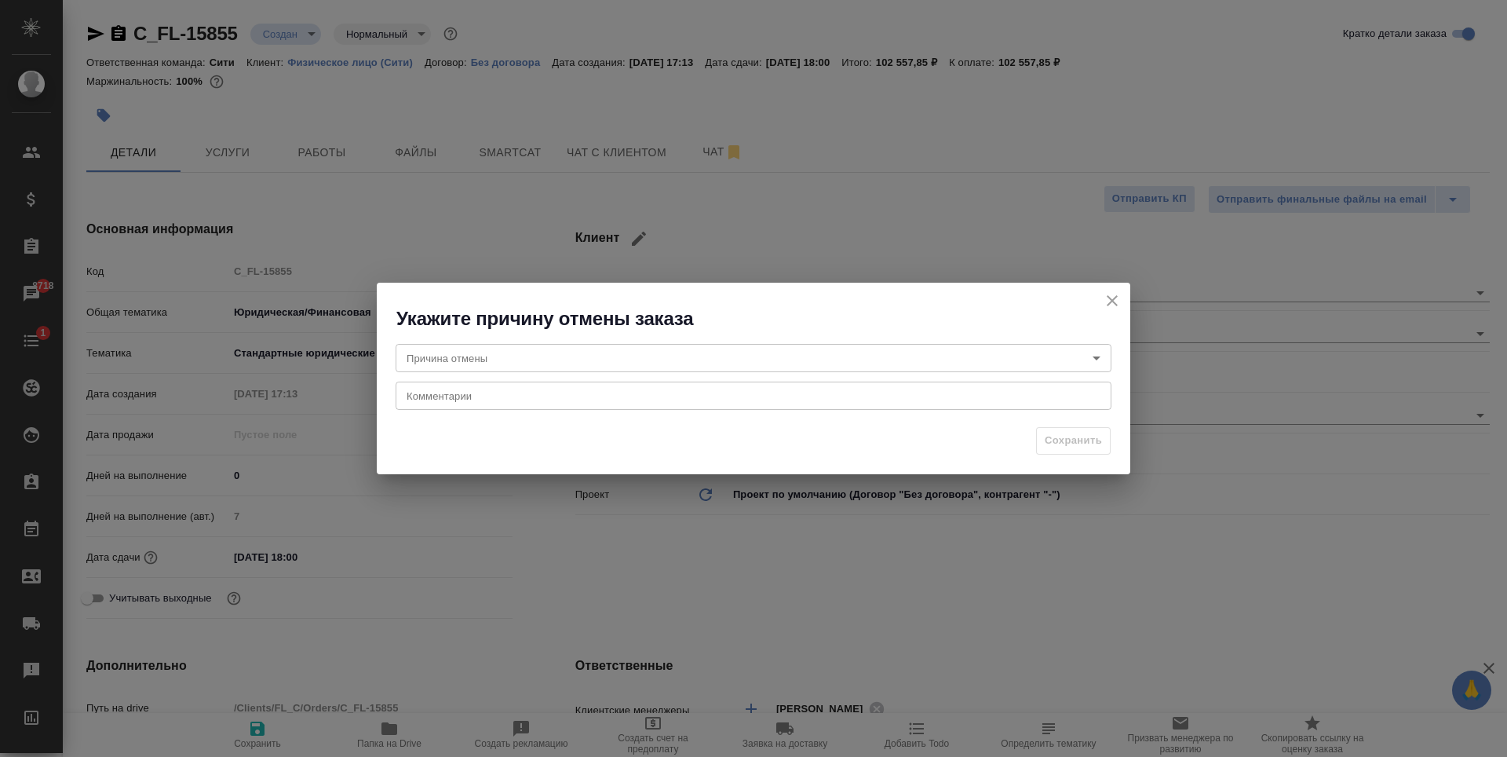
click at [492, 357] on body "🙏 .cls-1 fill:#fff; AWATERA [PERSON_NAME] Спецификации Заказы 8718 Чаты 1 Todo …" at bounding box center [753, 378] width 1507 height 757
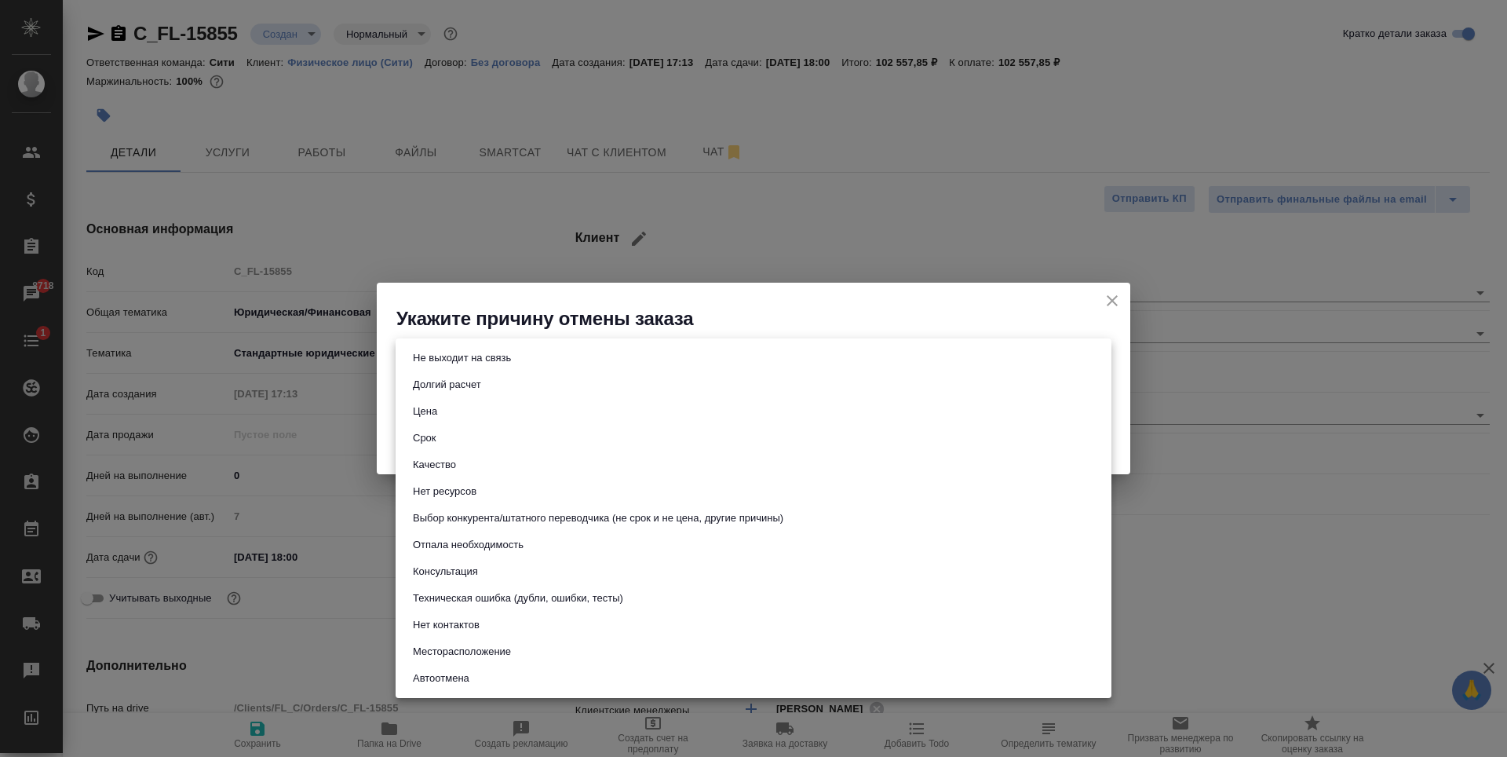
click at [479, 416] on li "Цена" at bounding box center [754, 411] width 716 height 27
type input "price"
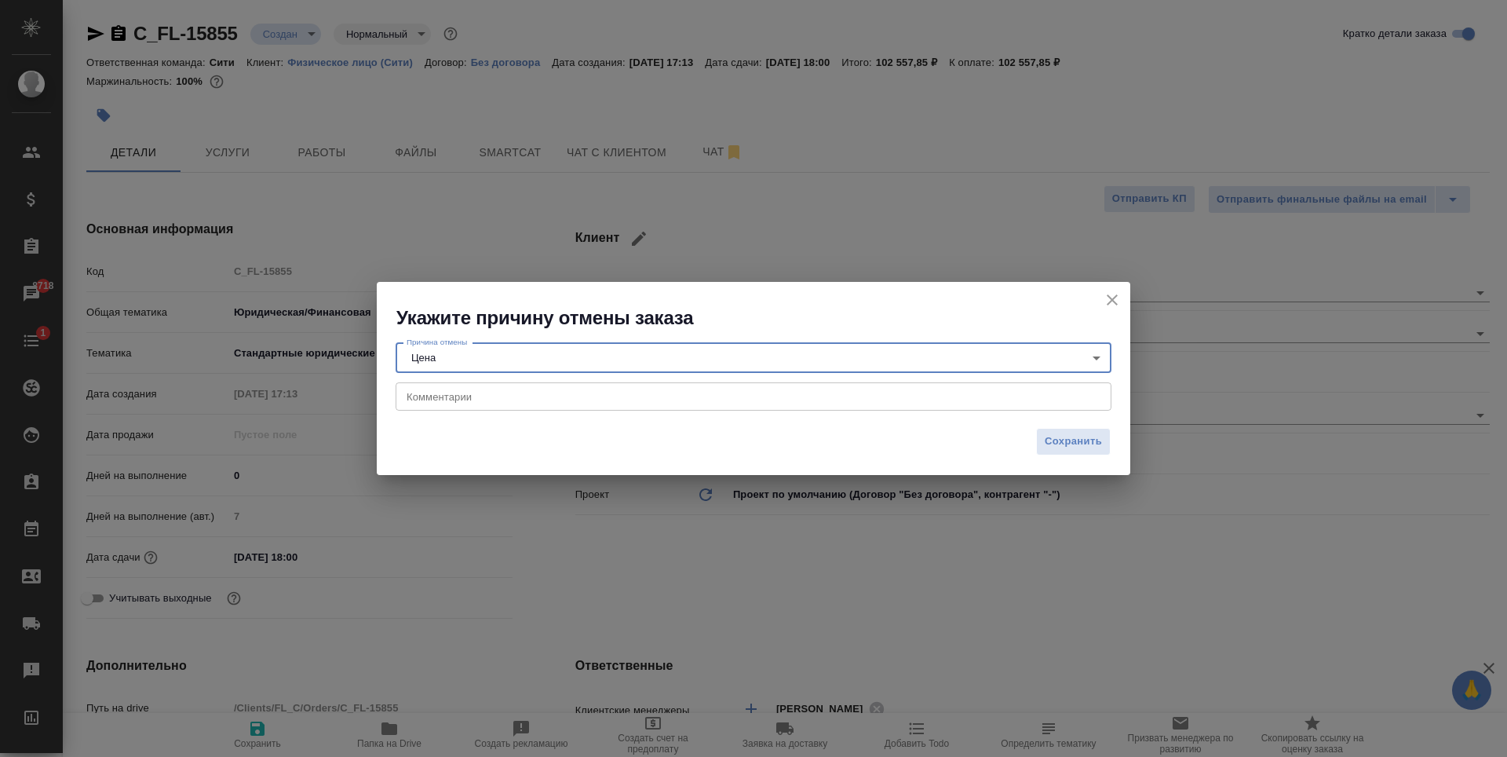
click at [838, 429] on div "Сохранить" at bounding box center [754, 447] width 754 height 55
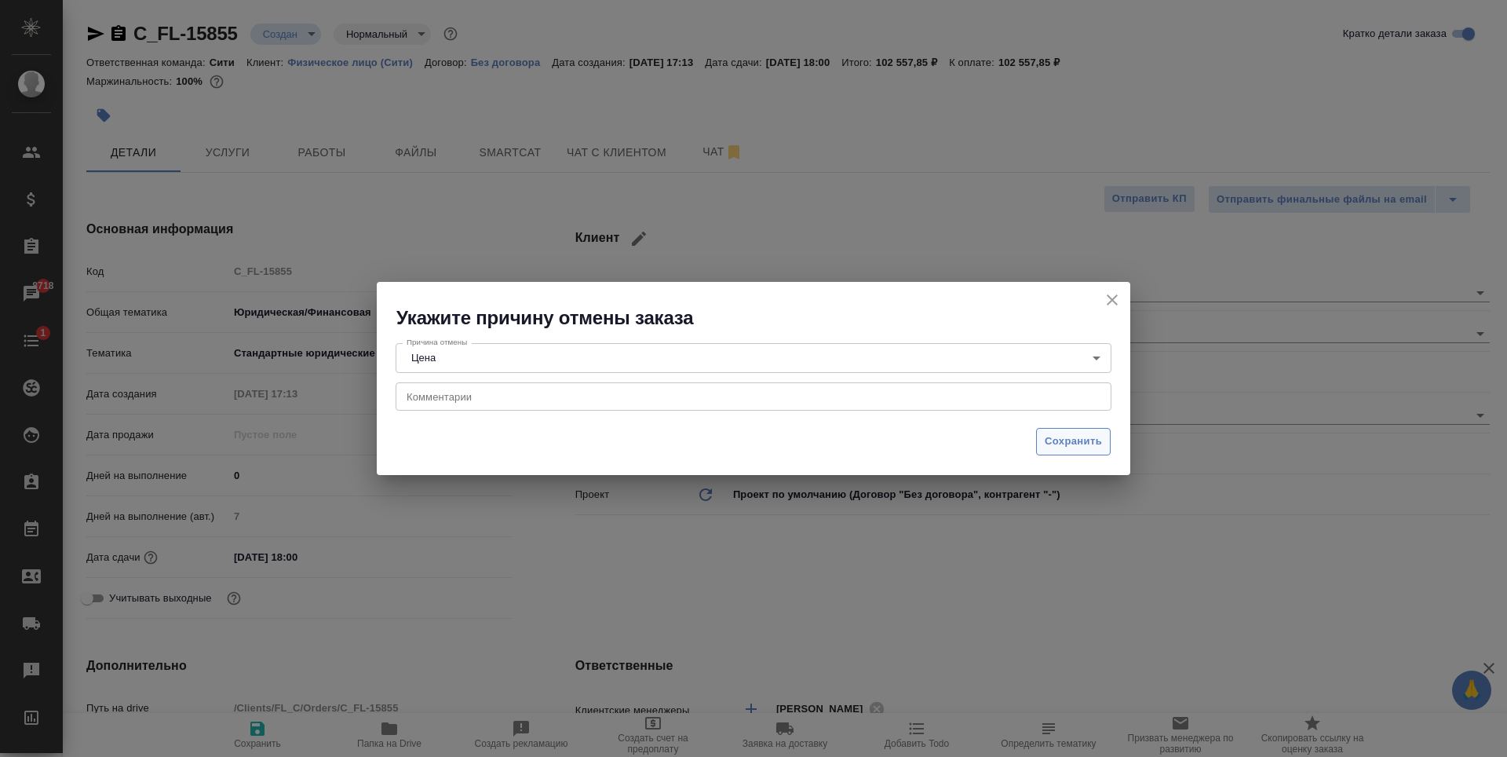
click at [1079, 440] on span "Сохранить" at bounding box center [1073, 442] width 57 height 18
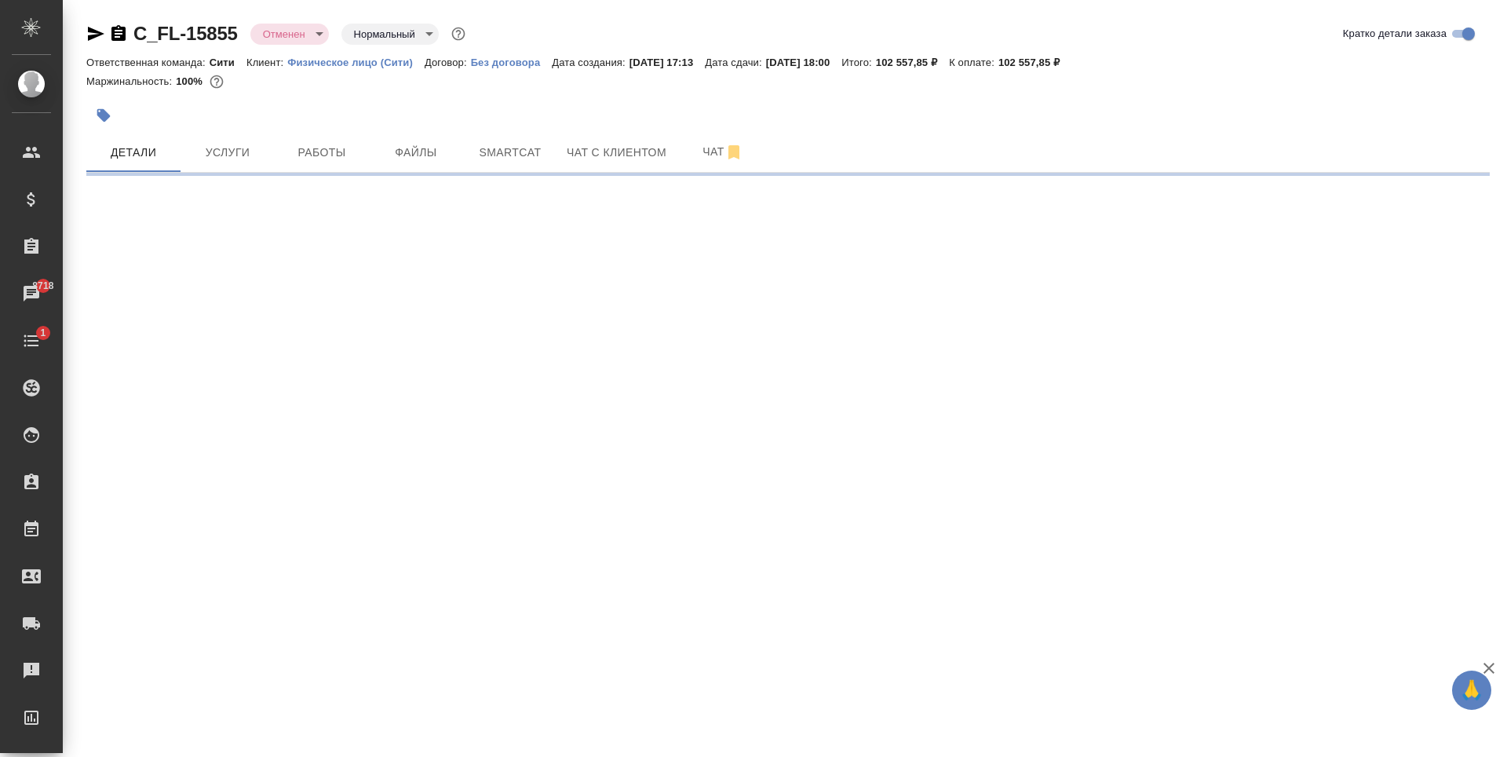
select select "RU"
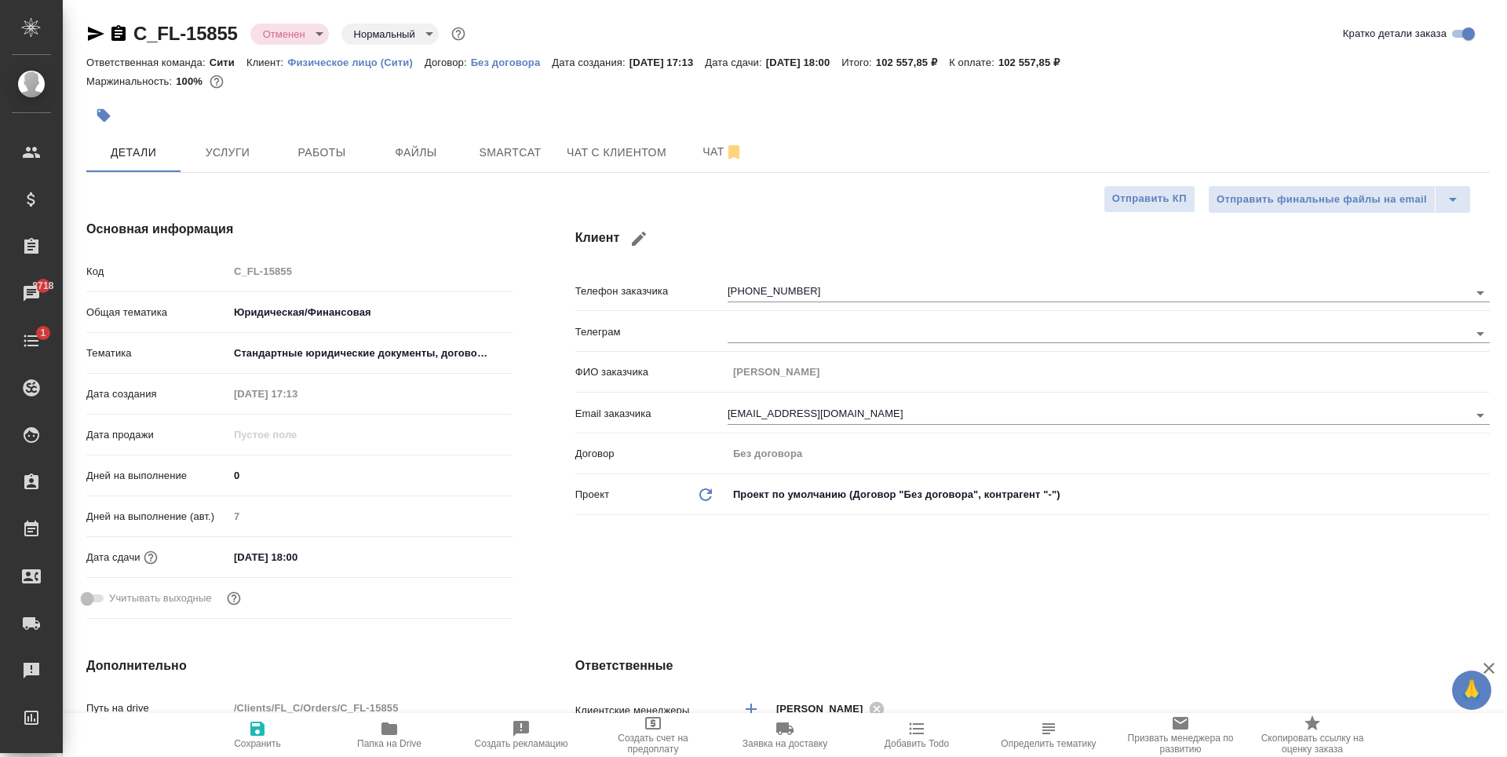
type textarea "x"
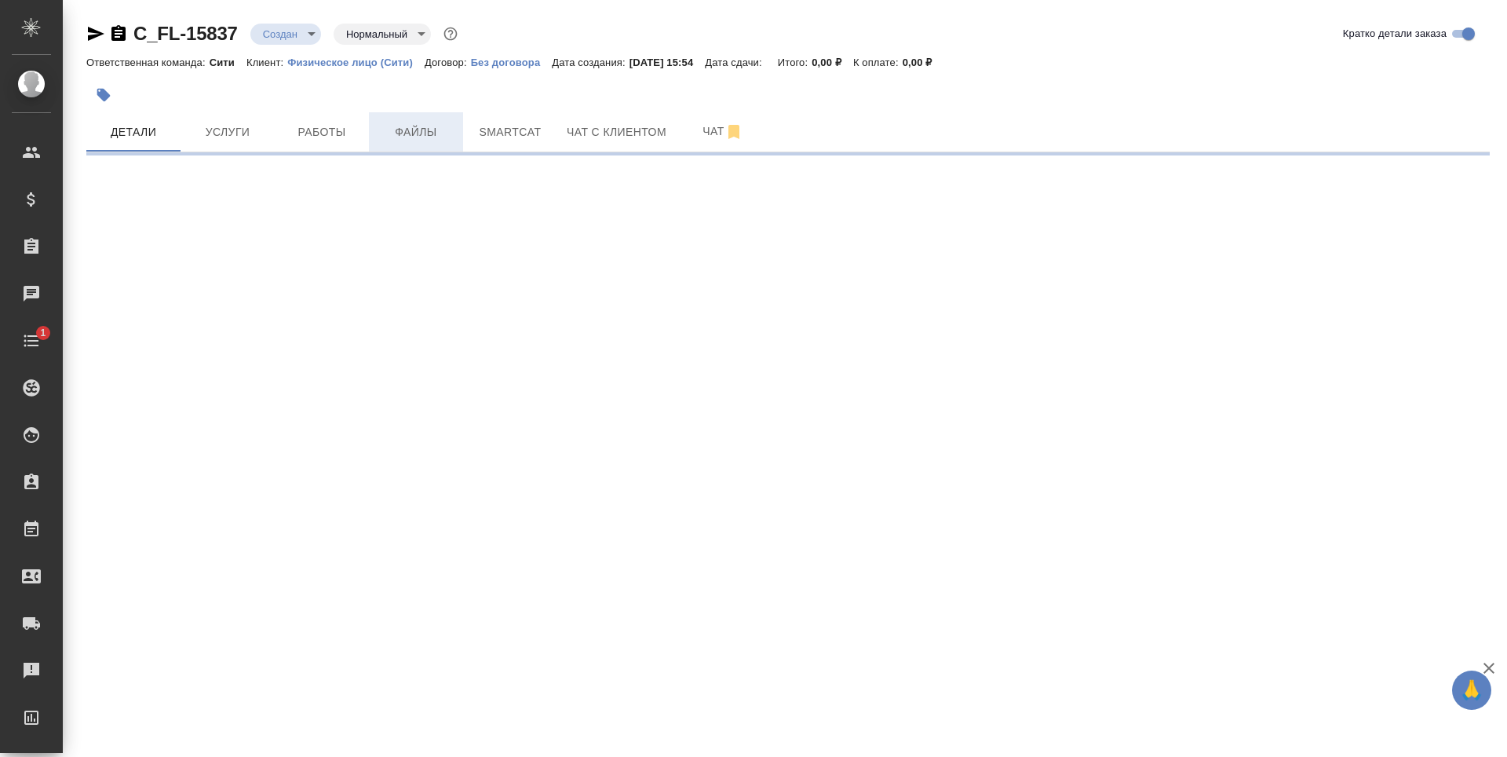
click at [420, 128] on span "Файлы" at bounding box center [415, 132] width 75 height 20
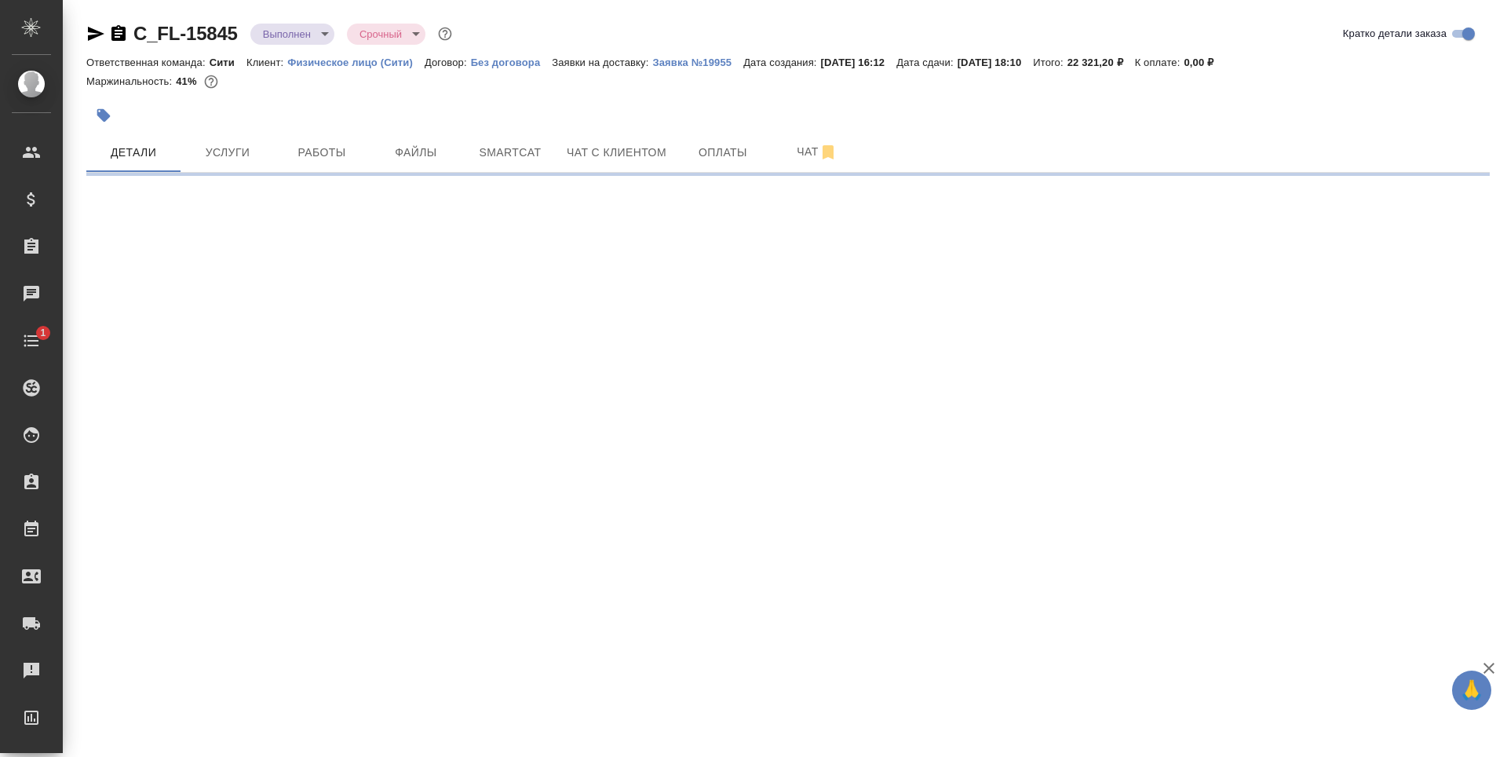
select select "RU"
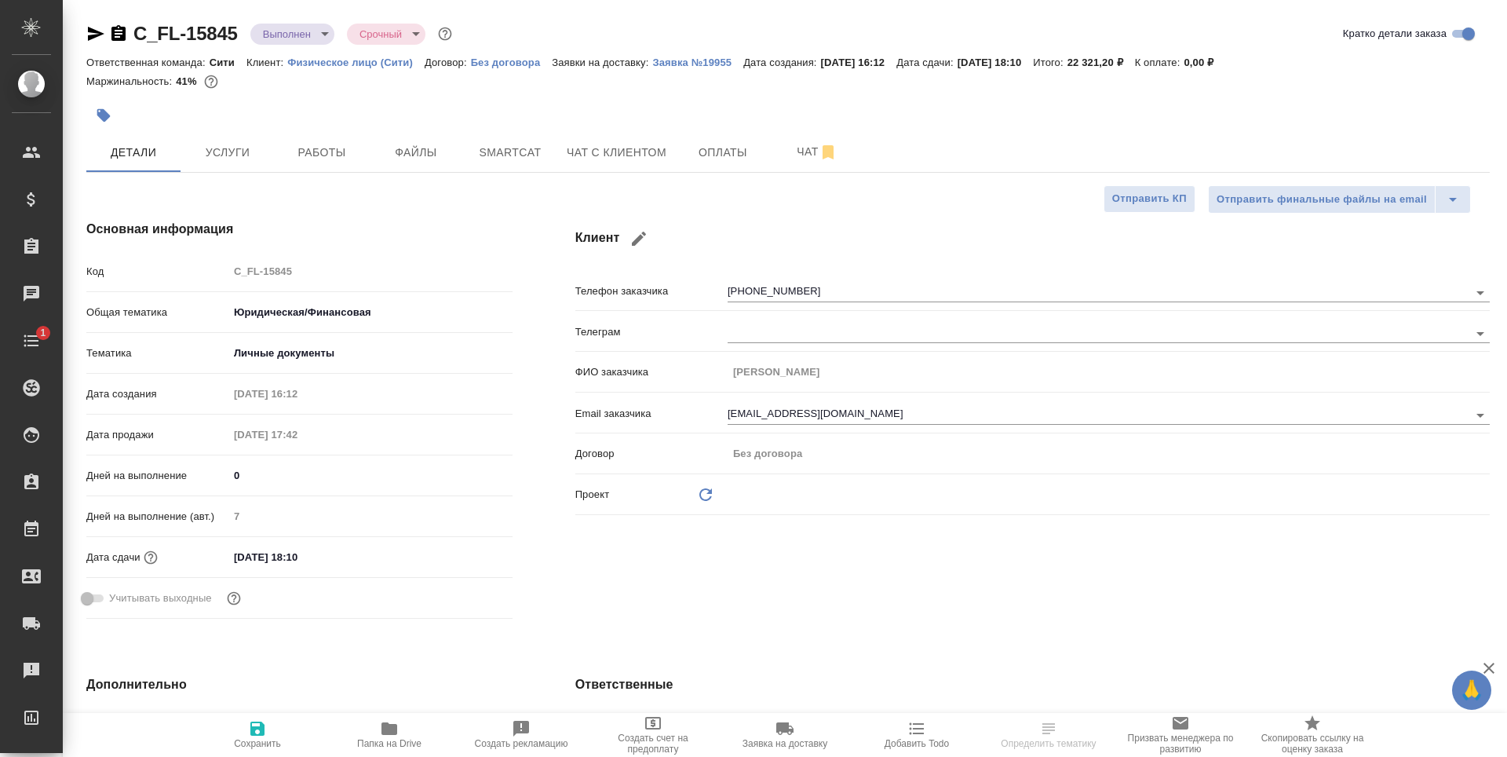
type textarea "x"
click at [109, 111] on icon "button" at bounding box center [104, 116] width 16 height 16
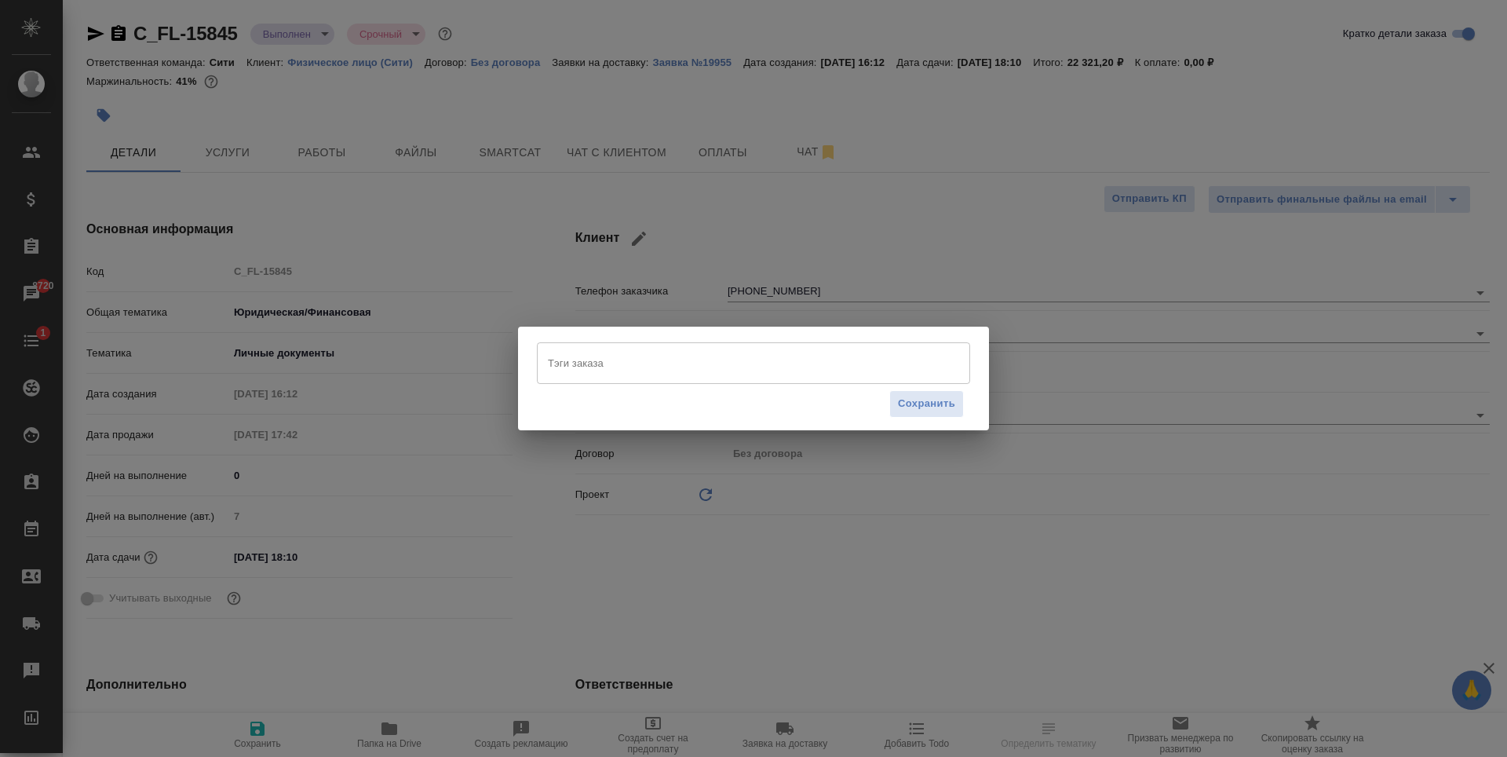
click at [670, 375] on input "Тэги заказа" at bounding box center [738, 362] width 389 height 27
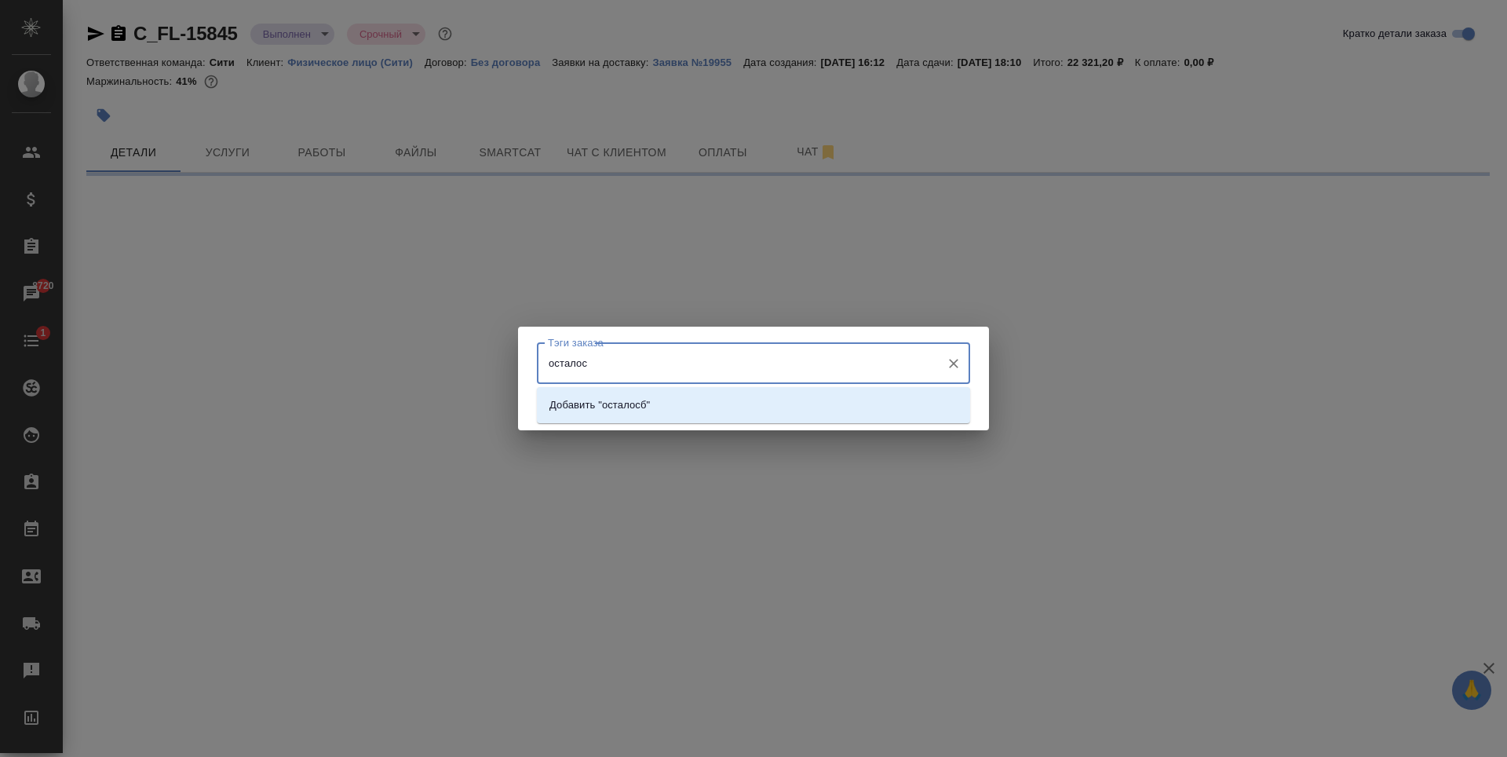
type input "осталось"
select select "RU"
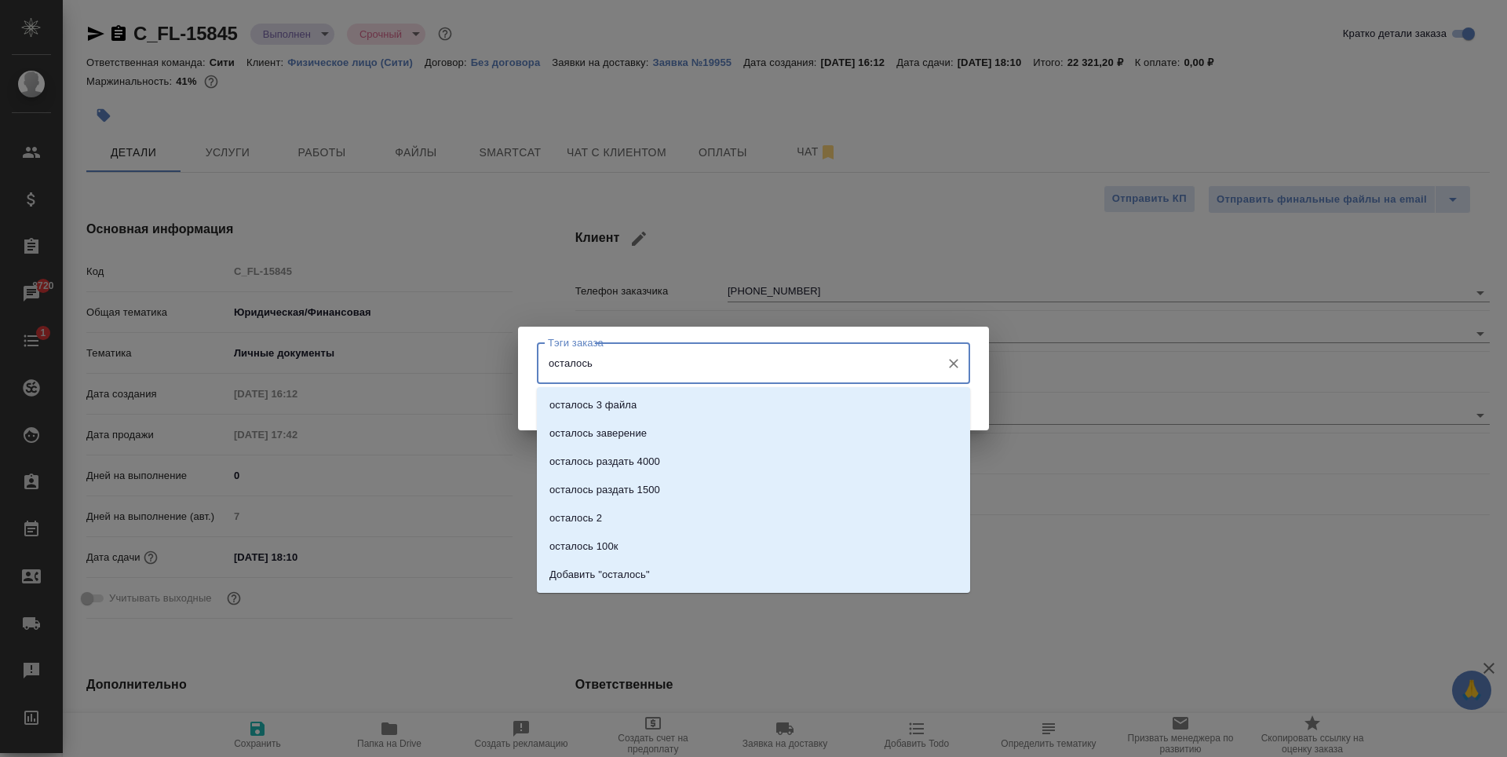
type textarea "x"
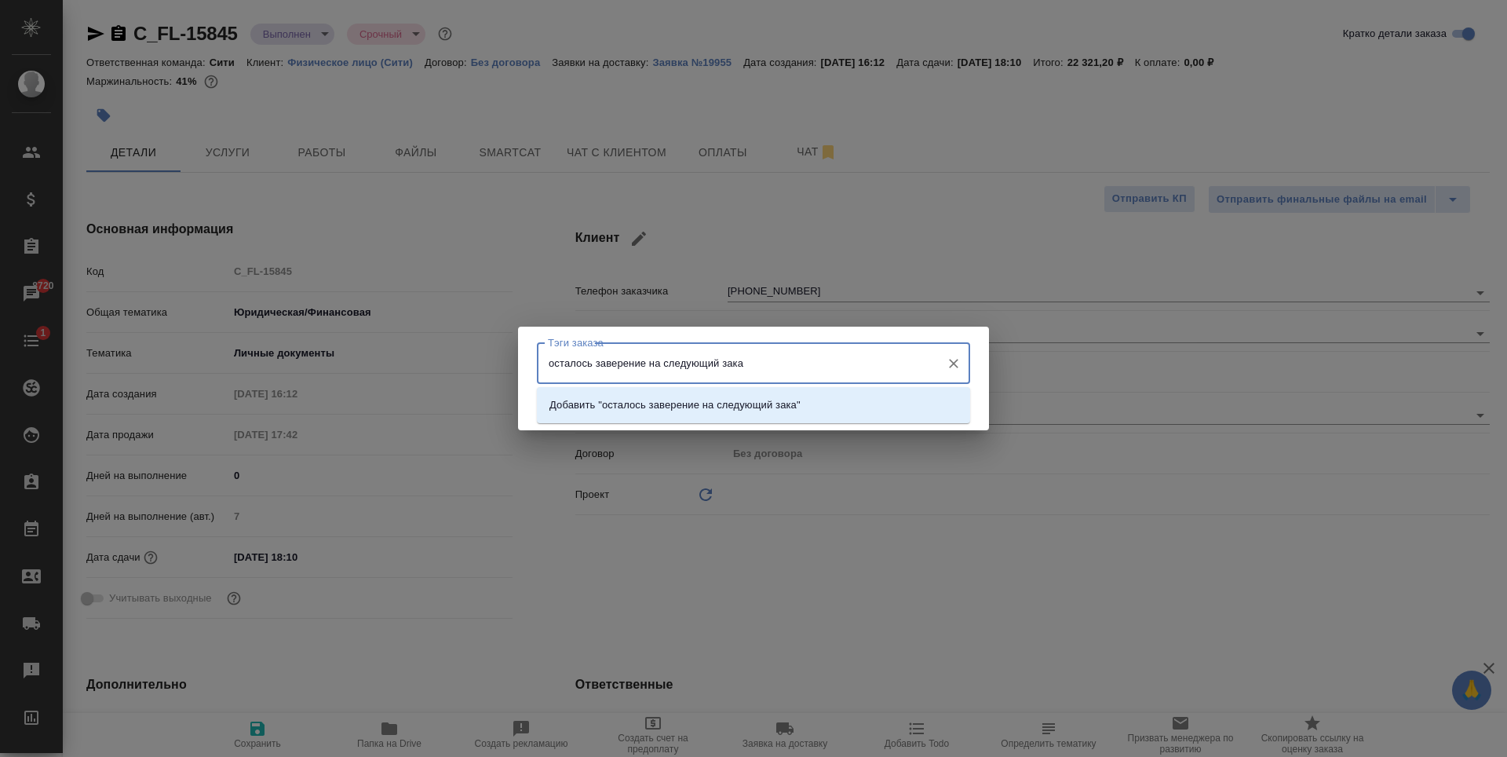
type input "осталось заверение на следующий заказ"
click at [707, 404] on p "Добавить "осталось заверение на следующий заказ"" at bounding box center [678, 405] width 256 height 16
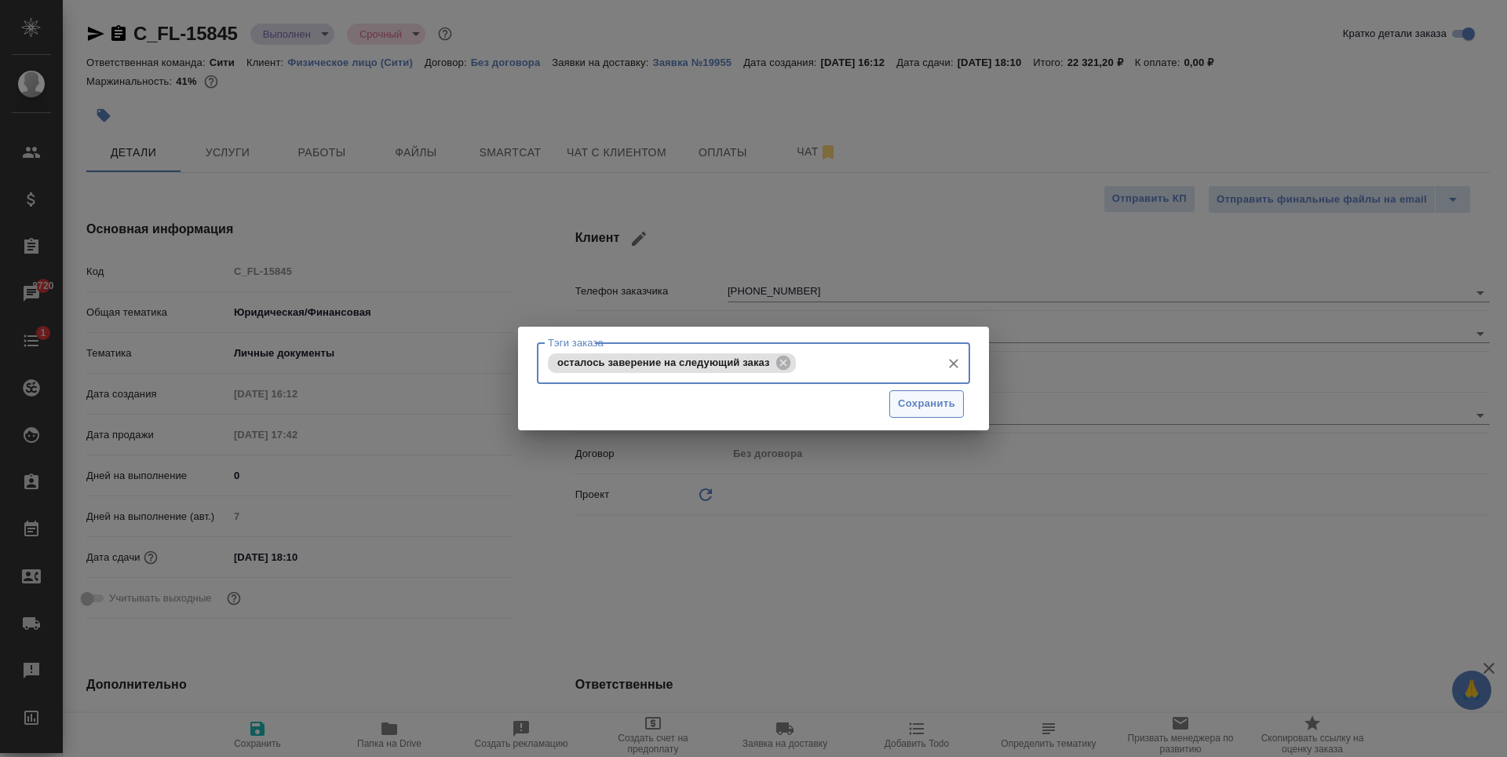
click at [920, 404] on span "Сохранить" at bounding box center [926, 404] width 57 height 18
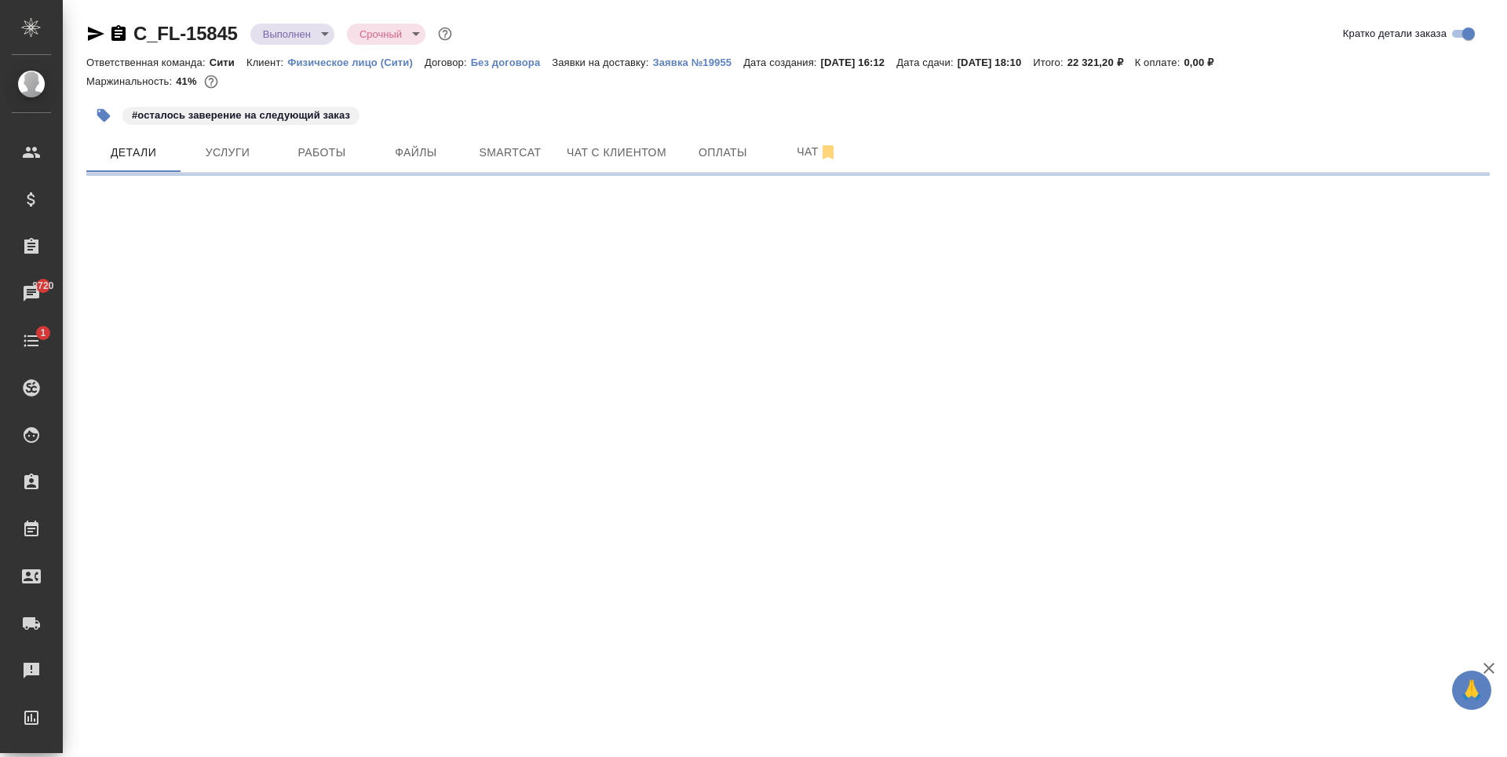
select select "RU"
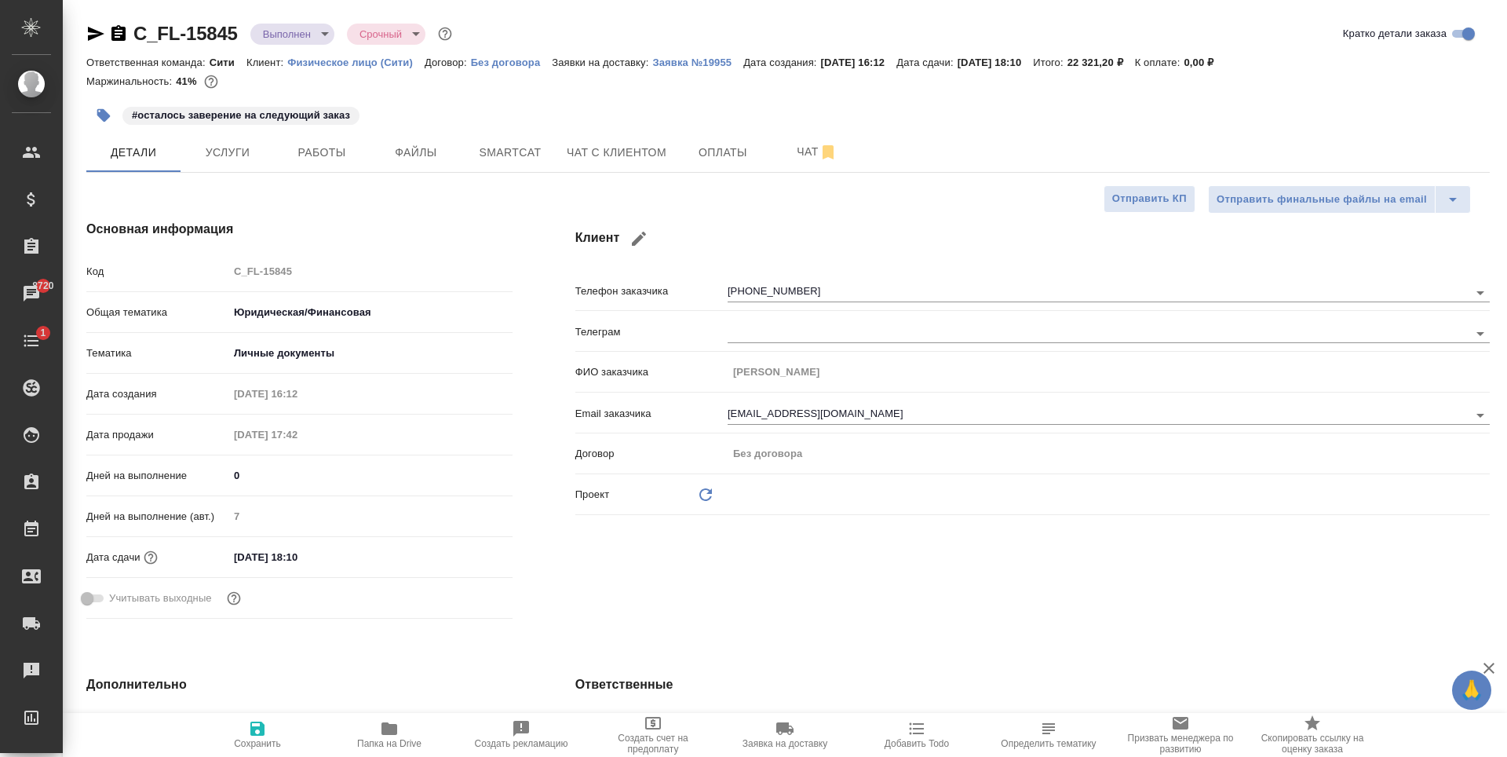
type textarea "x"
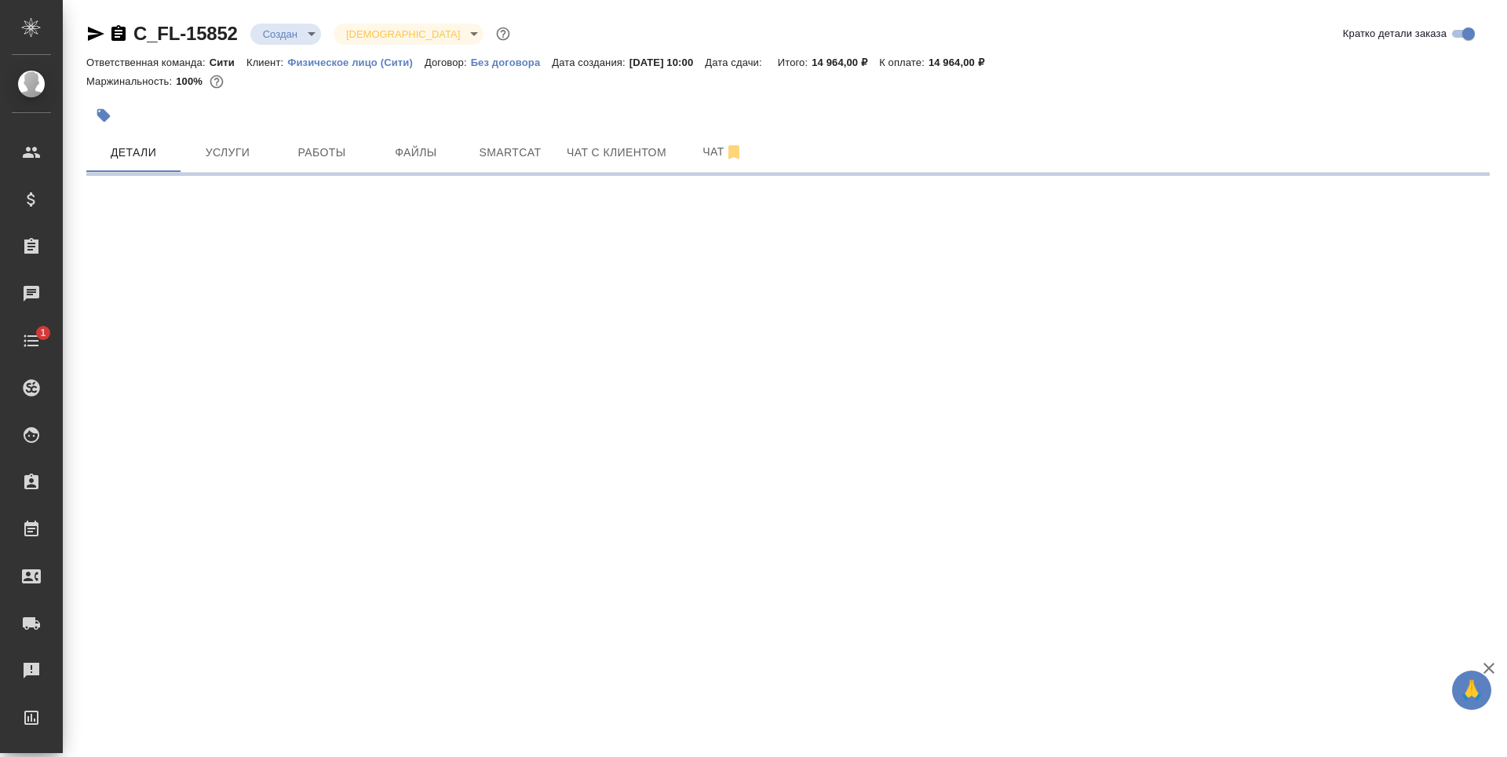
select select "RU"
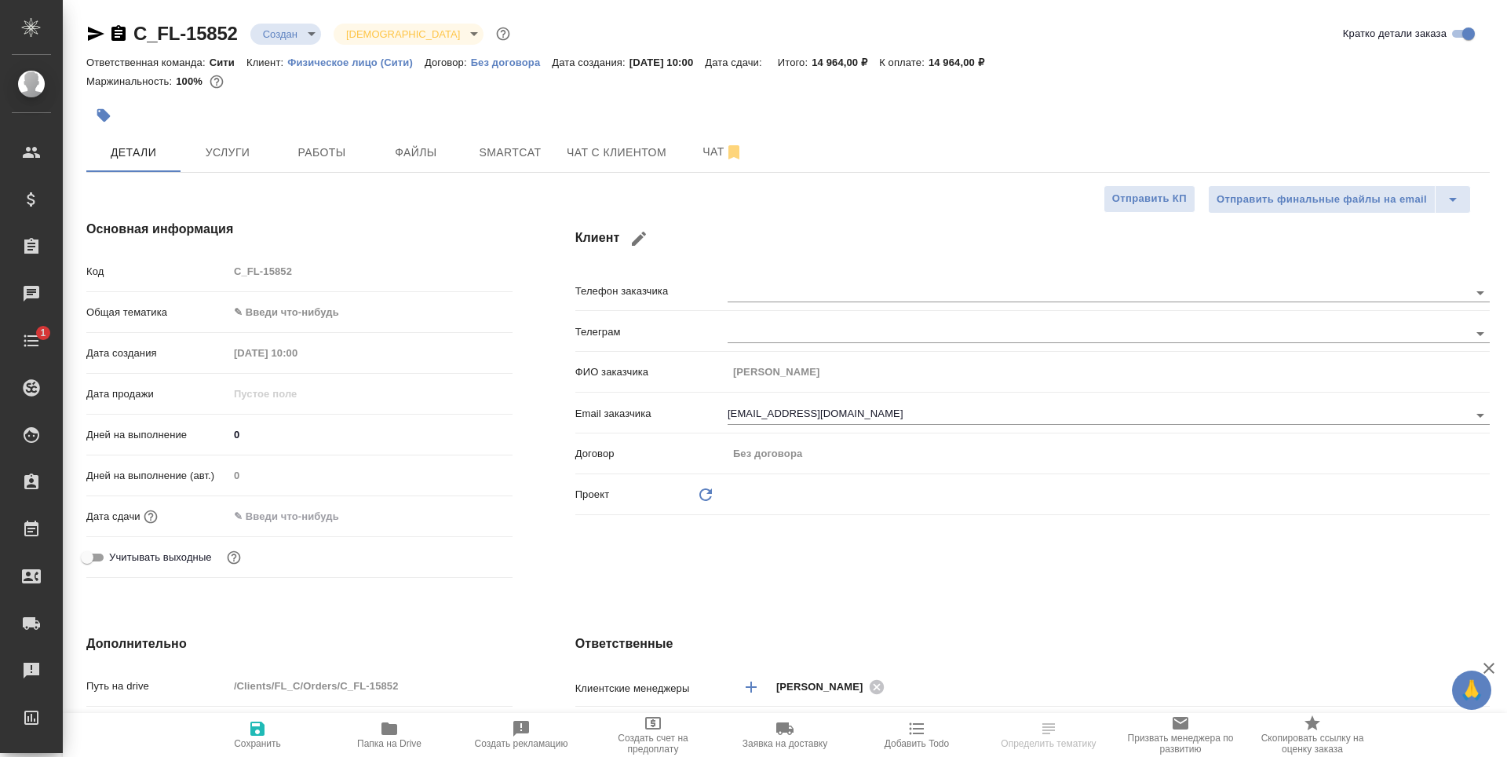
type textarea "x"
click at [824, 409] on input "[EMAIL_ADDRESS][DOMAIN_NAME]" at bounding box center [1072, 414] width 688 height 19
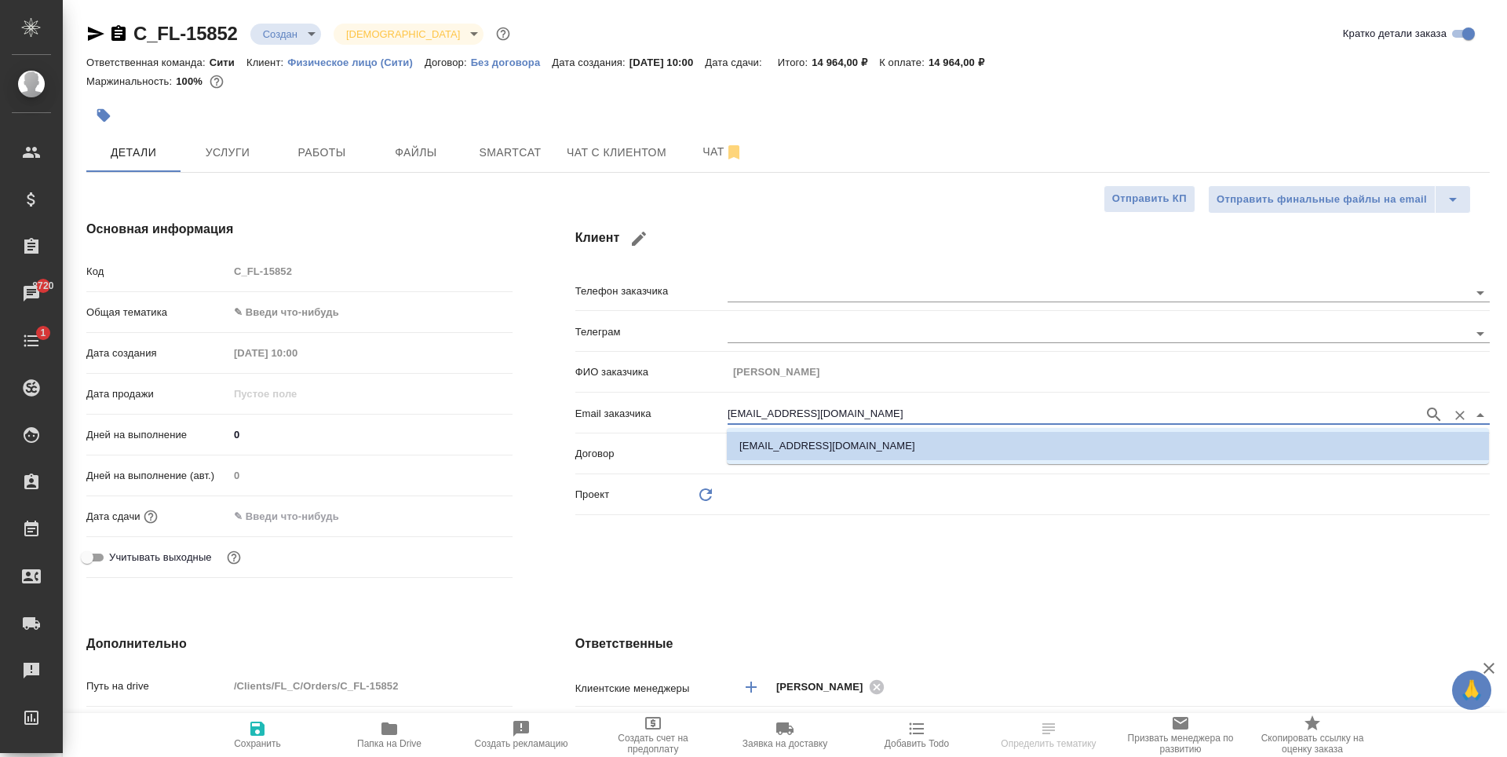
click at [824, 409] on input "[EMAIL_ADDRESS][DOMAIN_NAME]" at bounding box center [1072, 414] width 688 height 19
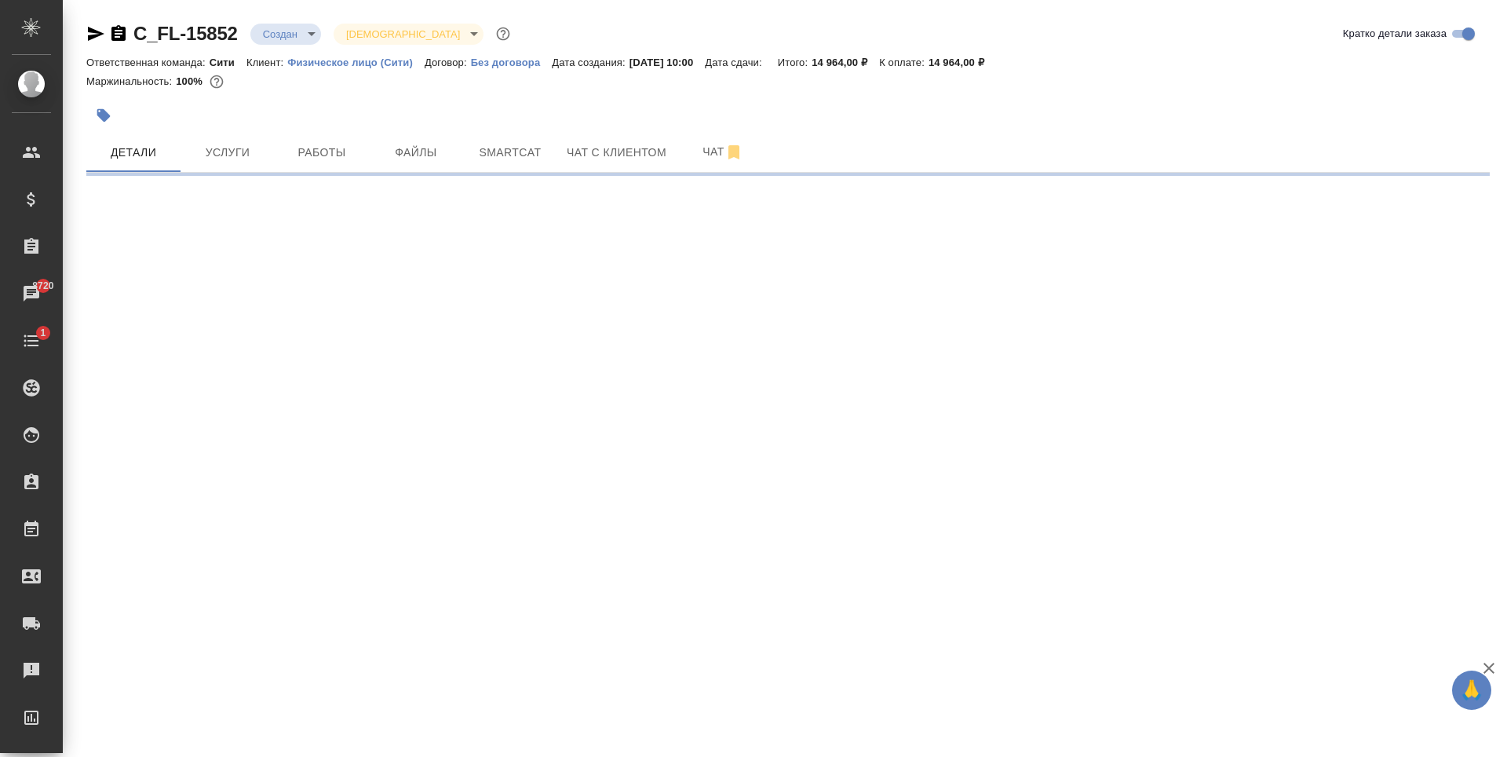
select select "RU"
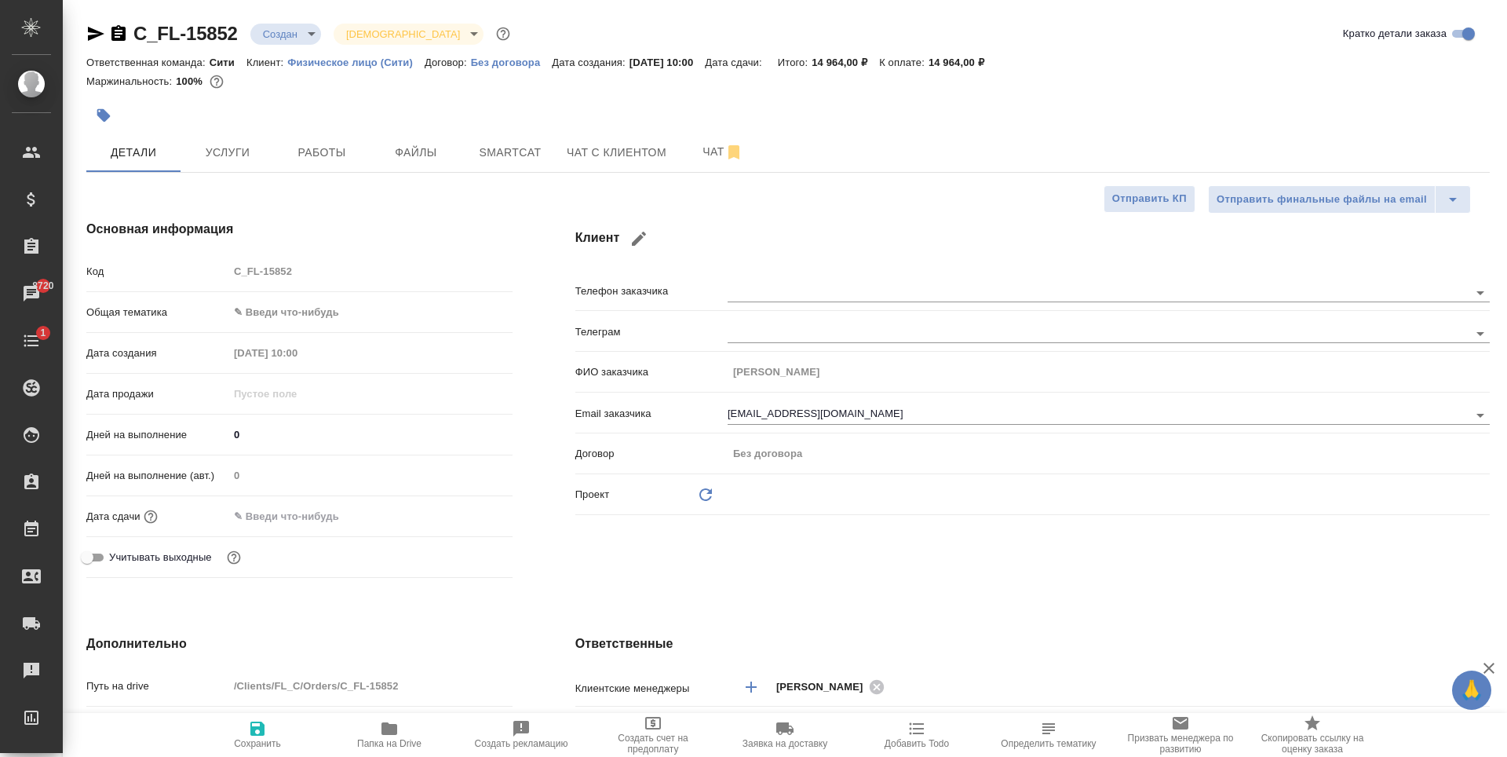
type textarea "x"
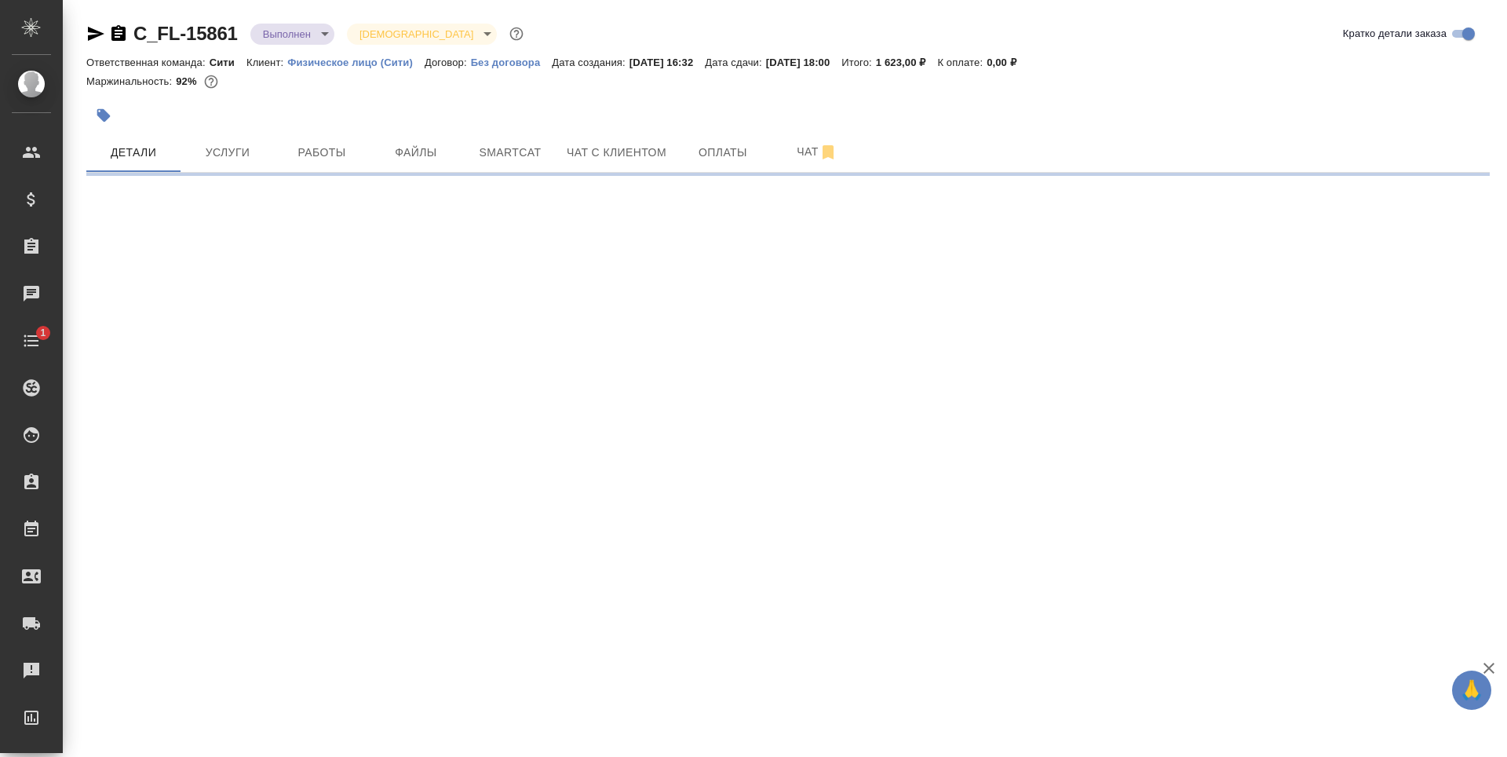
select select "RU"
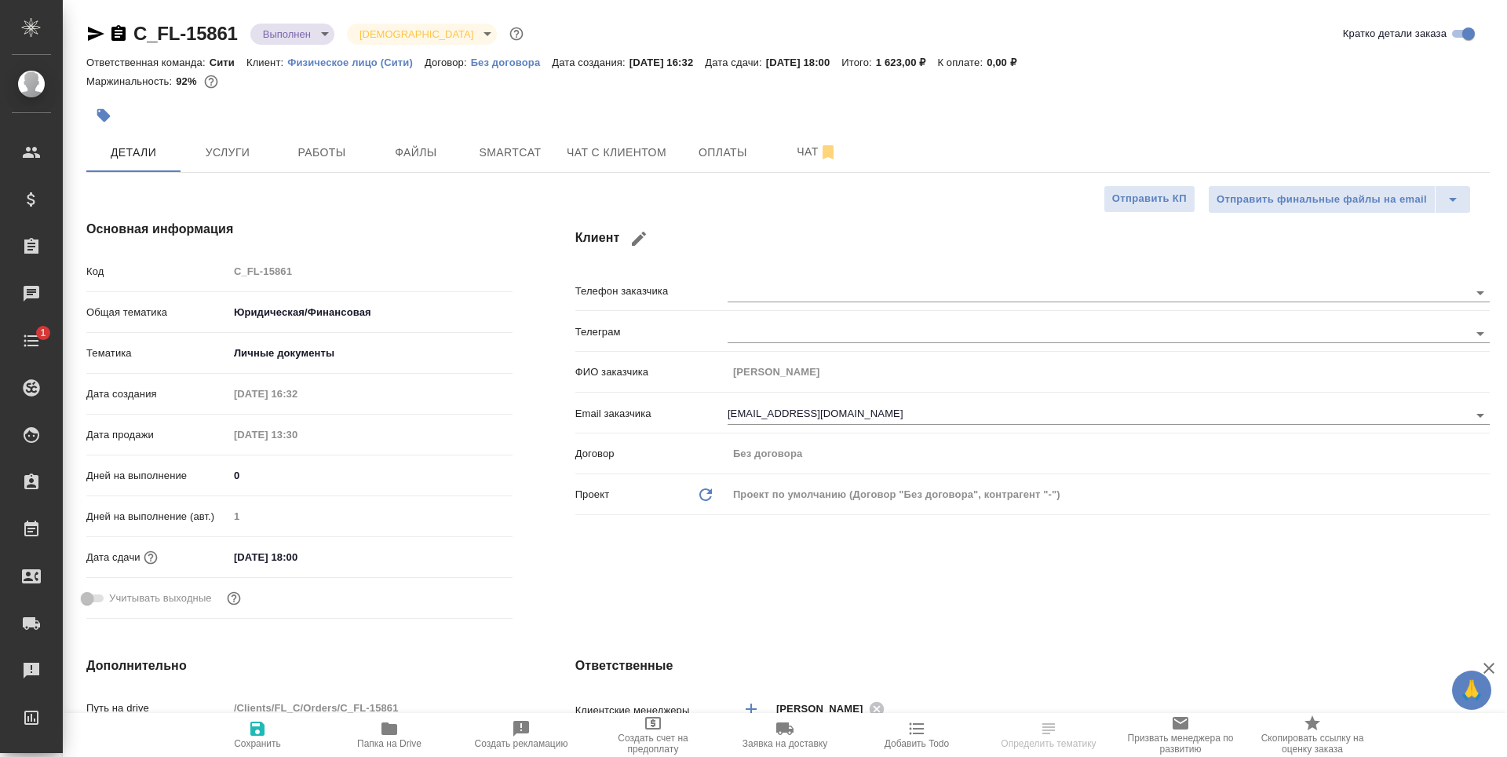
type textarea "x"
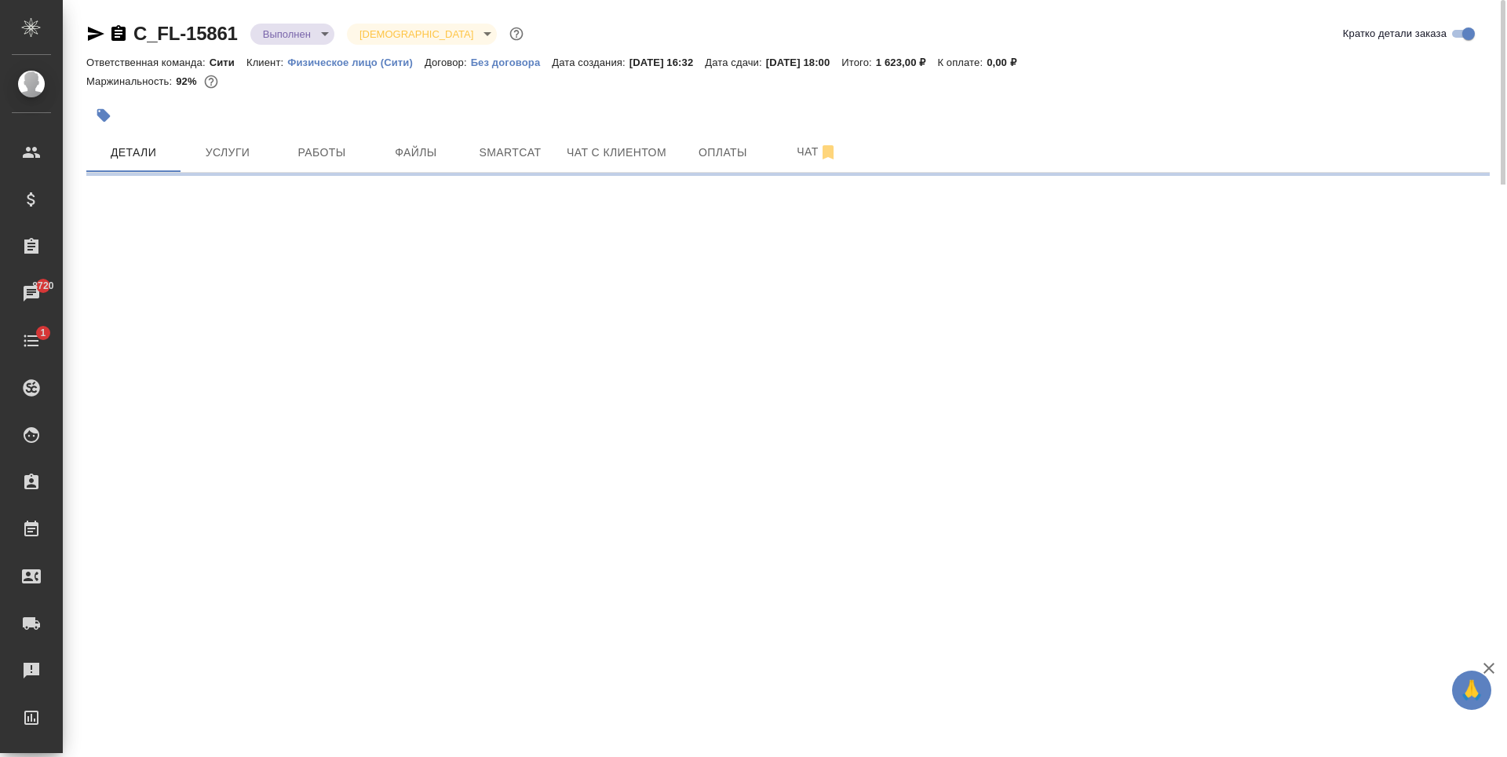
select select "RU"
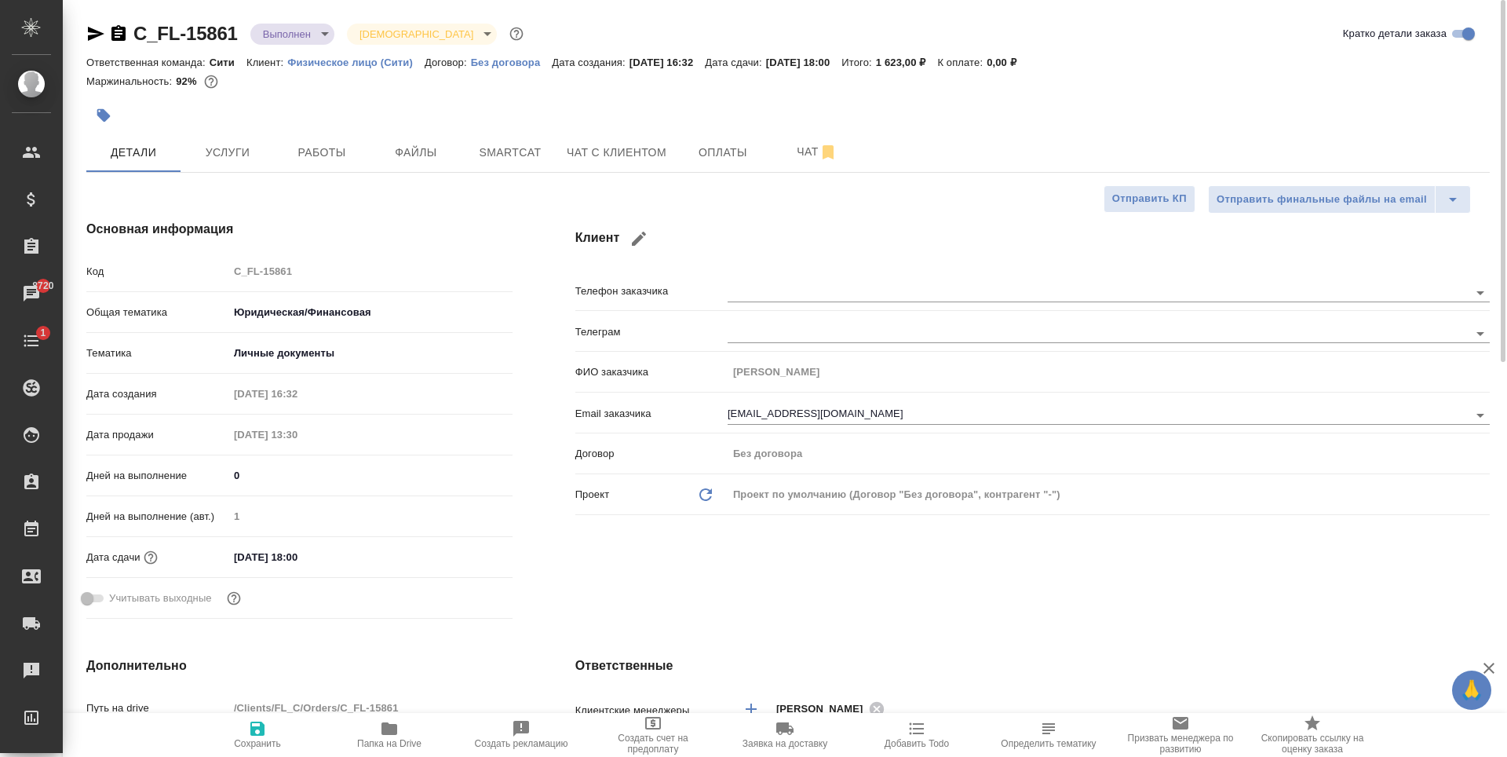
type textarea "x"
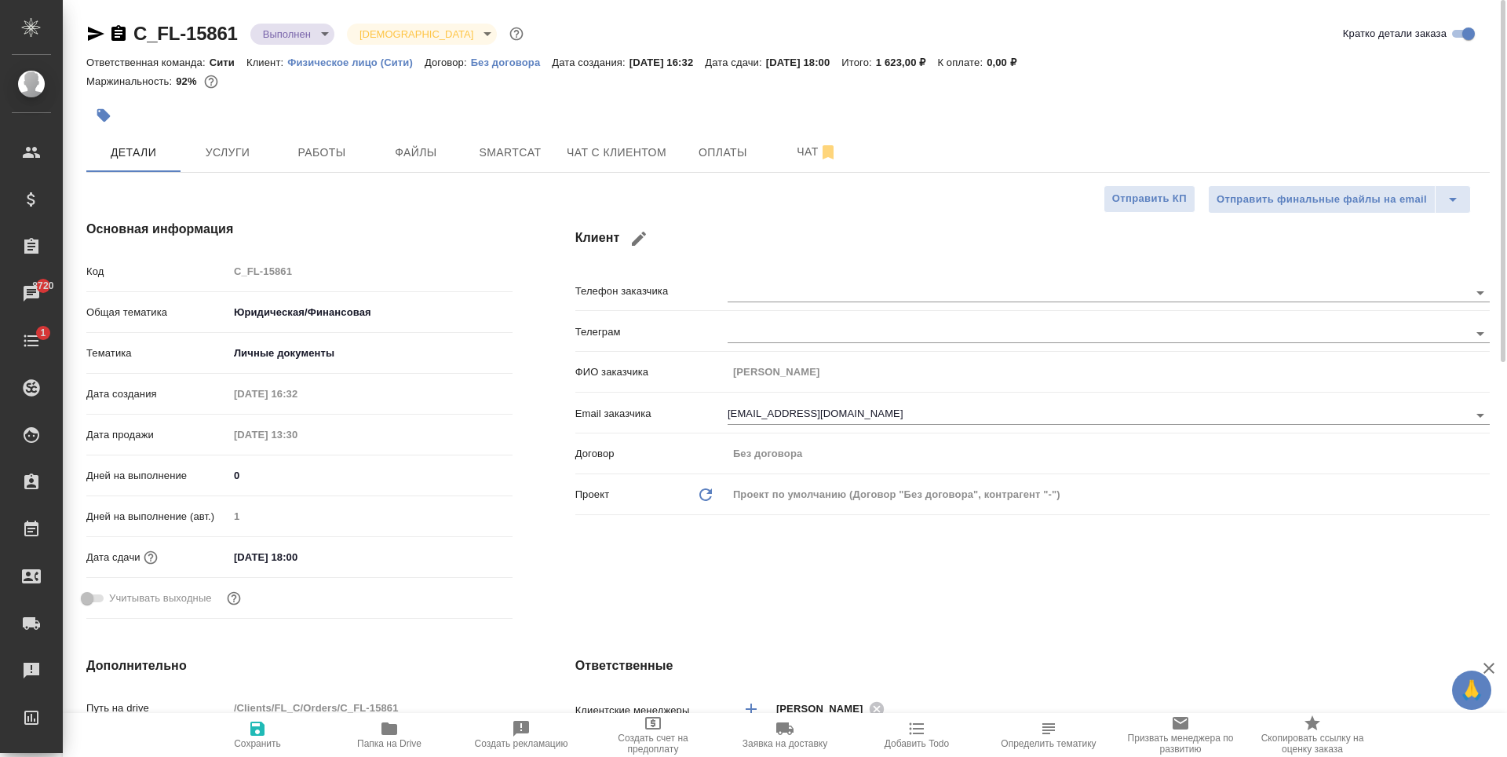
type textarea "x"
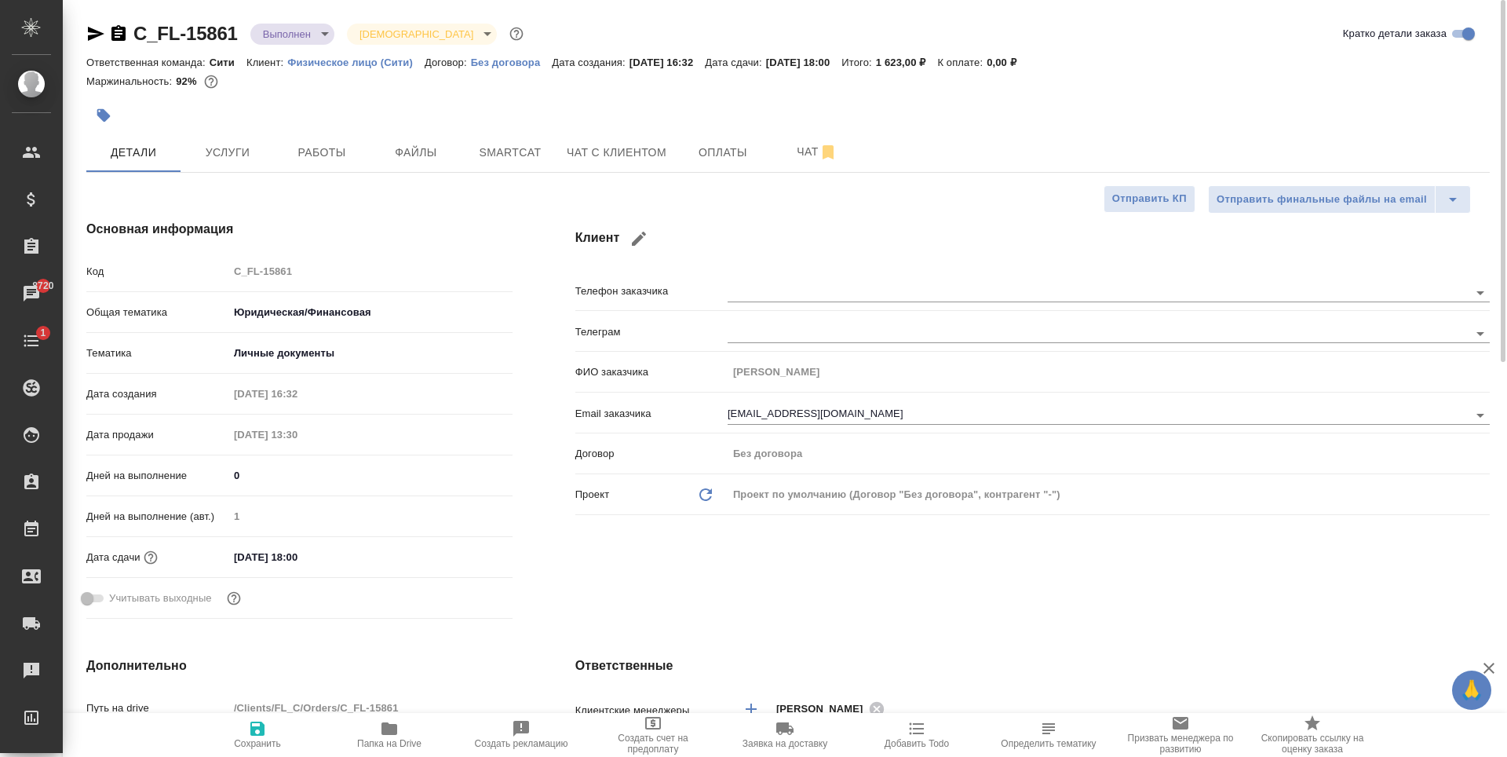
type textarea "x"
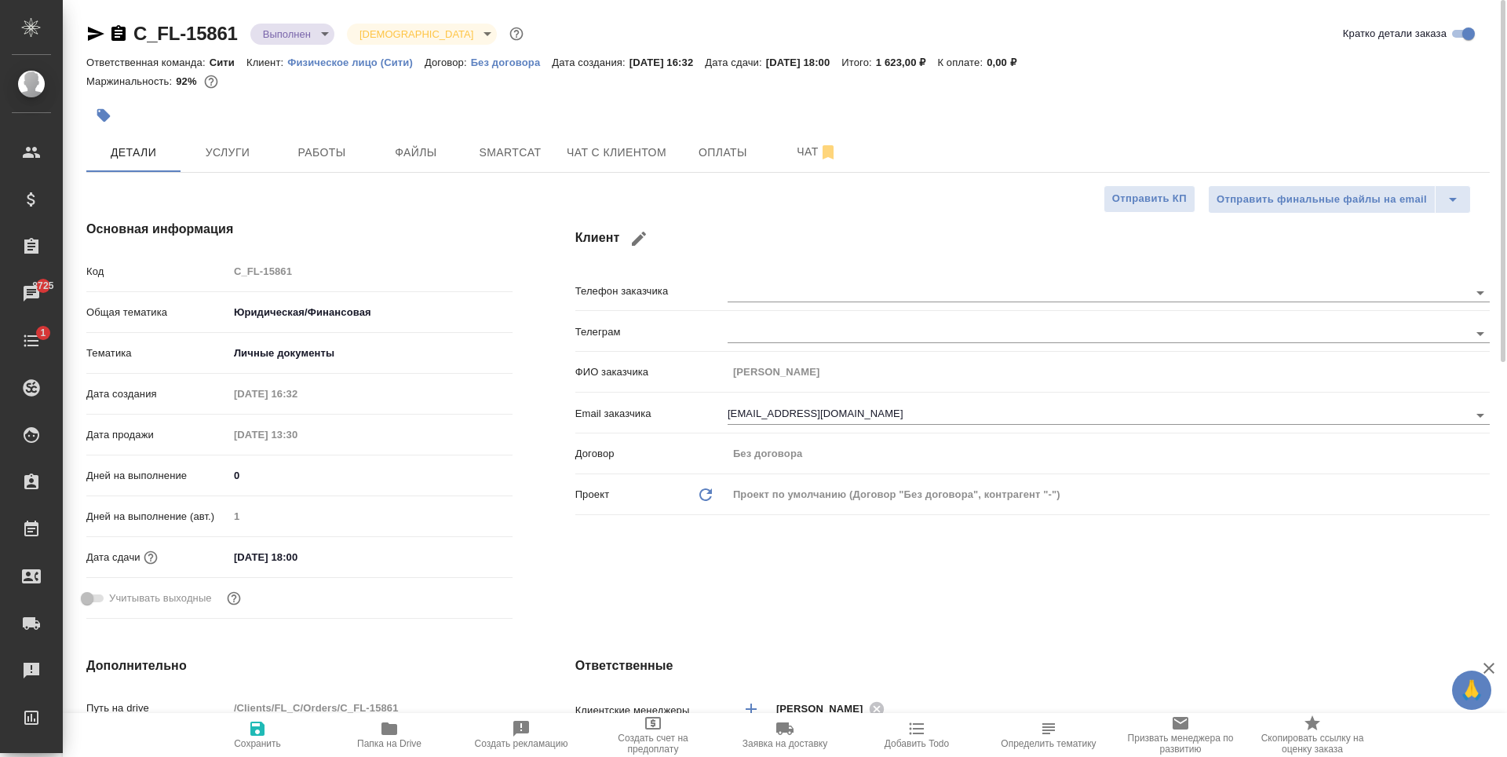
type textarea "x"
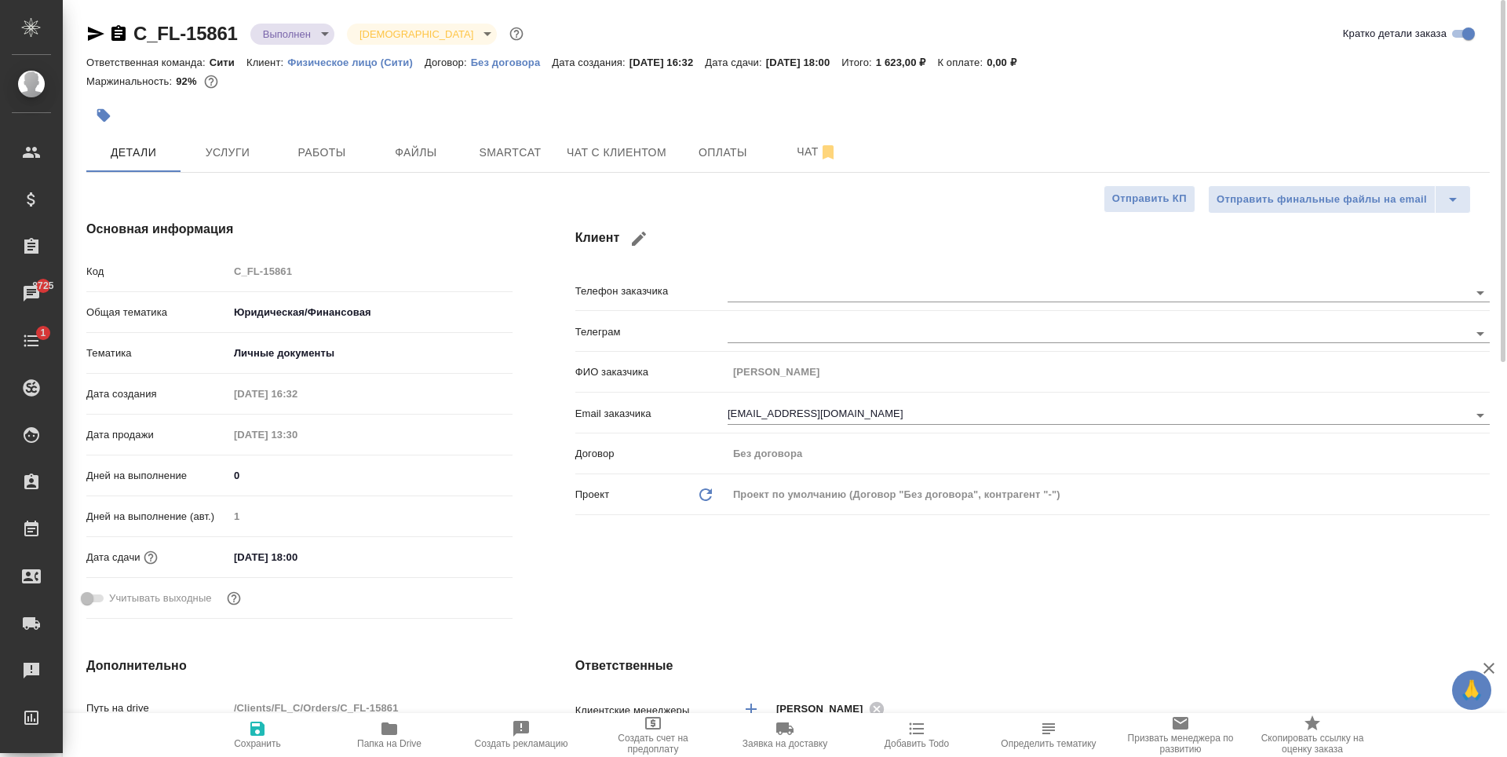
type textarea "x"
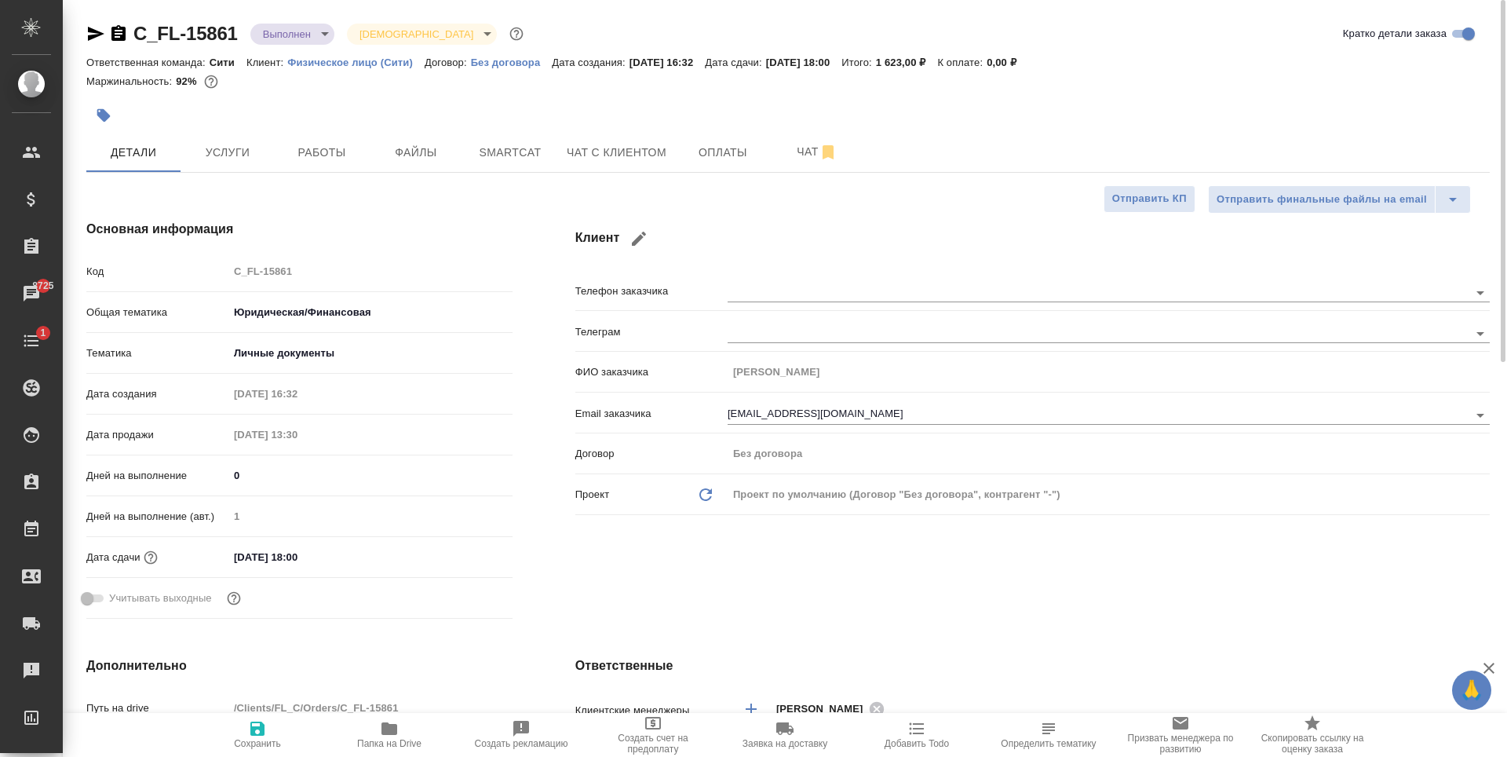
type textarea "x"
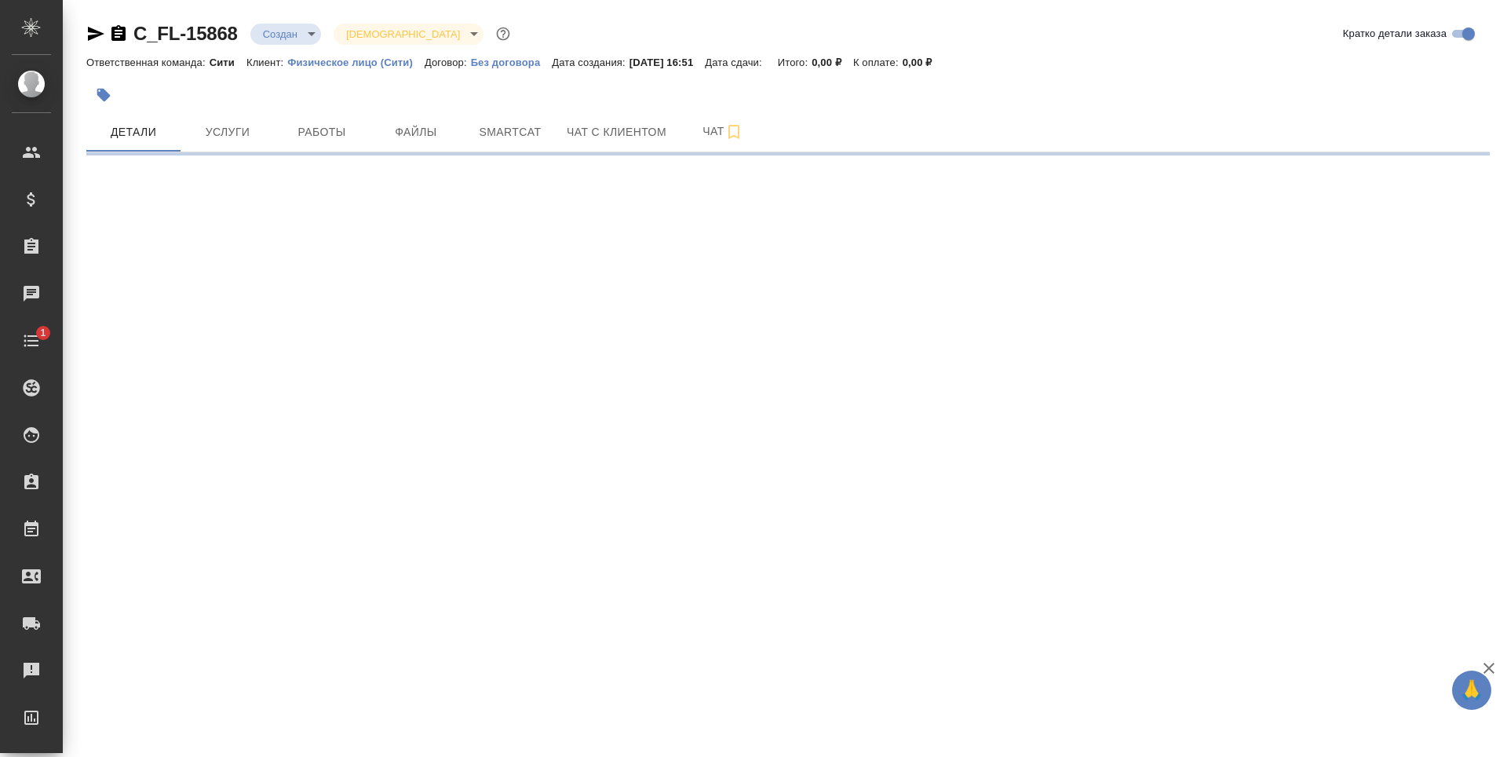
select select "RU"
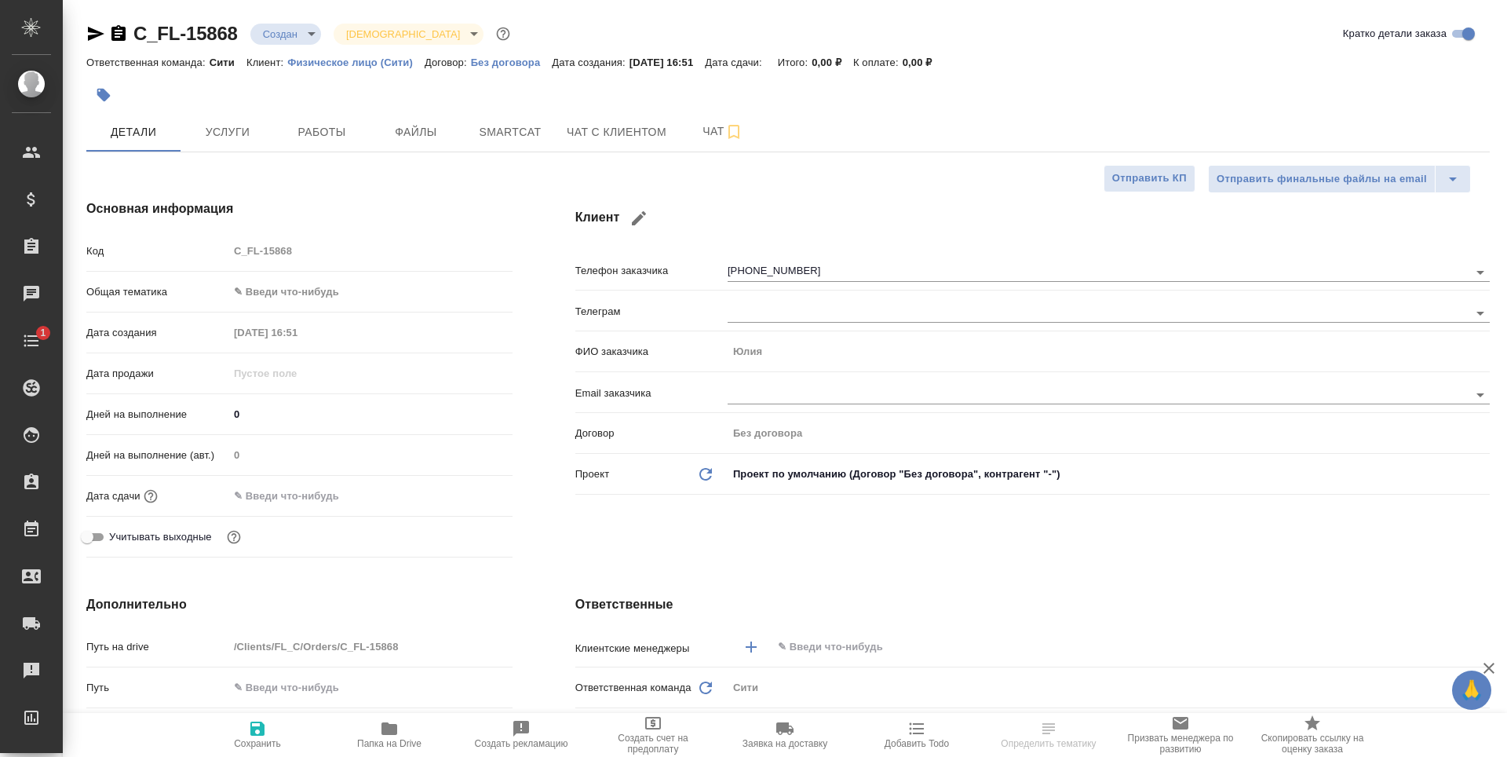
type textarea "x"
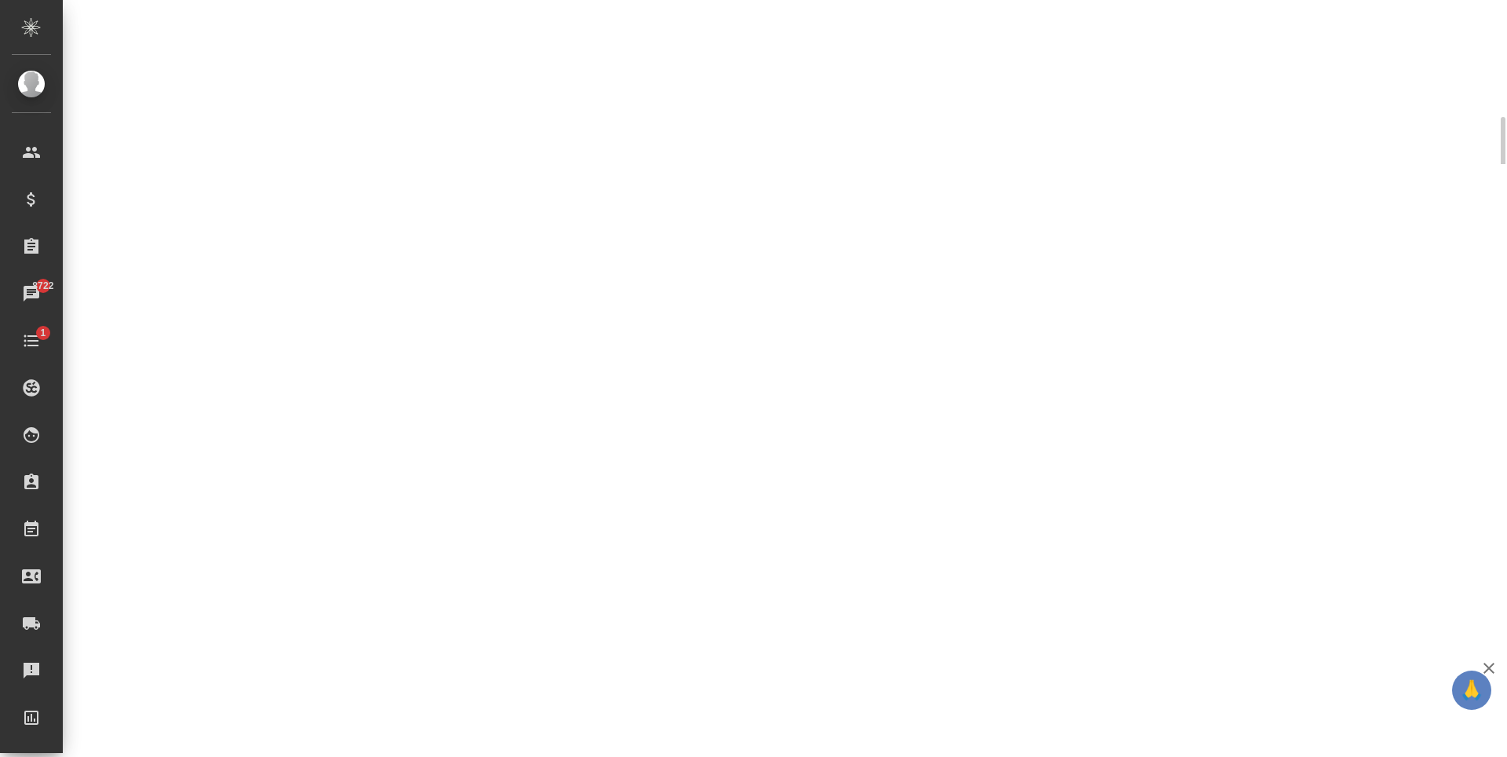
select select "RU"
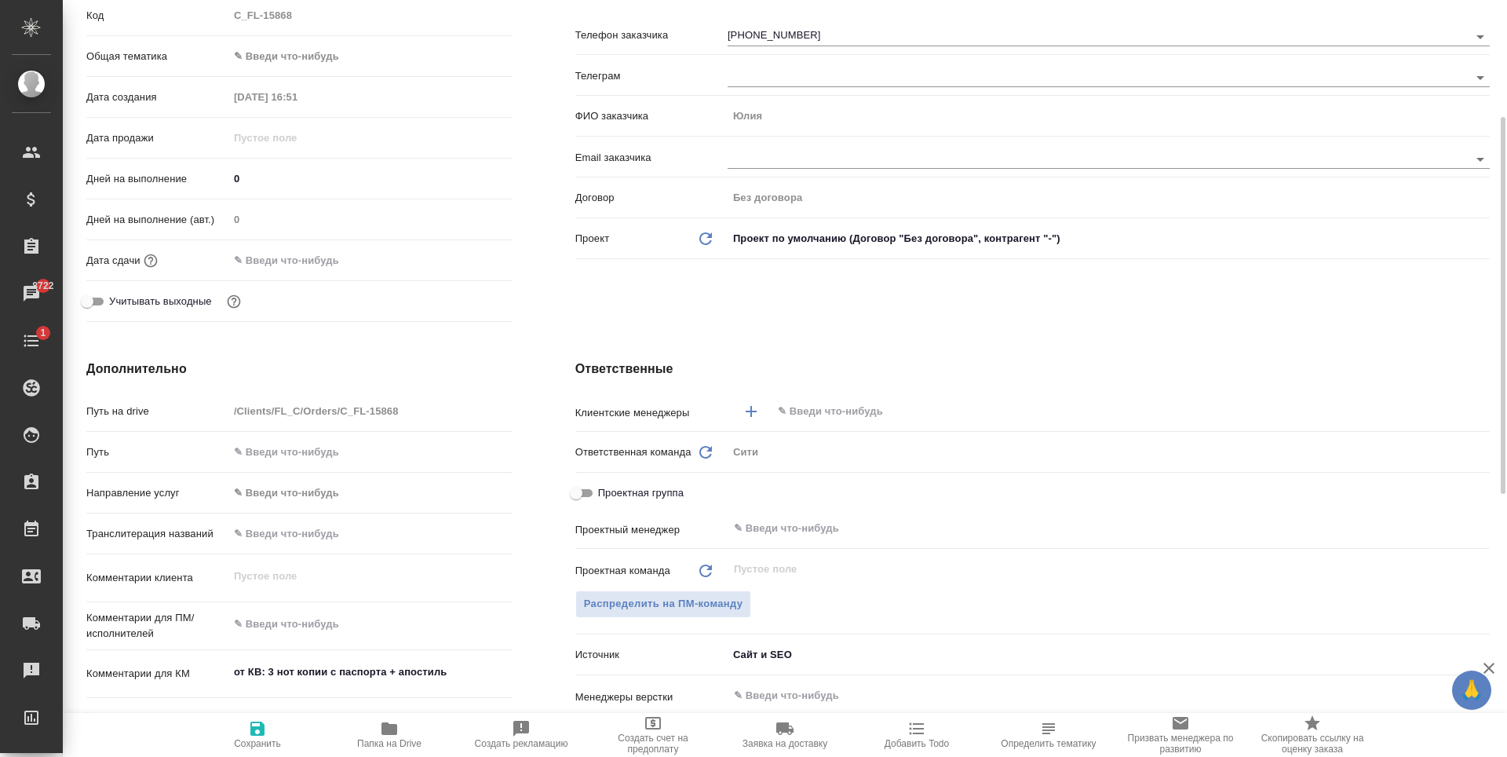
type textarea "x"
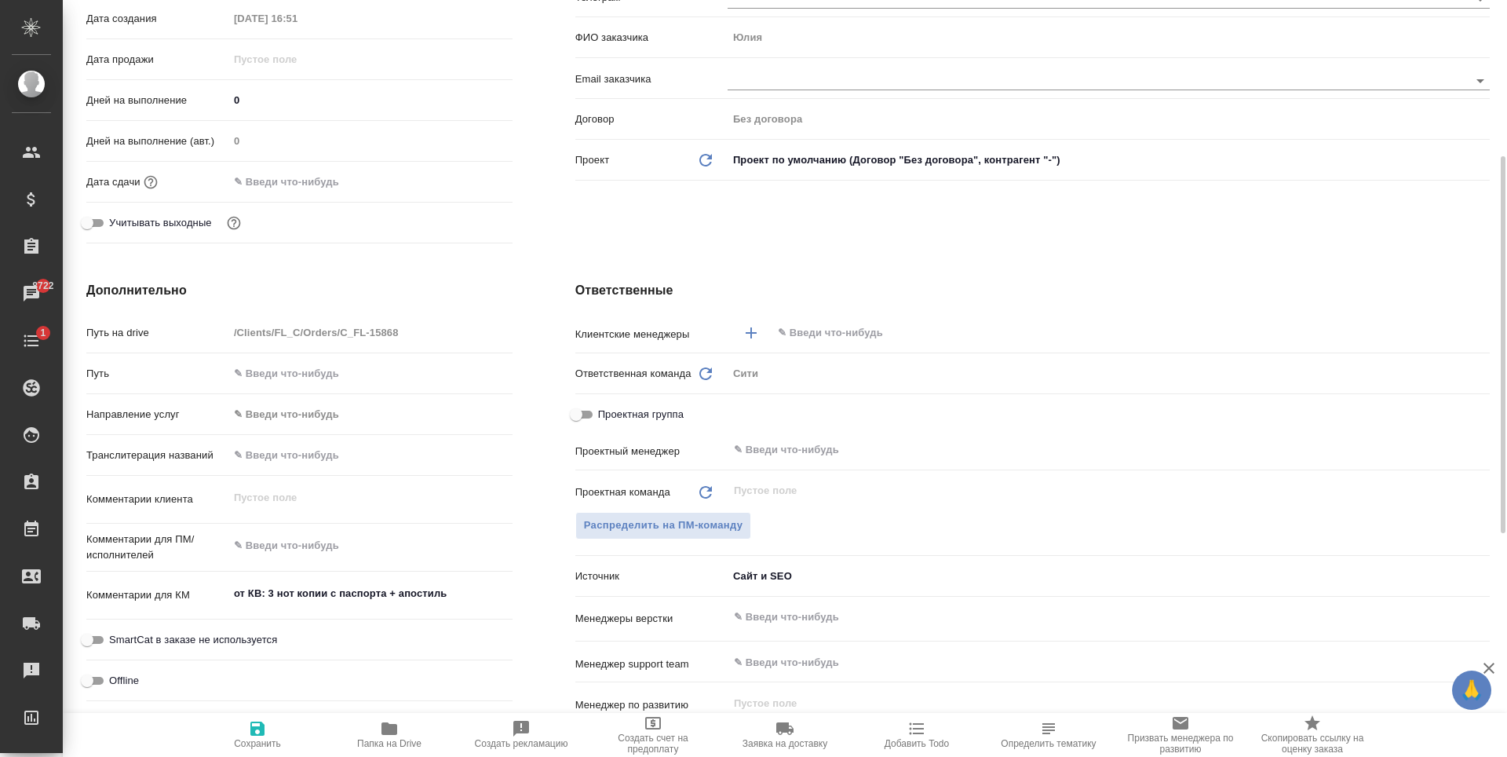
type textarea "x"
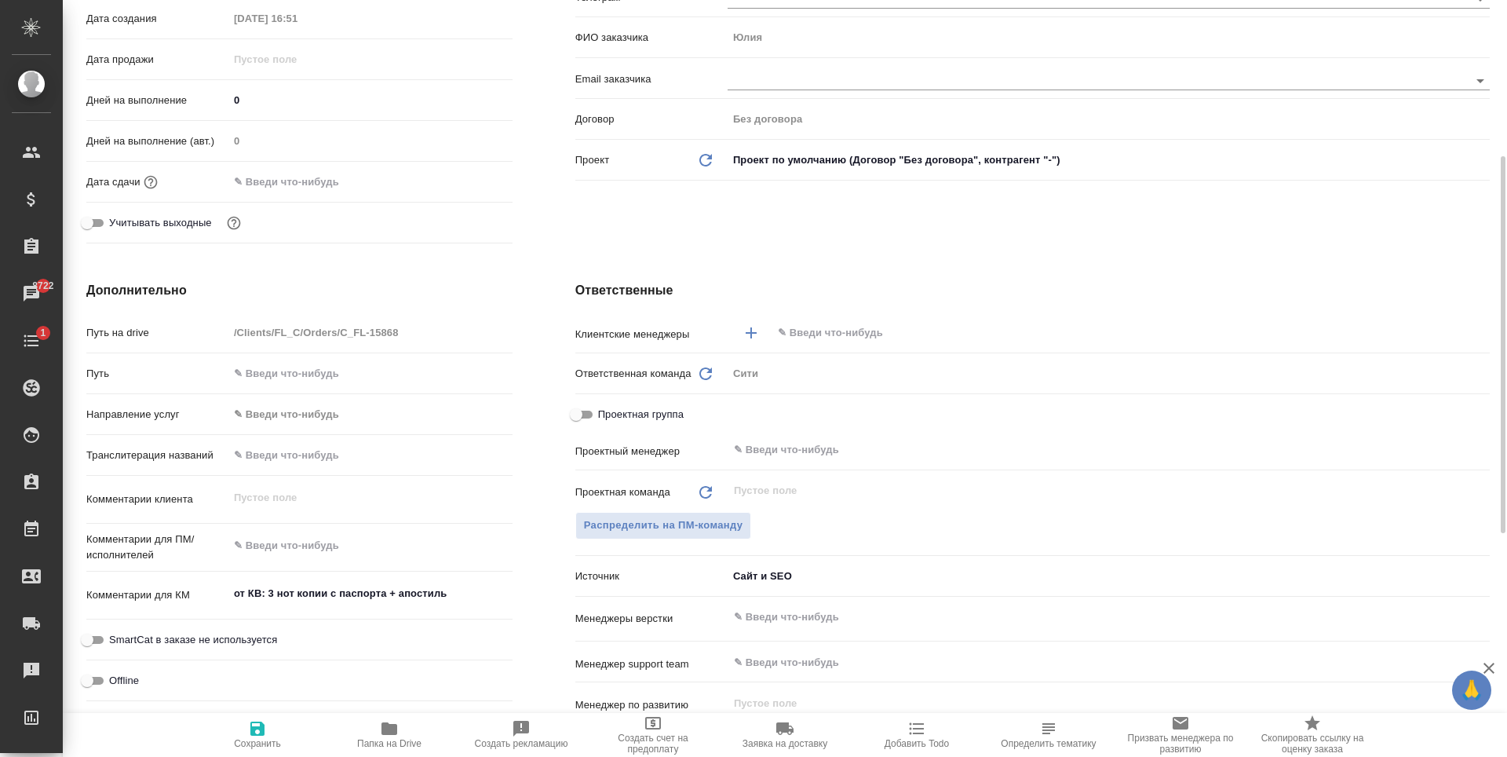
type textarea "x"
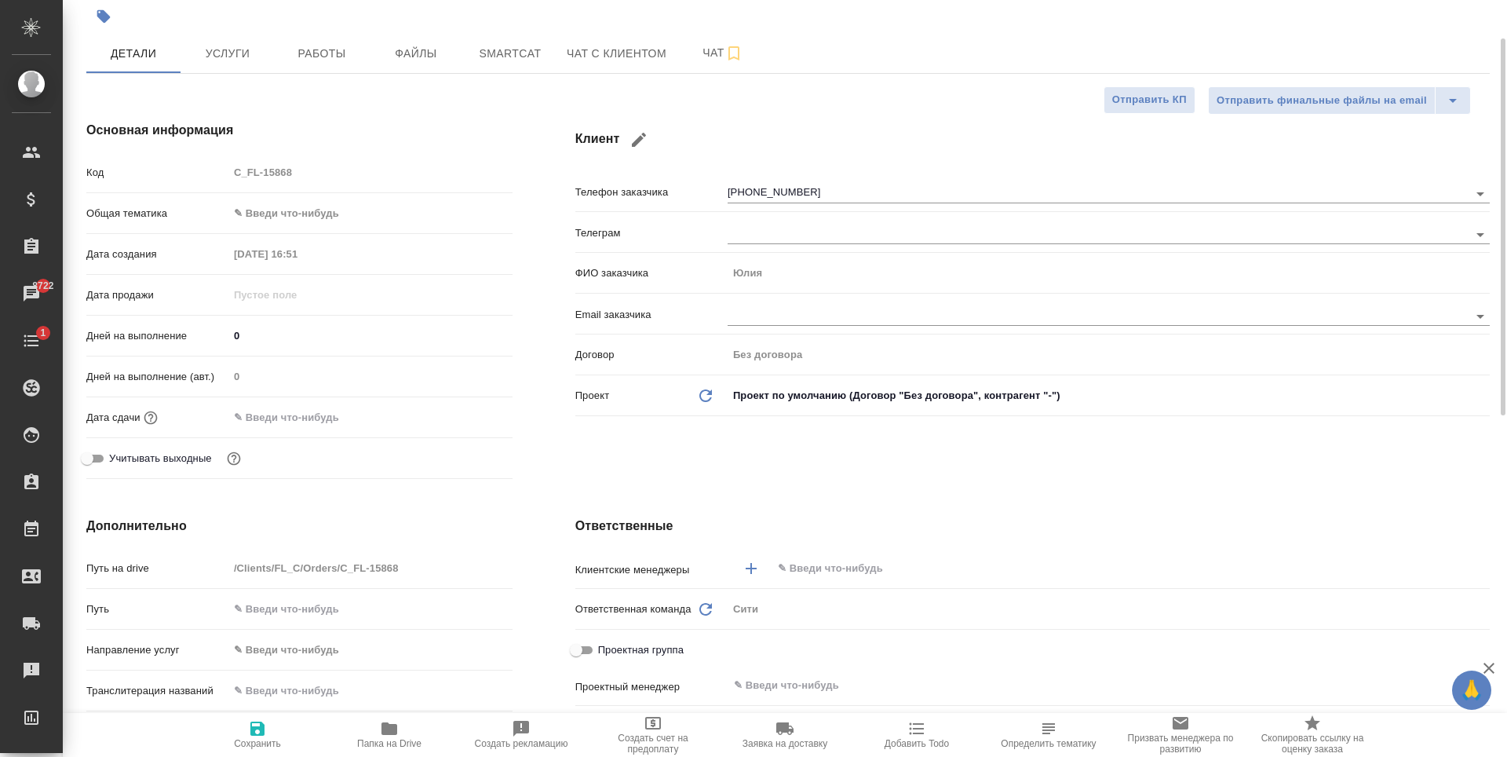
scroll to position [0, 0]
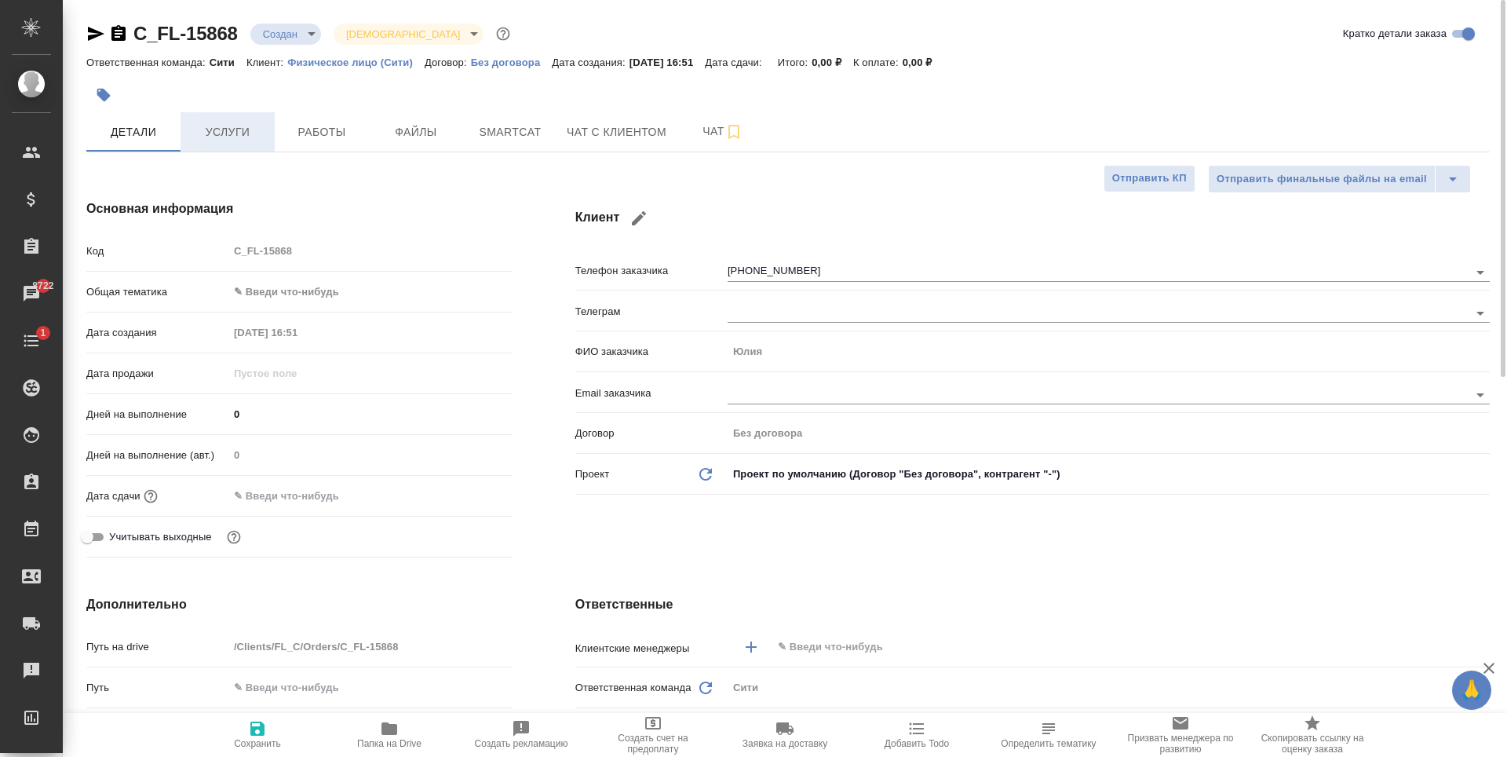
click at [245, 122] on span "Услуги" at bounding box center [227, 132] width 75 height 20
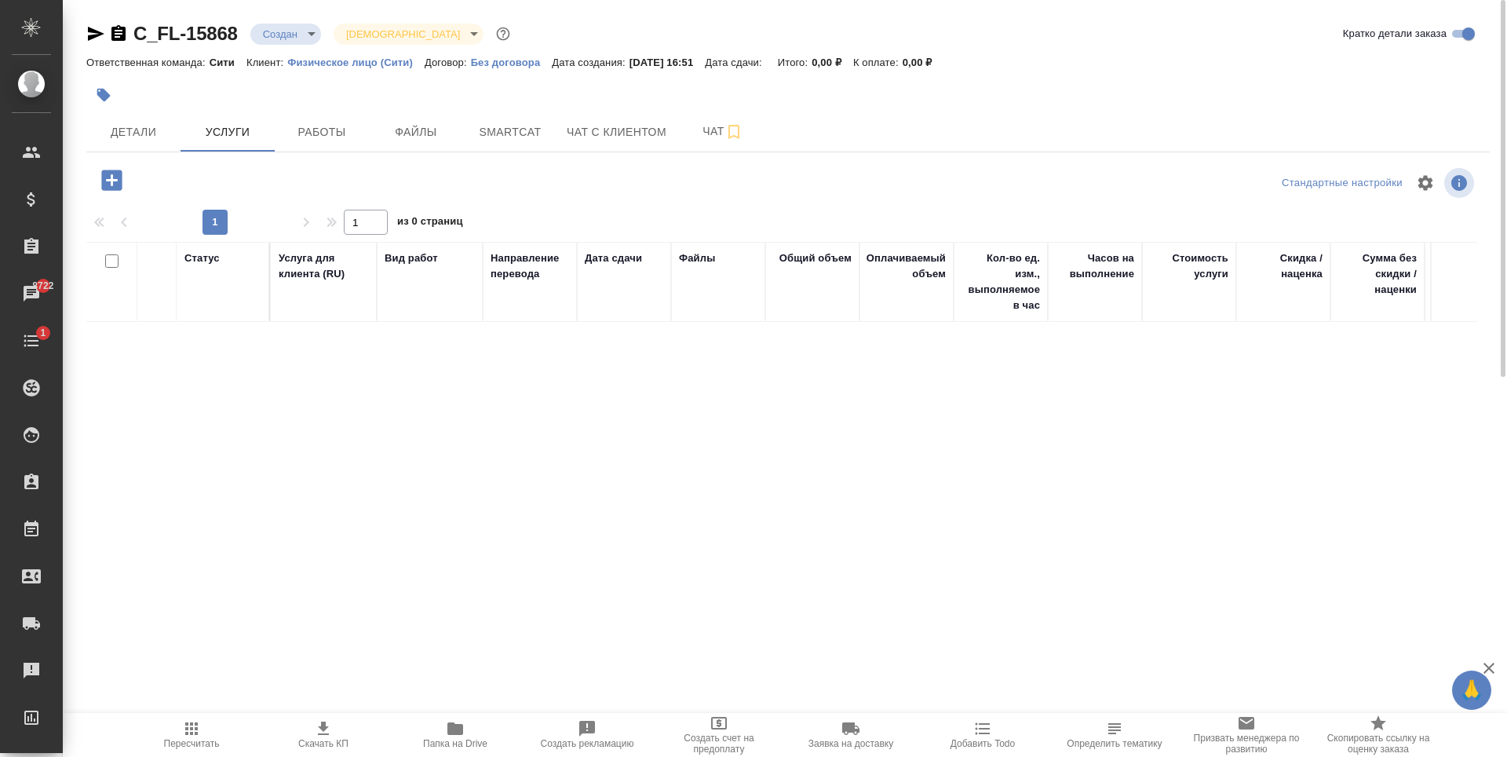
click at [263, 403] on div "Статус Услуга для клиента (RU) Вид работ Направление перевода Дата сдачи Файлы …" at bounding box center [781, 411] width 1391 height 338
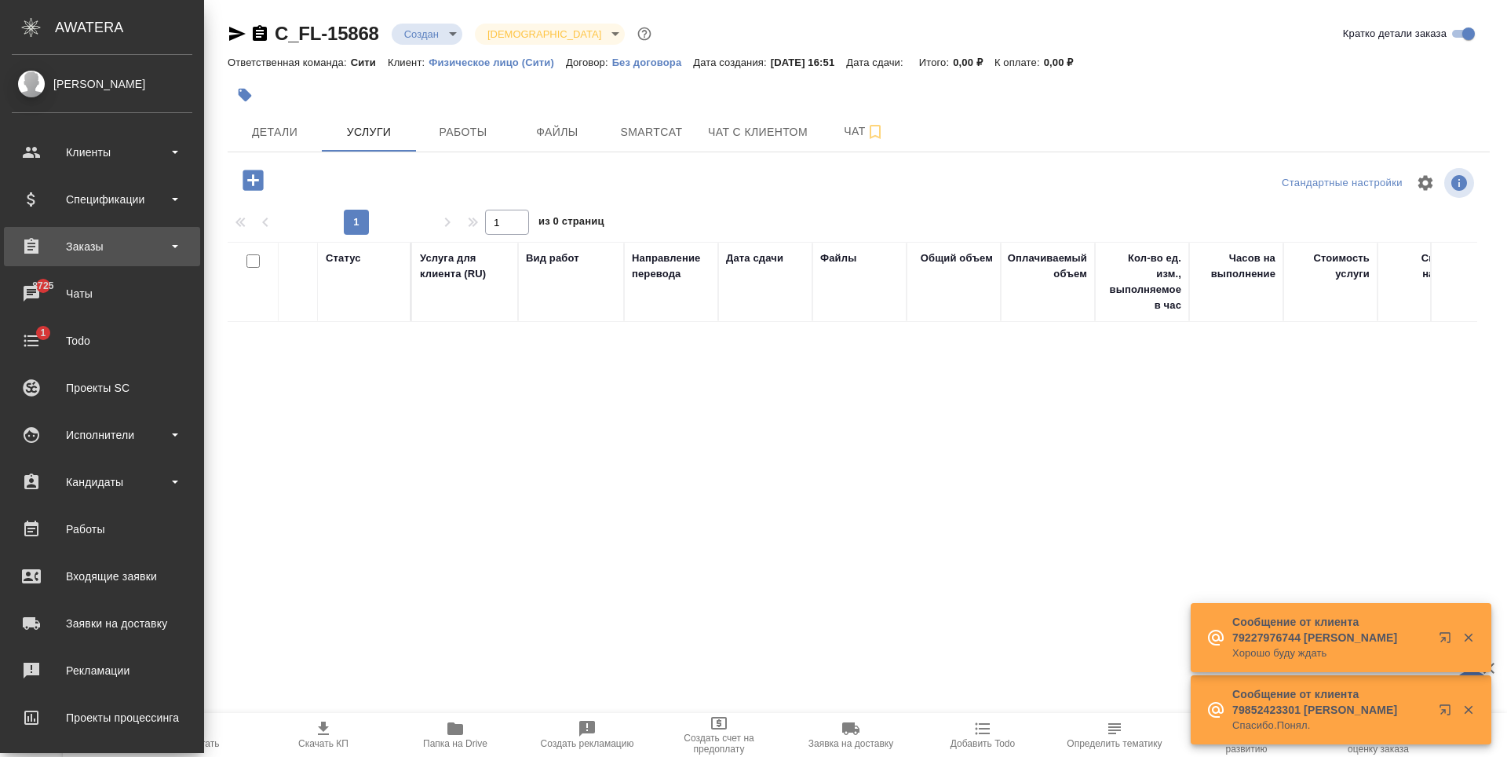
click at [68, 240] on div "Заказы" at bounding box center [102, 247] width 181 height 24
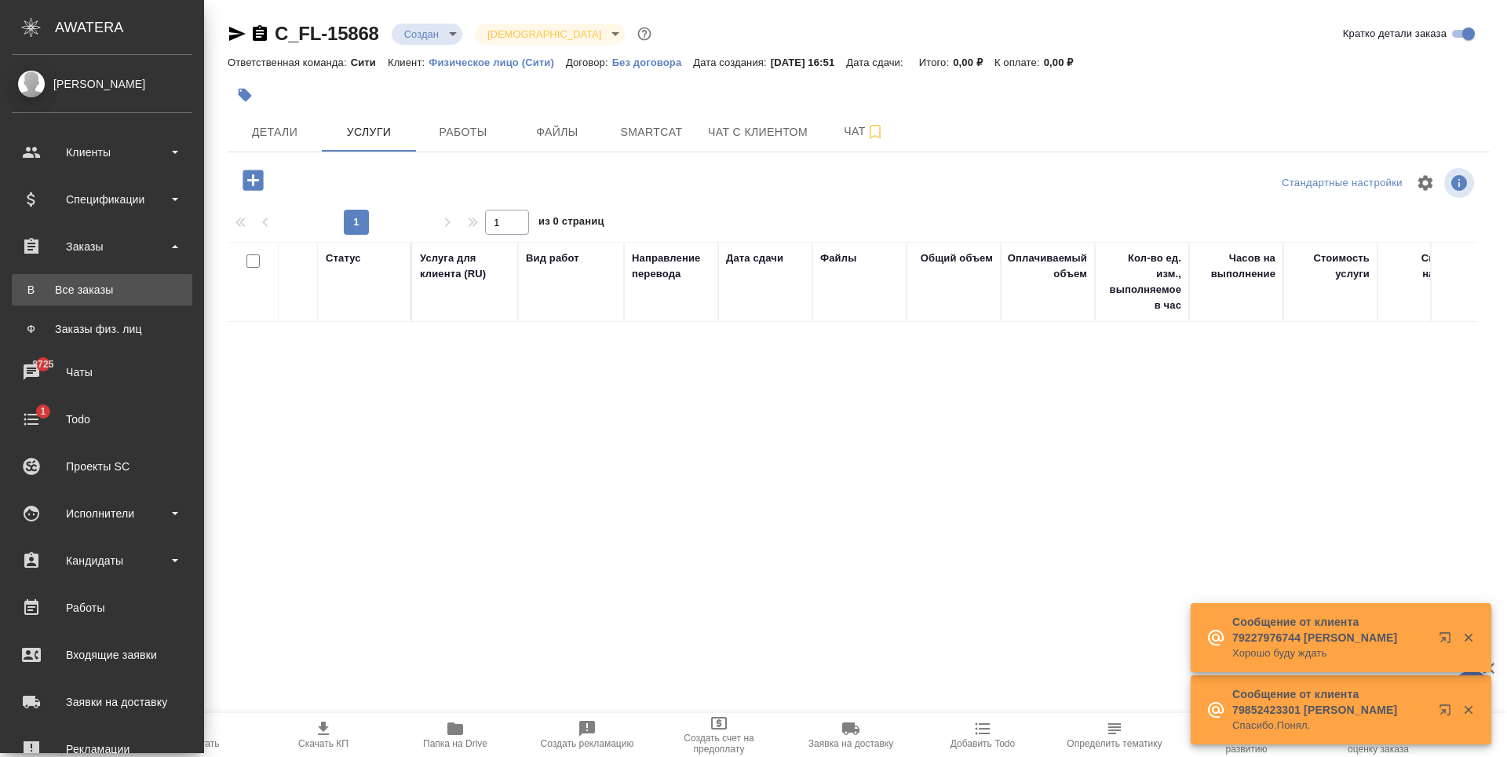
click at [95, 294] on div "Все заказы" at bounding box center [102, 290] width 165 height 16
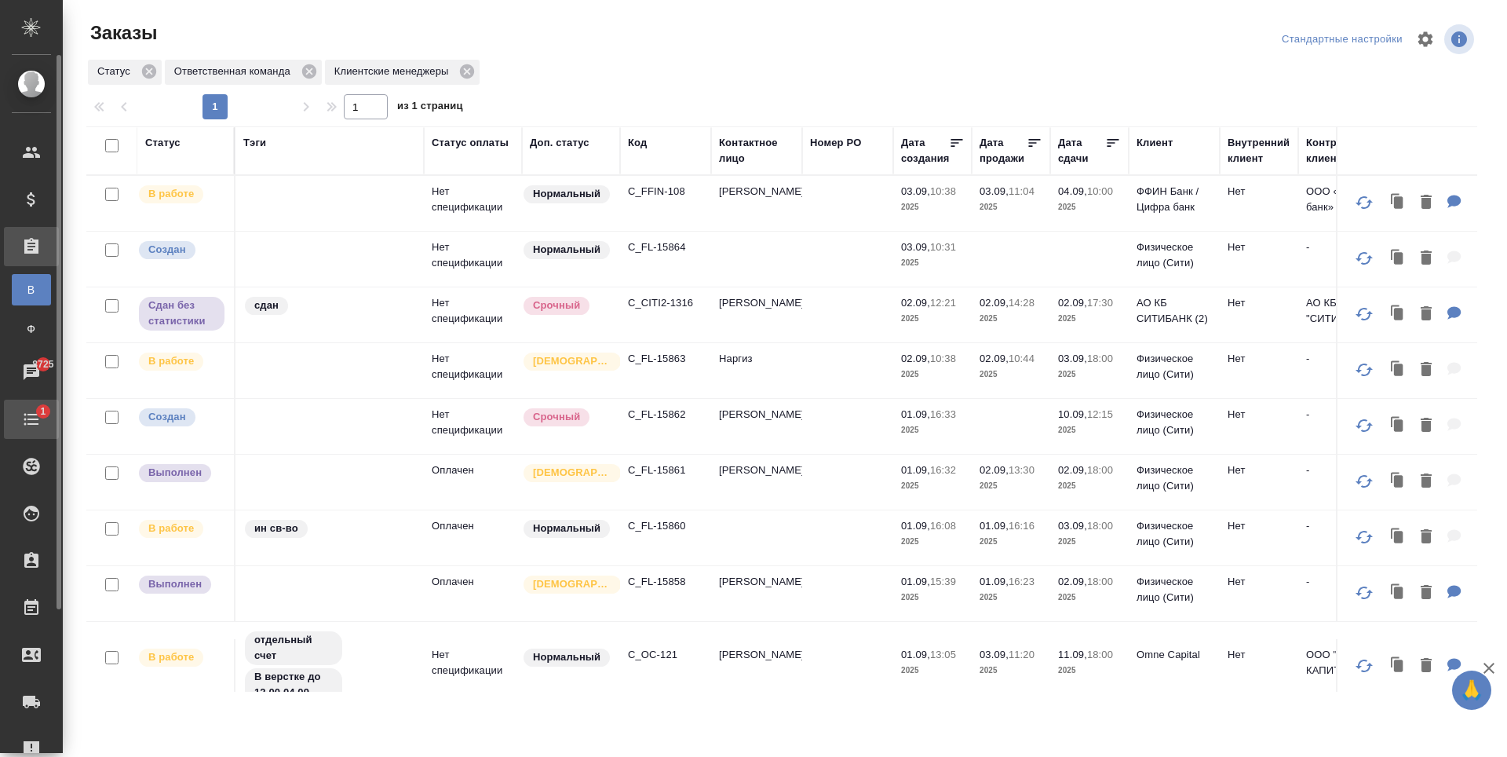
click at [28, 426] on div "Todo" at bounding box center [11, 419] width 39 height 24
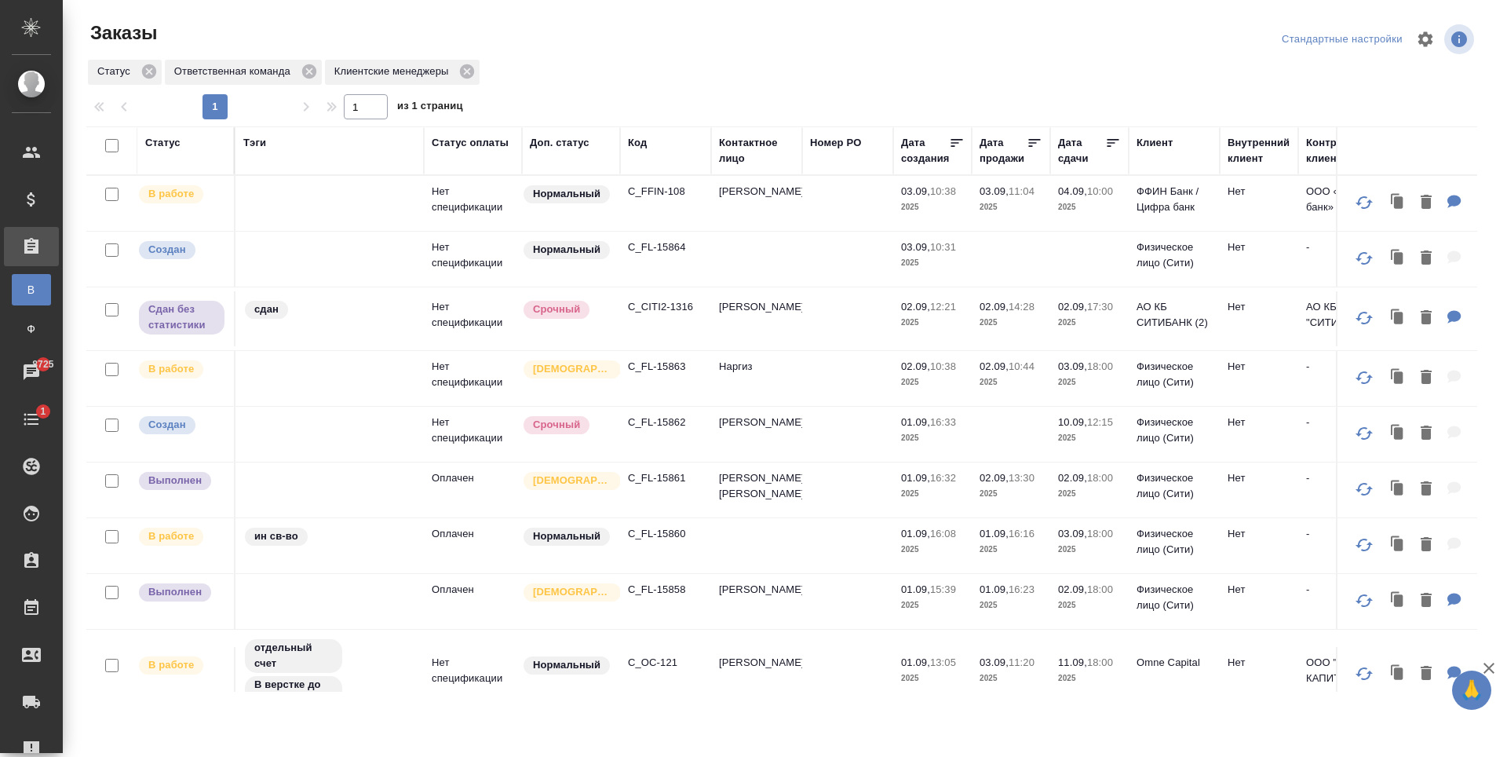
click at [1069, 71] on div "Статус Ответственная команда Клиентские менеджеры" at bounding box center [781, 72] width 1391 height 28
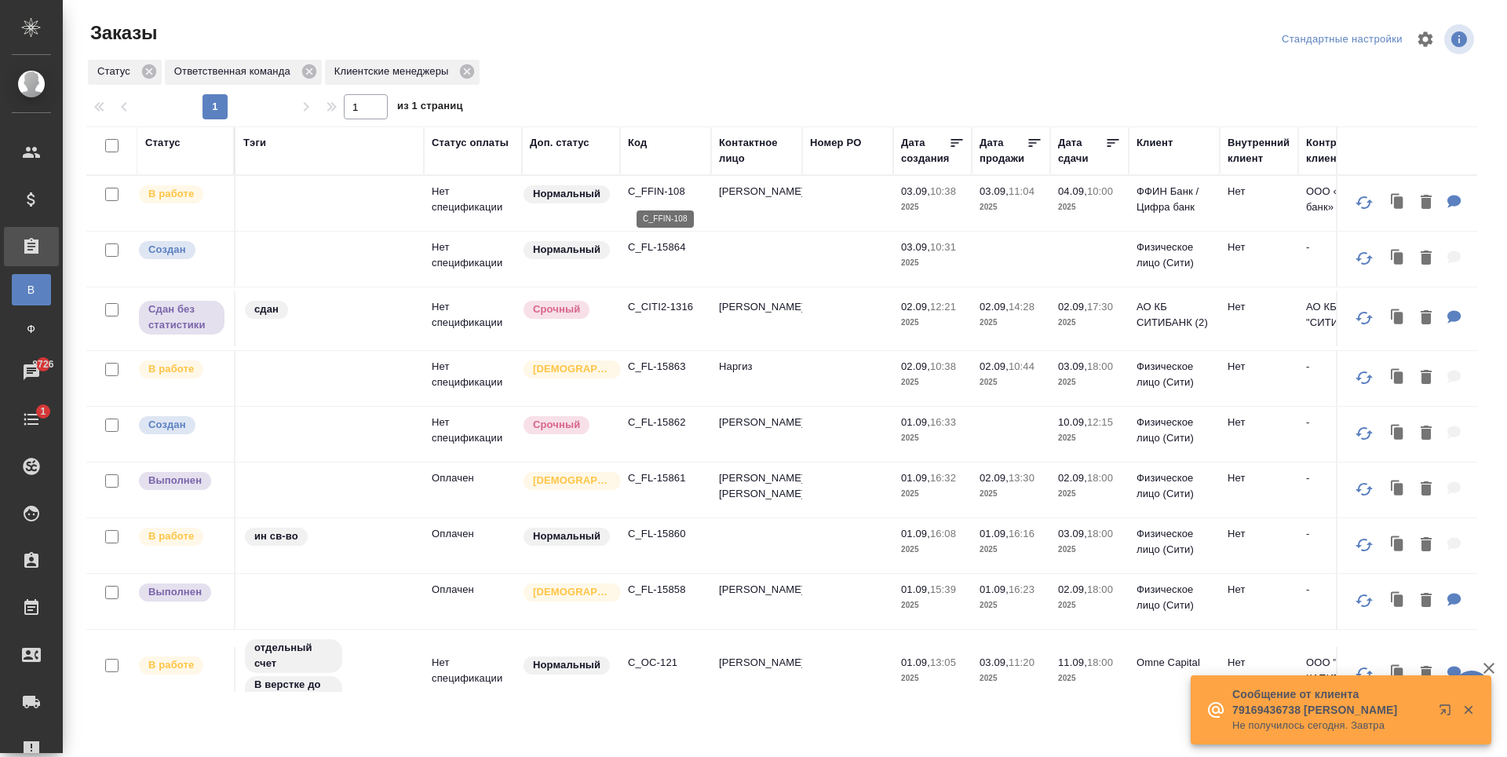
click at [663, 193] on p "C_FFIN-108" at bounding box center [665, 192] width 75 height 16
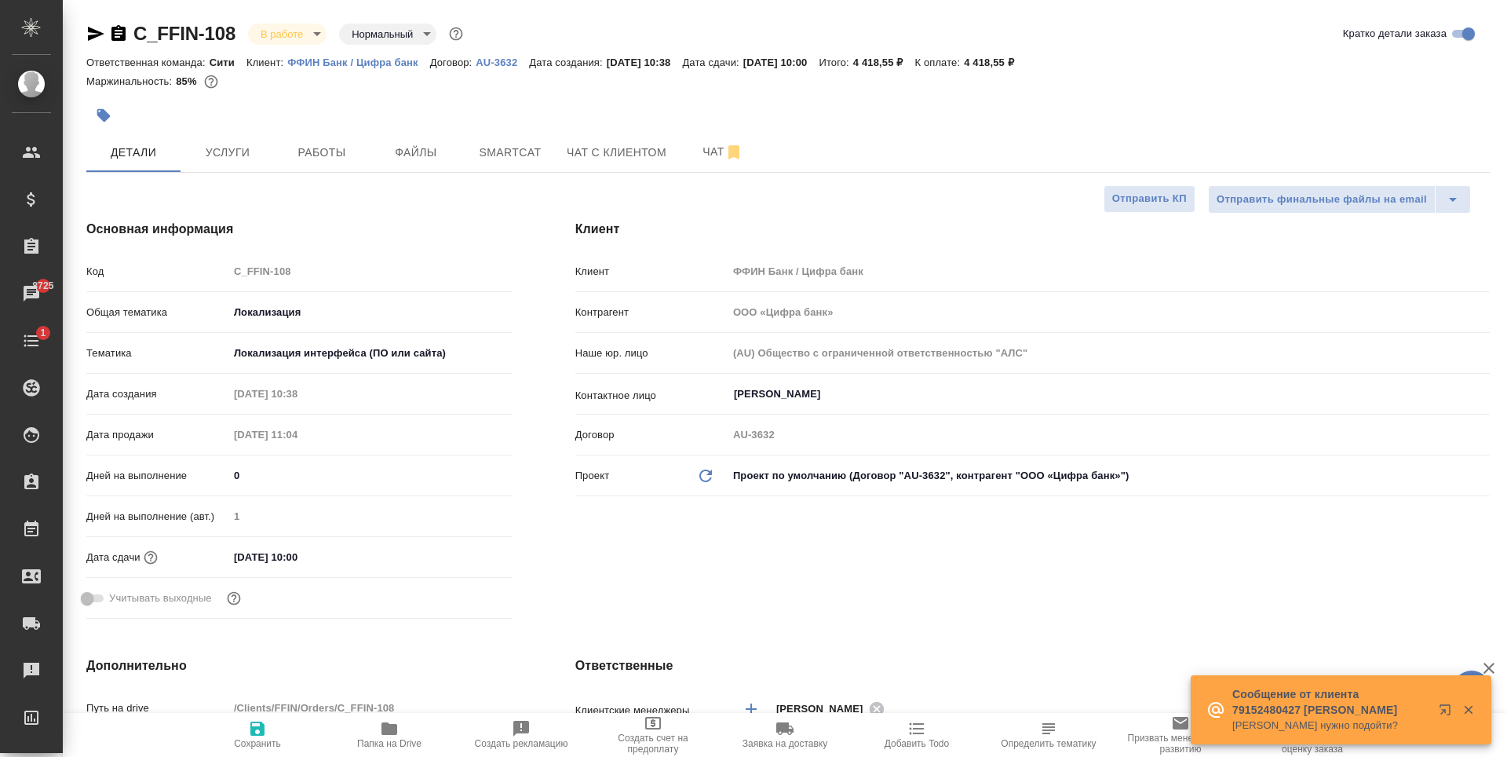
select select "RU"
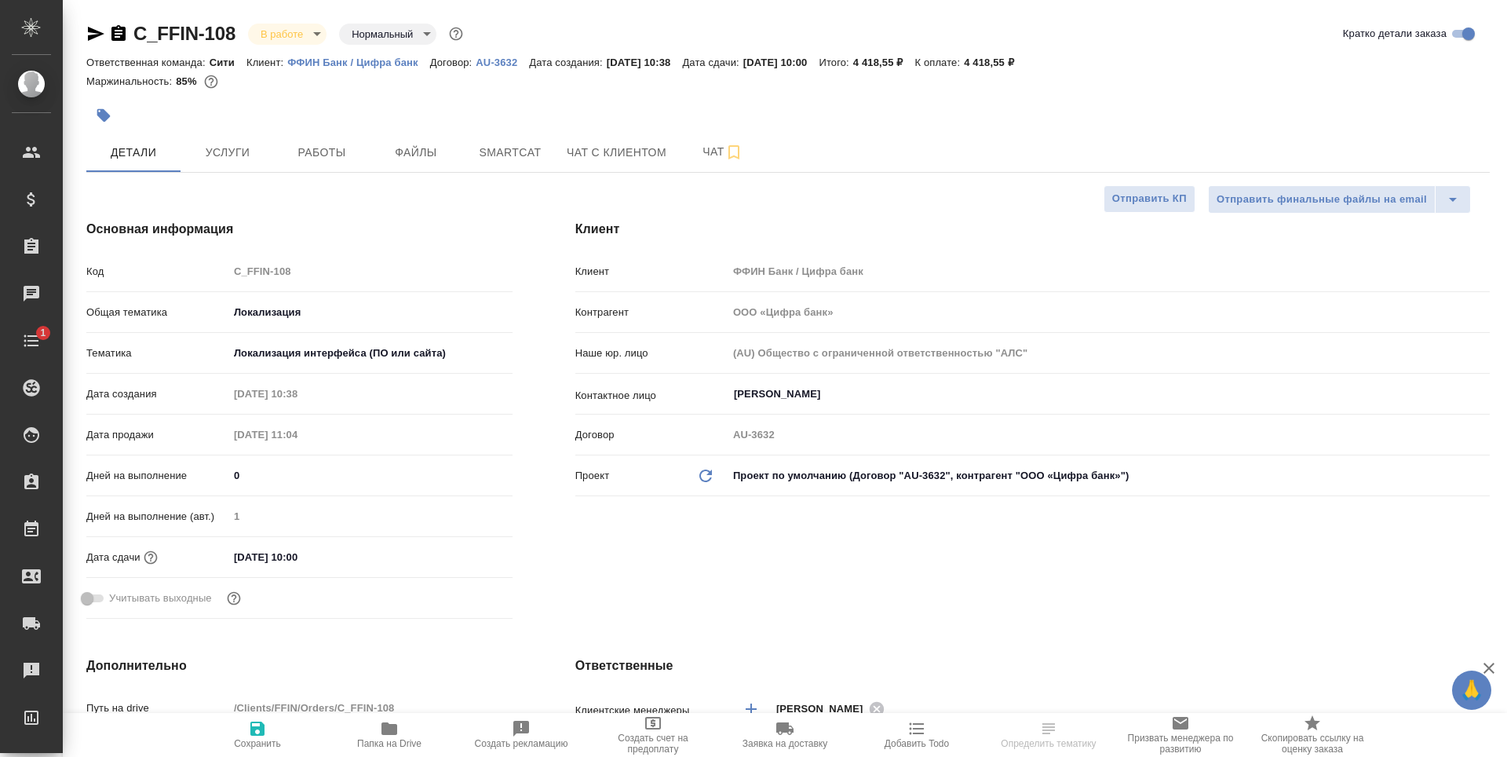
select select "RU"
click at [264, 163] on button "Услуги" at bounding box center [228, 152] width 94 height 39
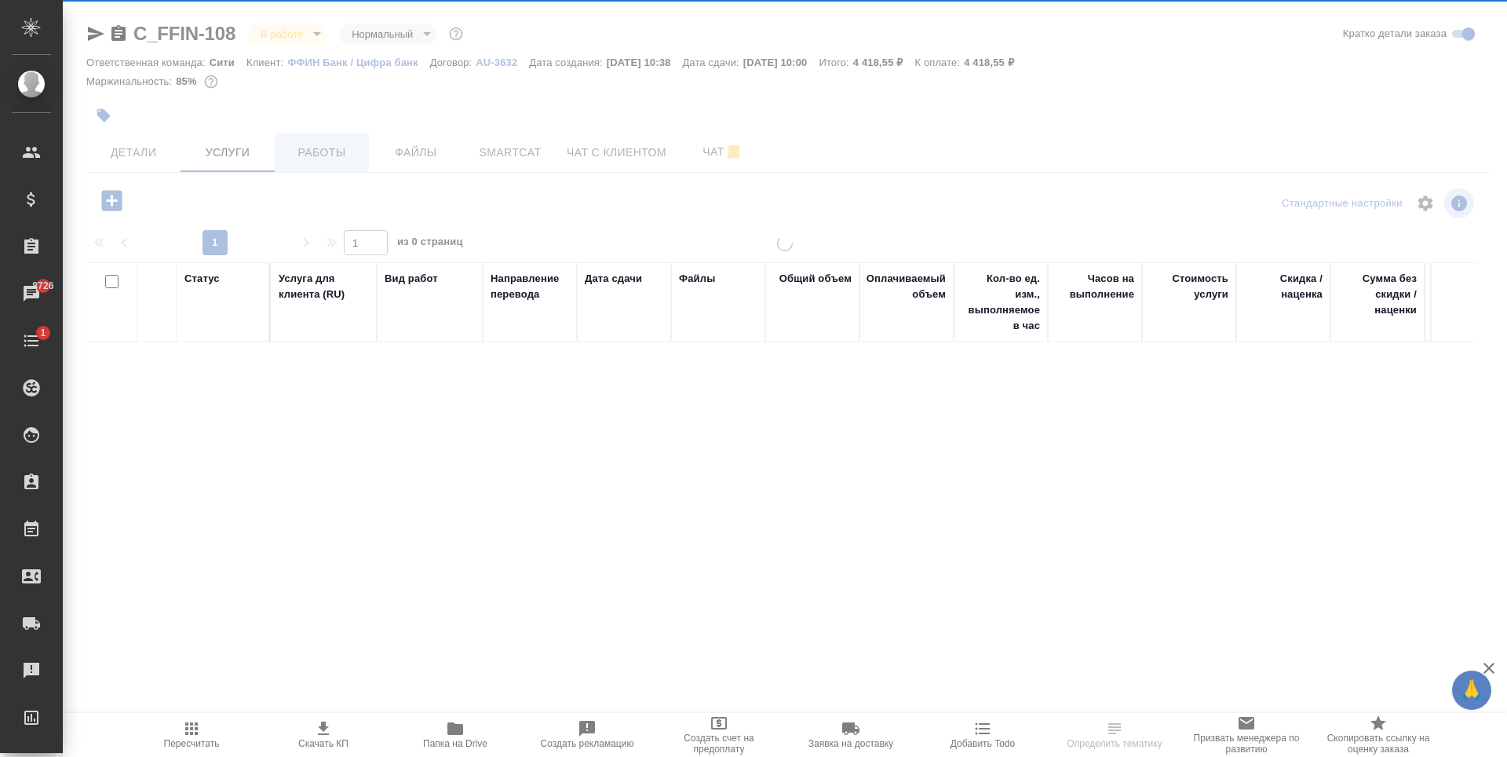
click at [303, 162] on span "Работы" at bounding box center [321, 153] width 75 height 20
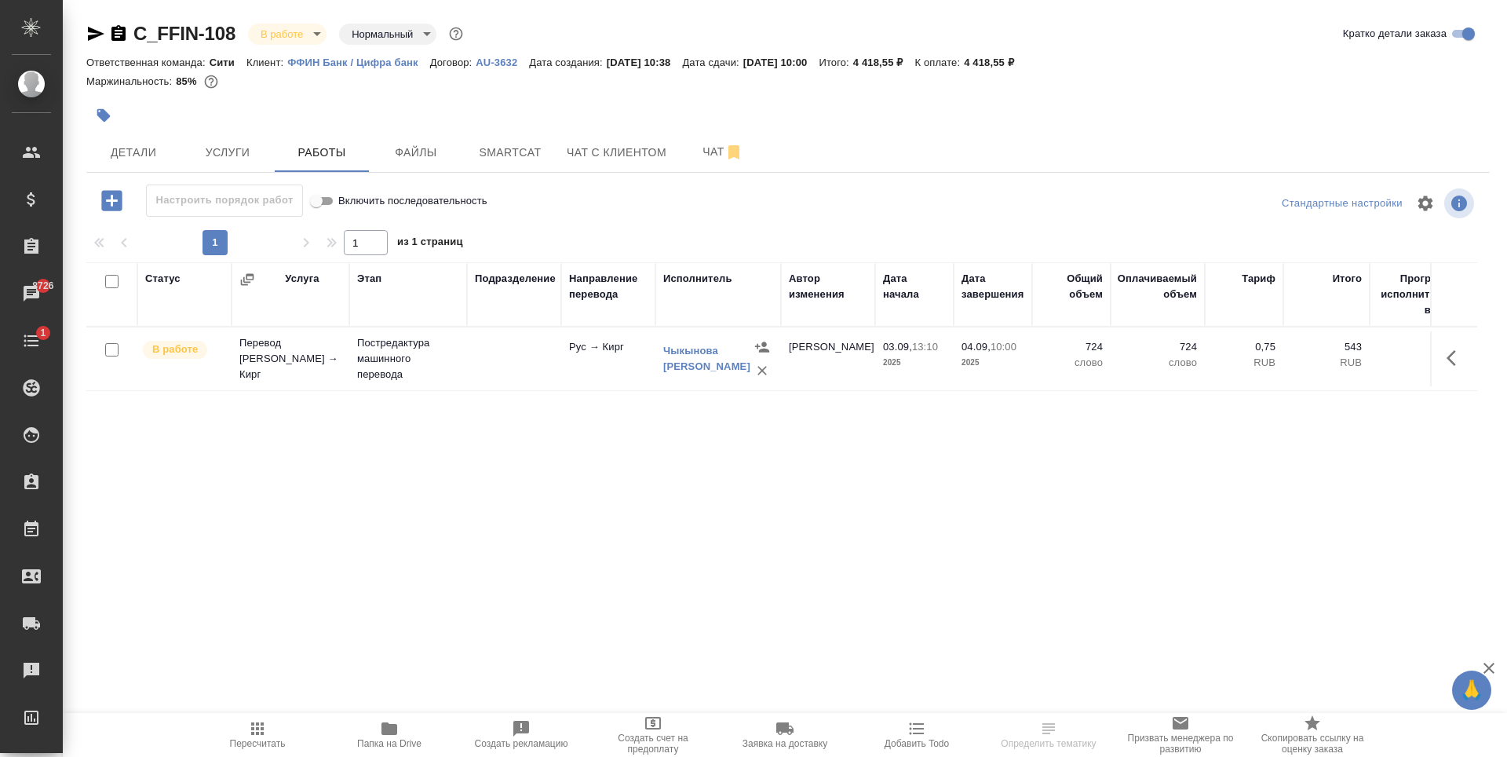
click at [538, 481] on div "Статус Услуга Этап Подразделение Направление перевода Исполнитель Автор изменен…" at bounding box center [781, 438] width 1391 height 353
click at [481, 412] on div "Статус Услуга Этап Подразделение Направление перевода Исполнитель Автор изменен…" at bounding box center [781, 438] width 1391 height 353
drag, startPoint x: 481, startPoint y: 412, endPoint x: 520, endPoint y: 442, distance: 48.7
click at [520, 442] on div "Статус Услуга Этап Подразделение Направление перевода Исполнитель Автор изменен…" at bounding box center [781, 438] width 1391 height 353
drag, startPoint x: 506, startPoint y: 217, endPoint x: 559, endPoint y: 484, distance: 271.3
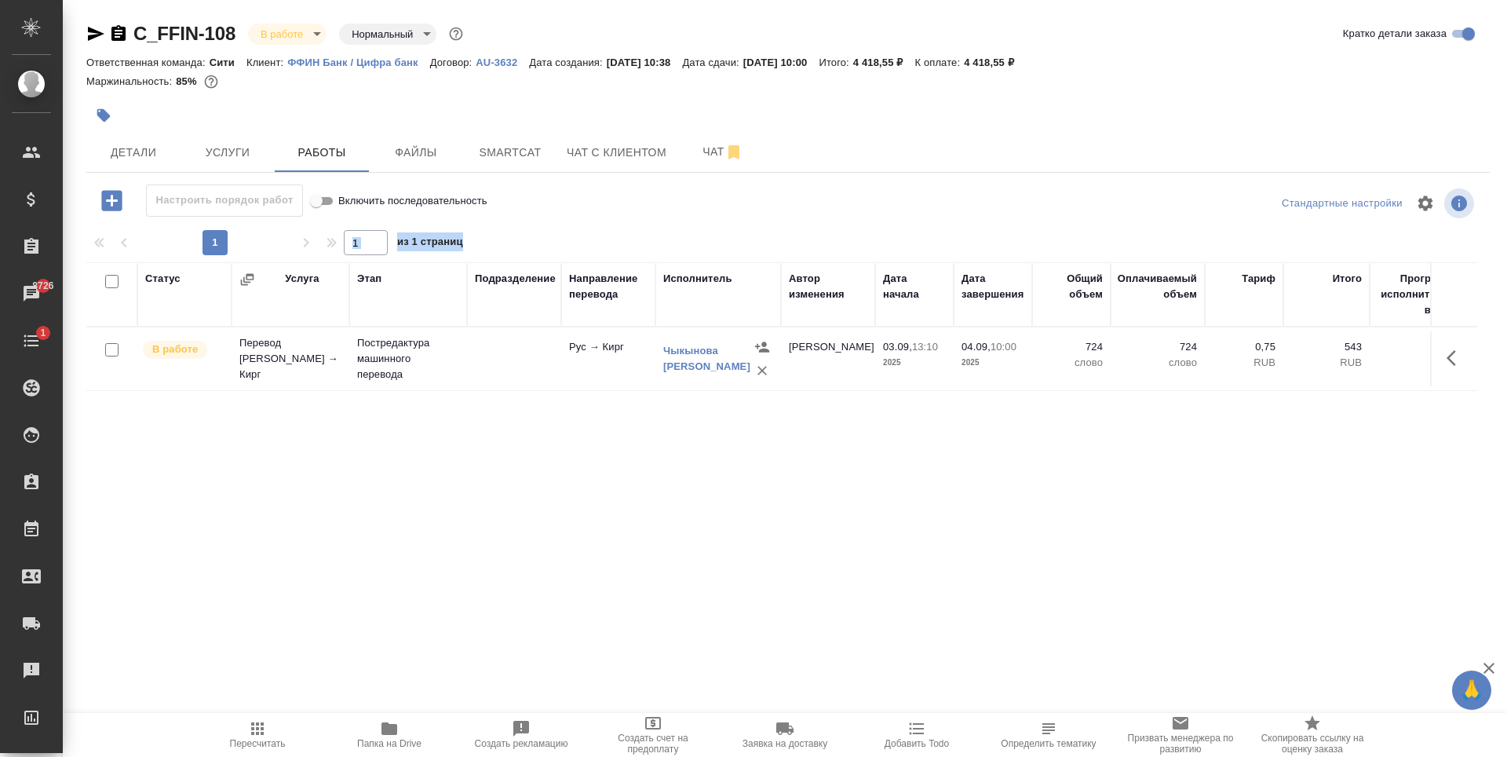
click at [559, 484] on div "Настроить порядок работ Включить последовательность Стандартные настройки 1 1 и…" at bounding box center [788, 399] width 1404 height 431
click at [559, 484] on div "Статус Услуга Этап Подразделение Направление перевода Исполнитель Автор изменен…" at bounding box center [781, 438] width 1391 height 353
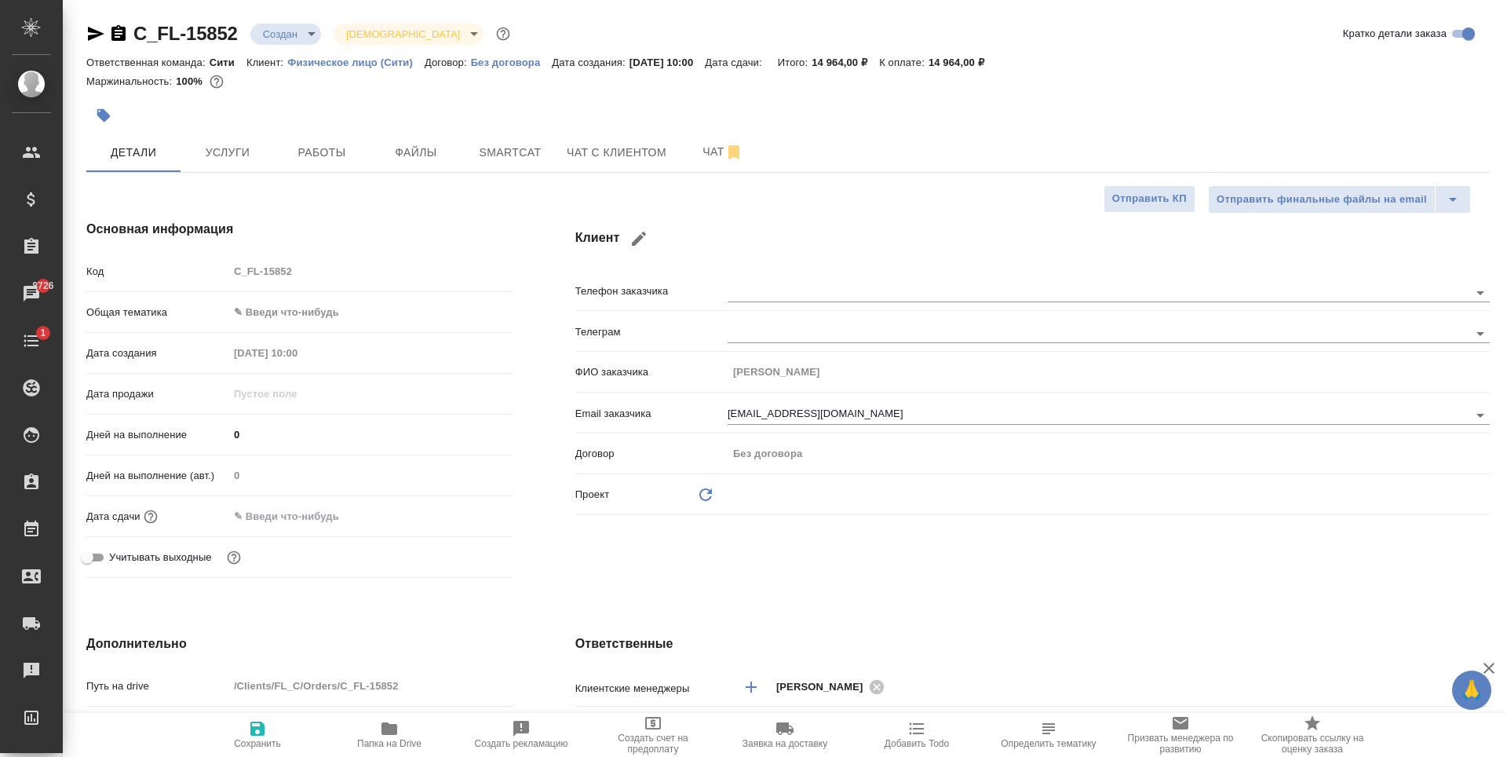
select select "RU"
